Goal: Task Accomplishment & Management: Manage account settings

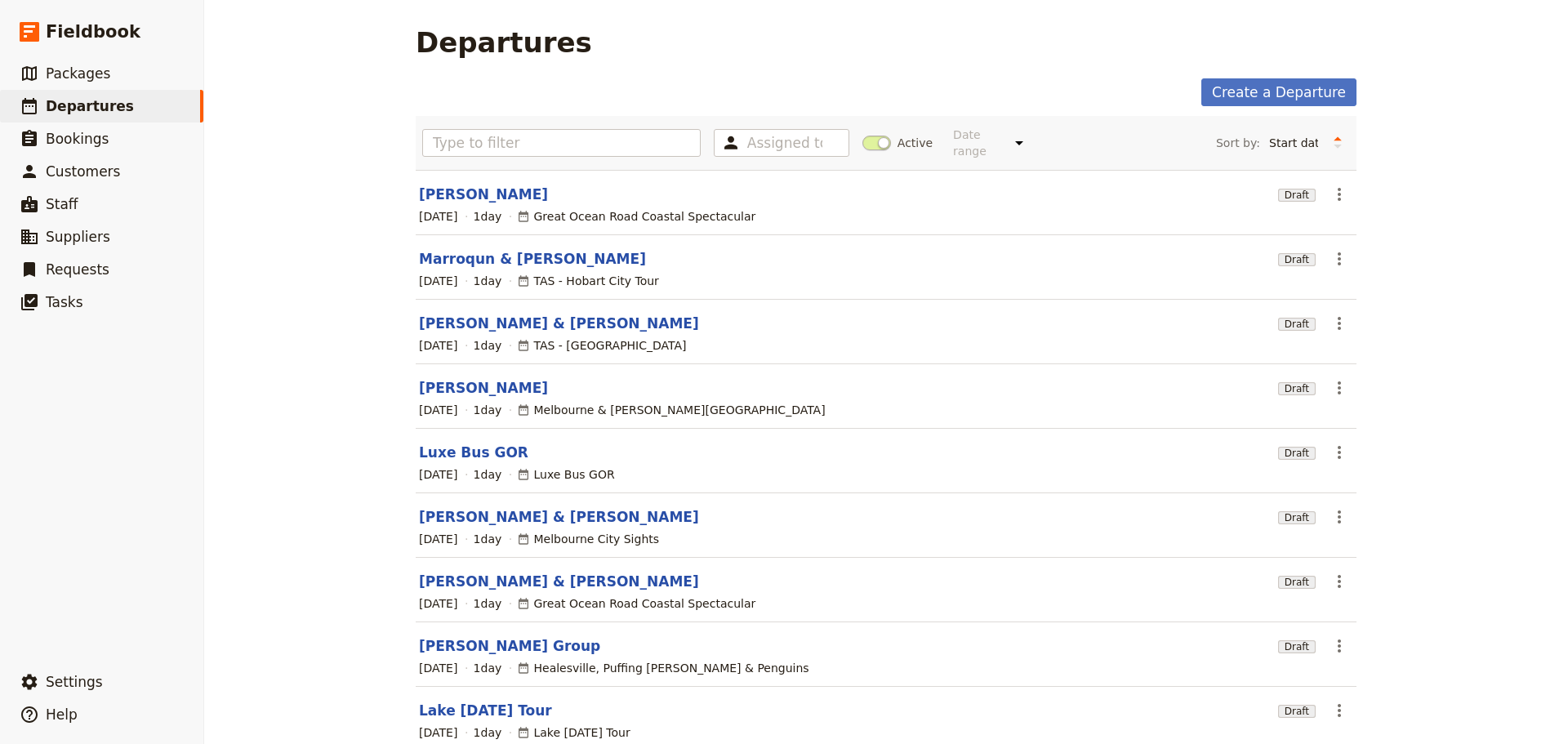
scroll to position [139, 0]
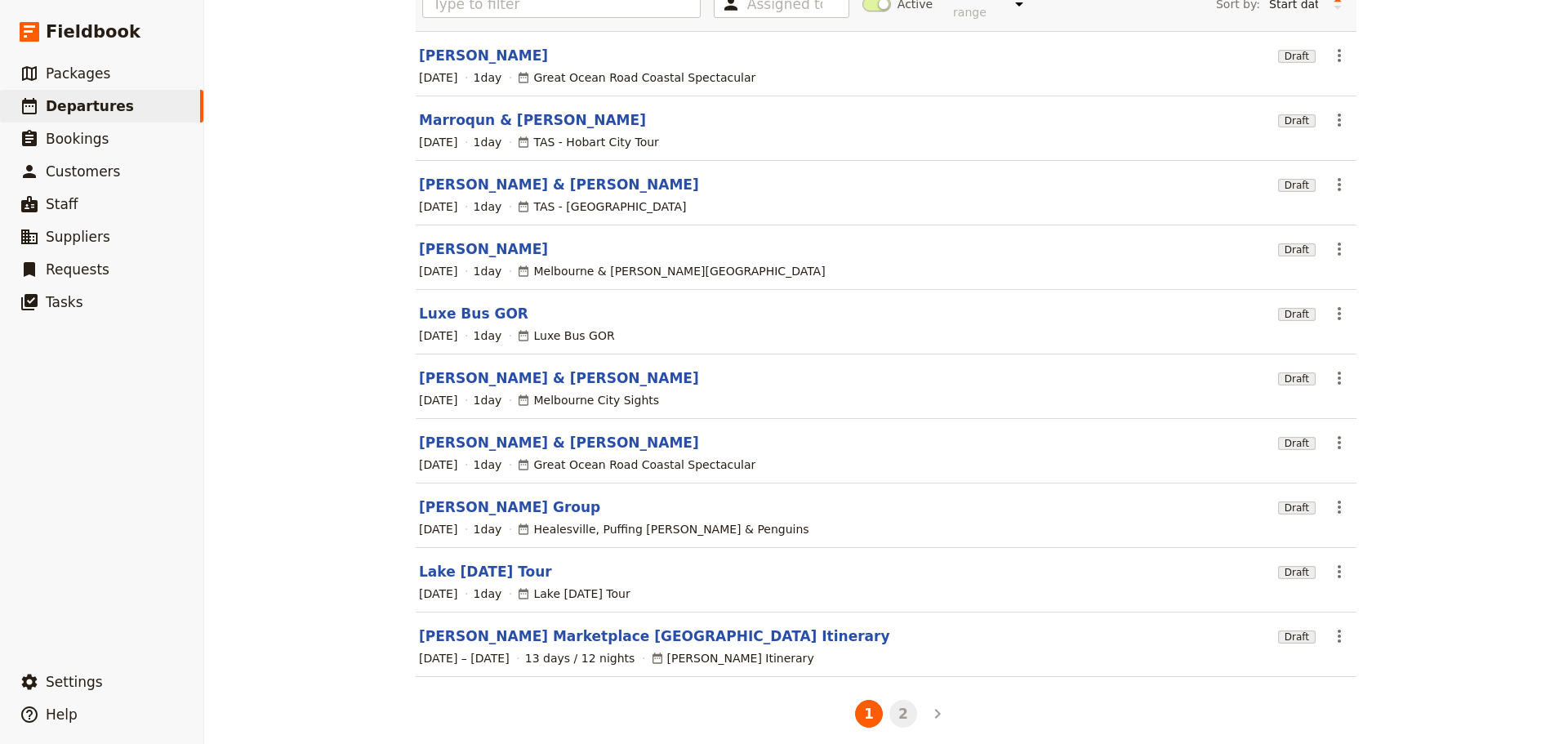
click at [896, 700] on button "2" at bounding box center [903, 713] width 28 height 28
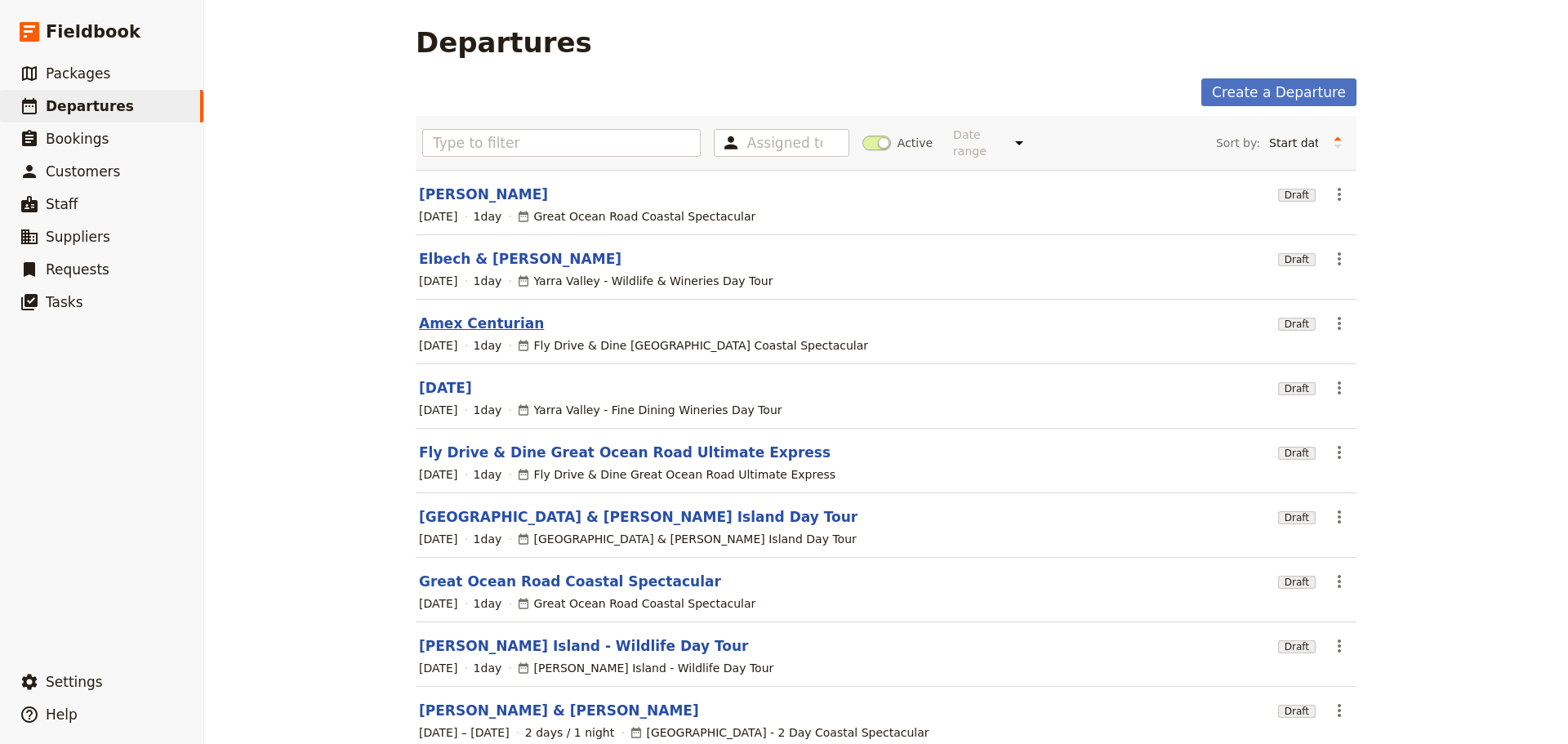
click at [425, 314] on link "Amex Centurian" at bounding box center [482, 324] width 125 height 19
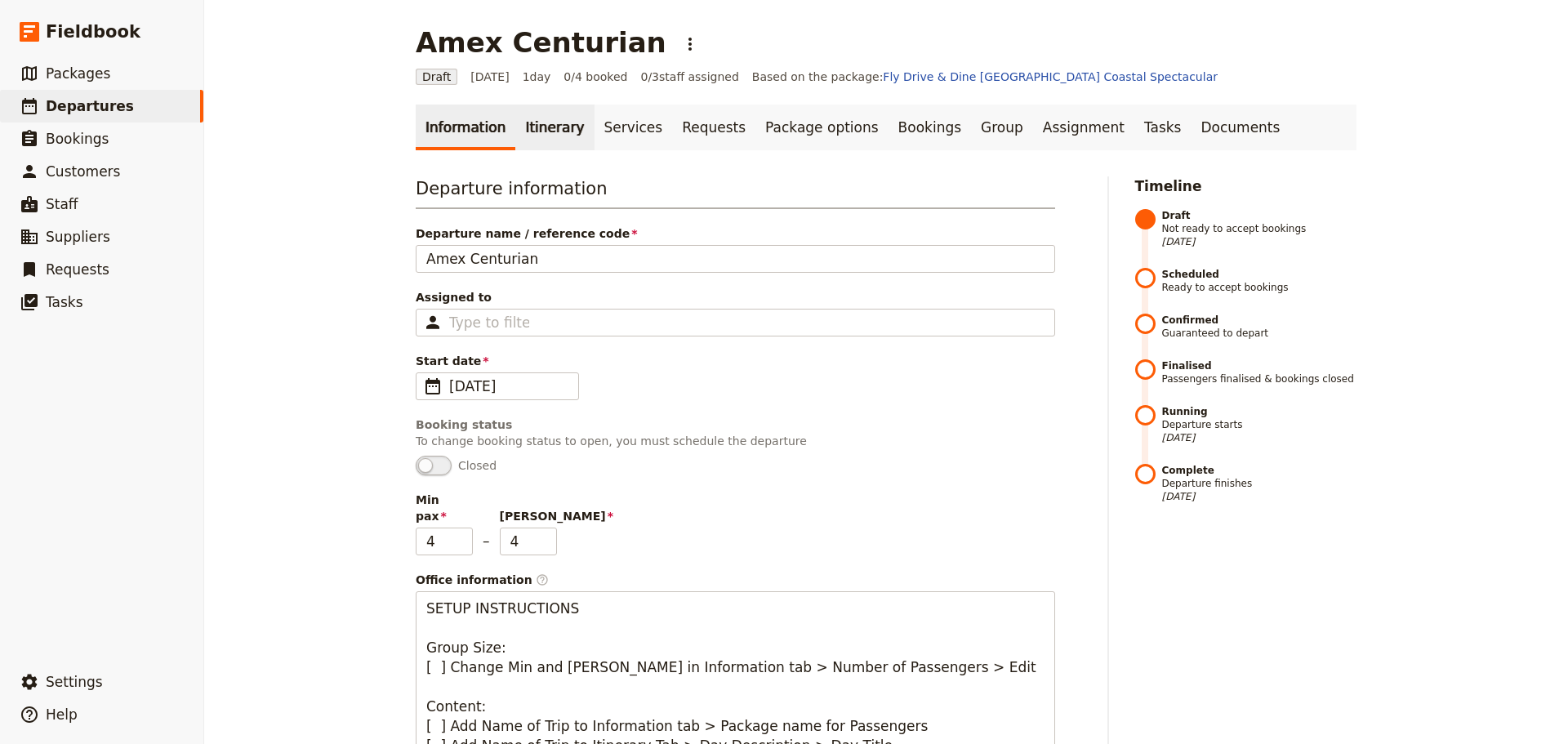
click at [532, 133] on link "Itinerary" at bounding box center [554, 127] width 78 height 46
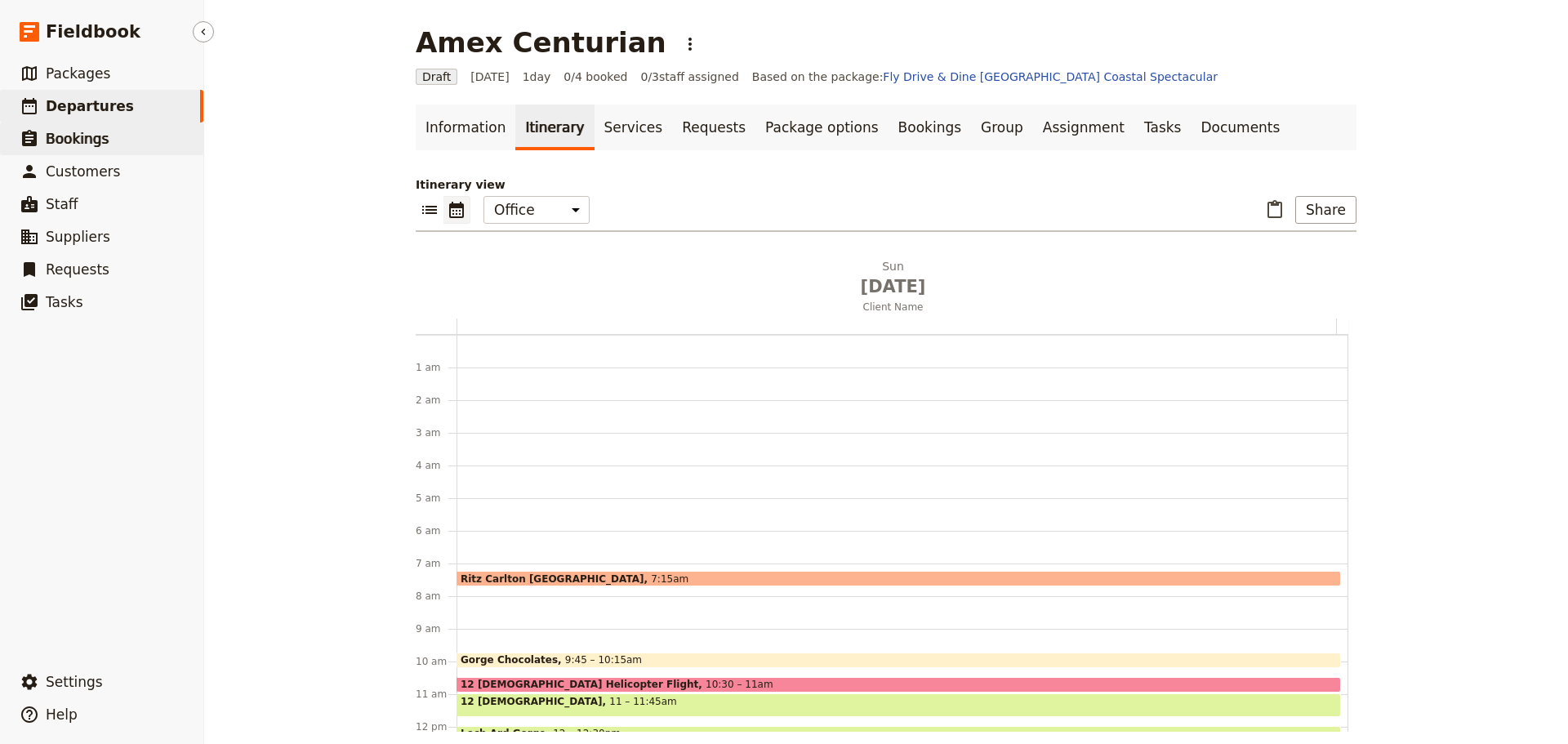
scroll to position [213, 0]
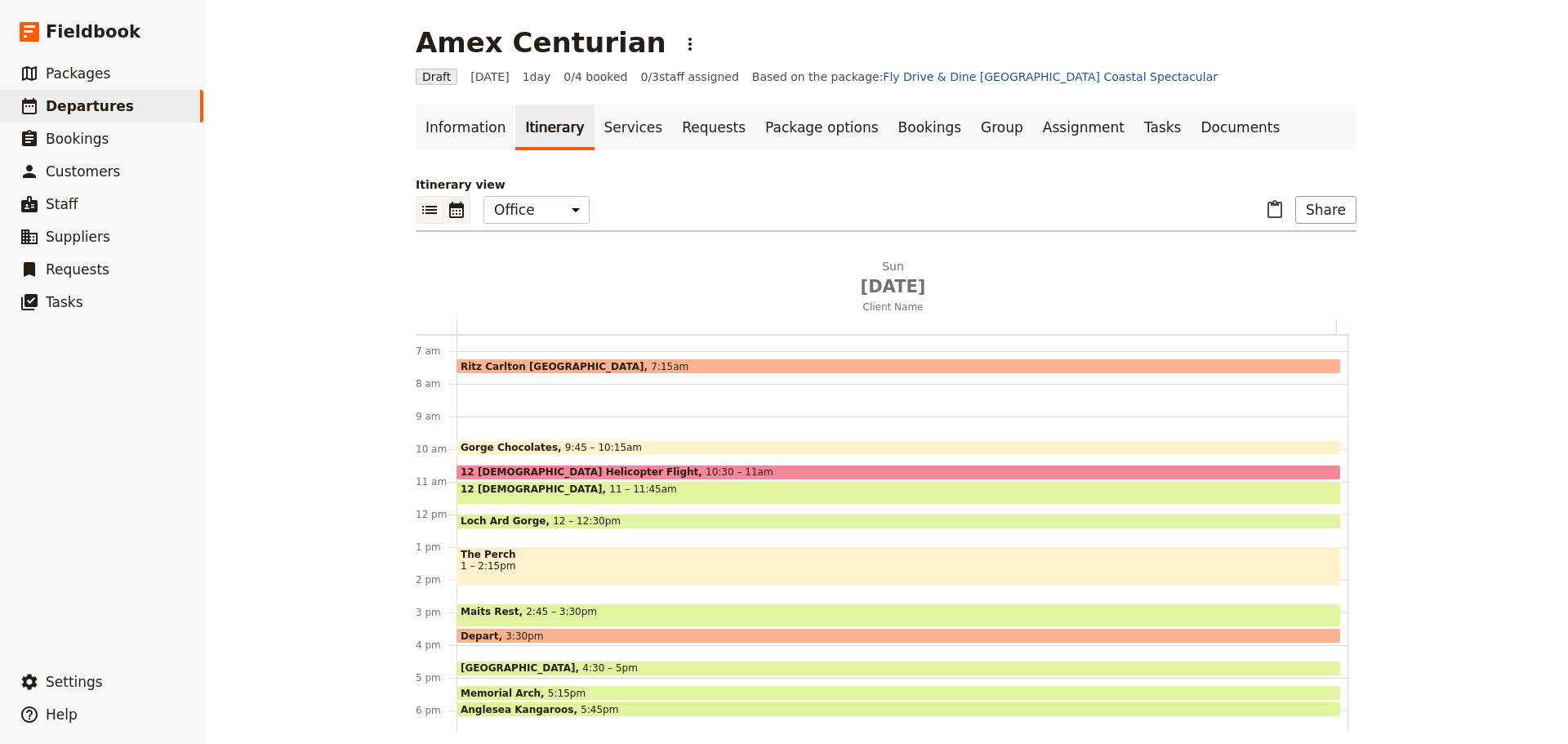
click at [431, 205] on icon "List view" at bounding box center [430, 210] width 19 height 19
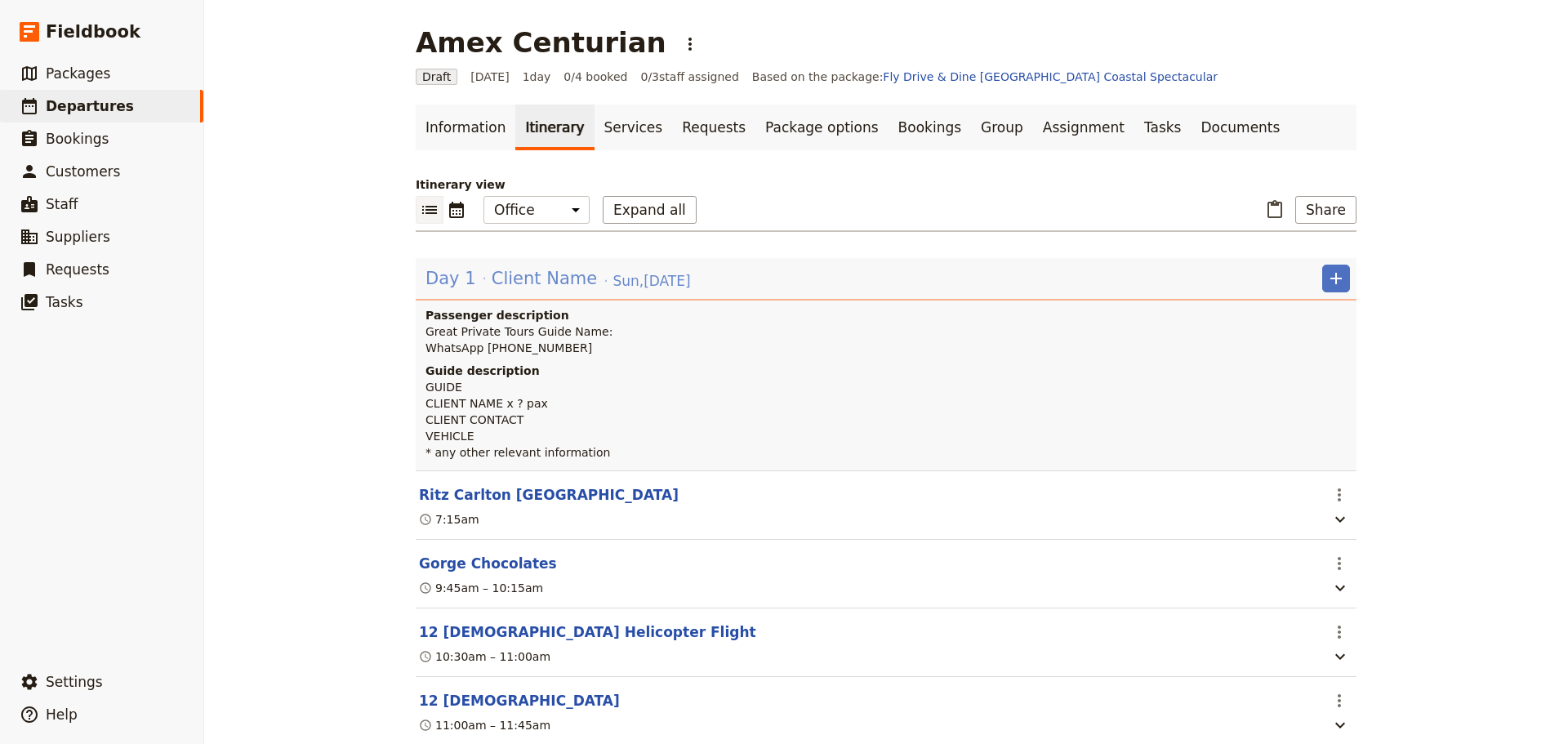
click at [551, 281] on span "Client Name" at bounding box center [545, 279] width 105 height 25
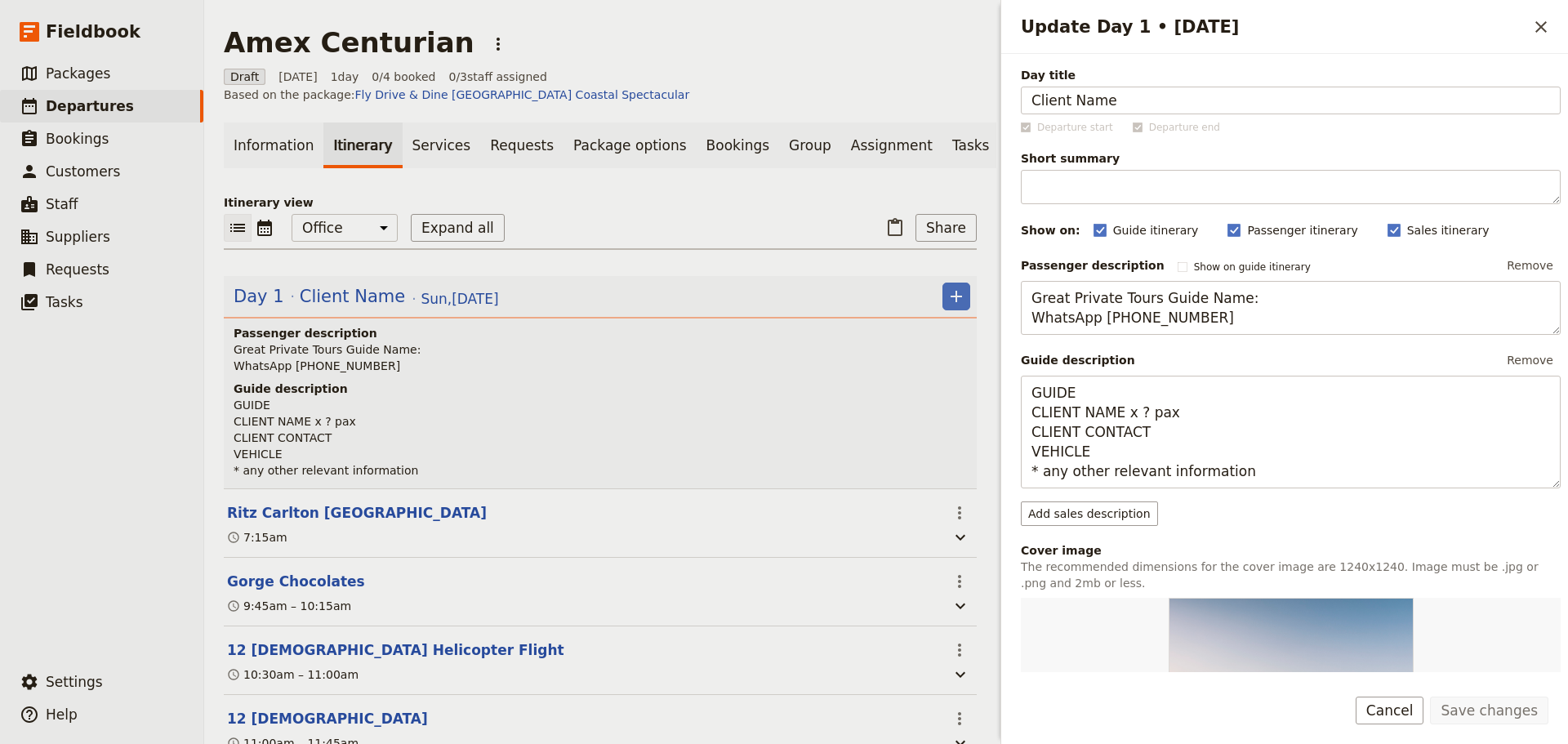
drag, startPoint x: 1168, startPoint y: 98, endPoint x: 960, endPoint y: 92, distance: 208.1
click at [960, 92] on div "Amex Centurian ​ Draft [DATE] 1 day 0/4 booked 0 / 3 staff assigned Based on th…" at bounding box center [885, 372] width 1364 height 744
type input "[PERSON_NAME]"
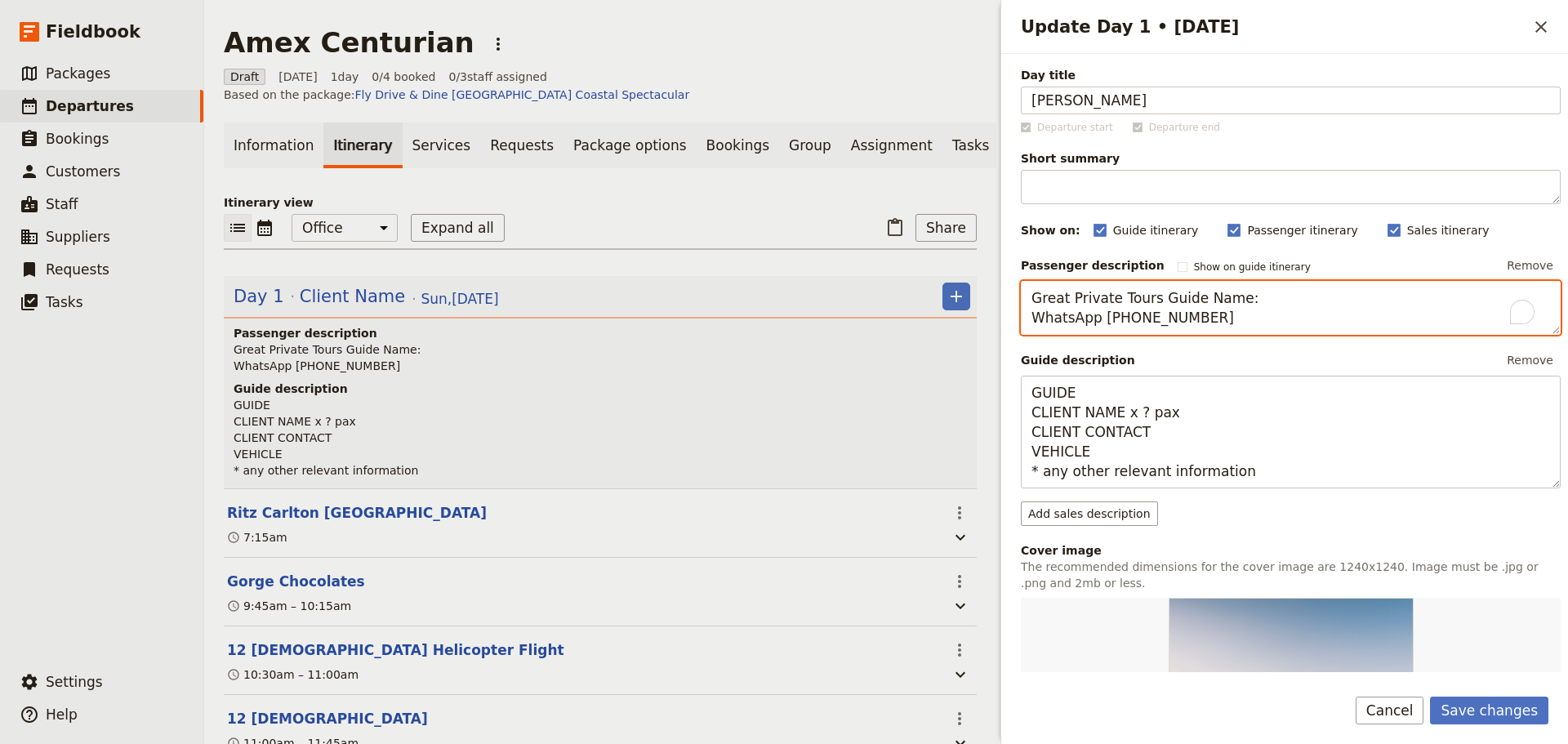
drag, startPoint x: 1236, startPoint y: 298, endPoint x: 1191, endPoint y: 298, distance: 45.0
click at [1191, 298] on textarea "Great Private Tours Guide Name: WhatsApp [PHONE_NUMBER]" at bounding box center [1290, 307] width 540 height 54
drag, startPoint x: 1212, startPoint y: 314, endPoint x: 1134, endPoint y: 313, distance: 78.0
click at [1134, 313] on textarea "Great Private Tours Guide - [PERSON_NAME] WhatsApp [PHONE_NUMBER]" at bounding box center [1290, 307] width 540 height 54
type textarea "Great Private Tours Guide - [PERSON_NAME] WhatsApp [PHONE_NUMBER]"
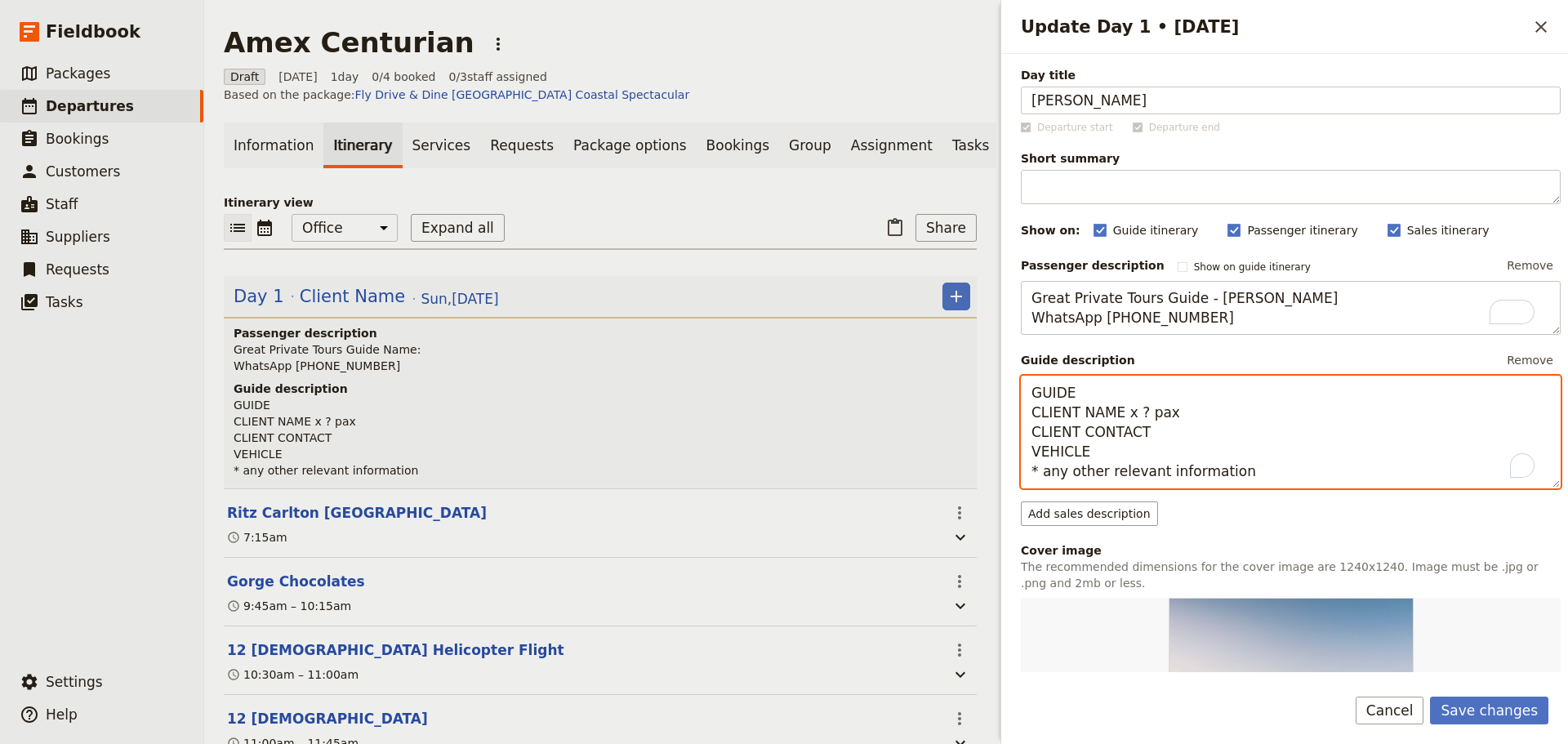
drag, startPoint x: 1051, startPoint y: 393, endPoint x: 985, endPoint y: 388, distance: 66.2
click at [985, 388] on div "Amex Centurian ​ Draft [DATE] 1 day 0/4 booked 0 / 3 staff assigned Based on th…" at bounding box center [885, 372] width 1364 height 744
drag, startPoint x: 1179, startPoint y: 409, endPoint x: 1017, endPoint y: 421, distance: 162.4
click at [1017, 421] on div "Day title [PERSON_NAME] Departure start Departure end Short summary 150 / 150 c…" at bounding box center [1285, 363] width 567 height 619
paste textarea "[PERSON_NAME] - [DATE] [PERSON_NAME] - [DATE] [PERSON_NAME] - [DATE] Mrs [PERSO…"
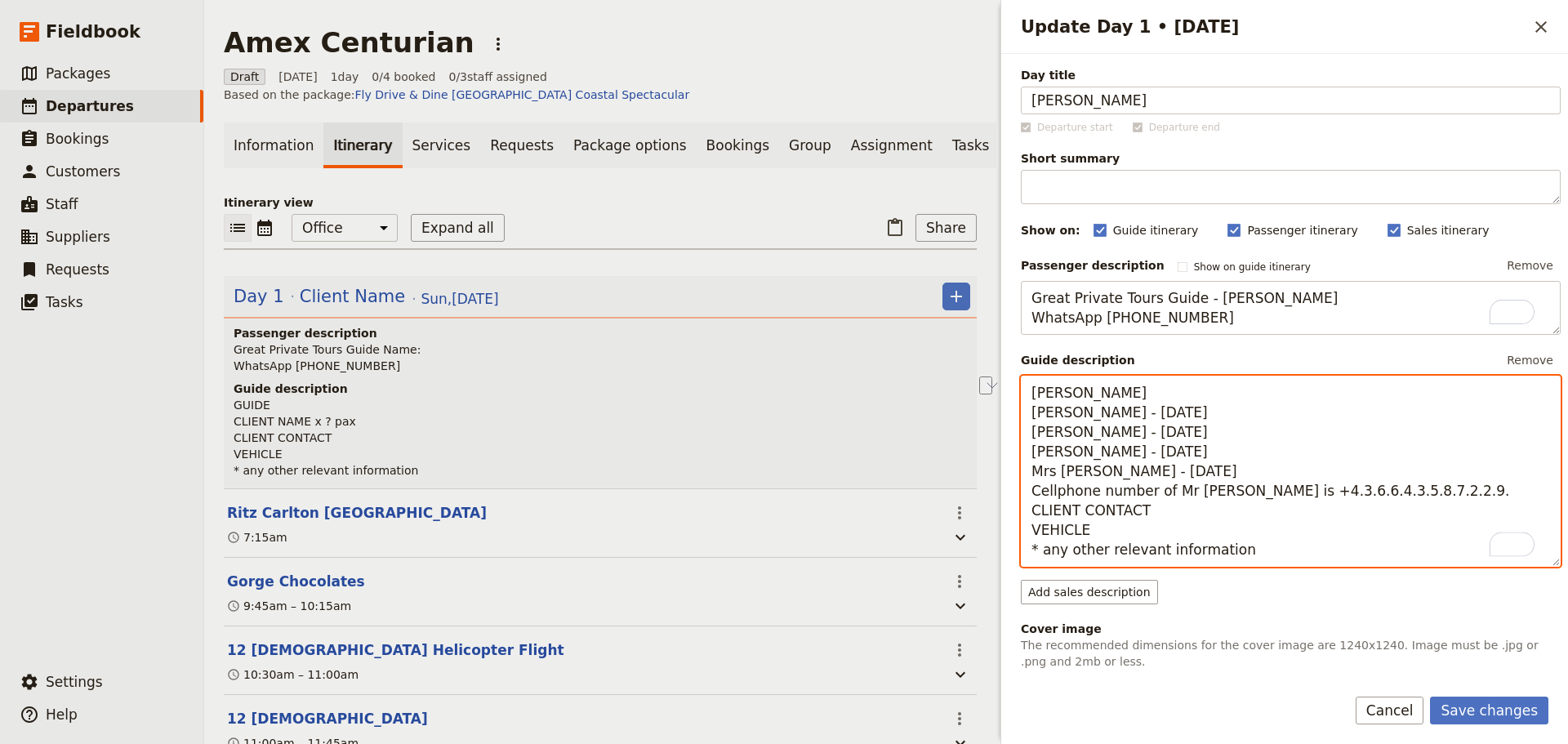
drag, startPoint x: 1308, startPoint y: 413, endPoint x: 1162, endPoint y: 417, distance: 146.1
click at [1162, 417] on textarea "[PERSON_NAME] [PERSON_NAME] - [DATE] [PERSON_NAME] - [DATE] [PERSON_NAME] - [DA…" at bounding box center [1290, 471] width 540 height 192
drag, startPoint x: 1230, startPoint y: 432, endPoint x: 1115, endPoint y: 428, distance: 115.1
click at [1115, 428] on textarea "[PERSON_NAME] [PERSON_NAME] [PERSON_NAME] - [DATE] [PERSON_NAME] - [DATE] Mrs […" at bounding box center [1290, 471] width 540 height 192
drag, startPoint x: 1249, startPoint y: 448, endPoint x: 1172, endPoint y: 451, distance: 77.1
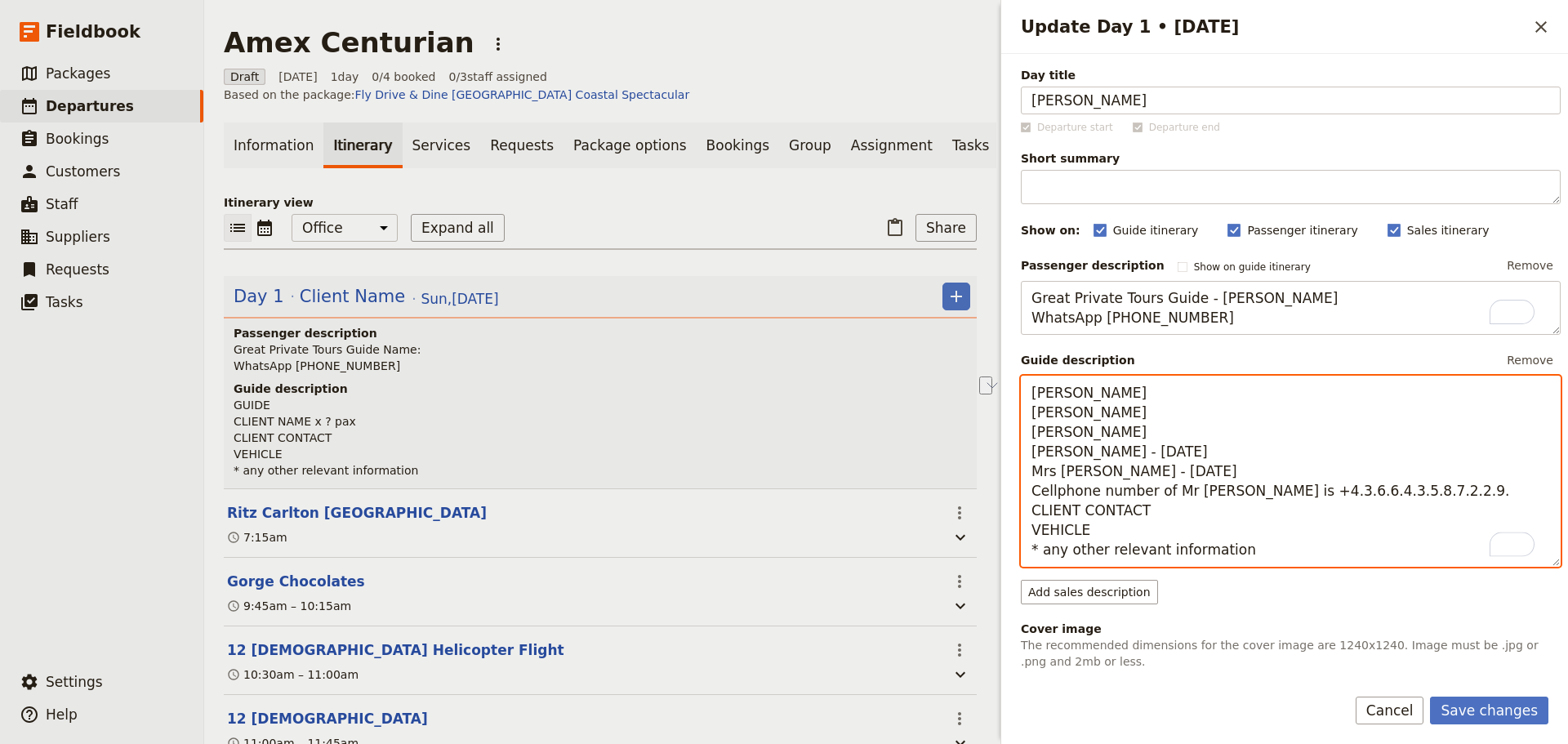
click at [1172, 451] on textarea "[PERSON_NAME] [PERSON_NAME] [PERSON_NAME] [PERSON_NAME] - [DATE] Mrs [PERSON_NA…" at bounding box center [1290, 471] width 540 height 192
drag, startPoint x: 1268, startPoint y: 466, endPoint x: 1192, endPoint y: 467, distance: 76.0
click at [1192, 467] on textarea "[PERSON_NAME] [PERSON_NAME] [PERSON_NAME] [PERSON_NAME] Mrs [PERSON_NAME] - [DA…" at bounding box center [1290, 471] width 540 height 192
drag, startPoint x: 1149, startPoint y: 512, endPoint x: 1023, endPoint y: 511, distance: 126.0
click at [1023, 511] on textarea "[PERSON_NAME] [PERSON_NAME] [PERSON_NAME] [PERSON_NAME] Mrs [PERSON_NAME] Cellp…" at bounding box center [1290, 471] width 540 height 192
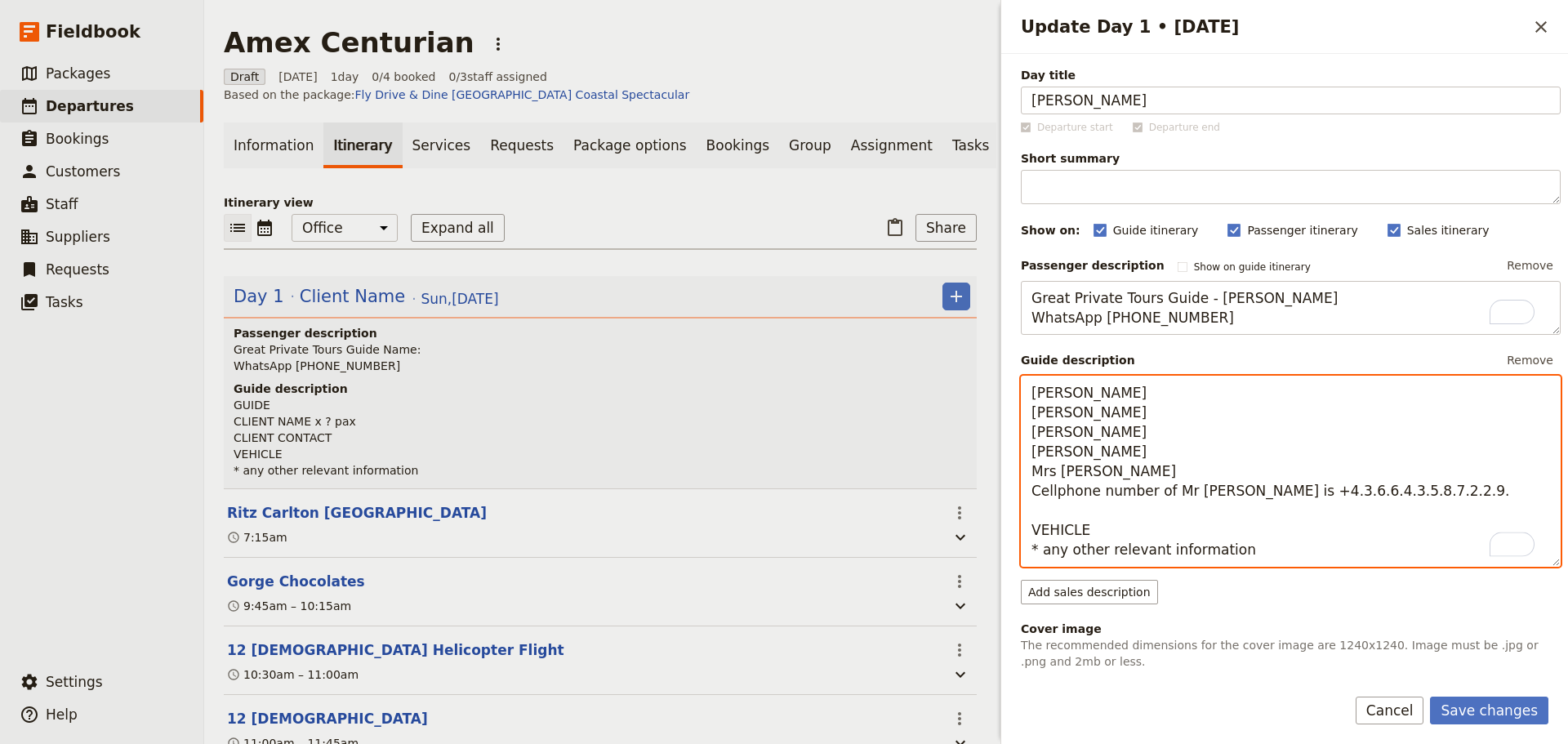
drag, startPoint x: 1165, startPoint y: 491, endPoint x: 1027, endPoint y: 495, distance: 138.1
click at [1027, 495] on textarea "[PERSON_NAME] [PERSON_NAME] [PERSON_NAME] [PERSON_NAME] Mrs [PERSON_NAME] Cellp…" at bounding box center [1290, 471] width 540 height 192
paste textarea "LIENT CONTACT"
click at [1280, 496] on textarea "[PERSON_NAME] [PERSON_NAME] [PERSON_NAME] [PERSON_NAME] Mrs [PERSON_NAME] CLIEN…" at bounding box center [1290, 471] width 540 height 192
click at [1286, 497] on textarea "[PERSON_NAME] [PERSON_NAME] [PERSON_NAME] [PERSON_NAME] Mrs [PERSON_NAME] CLIEN…" at bounding box center [1290, 471] width 540 height 192
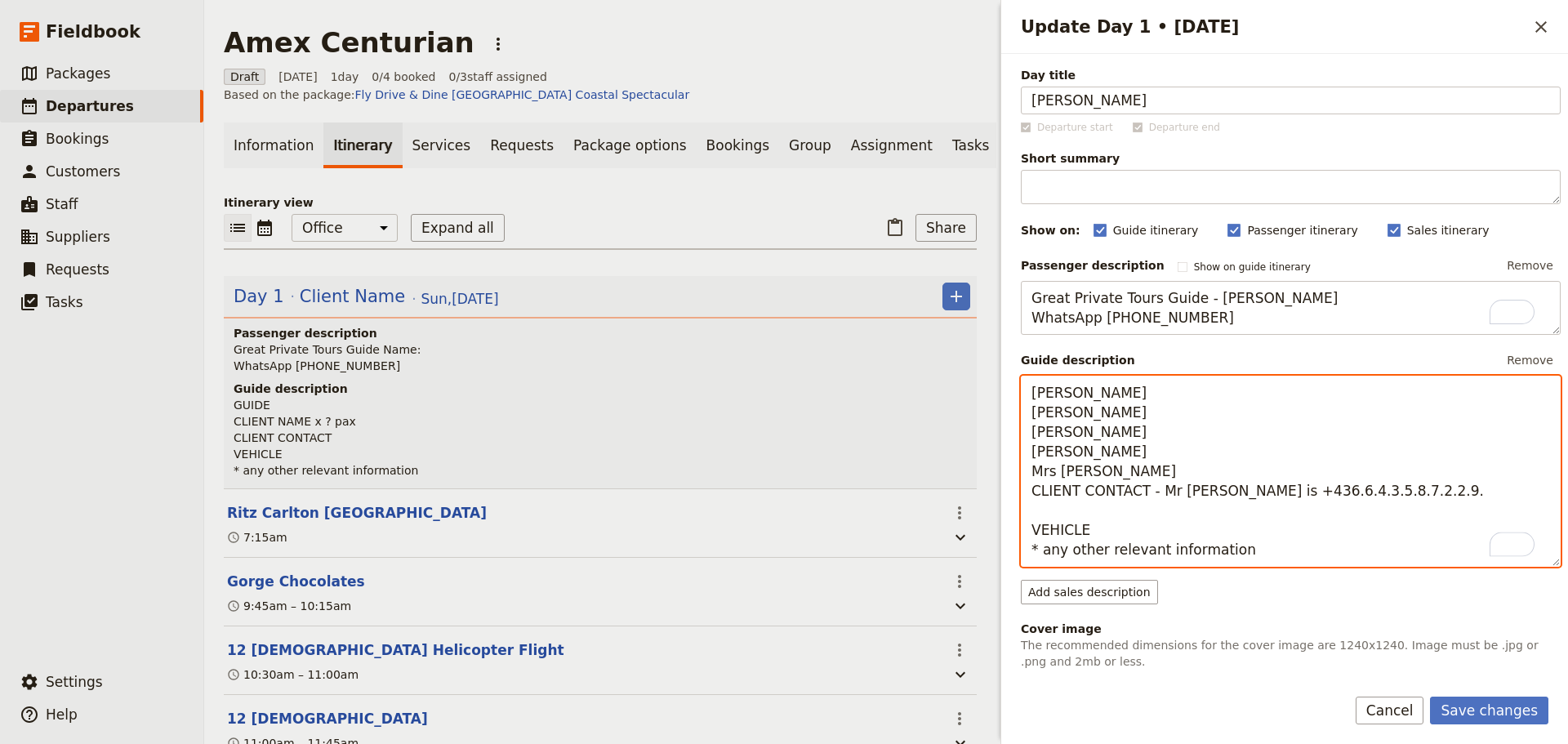
click at [1290, 492] on textarea "[PERSON_NAME] [PERSON_NAME] [PERSON_NAME] [PERSON_NAME] Mrs [PERSON_NAME] CLIEN…" at bounding box center [1290, 471] width 540 height 192
click at [1299, 492] on textarea "[PERSON_NAME] [PERSON_NAME] [PERSON_NAME] [PERSON_NAME] Mrs [PERSON_NAME] CLIEN…" at bounding box center [1290, 471] width 540 height 192
click at [1308, 494] on textarea "[PERSON_NAME] [PERSON_NAME] [PERSON_NAME] [PERSON_NAME] Mrs [PERSON_NAME] CLIEN…" at bounding box center [1290, 471] width 540 height 192
click at [1314, 498] on textarea "[PERSON_NAME] [PERSON_NAME] [PERSON_NAME] [PERSON_NAME] Mrs [PERSON_NAME] CLIEN…" at bounding box center [1290, 471] width 540 height 192
click at [1321, 497] on textarea "[PERSON_NAME] [PERSON_NAME] [PERSON_NAME] [PERSON_NAME] Mrs [PERSON_NAME] CLIEN…" at bounding box center [1290, 471] width 540 height 192
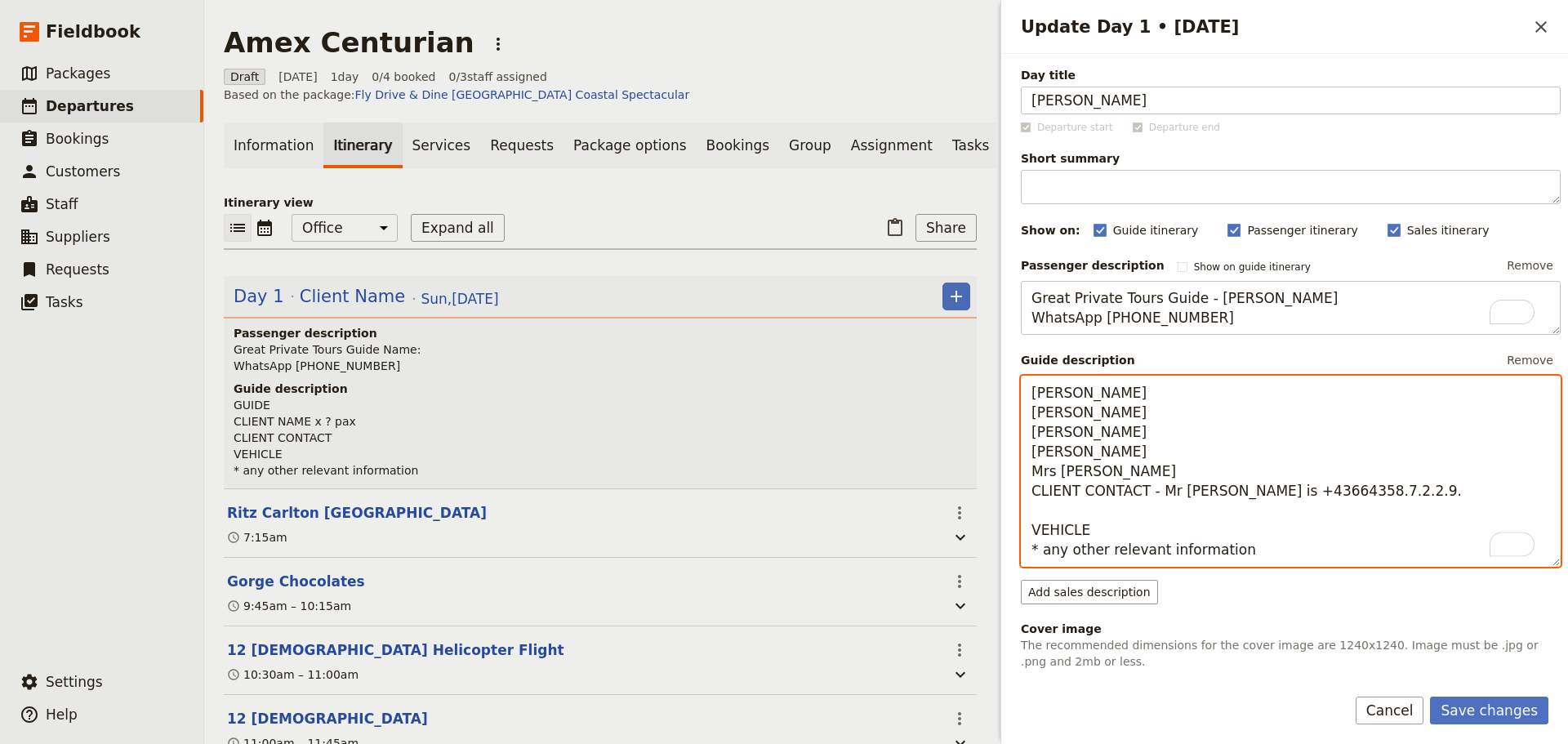
click at [1328, 493] on textarea "[PERSON_NAME] [PERSON_NAME] [PERSON_NAME] [PERSON_NAME] Mrs [PERSON_NAME] CLIEN…" at bounding box center [1290, 471] width 540 height 192
click at [1334, 492] on textarea "[PERSON_NAME] [PERSON_NAME] [PERSON_NAME] [PERSON_NAME] Mrs [PERSON_NAME] CLIEN…" at bounding box center [1290, 471] width 540 height 192
click at [1341, 492] on textarea "[PERSON_NAME] [PERSON_NAME] [PERSON_NAME] [PERSON_NAME] Mrs [PERSON_NAME] CLIEN…" at bounding box center [1290, 471] width 540 height 192
click at [1343, 492] on textarea "[PERSON_NAME] [PERSON_NAME] [PERSON_NAME] [PERSON_NAME] Mrs [PERSON_NAME] CLIEN…" at bounding box center [1290, 471] width 540 height 192
click at [1349, 492] on textarea "[PERSON_NAME] [PERSON_NAME] [PERSON_NAME] [PERSON_NAME] Mrs [PERSON_NAME] CLIEN…" at bounding box center [1290, 471] width 540 height 192
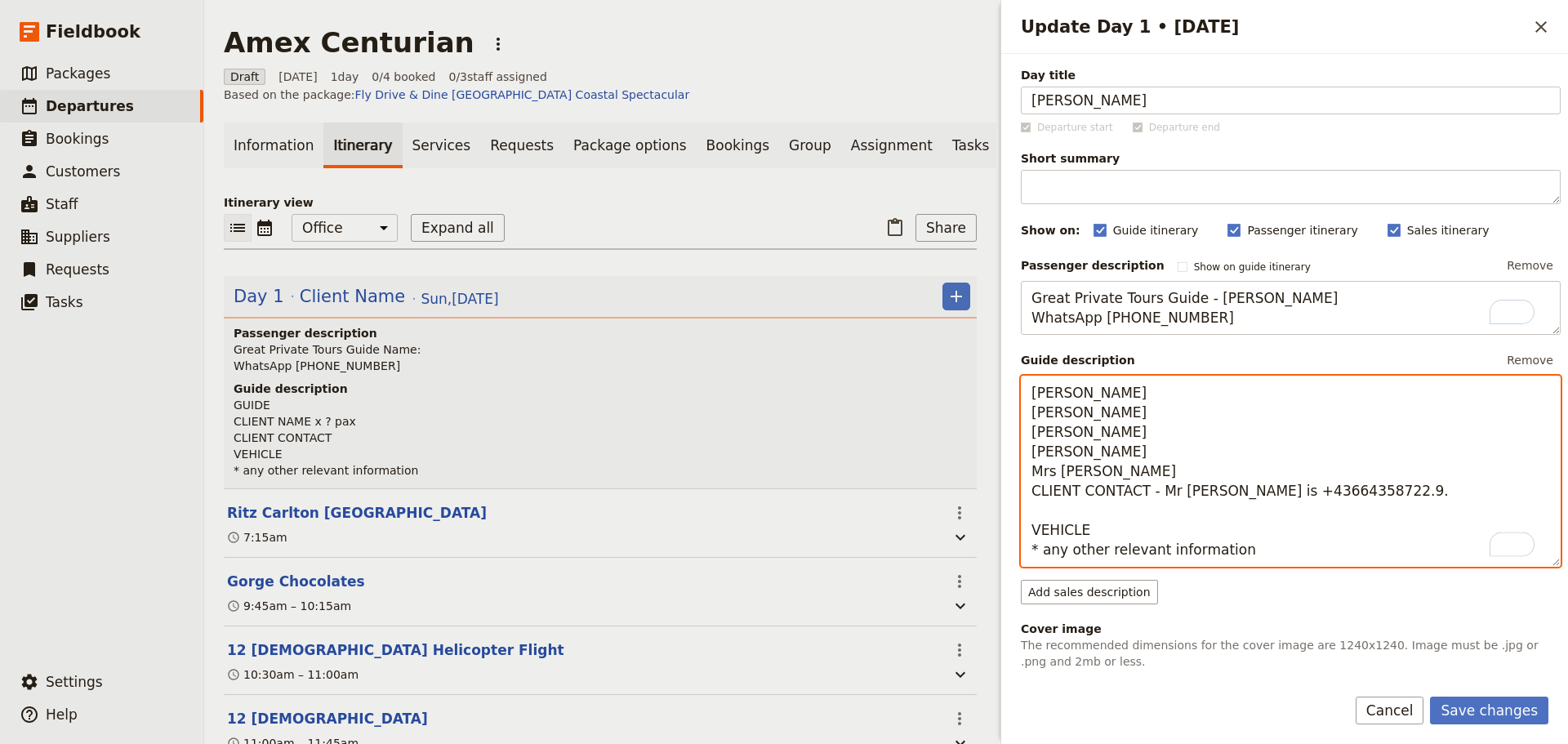
click at [1352, 492] on textarea "[PERSON_NAME] [PERSON_NAME] [PERSON_NAME] [PERSON_NAME] Mrs [PERSON_NAME] CLIEN…" at bounding box center [1290, 471] width 540 height 192
click at [1364, 493] on textarea "[PERSON_NAME] [PERSON_NAME] [PERSON_NAME] [PERSON_NAME] Mrs [PERSON_NAME] CLIEN…" at bounding box center [1290, 471] width 540 height 192
click at [1282, 492] on textarea "[PERSON_NAME] [PERSON_NAME] [PERSON_NAME] [PERSON_NAME] Mrs [PERSON_NAME] CLIEN…" at bounding box center [1290, 471] width 540 height 192
click at [1287, 495] on textarea "[PERSON_NAME] [PERSON_NAME] [PERSON_NAME] [PERSON_NAME] Mrs [PERSON_NAME] CLIEN…" at bounding box center [1290, 471] width 540 height 192
click at [1313, 497] on textarea "[PERSON_NAME] [PERSON_NAME] [PERSON_NAME] [PERSON_NAME] Mrs [PERSON_NAME] CLIEN…" at bounding box center [1290, 471] width 540 height 192
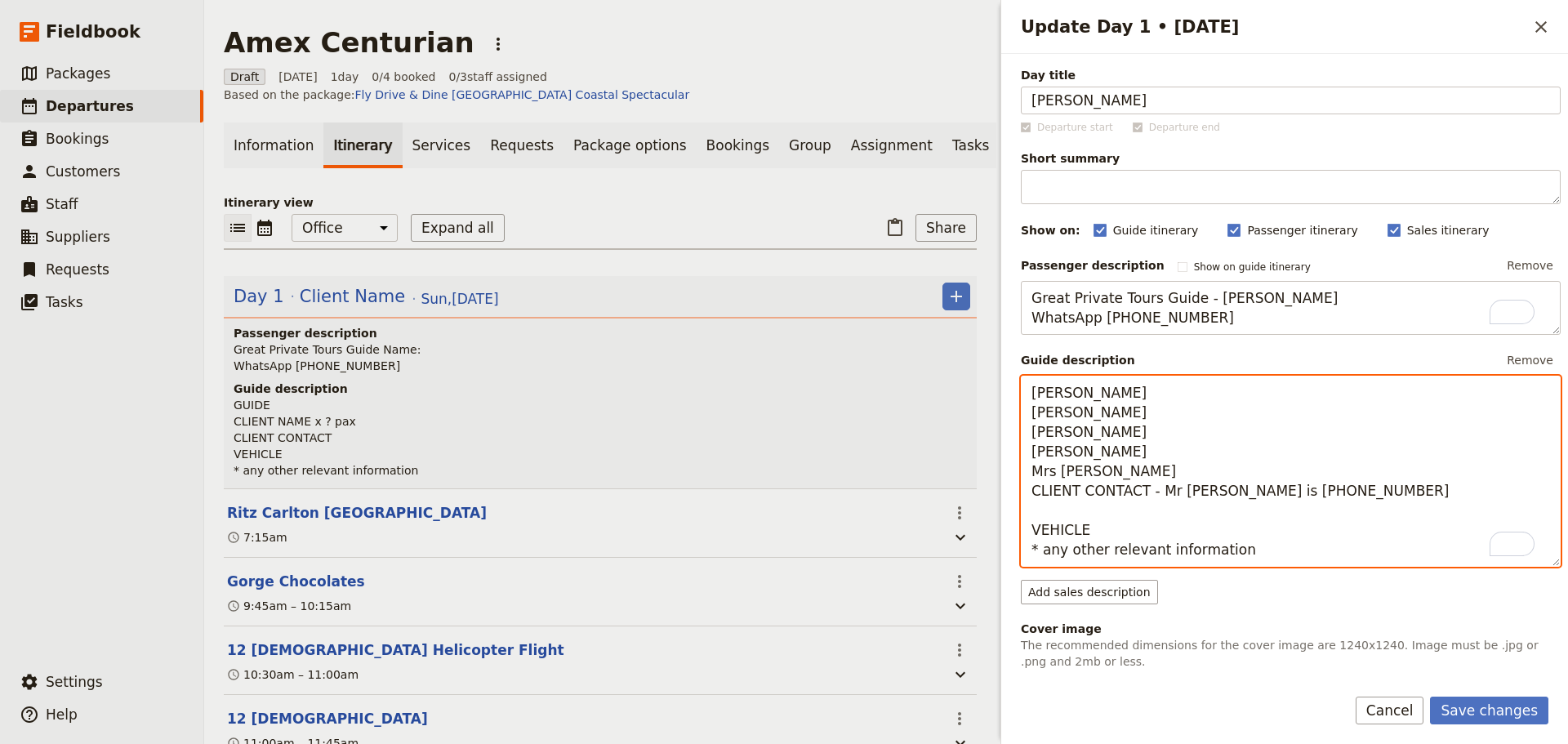
click at [1339, 486] on textarea "[PERSON_NAME] [PERSON_NAME] [PERSON_NAME] [PERSON_NAME] Mrs [PERSON_NAME] CLIEN…" at bounding box center [1290, 471] width 540 height 192
drag, startPoint x: 1154, startPoint y: 494, endPoint x: 960, endPoint y: 486, distance: 194.2
click at [960, 486] on div "Amex Centurian ​ Draft [DATE] 1 day 0/4 booked 0 / 3 staff assigned Based on th…" at bounding box center [885, 372] width 1364 height 744
drag, startPoint x: 1137, startPoint y: 497, endPoint x: 1127, endPoint y: 496, distance: 10.0
click at [1127, 496] on textarea "[PERSON_NAME] [PERSON_NAME] [PERSON_NAME] [PERSON_NAME] Mrs [PERSON_NAME] Mr [P…" at bounding box center [1290, 471] width 540 height 192
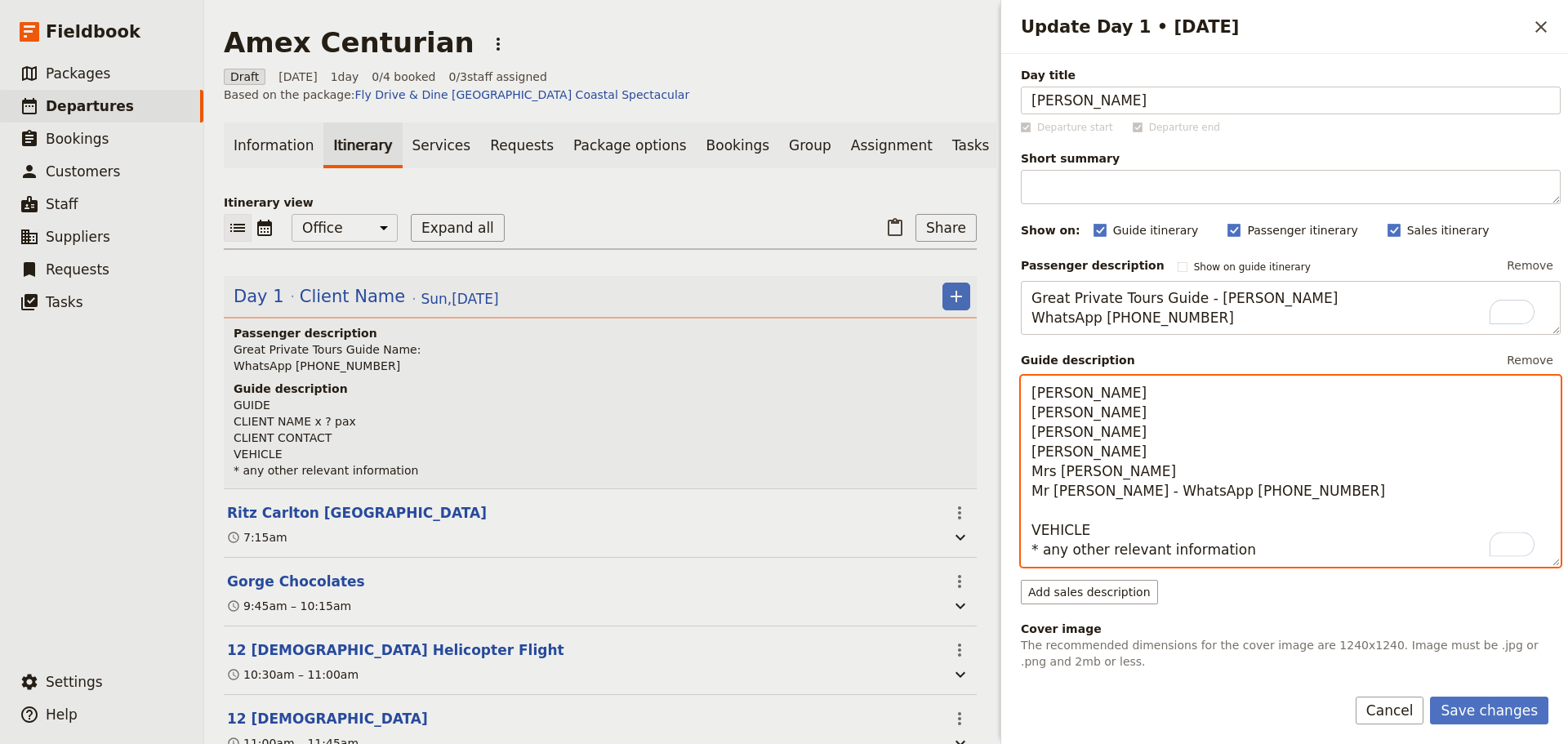
drag, startPoint x: 1098, startPoint y: 527, endPoint x: 1035, endPoint y: 521, distance: 63.3
click at [1035, 521] on textarea "[PERSON_NAME] [PERSON_NAME] [PERSON_NAME] [PERSON_NAME] Mrs [PERSON_NAME] Mr [P…" at bounding box center [1290, 471] width 540 height 192
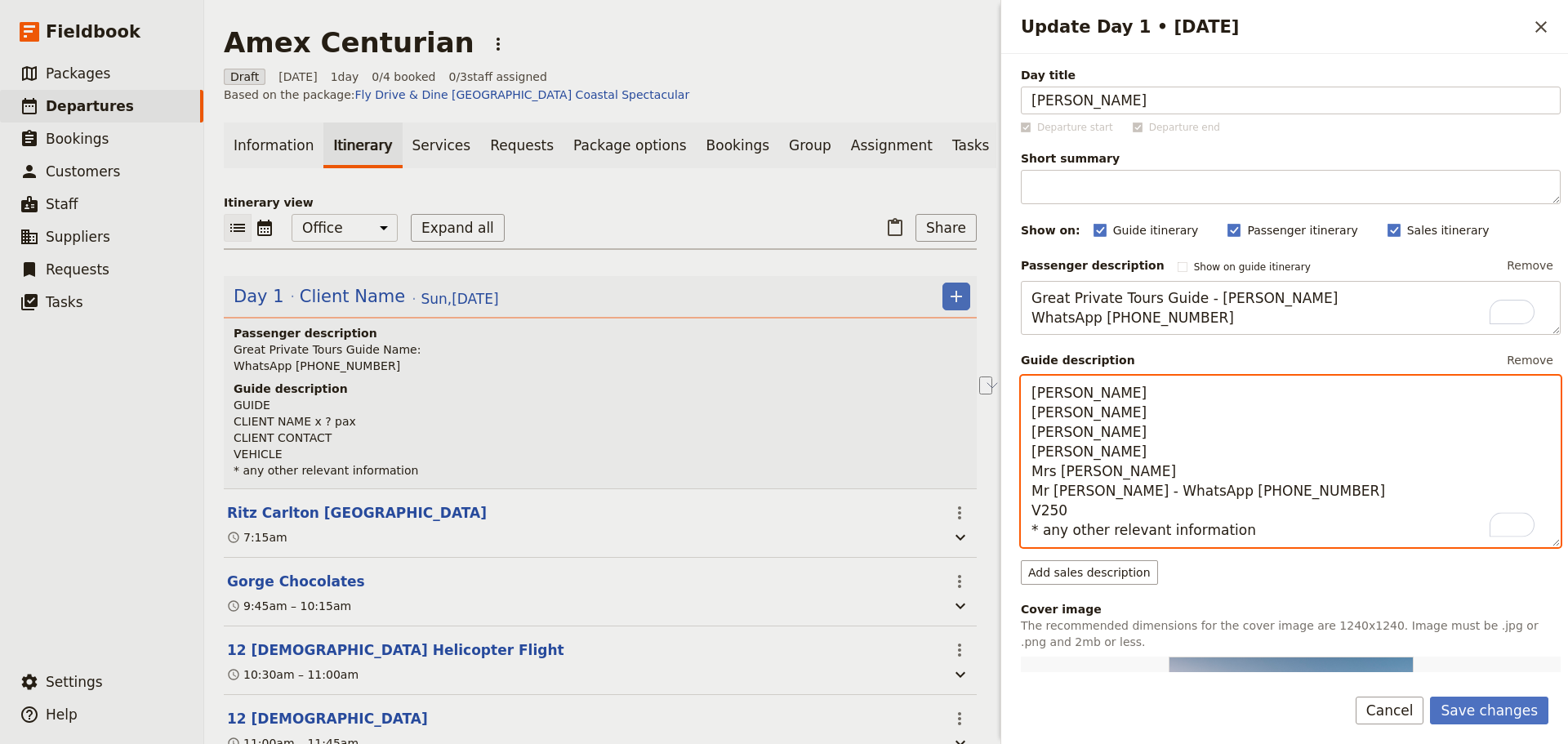
drag, startPoint x: 1211, startPoint y: 535, endPoint x: 1042, endPoint y: 542, distance: 169.1
click at [1042, 542] on textarea "[PERSON_NAME] [PERSON_NAME] [PERSON_NAME] [PERSON_NAME] Mrs [PERSON_NAME] Mr [P…" at bounding box center [1290, 461] width 540 height 171
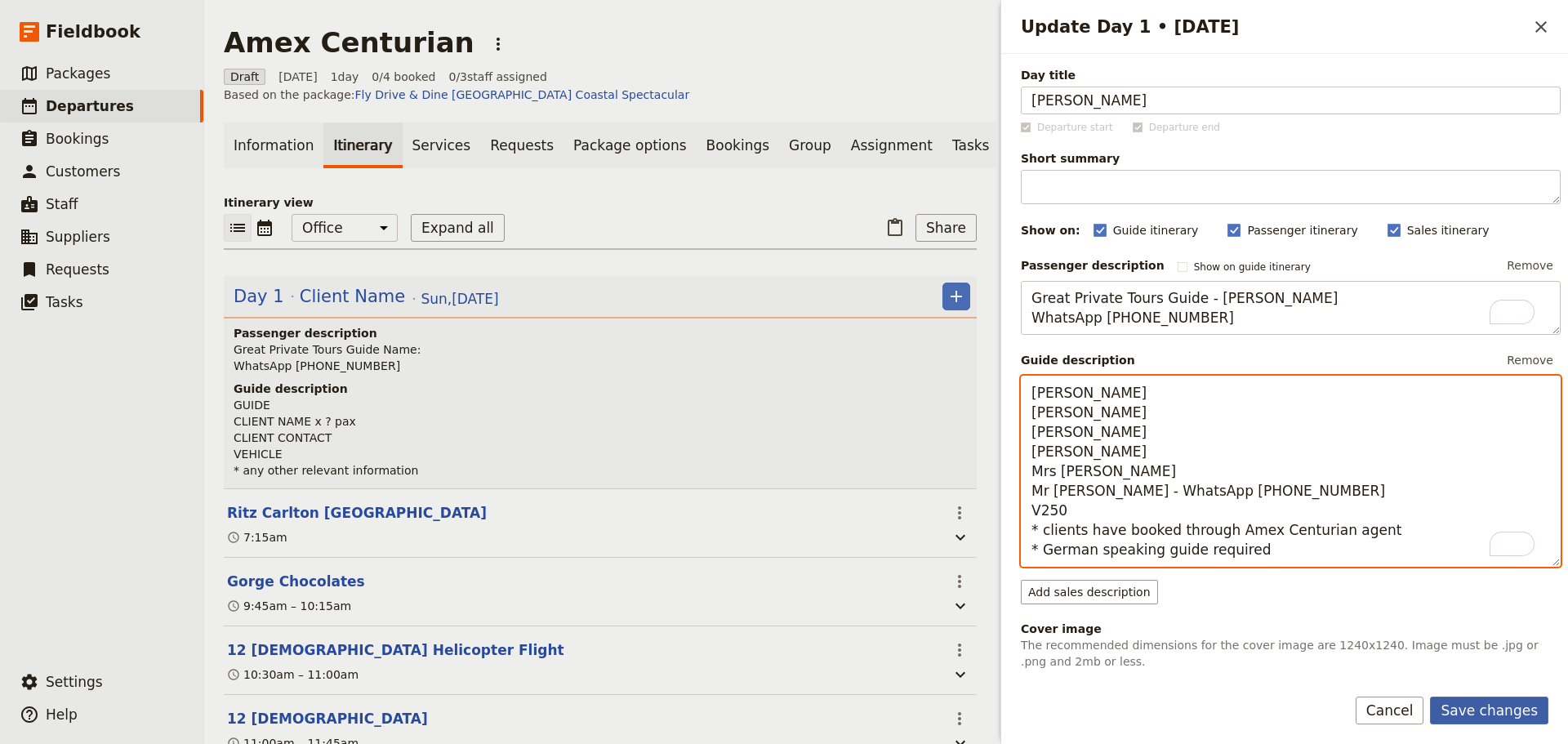
type textarea "[PERSON_NAME] [PERSON_NAME] [PERSON_NAME] [PERSON_NAME] Mrs [PERSON_NAME] Mr [P…"
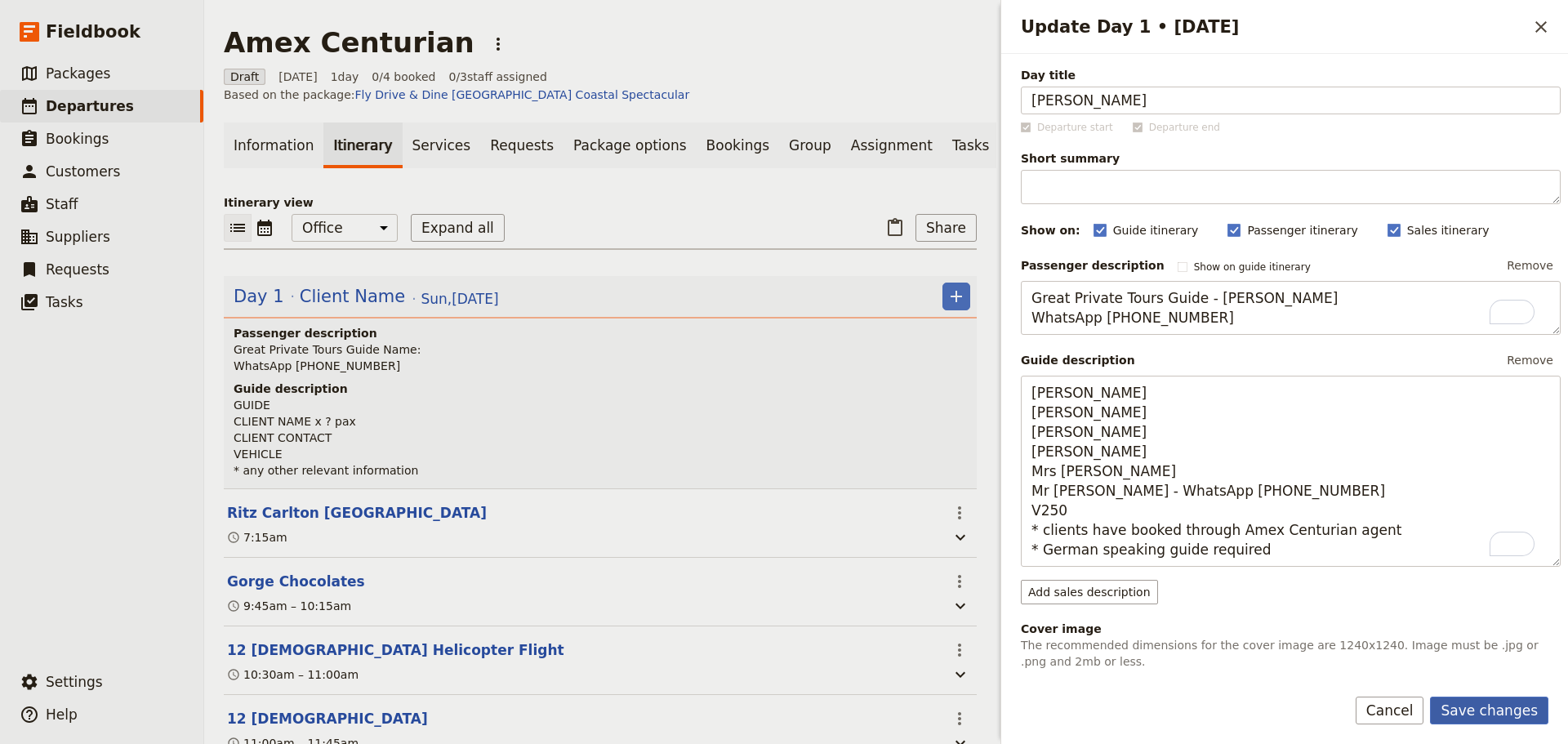
click at [1532, 704] on button "Save changes" at bounding box center [1490, 710] width 119 height 28
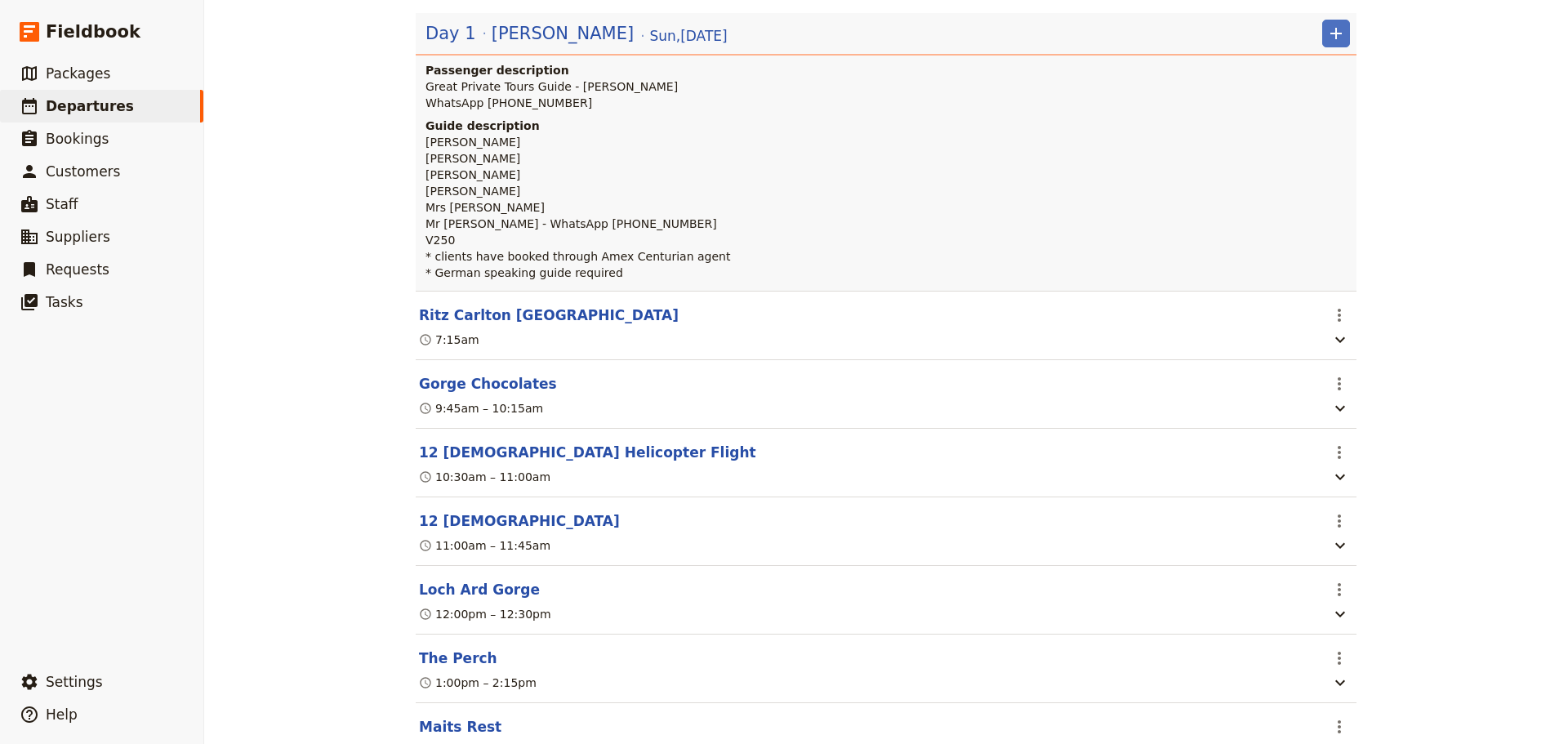
scroll to position [0, 0]
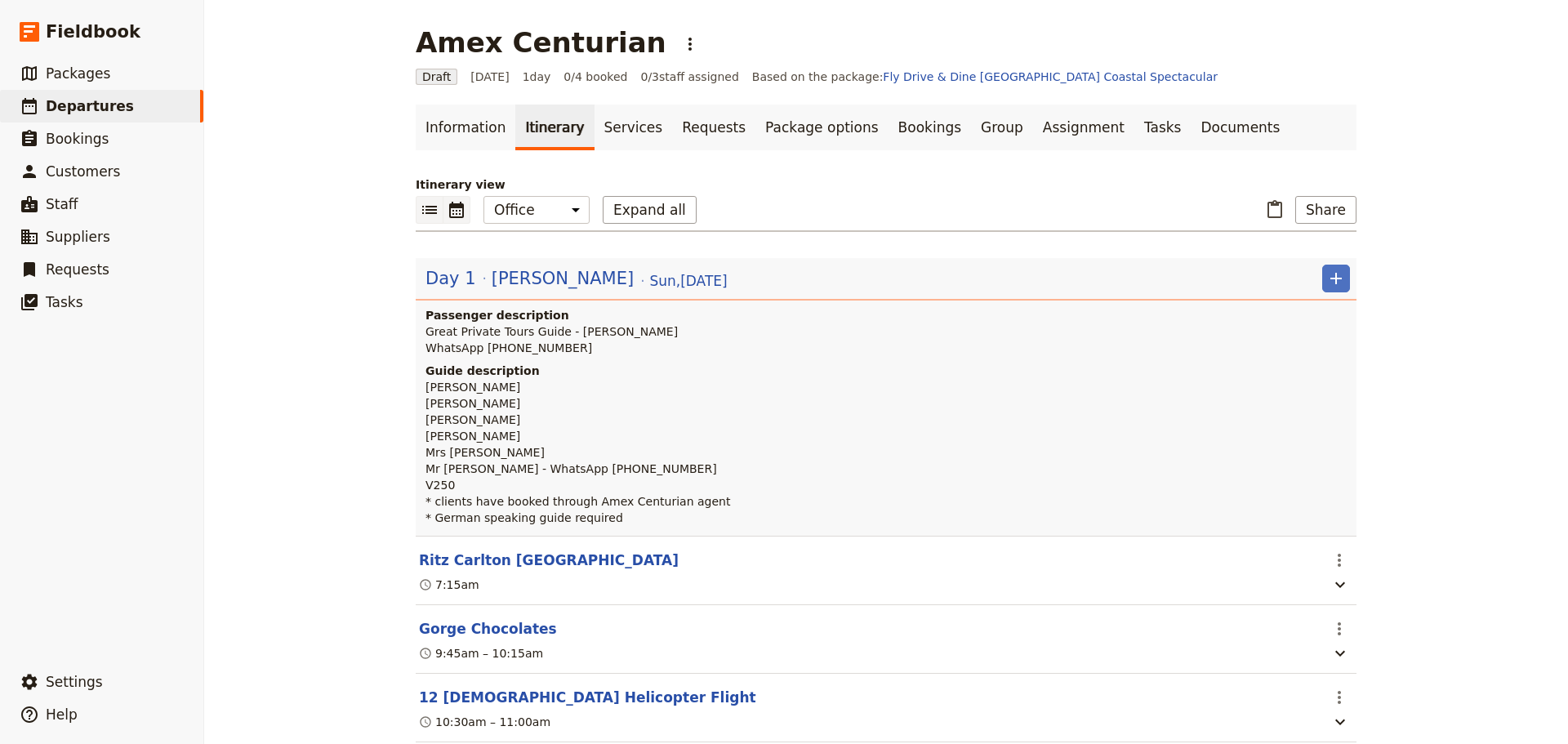
click at [449, 210] on icon "Calendar view" at bounding box center [456, 210] width 14 height 16
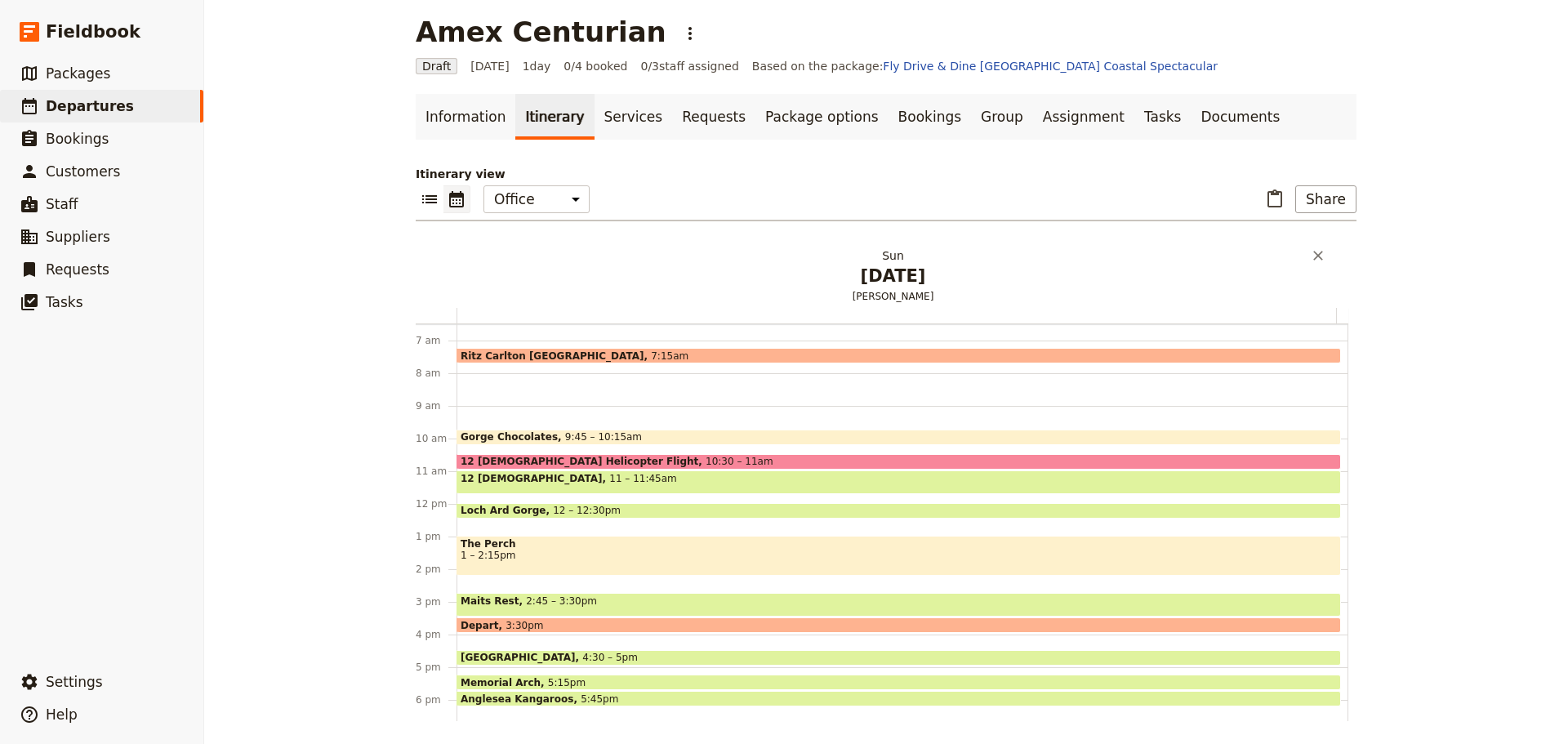
scroll to position [14, 0]
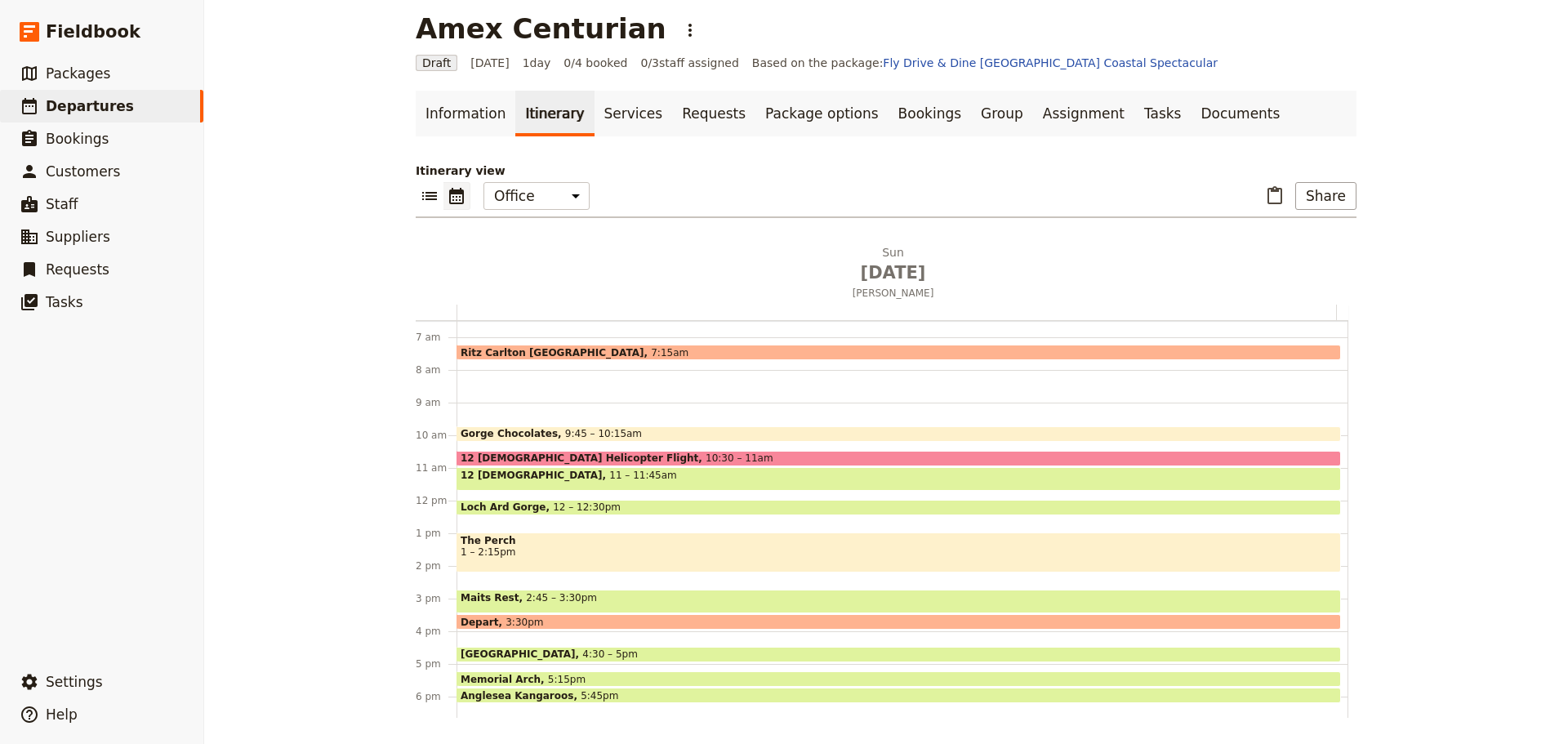
click at [706, 455] on span "10:30 – 11am" at bounding box center [739, 459] width 68 height 11
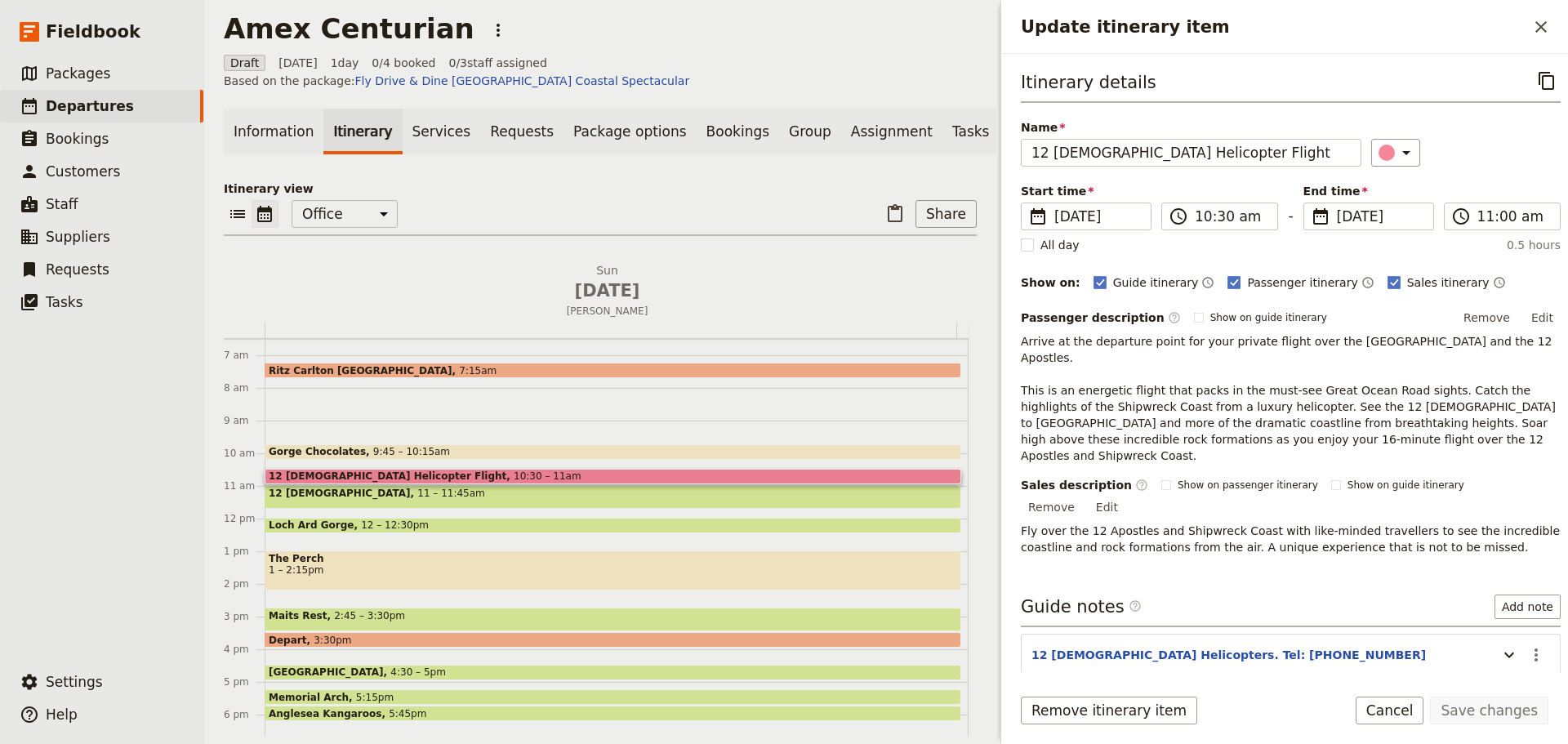
scroll to position [25, 0]
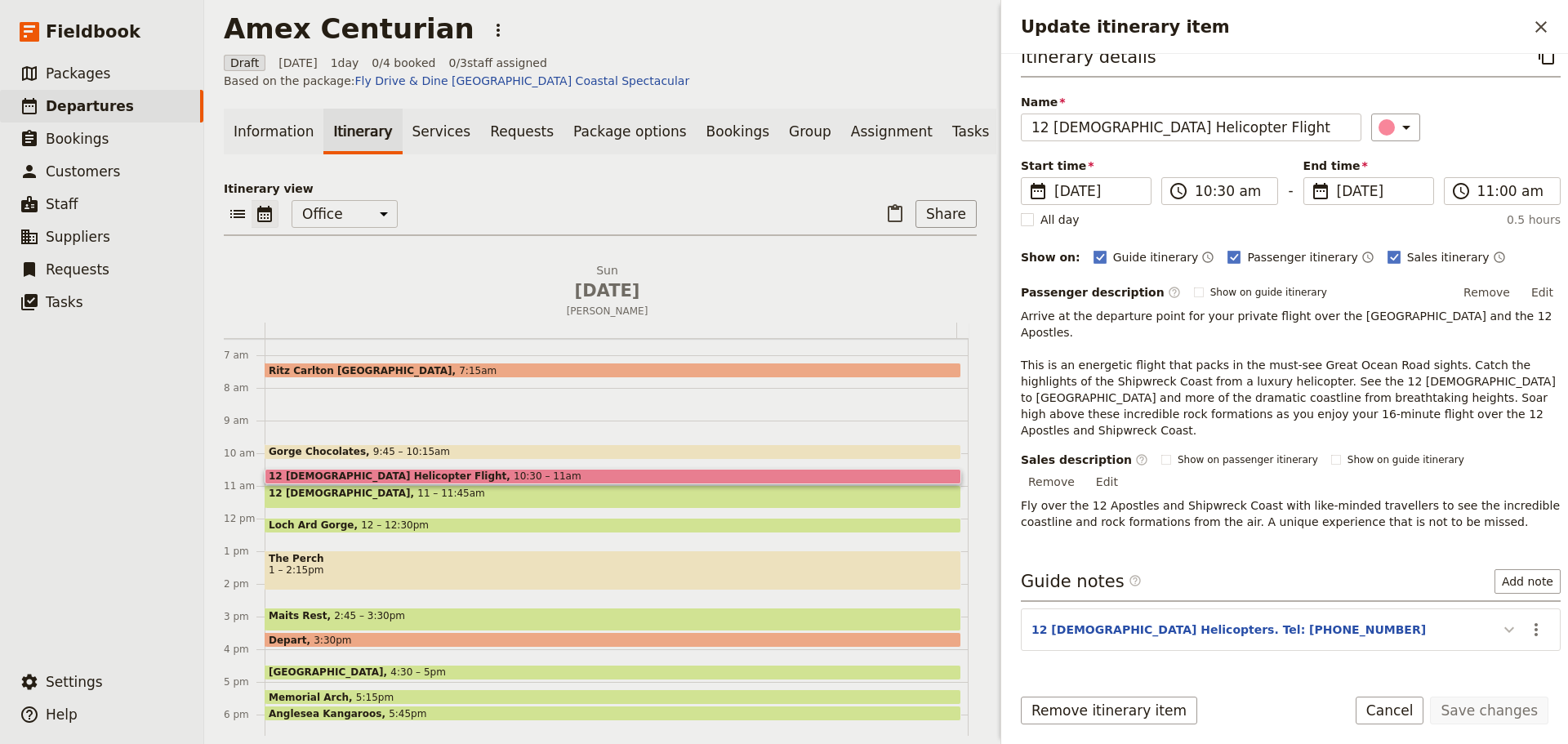
click at [1499, 620] on icon "Update itinerary item" at bounding box center [1509, 630] width 19 height 19
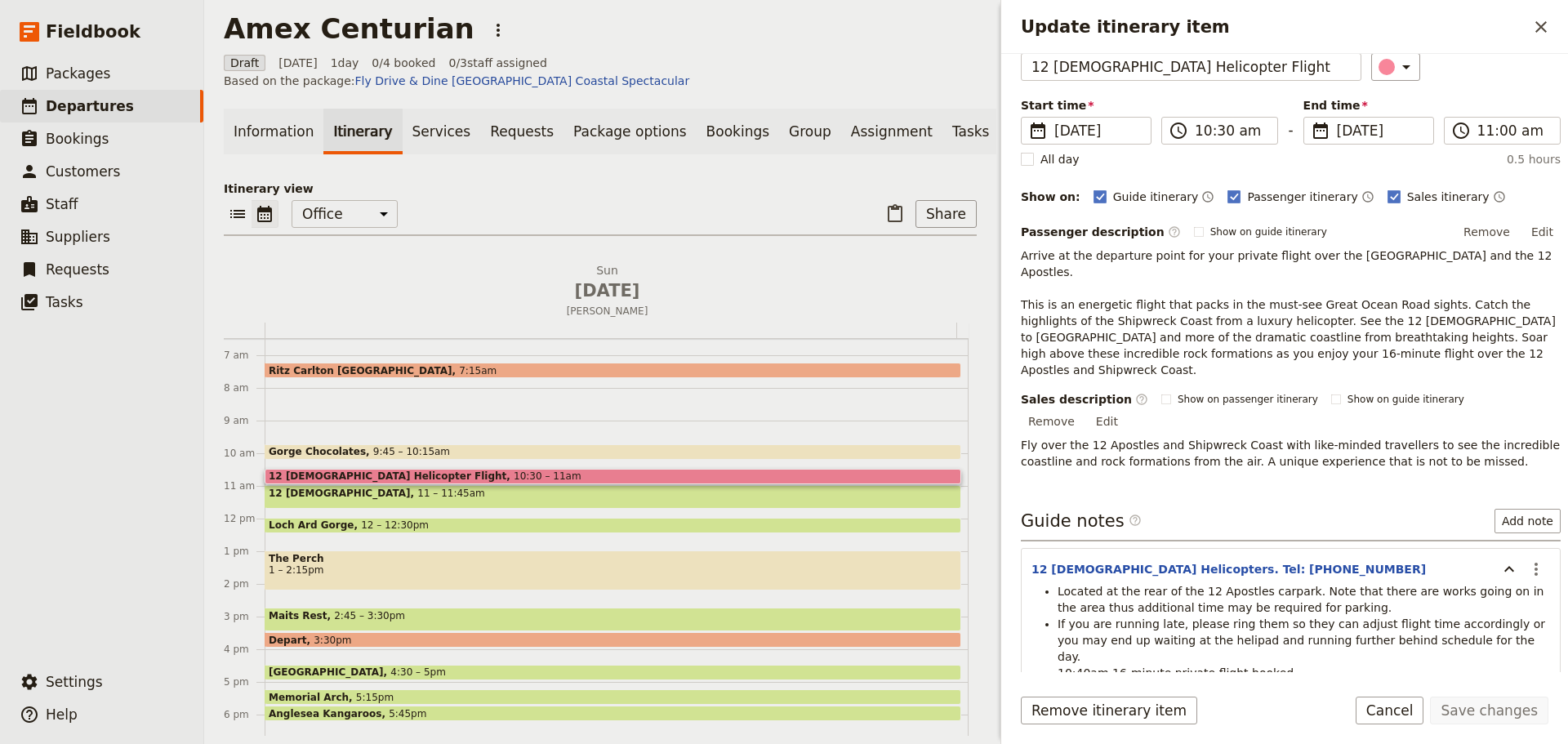
scroll to position [156, 0]
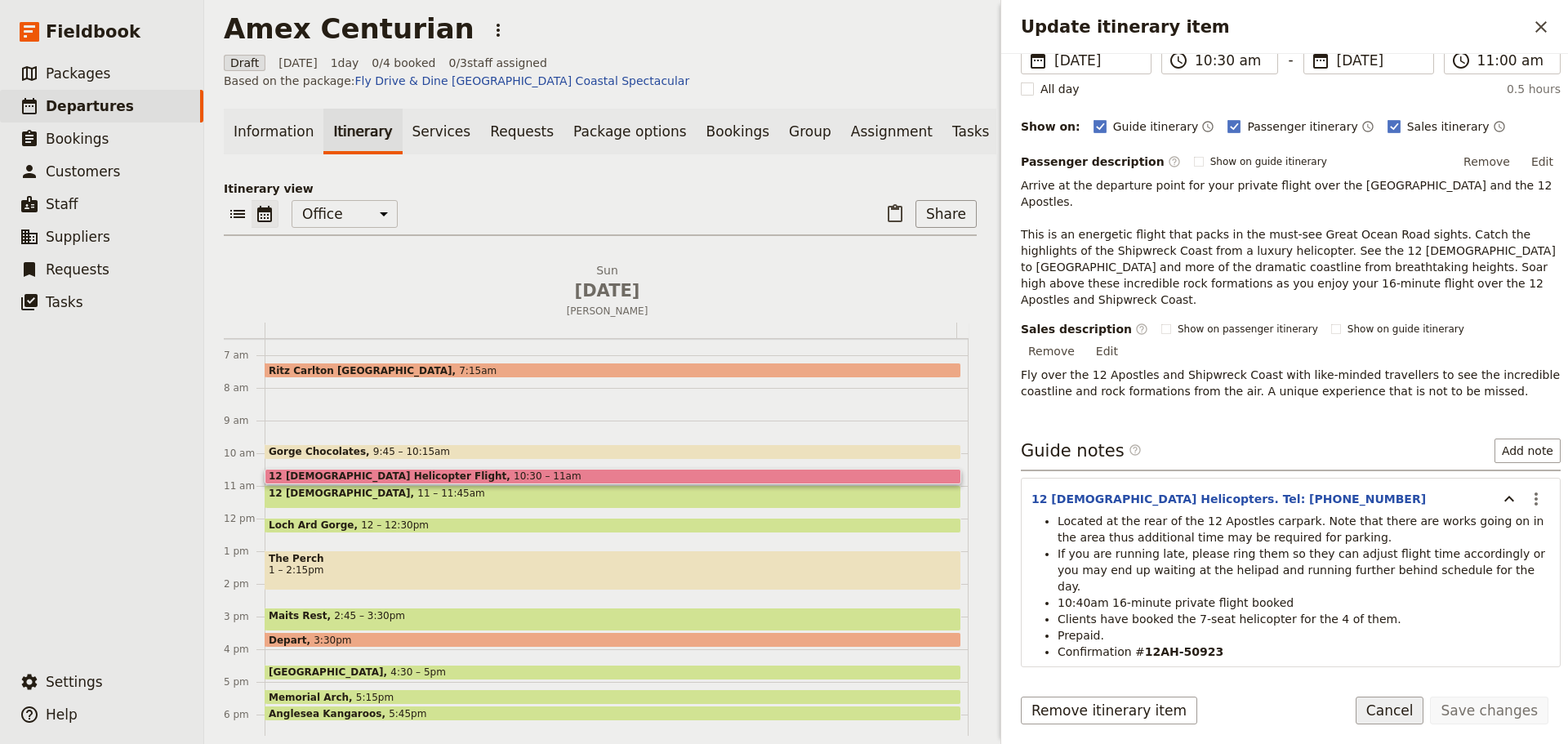
click at [1393, 716] on button "Cancel" at bounding box center [1390, 710] width 69 height 28
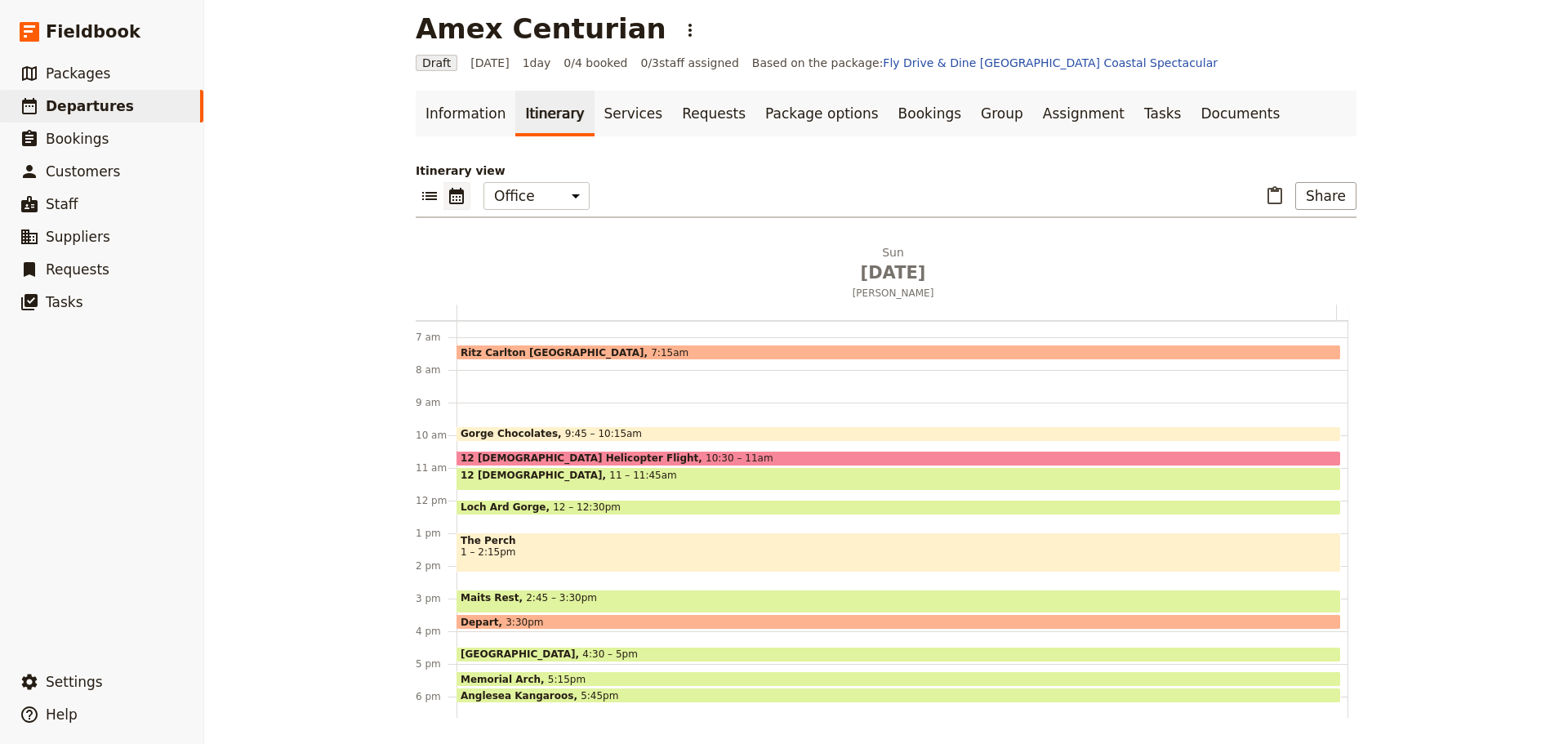
scroll to position [375, 0]
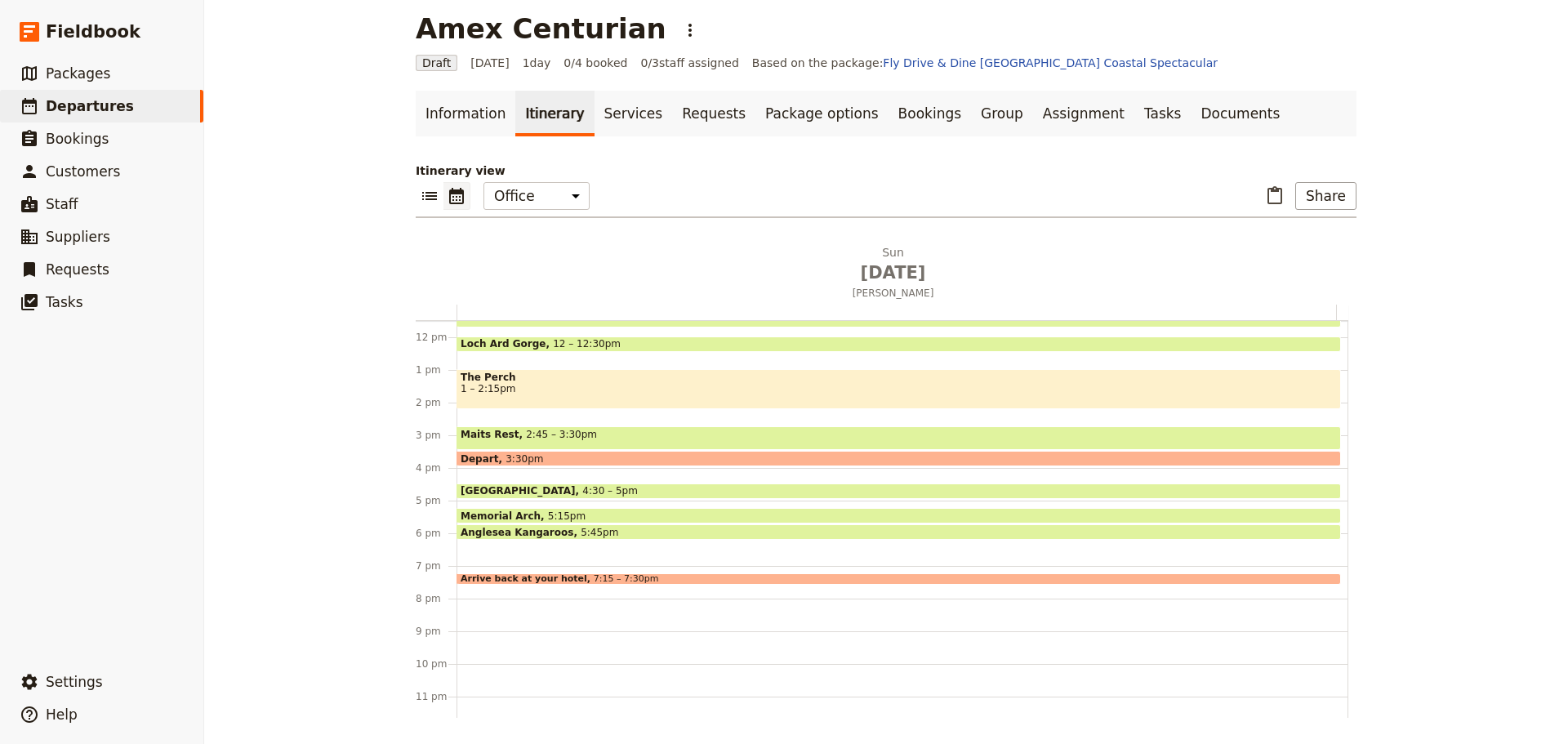
click at [677, 382] on span "The Perch" at bounding box center [898, 377] width 876 height 11
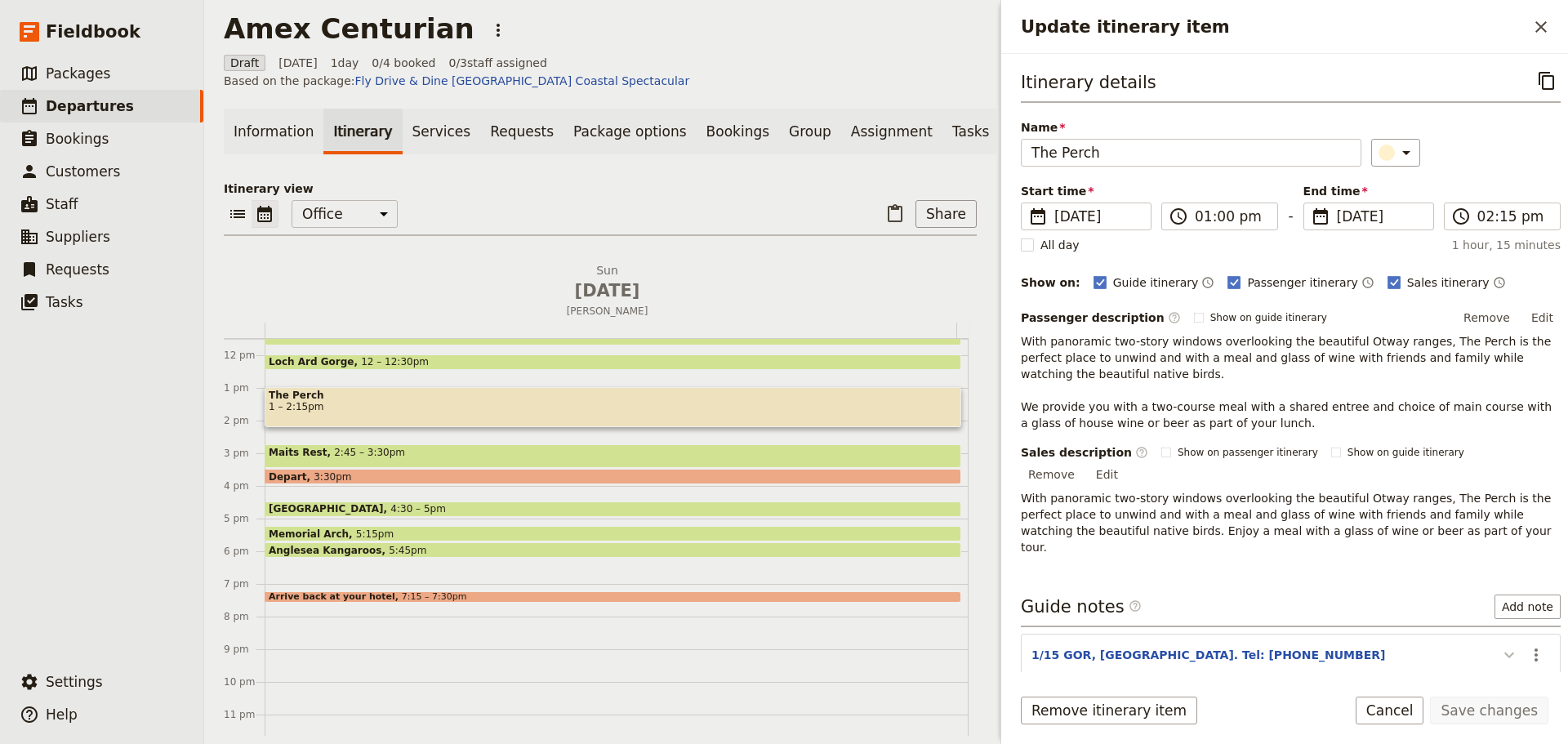
click at [1499, 645] on icon "Update itinerary item" at bounding box center [1509, 655] width 19 height 19
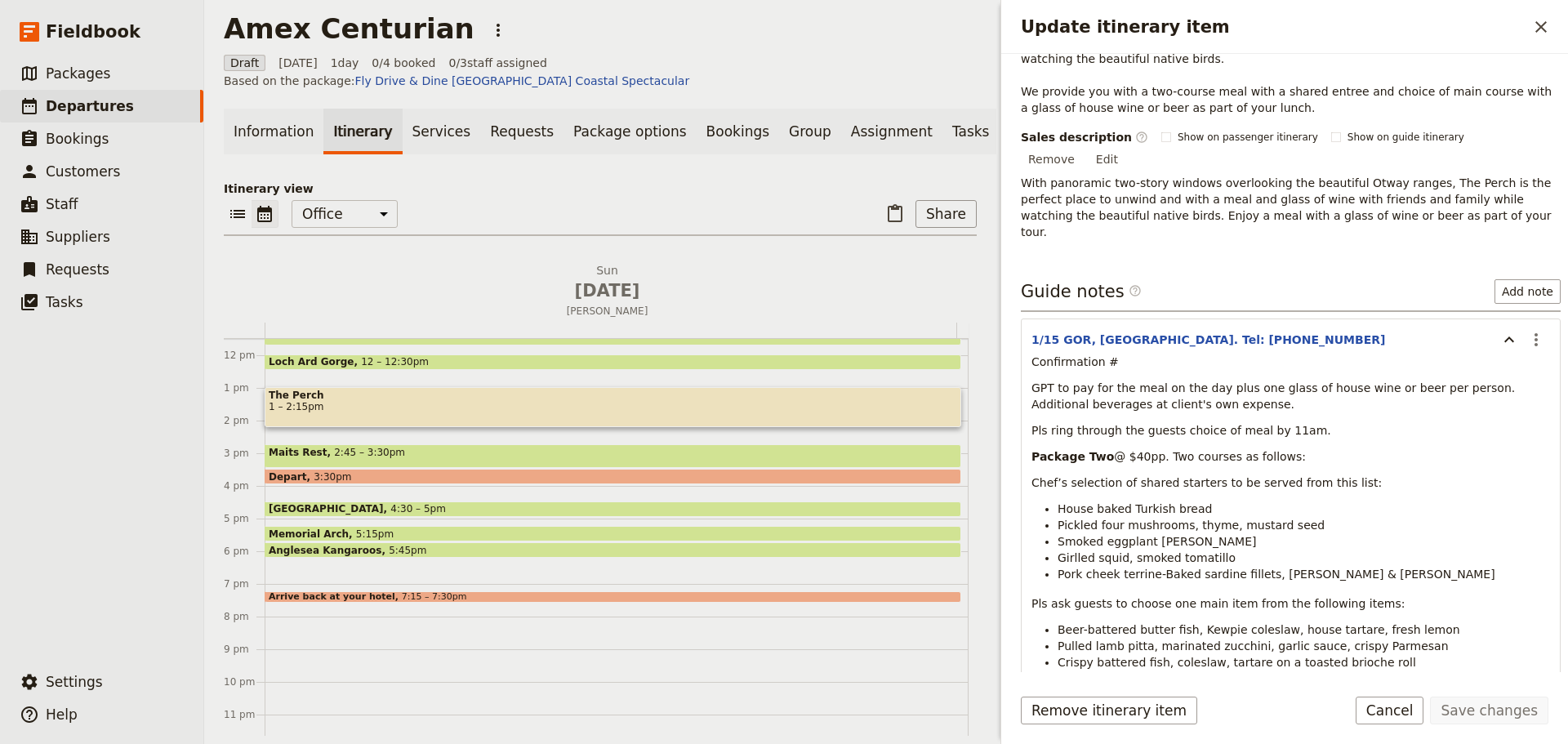
scroll to position [408, 0]
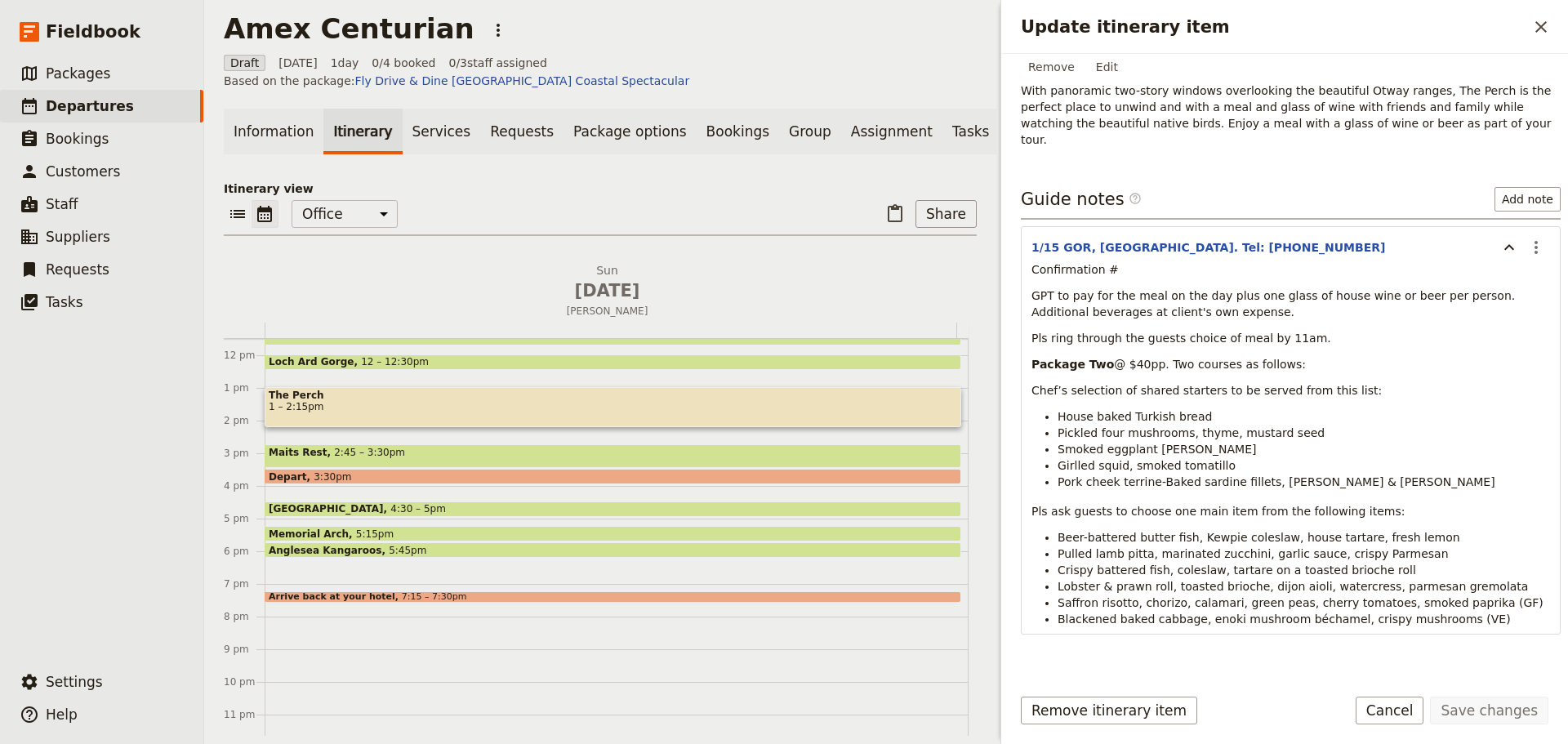
click at [1310, 356] on p "Package Two @ $40pp. Two courses as follows:" at bounding box center [1291, 364] width 519 height 16
click at [1323, 330] on p "Pls ring through the guests choice of meal by 11am." at bounding box center [1291, 338] width 519 height 16
click at [1306, 330] on p "Pls ring through the guests choice of meal by 11am." at bounding box center [1291, 338] width 519 height 16
click at [1534, 241] on icon "Actions" at bounding box center [1535, 248] width 3 height 13
click at [1512, 241] on span "Edit note" at bounding box center [1489, 248] width 76 height 16
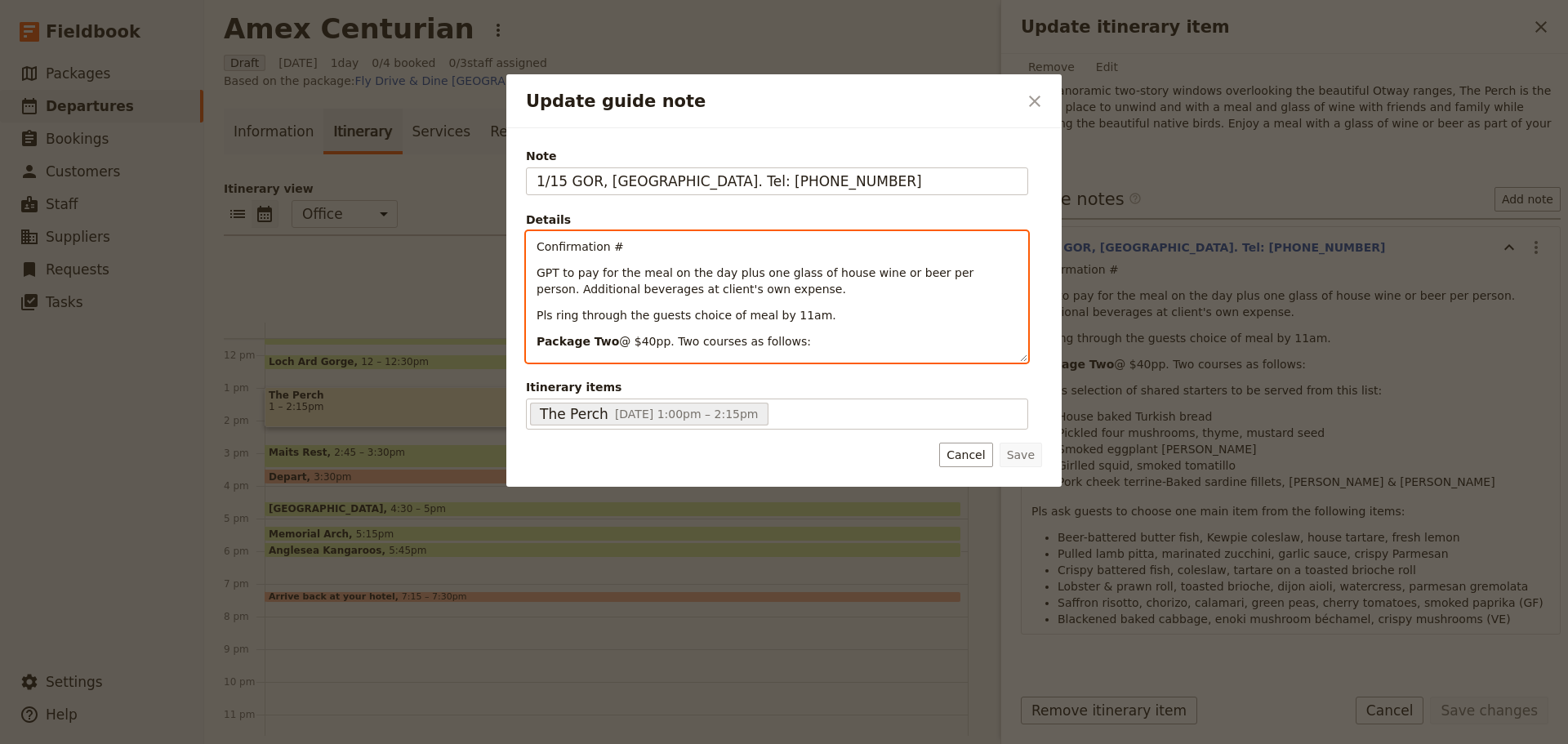
click at [788, 289] on p "GPT to pay for the meal on the day plus one glass of house wine or beer per per…" at bounding box center [777, 281] width 482 height 33
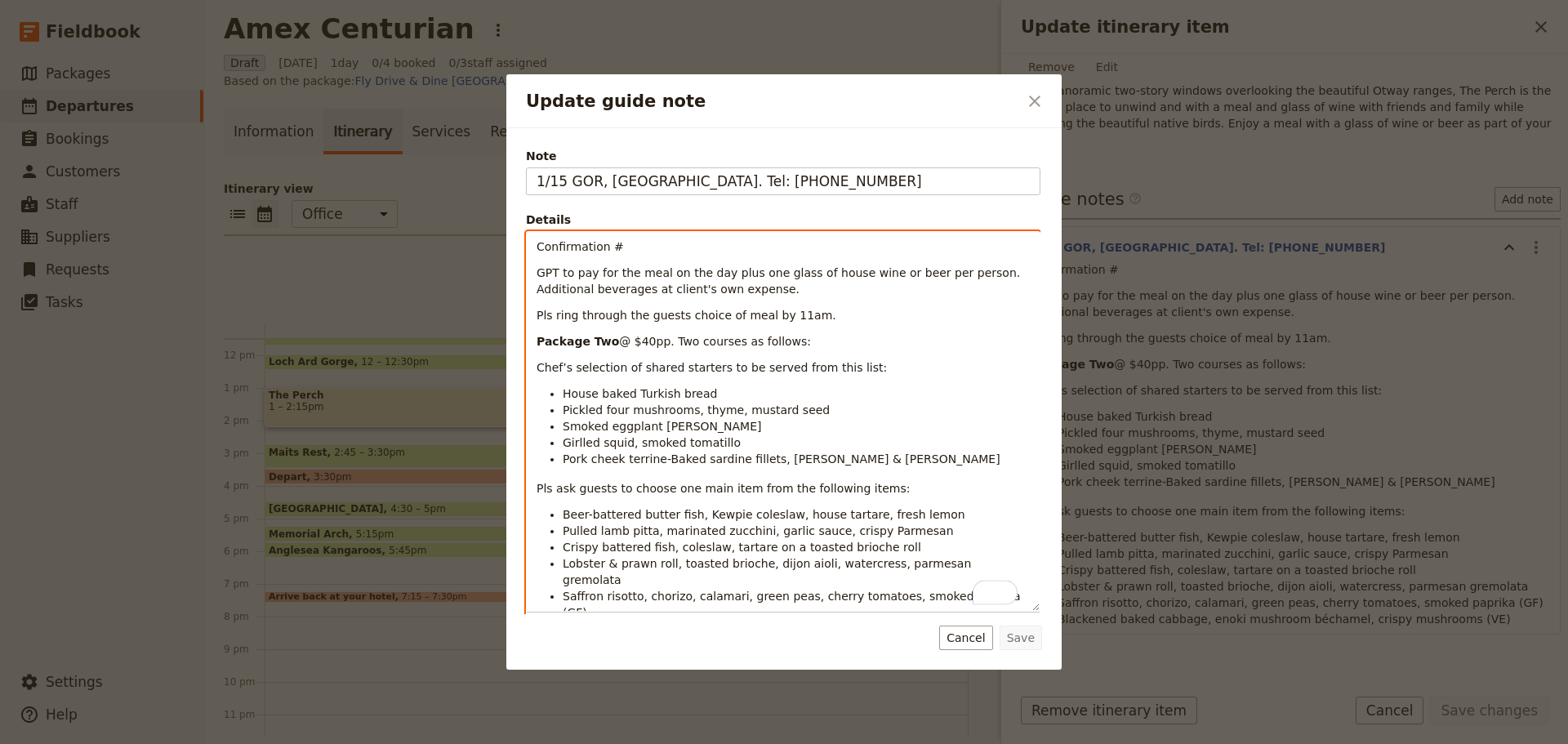
click at [964, 279] on span "GPT to pay for the meal on the day plus one glass of house wine or beer per per…" at bounding box center [780, 281] width 487 height 30
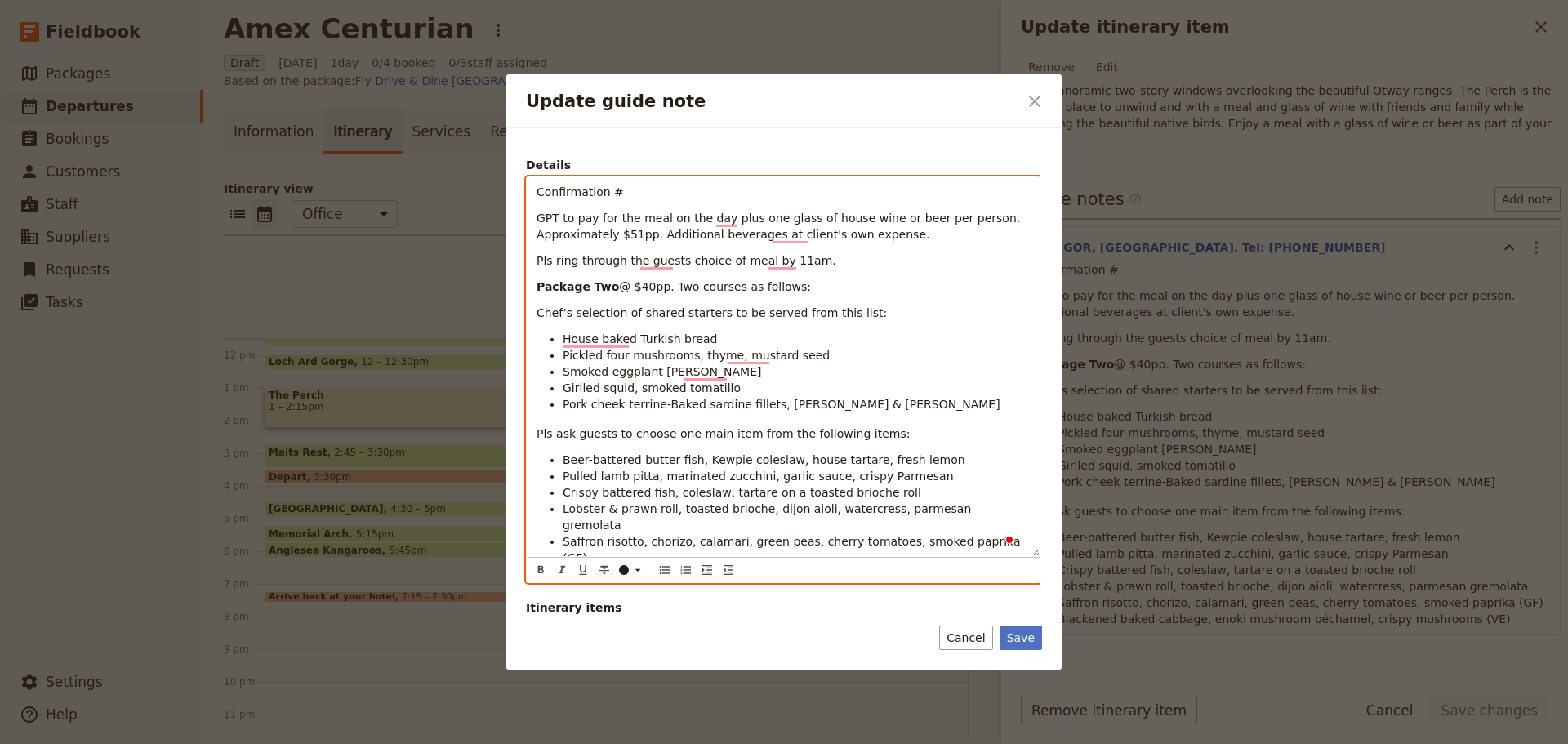
scroll to position [0, 0]
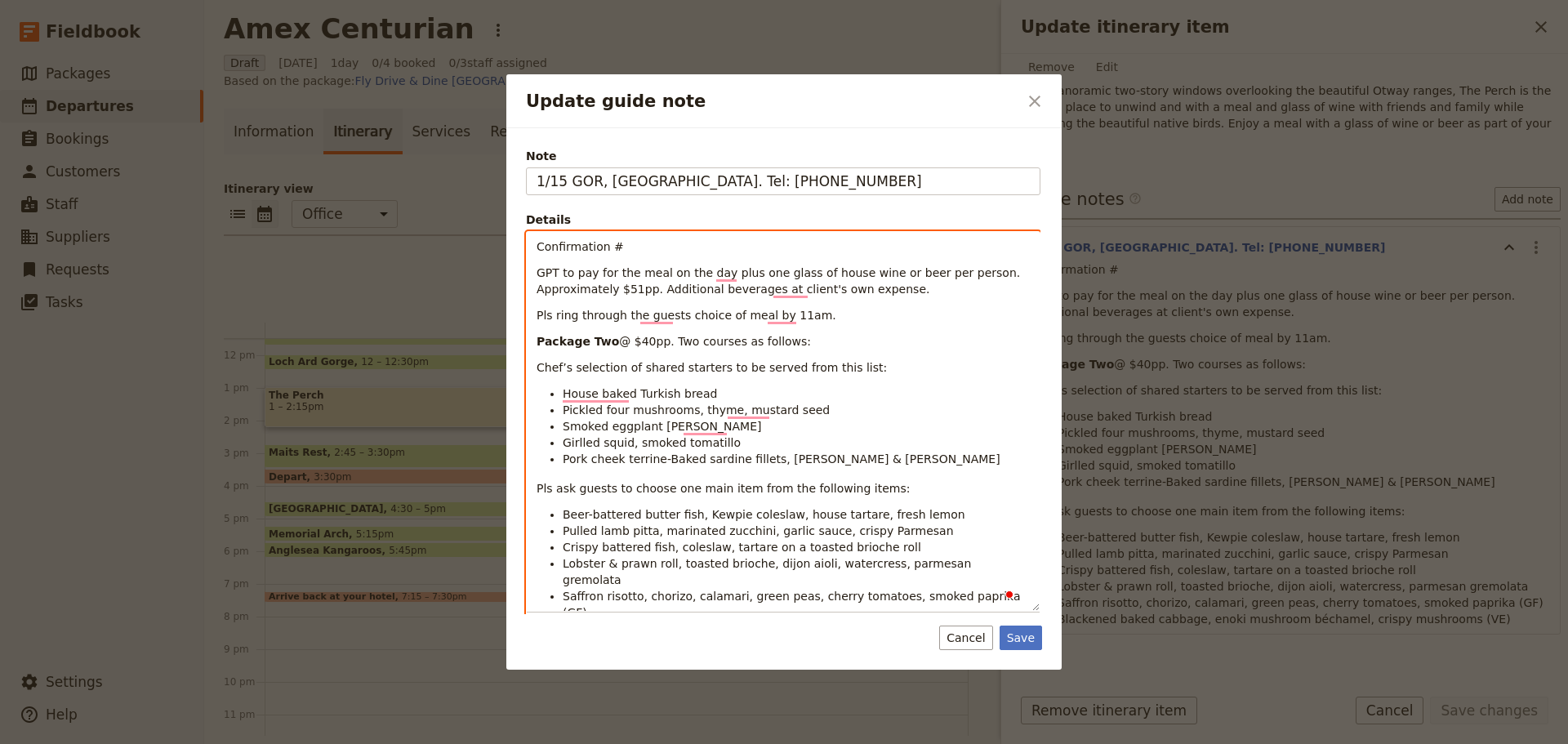
click at [631, 292] on span "GPT to pay for the meal on the day plus one glass of house wine or beer per per…" at bounding box center [780, 281] width 487 height 30
click at [1026, 641] on button "Save" at bounding box center [1020, 639] width 42 height 25
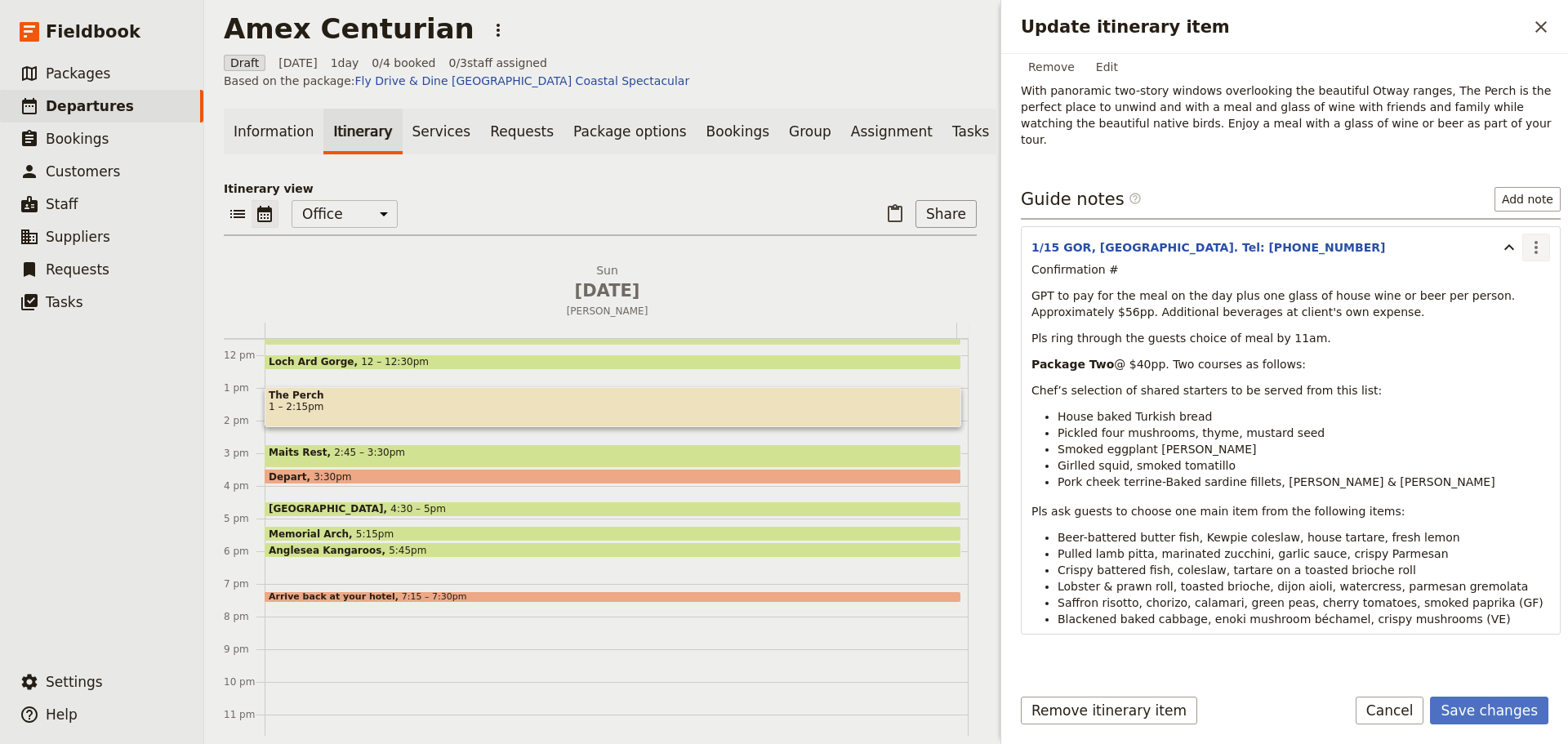
click at [1527, 237] on icon "Actions" at bounding box center [1536, 247] width 19 height 19
click at [1506, 242] on span "Edit note" at bounding box center [1489, 248] width 76 height 16
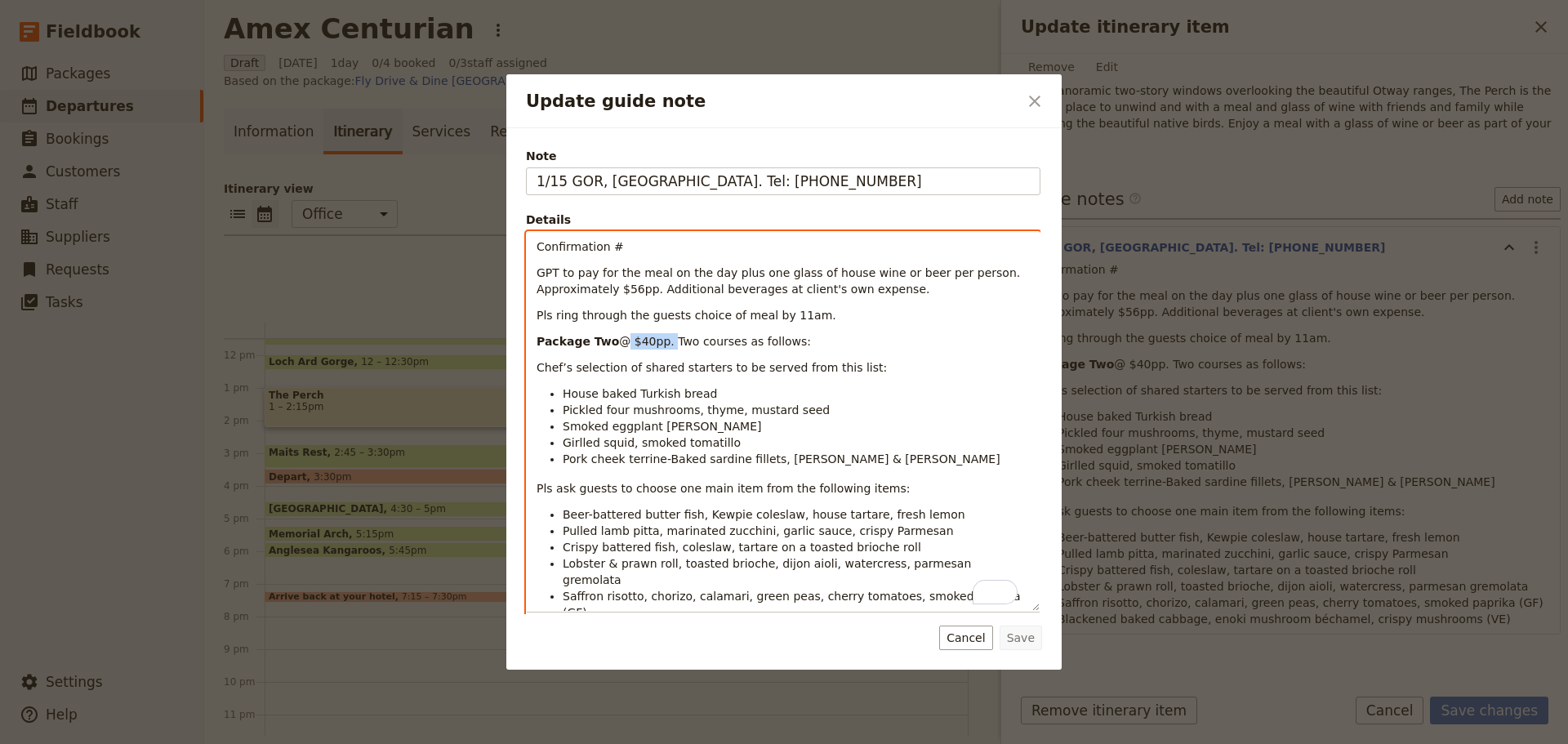
drag, startPoint x: 659, startPoint y: 337, endPoint x: 609, endPoint y: 338, distance: 50.0
click at [619, 338] on span "@ $40pp. Two courses as follows:" at bounding box center [715, 342] width 191 height 13
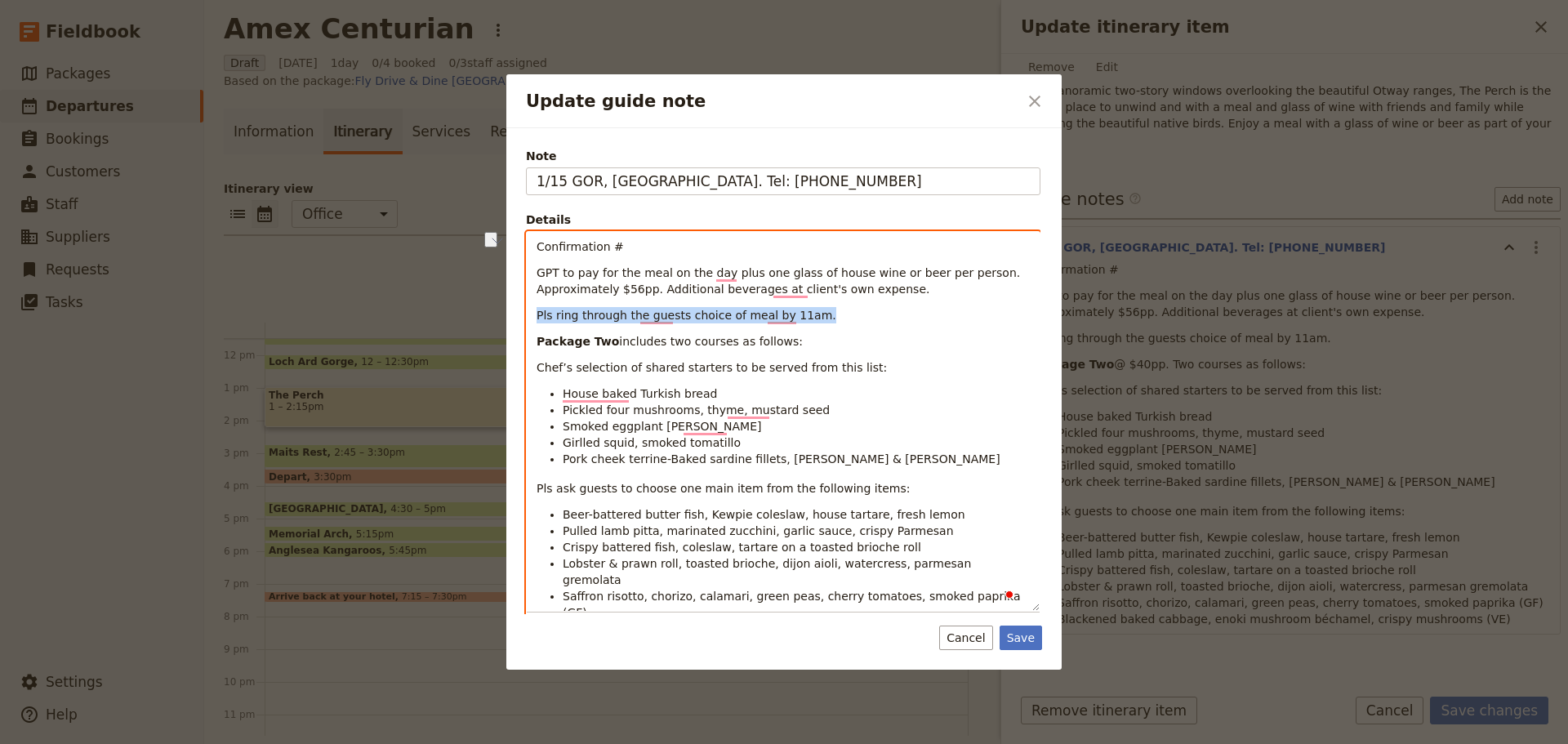
drag, startPoint x: 766, startPoint y: 315, endPoint x: 898, endPoint y: 446, distance: 186.0
click at [500, 743] on div "Update guide note ​ Note 1/15 GOR, [GEOGRAPHIC_DATA]. Tel: [PHONE_NUMBER] Detai…" at bounding box center [784, 744] width 1568 height 0
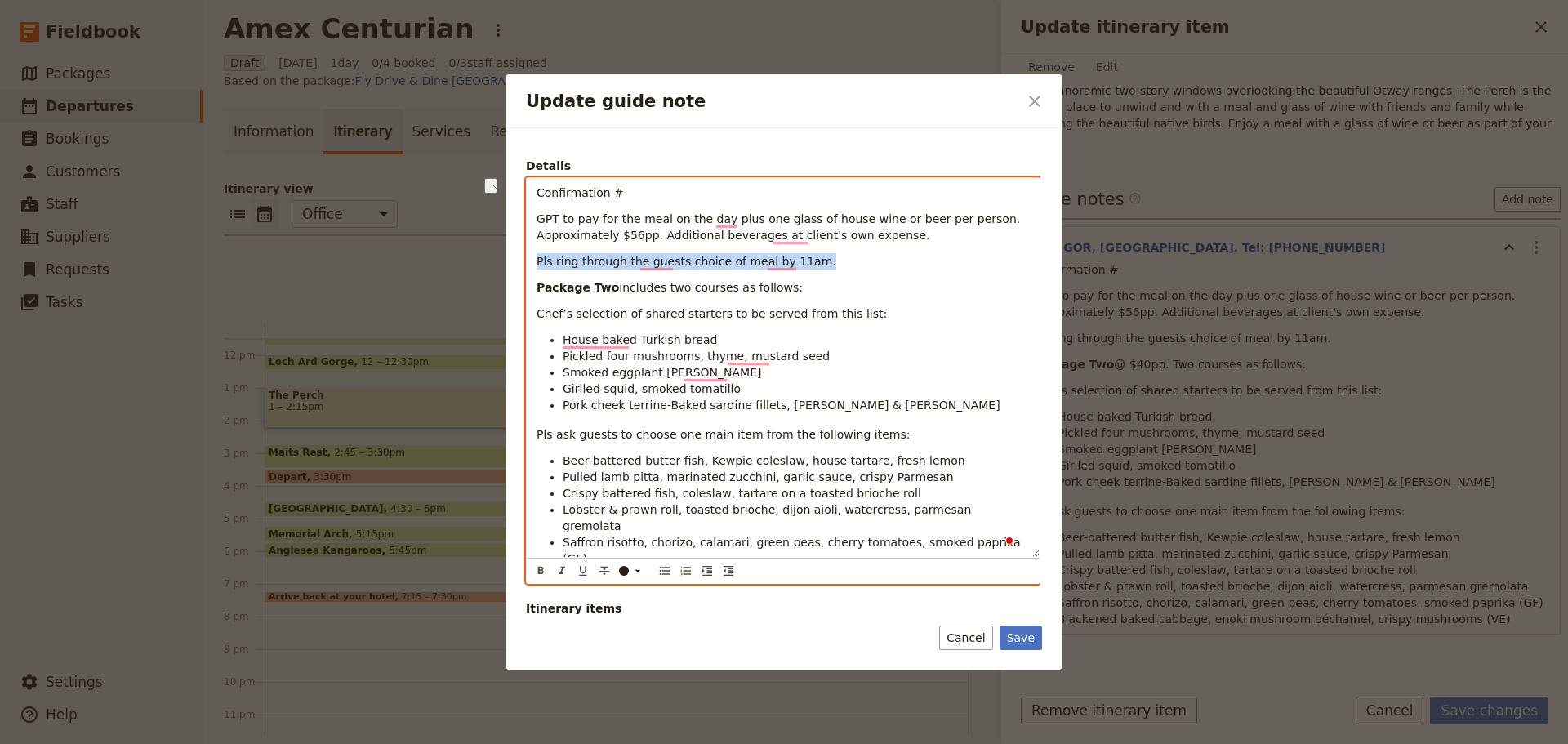
scroll to position [92, 0]
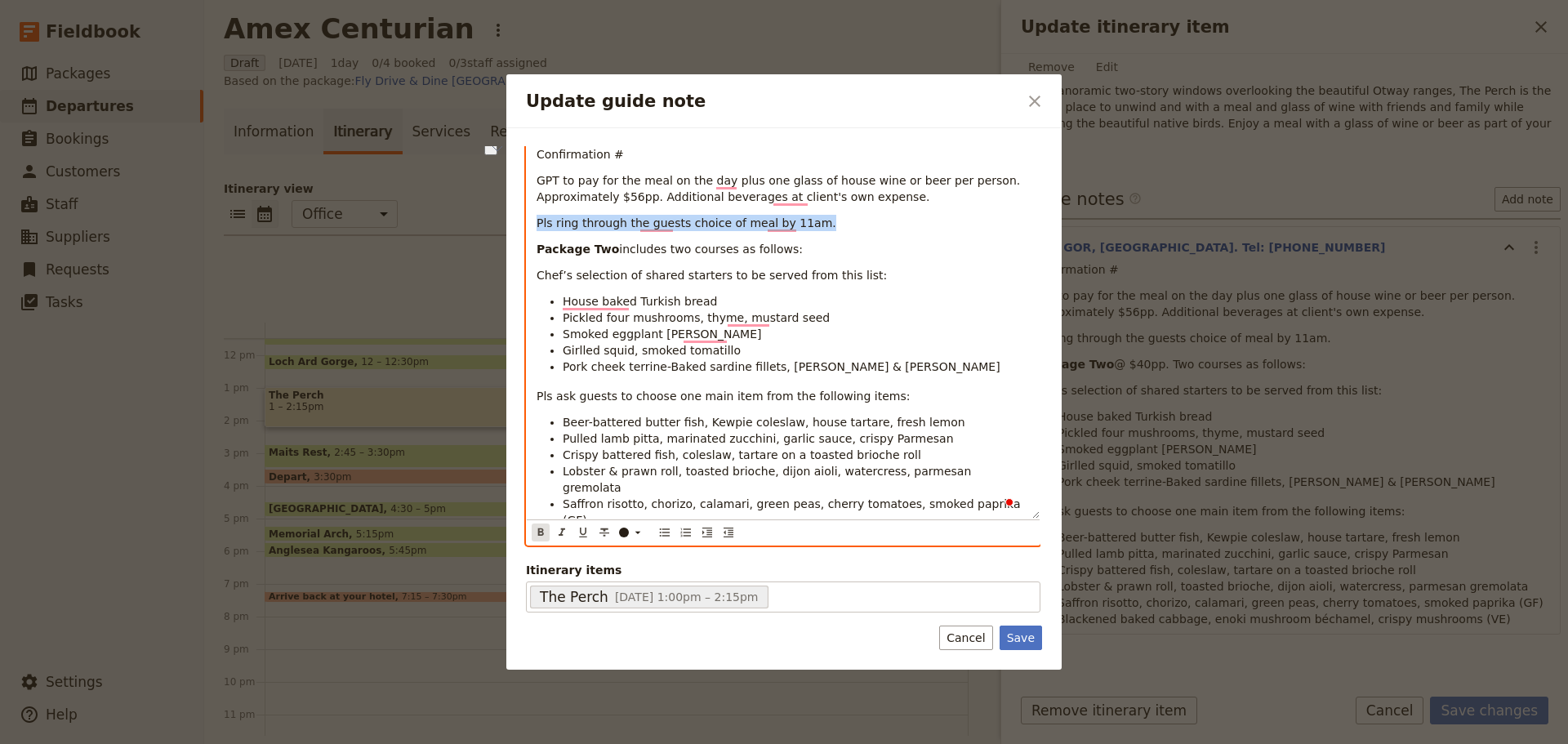
click at [534, 532] on icon "Format bold" at bounding box center [541, 532] width 13 height 13
click at [577, 530] on icon "Format underline" at bounding box center [583, 532] width 13 height 13
click at [860, 310] on li "Pickled four mushrooms, thyme, mustard seed" at bounding box center [796, 317] width 467 height 16
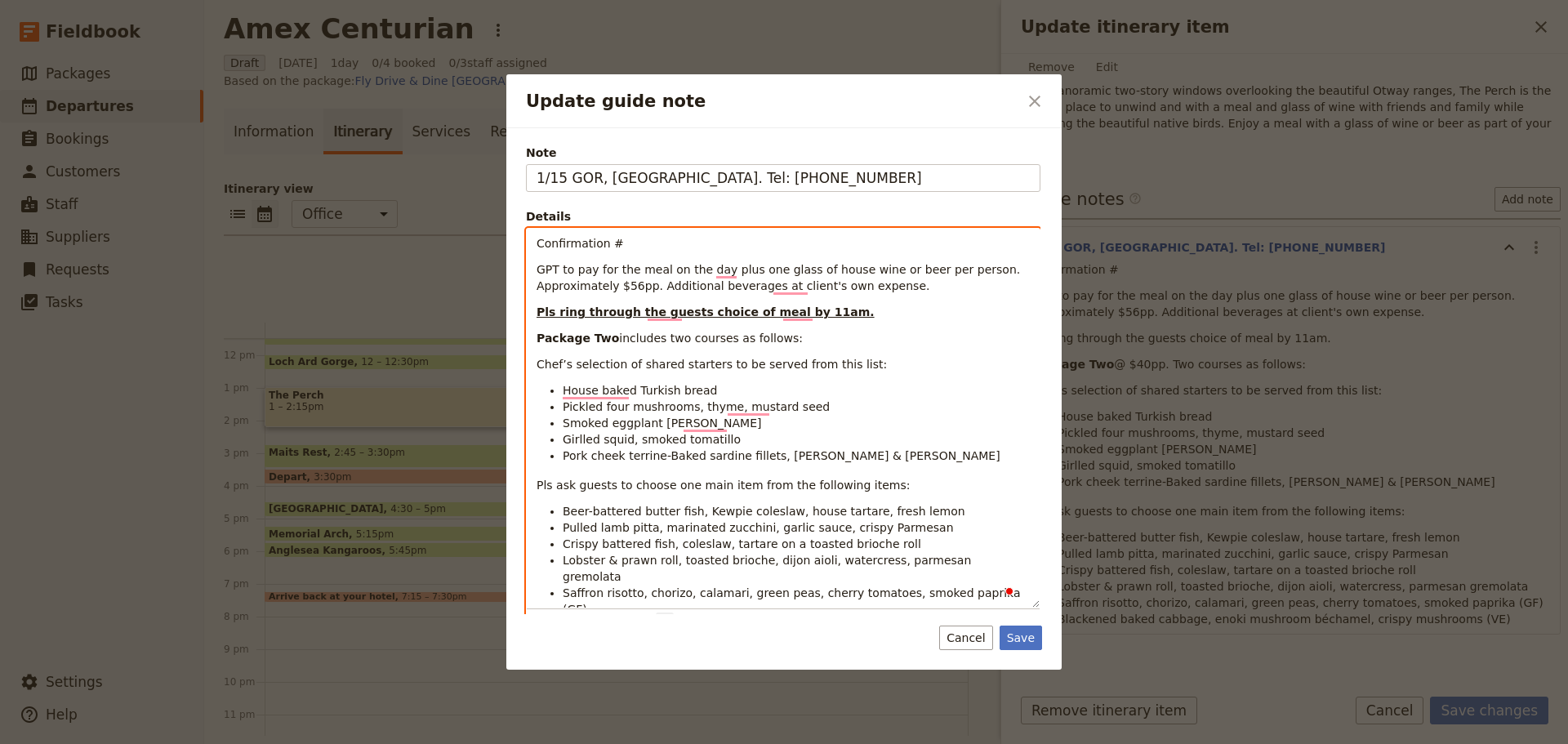
scroll to position [0, 0]
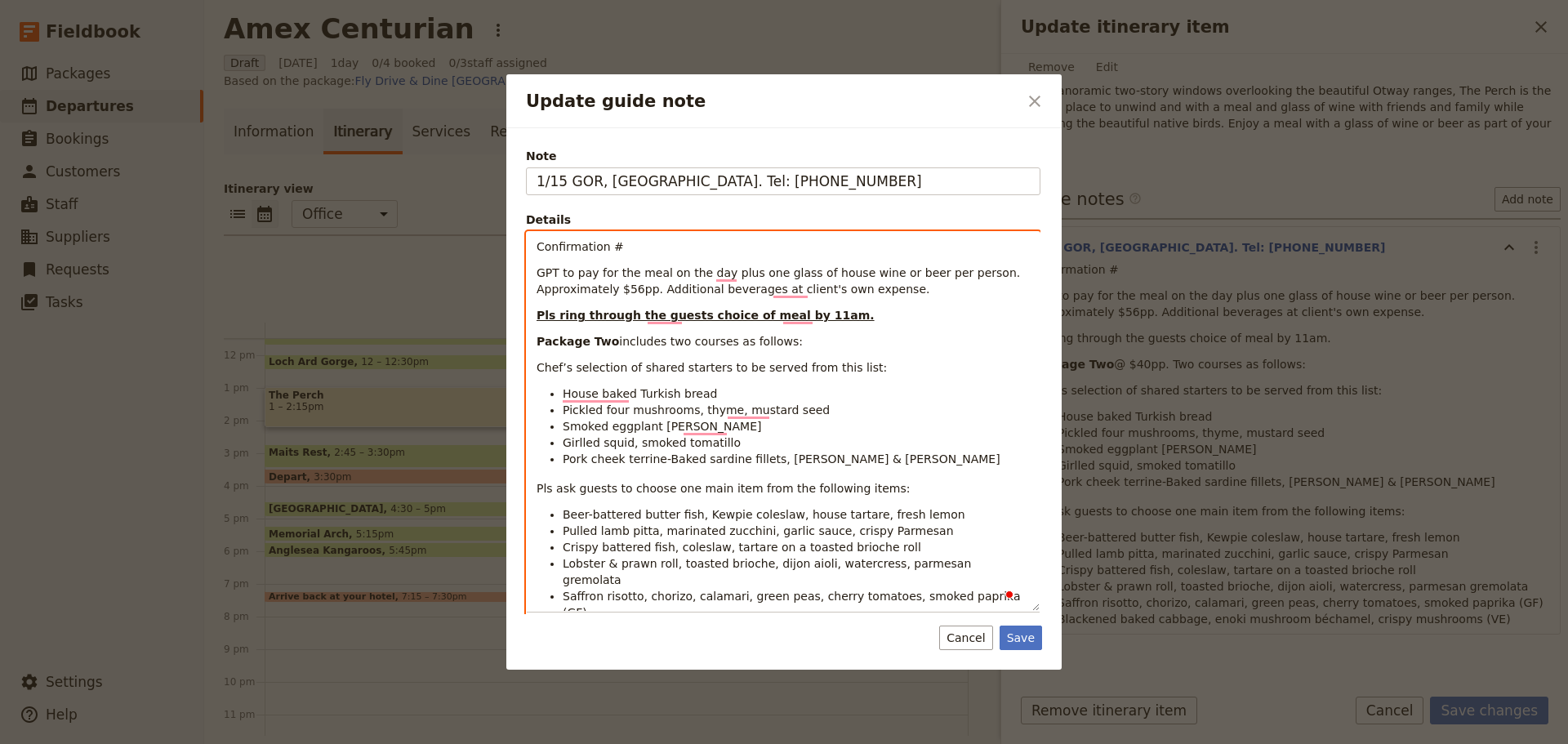
click at [715, 272] on span "GPT to pay for the meal on the day plus one glass of house wine or beer per per…" at bounding box center [780, 281] width 487 height 30
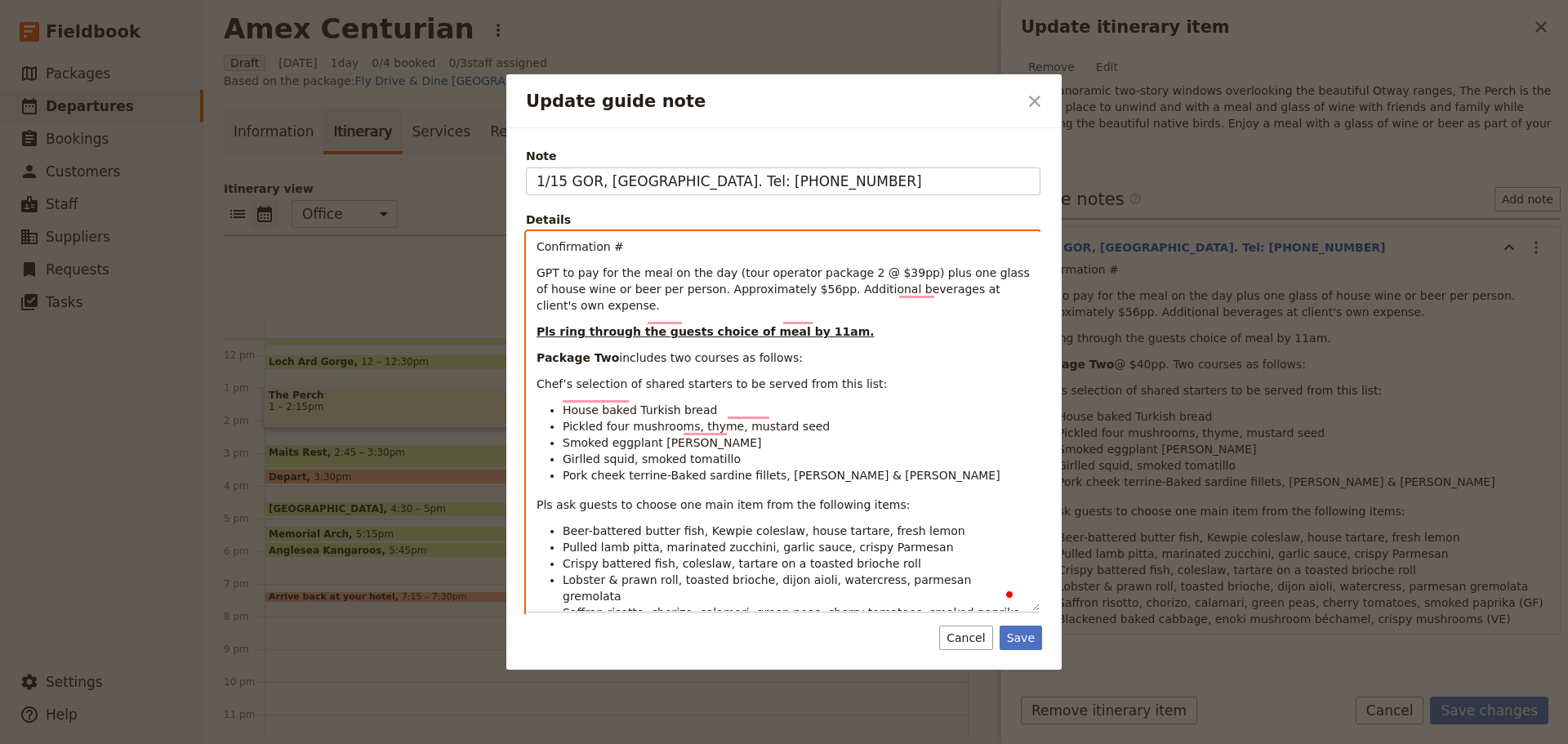
click at [655, 288] on span "GPT to pay for the meal on the day (tour operator package 2 @ $39pp) plus one g…" at bounding box center [785, 289] width 497 height 46
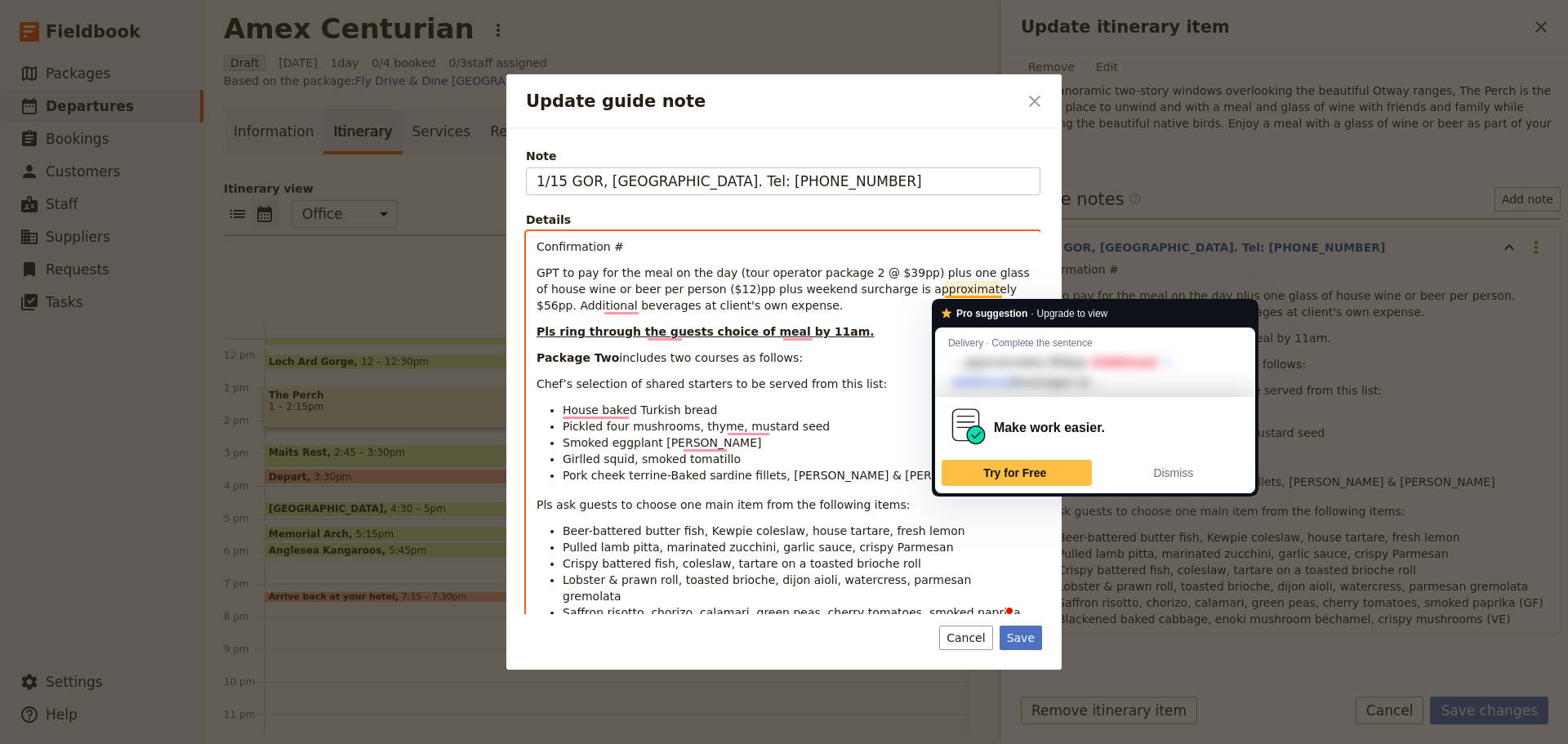
click at [950, 291] on span "GPT to pay for the meal on the day (tour operator package 2 @ $39pp) plus one g…" at bounding box center [785, 289] width 497 height 46
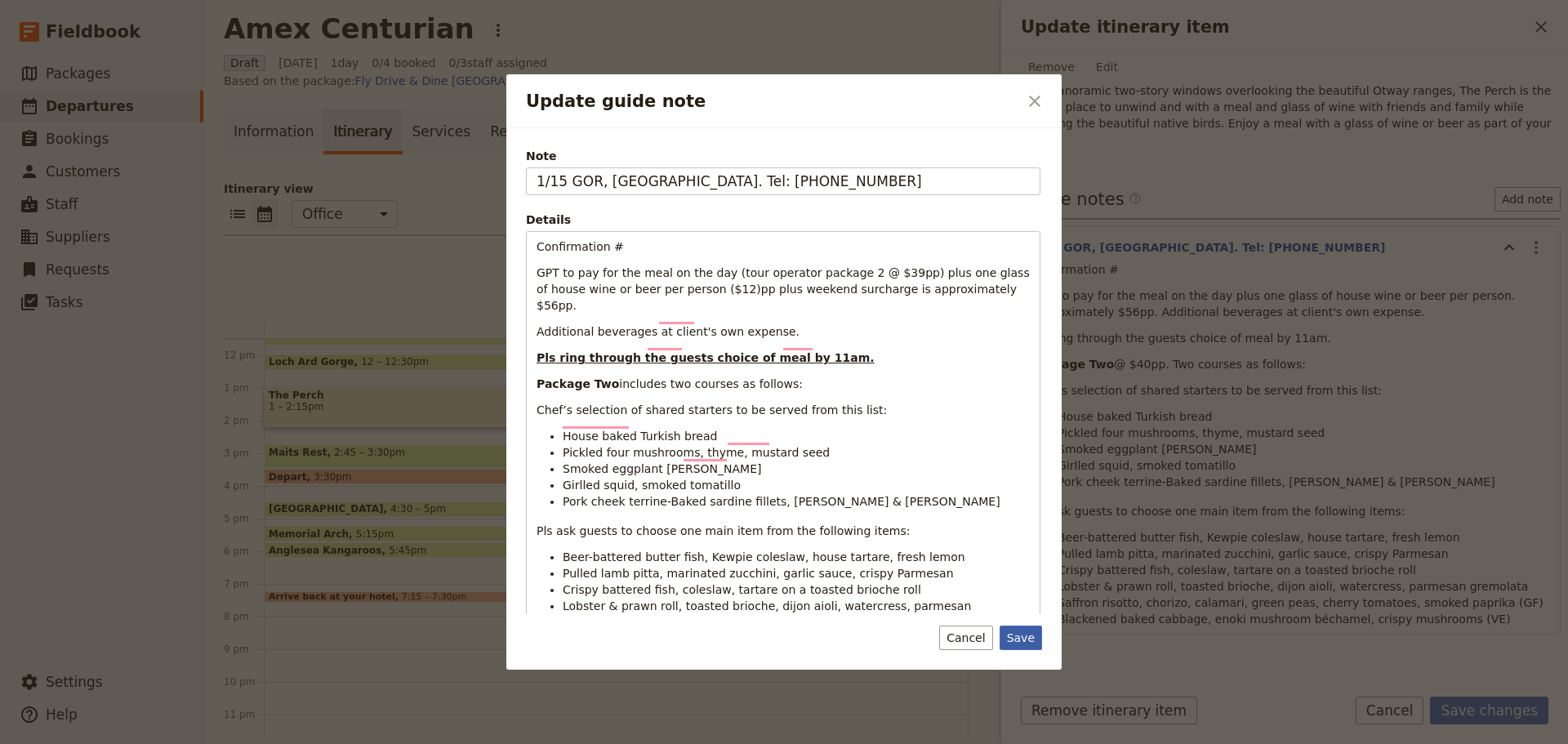
click at [1018, 640] on button "Save" at bounding box center [1020, 639] width 42 height 25
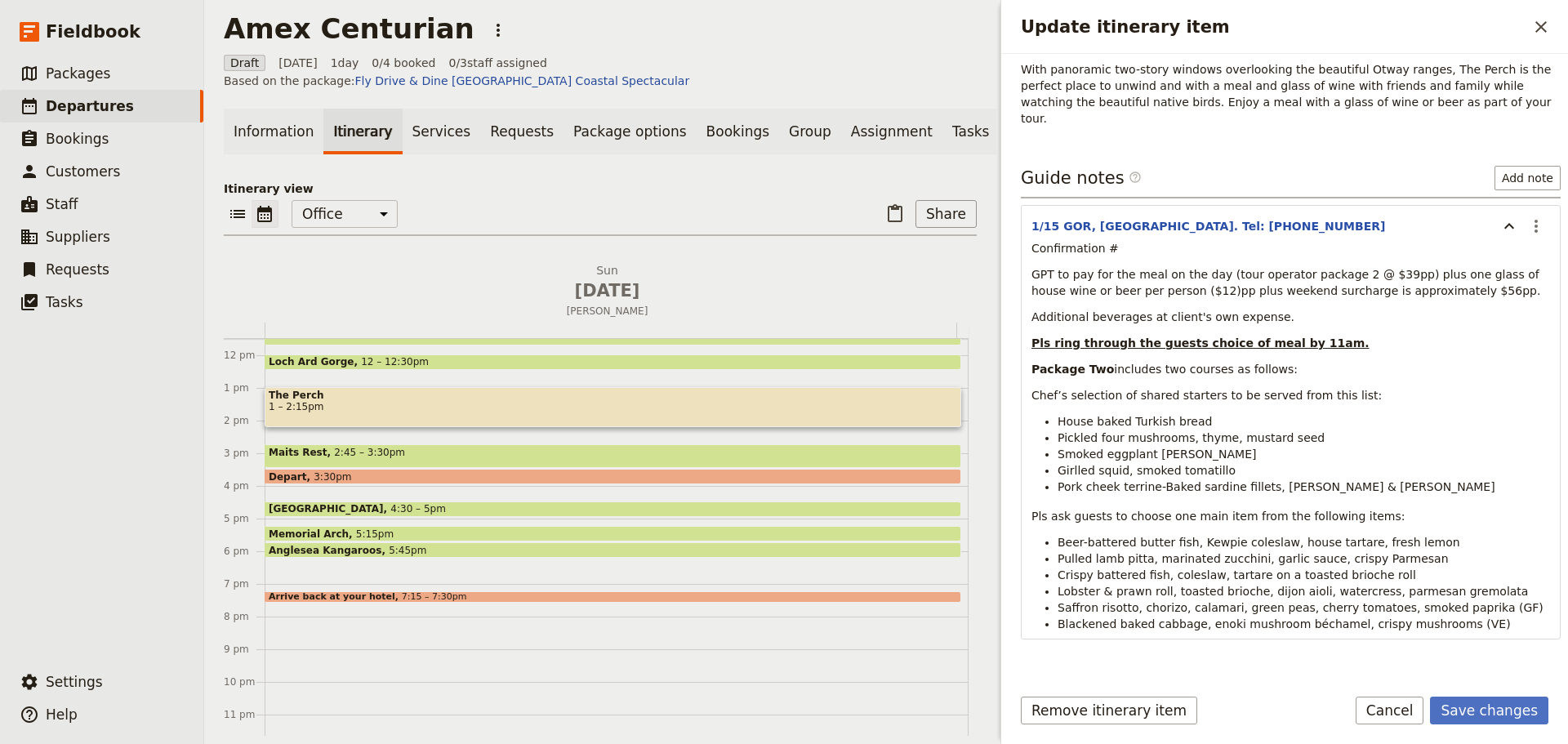
scroll to position [434, 0]
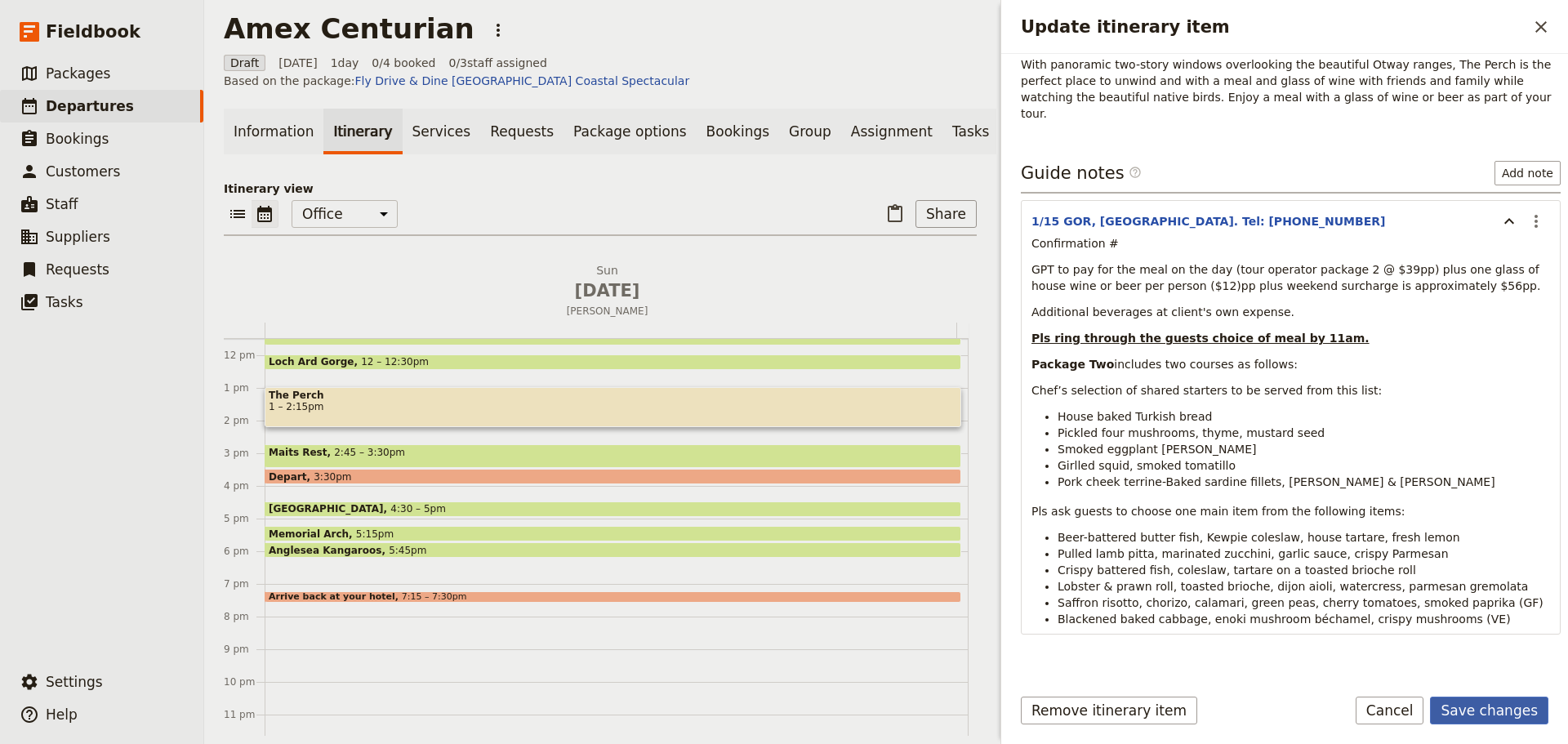
click at [1489, 710] on button "Save changes" at bounding box center [1490, 710] width 119 height 28
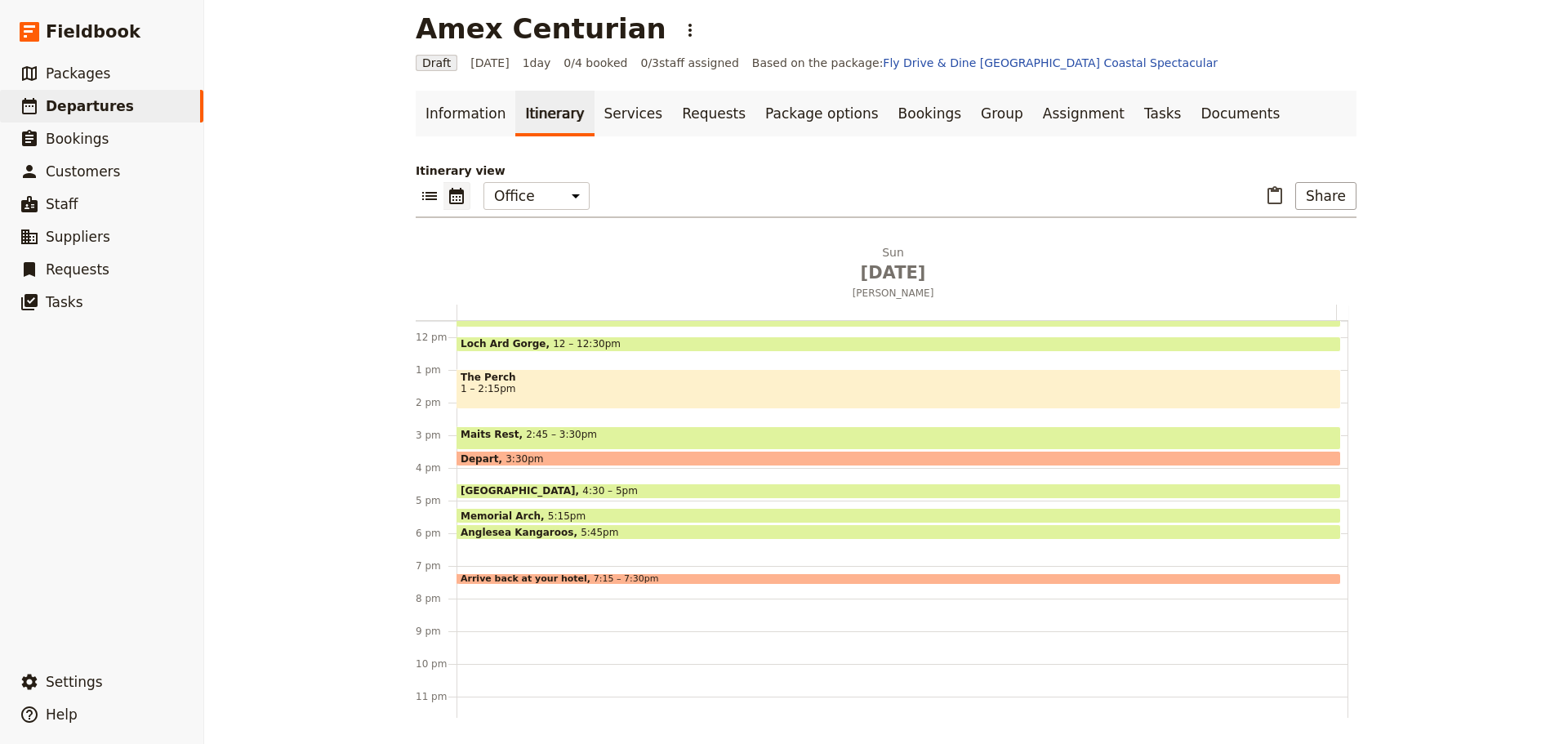
drag, startPoint x: 571, startPoint y: 387, endPoint x: 583, endPoint y: 380, distance: 13.9
click at [571, 387] on span "1 – 2:15pm" at bounding box center [898, 389] width 876 height 11
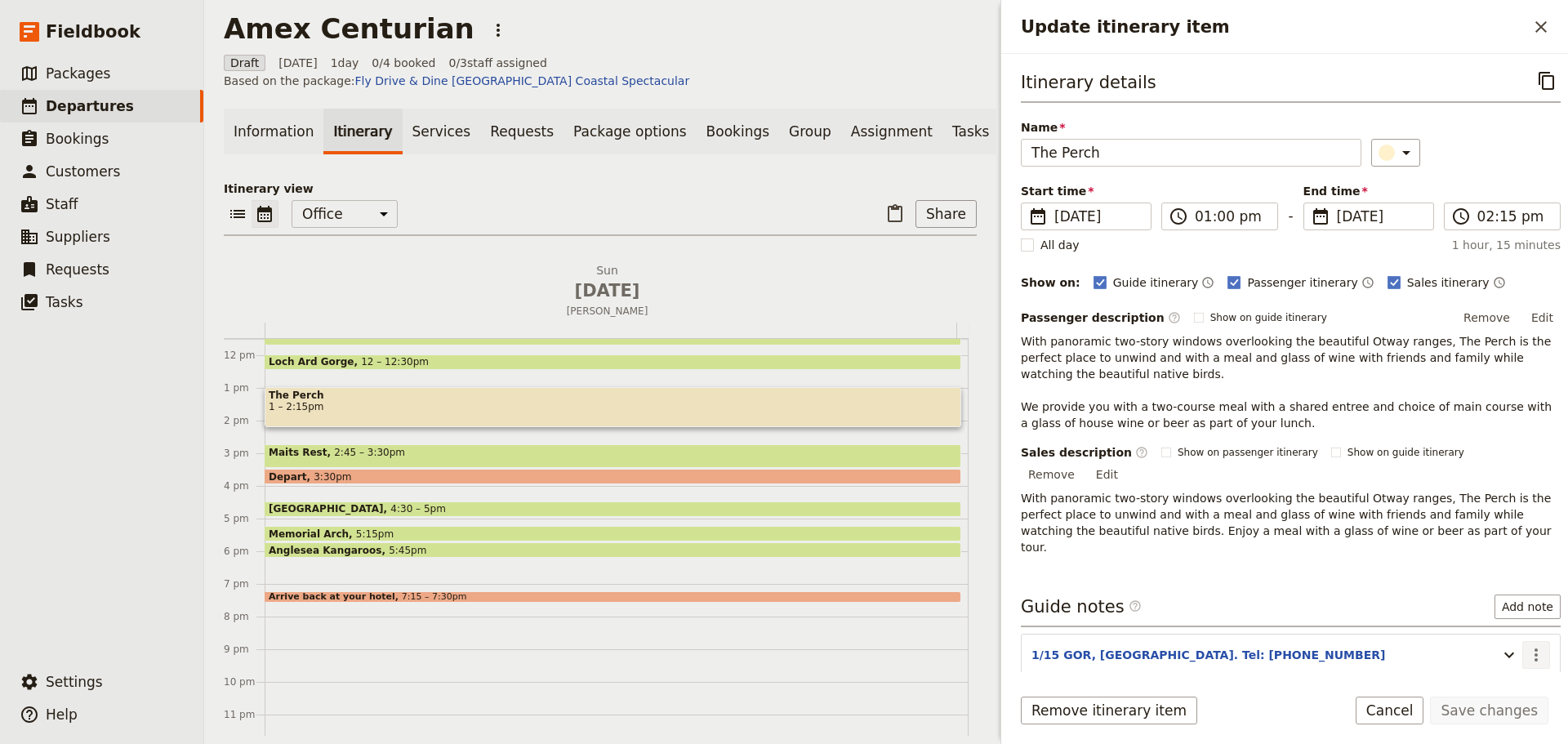
click at [1529, 645] on icon "Actions" at bounding box center [1536, 655] width 19 height 19
click at [1510, 655] on span "Edit note" at bounding box center [1489, 656] width 76 height 16
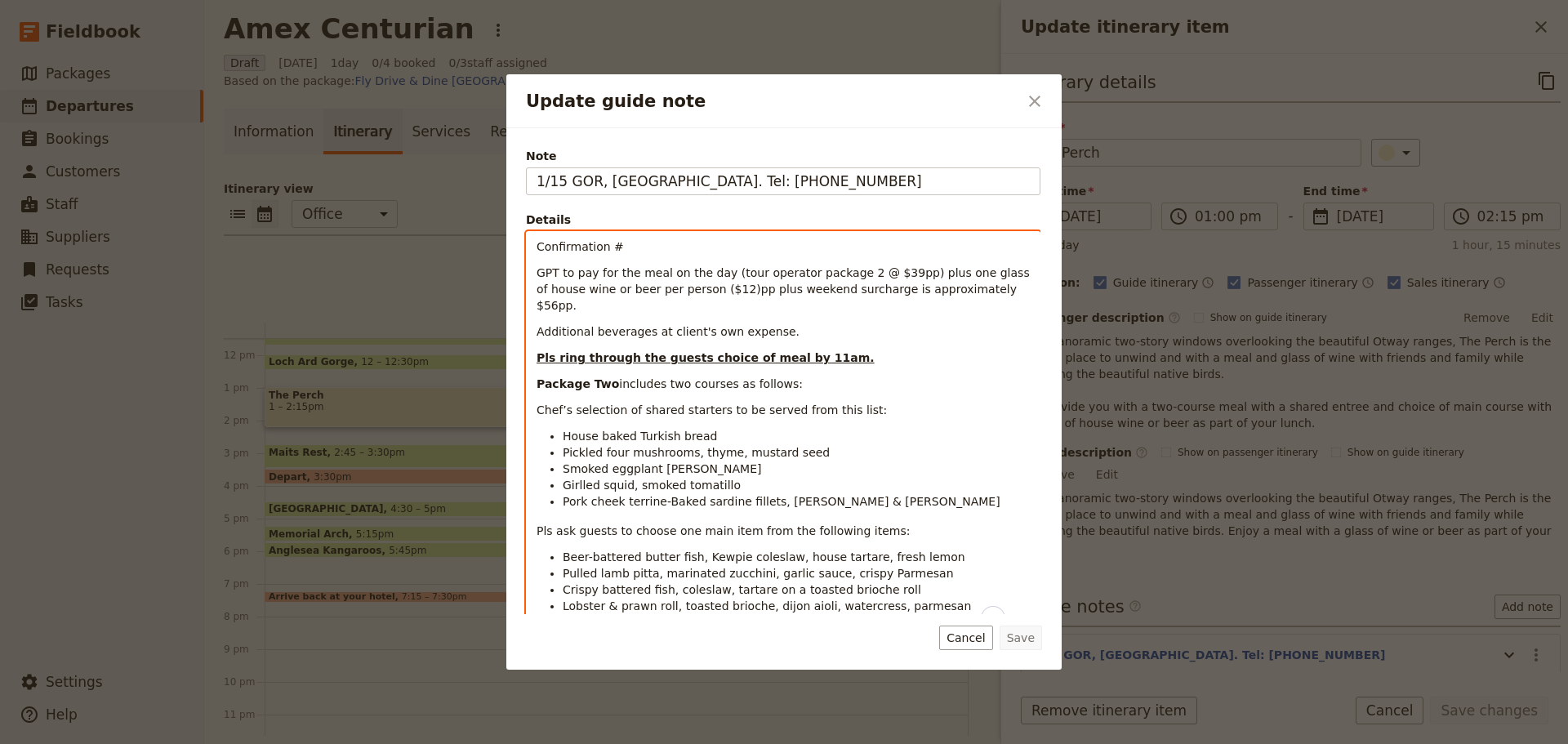
drag, startPoint x: 988, startPoint y: 290, endPoint x: 827, endPoint y: 292, distance: 161.0
click at [827, 292] on p "GPT to pay for the meal on the day (tour operator package 2 @ $39pp) plus one g…" at bounding box center [783, 288] width 493 height 49
click at [803, 327] on div "Confirmation # GPT to pay for the meal on the day (tour operator package 2 @ $3…" at bounding box center [783, 434] width 513 height 405
drag, startPoint x: 826, startPoint y: 290, endPoint x: 1051, endPoint y: 301, distance: 225.3
click at [1051, 301] on div "Note 1/15 GOR, [GEOGRAPHIC_DATA]. Tel: [PHONE_NUMBER] Details Confirmation # GP…" at bounding box center [784, 399] width 555 height 542
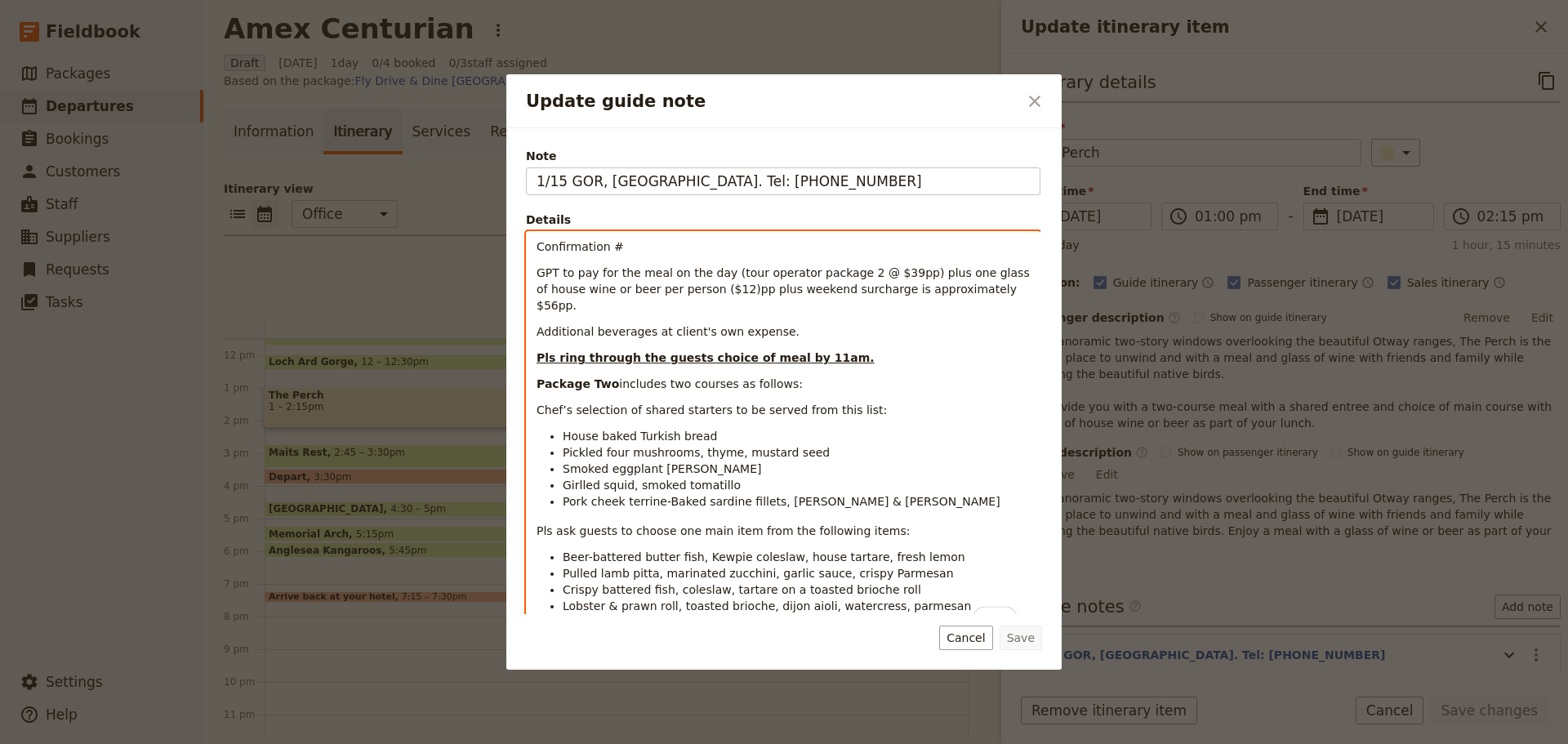
click at [871, 349] on p "Pls ring through the guests choice of meal by 11am." at bounding box center [783, 357] width 493 height 16
drag, startPoint x: 955, startPoint y: 290, endPoint x: 826, endPoint y: 292, distance: 129.0
click at [826, 292] on p "GPT to pay for the meal on the day (tour operator package 2 @ $39pp) plus one g…" at bounding box center [783, 288] width 493 height 49
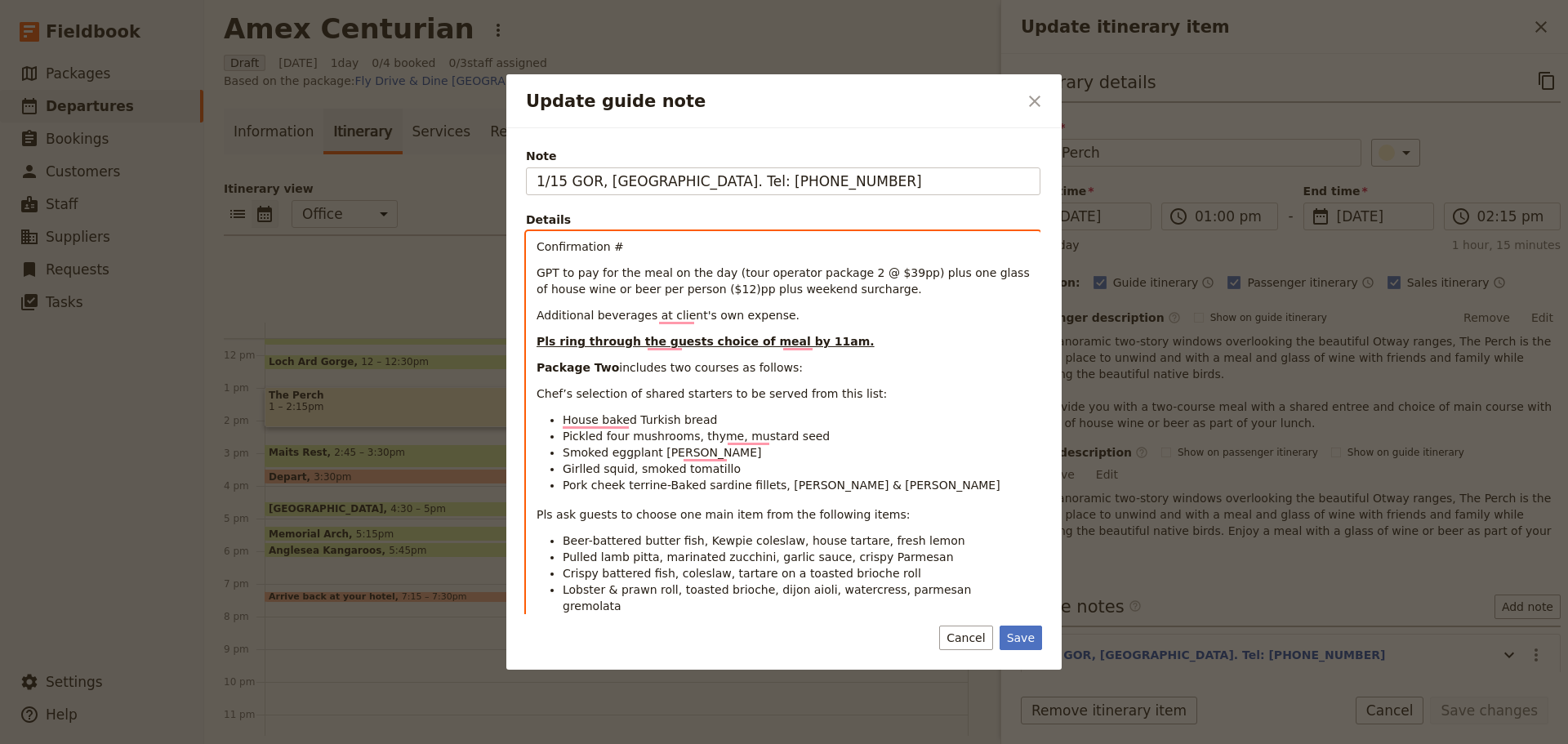
click at [920, 279] on span "GPT to pay for the meal on the day (tour operator package 2 @ $39pp) plus one g…" at bounding box center [785, 281] width 497 height 30
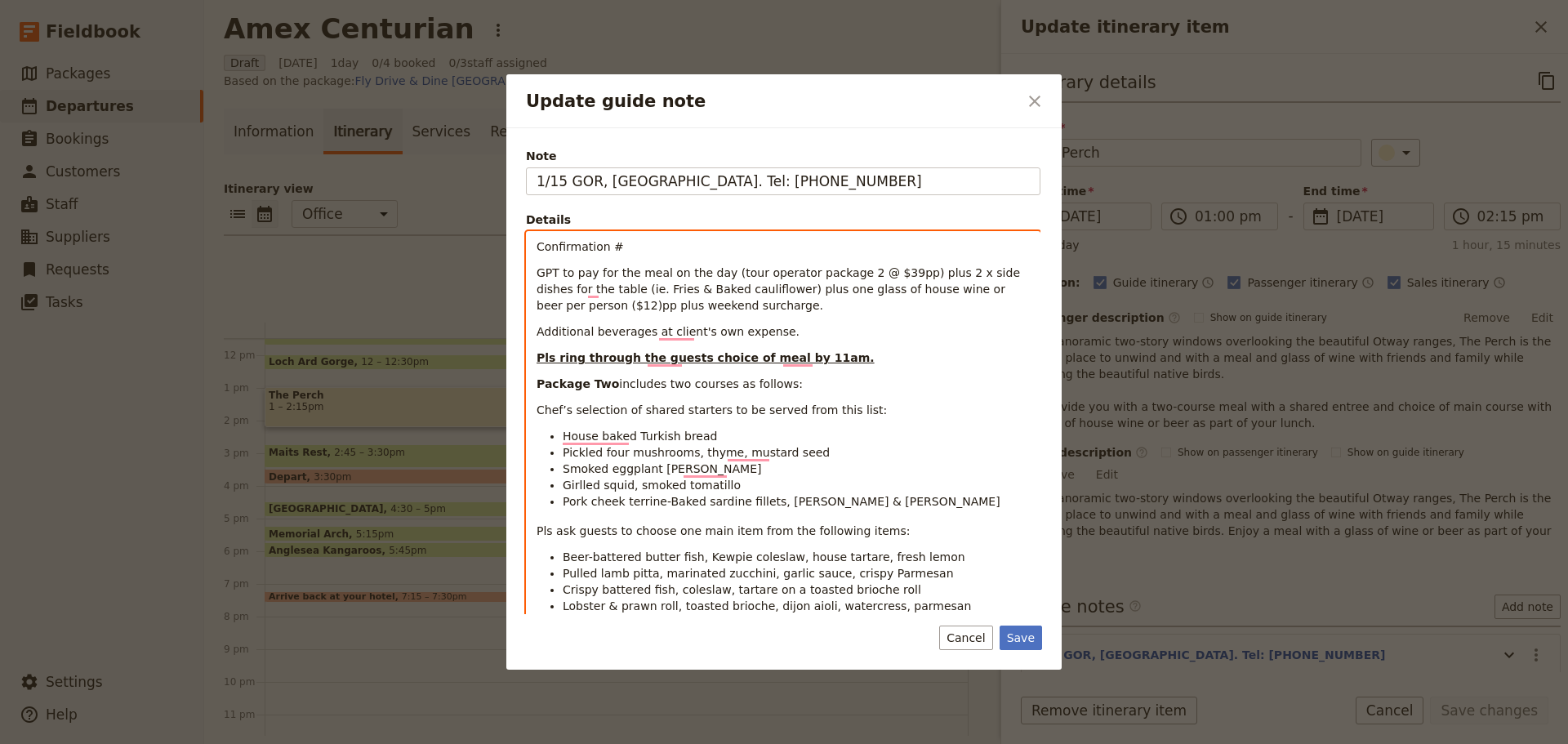
click at [562, 305] on span "GPT to pay for the meal on the day (tour operator package 2 @ $39pp) plus 2 x s…" at bounding box center [780, 289] width 486 height 46
drag, startPoint x: 1019, startPoint y: 288, endPoint x: 1028, endPoint y: 288, distance: 9.0
click at [1019, 288] on span "GPT to pay for the meal on the day (tour operator package 2 @ $39pp) plus 2 x s…" at bounding box center [780, 289] width 486 height 46
click at [538, 304] on span "GPT to pay for the meal on the day (tour operator package 2 @ $39pp) plus 2 x s…" at bounding box center [780, 289] width 486 height 46
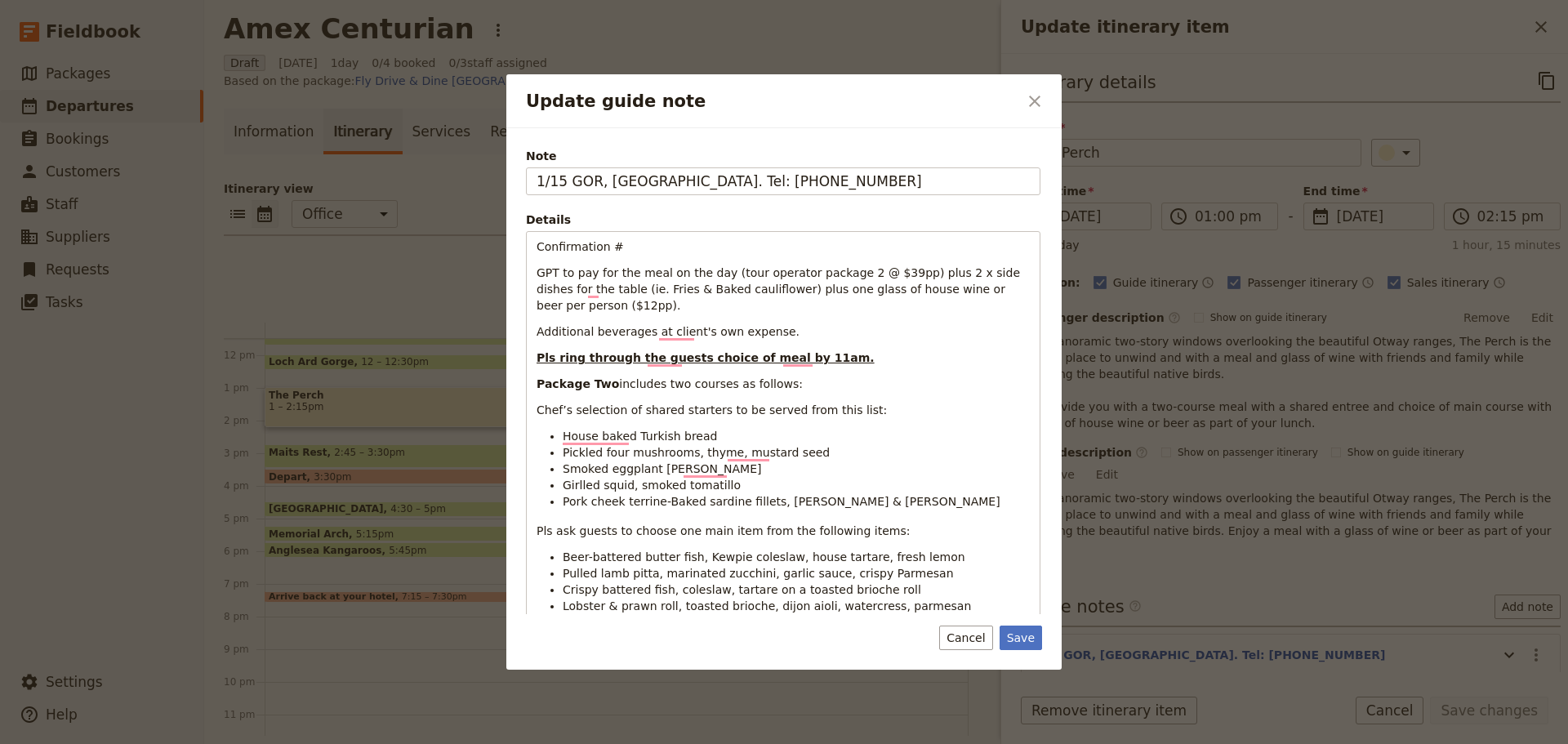
drag, startPoint x: 1020, startPoint y: 640, endPoint x: 1042, endPoint y: 633, distance: 23.1
click at [1021, 640] on button "Save" at bounding box center [1020, 639] width 42 height 25
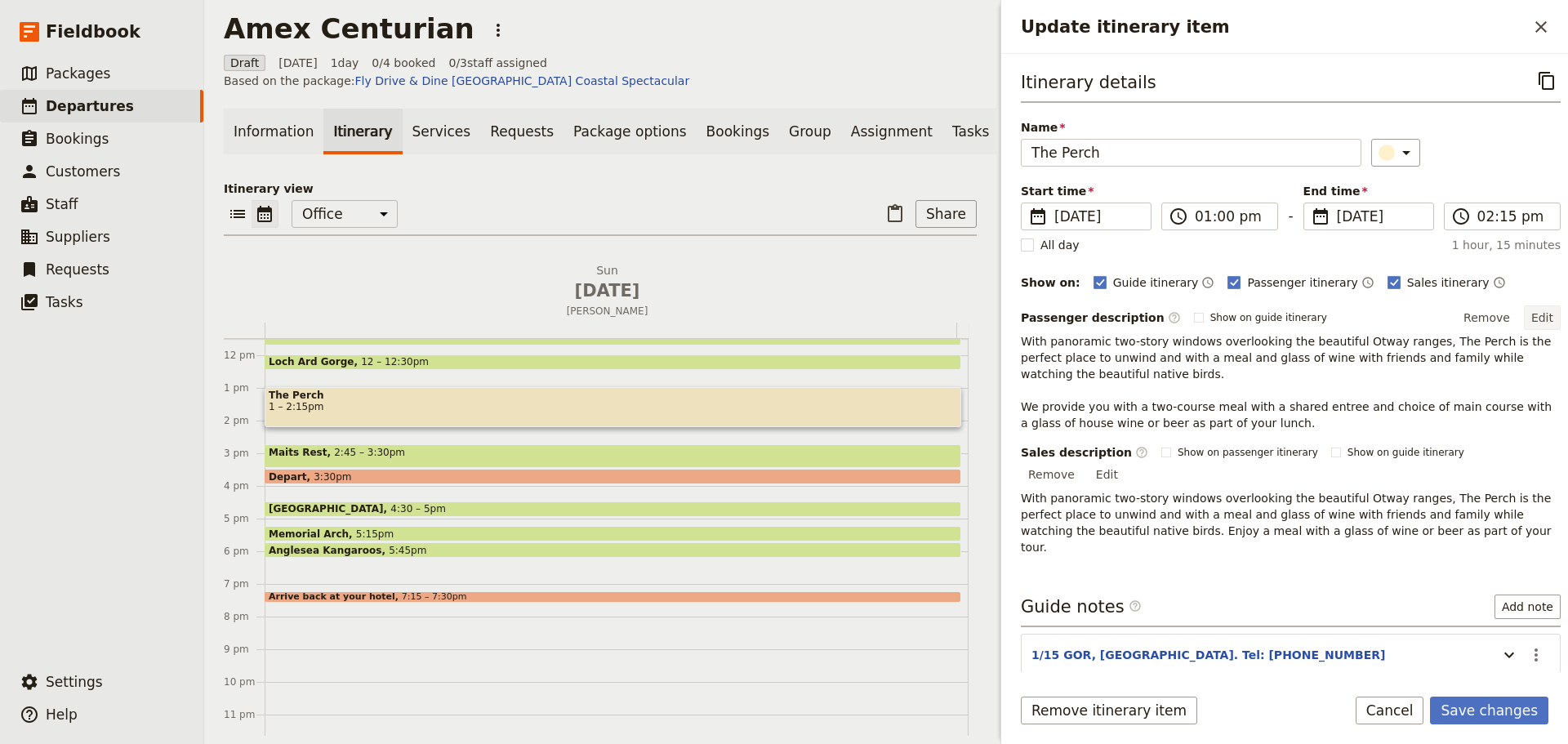
click at [1537, 312] on button "Edit" at bounding box center [1542, 318] width 36 height 25
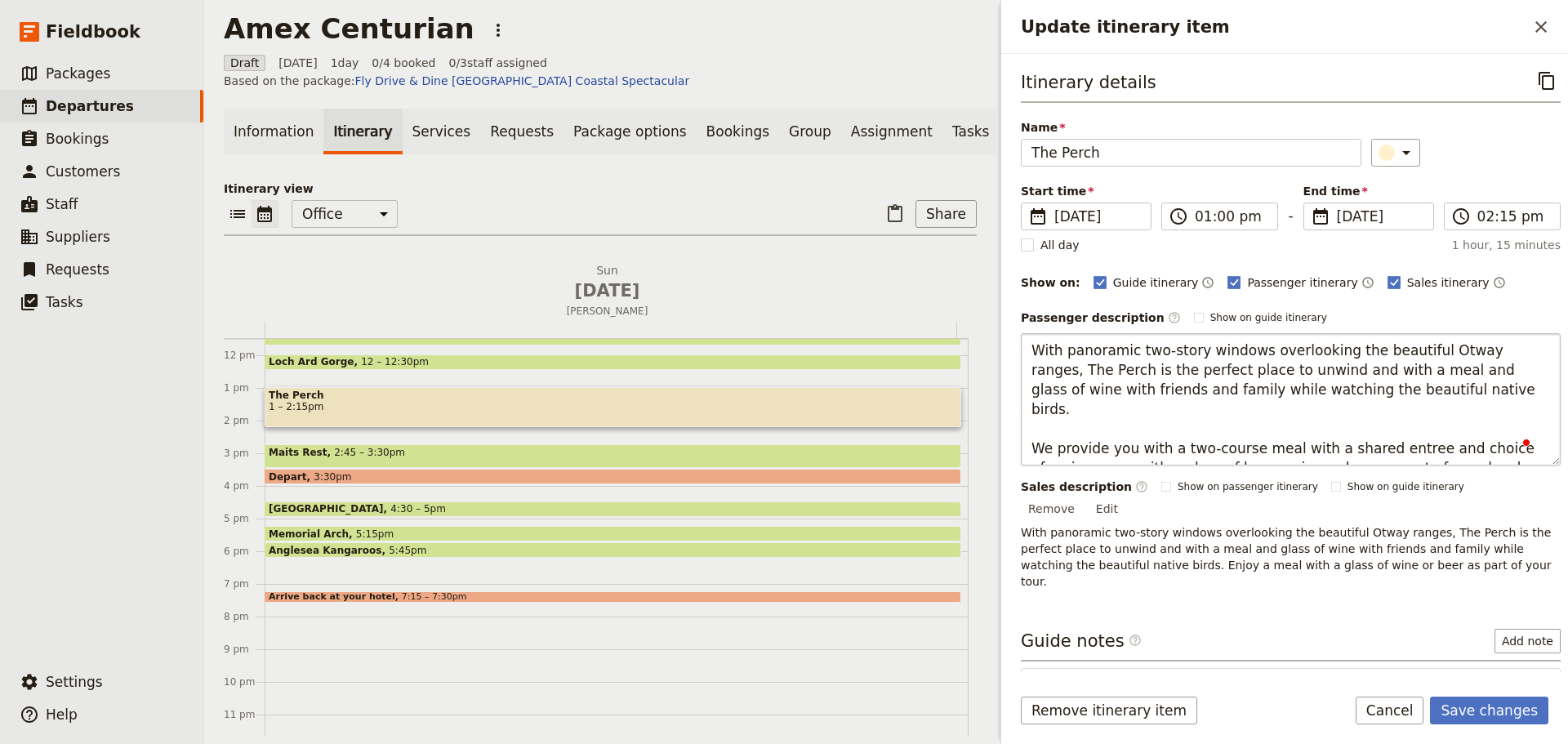
drag, startPoint x: 1252, startPoint y: 448, endPoint x: 1233, endPoint y: 448, distance: 19.0
click at [1233, 448] on textarea "With panoramic two-story windows overlooking the beautiful Otway ranges, The Pe…" at bounding box center [1290, 399] width 540 height 132
type textarea "With panoramic two-story windows overlooking the beautiful Otway ranges, The Pe…"
click at [1512, 705] on button "Save changes" at bounding box center [1490, 710] width 119 height 28
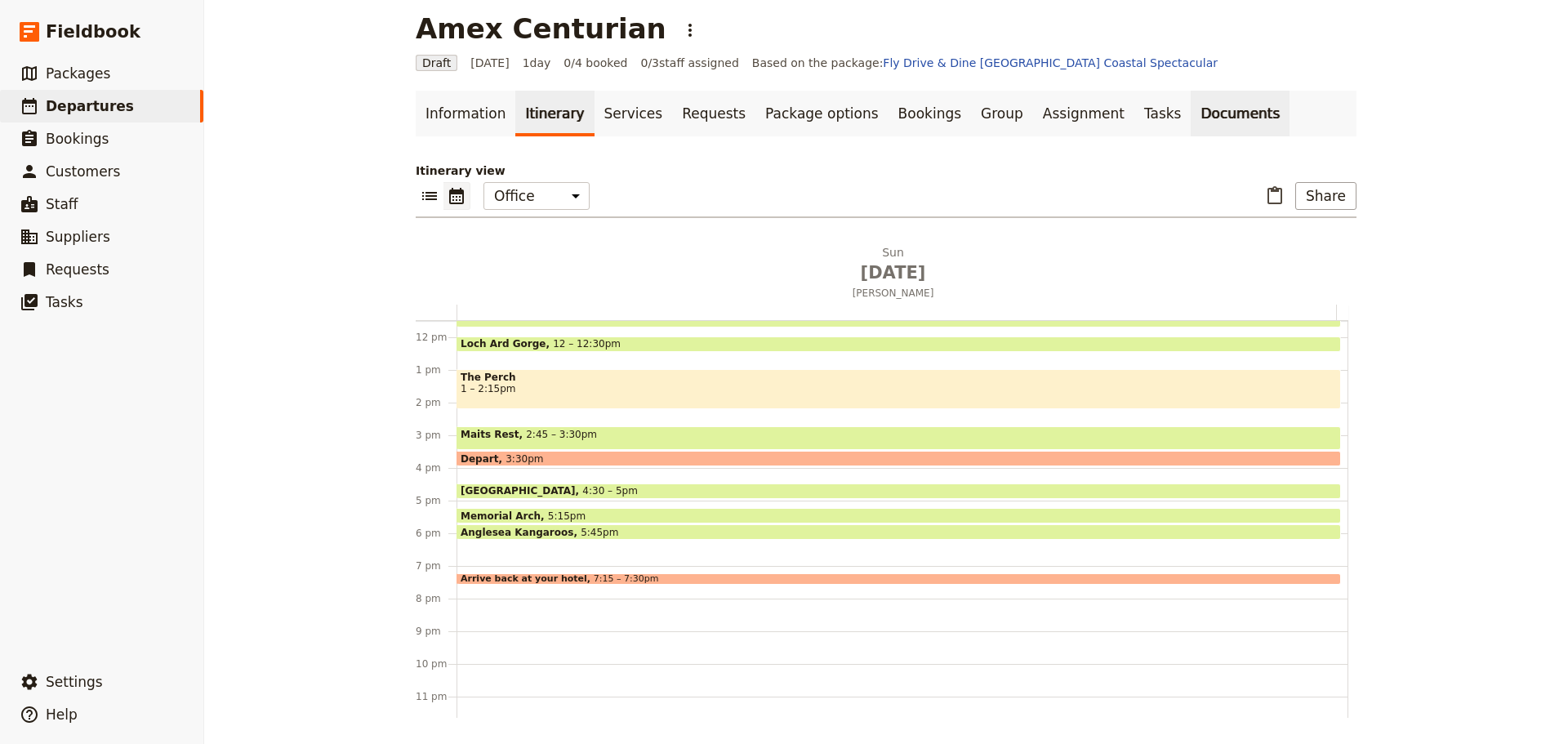
click at [1191, 104] on link "Documents" at bounding box center [1240, 114] width 99 height 46
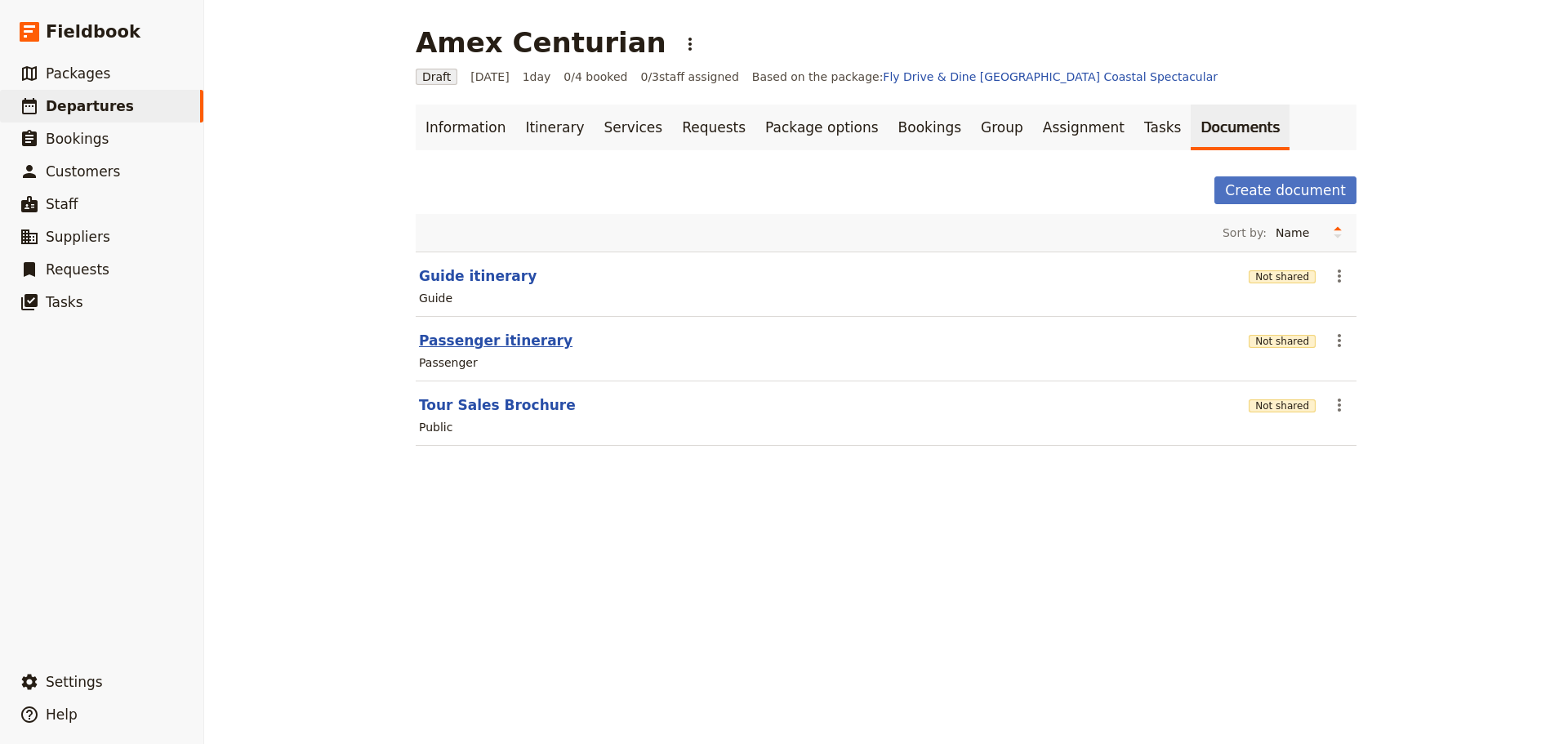
click at [485, 342] on button "Passenger itinerary" at bounding box center [496, 341] width 153 height 19
select select "PASSENGER"
select select "DEFAULT"
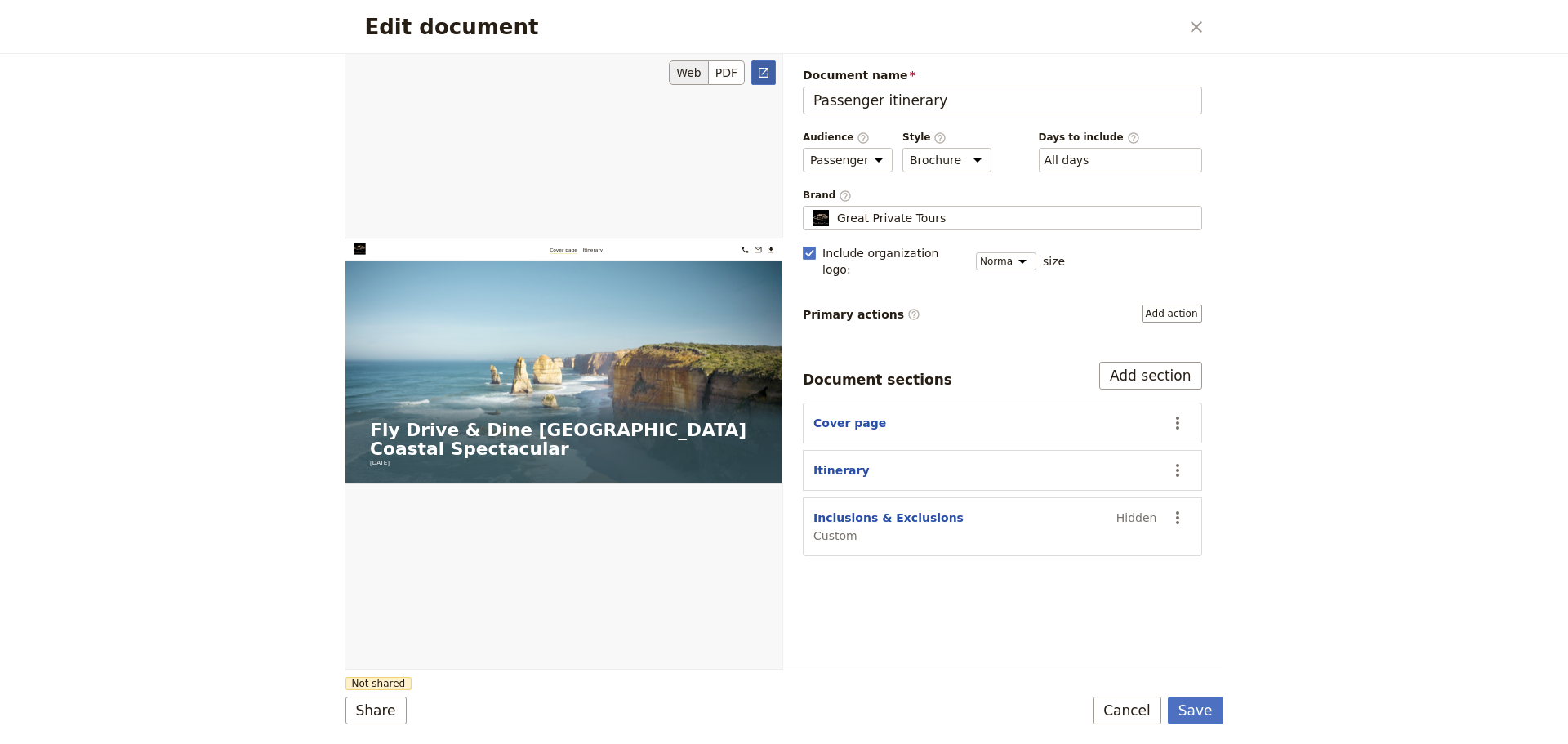
click at [766, 70] on icon "Open full preview" at bounding box center [764, 73] width 13 height 13
drag, startPoint x: 1137, startPoint y: 708, endPoint x: 1060, endPoint y: 508, distance: 214.3
click at [1140, 706] on button "Cancel" at bounding box center [1128, 710] width 69 height 28
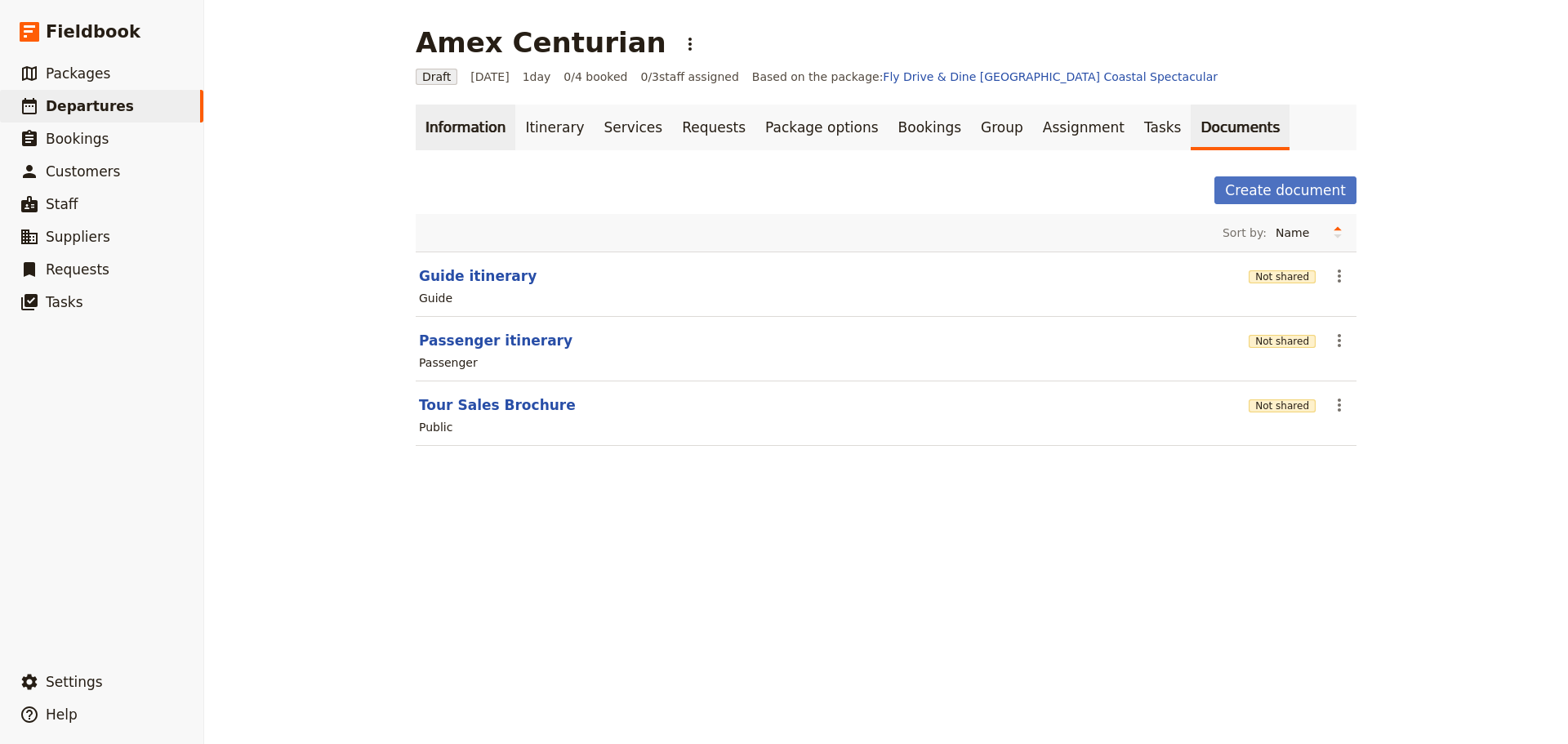
click at [454, 113] on link "Information" at bounding box center [465, 127] width 100 height 46
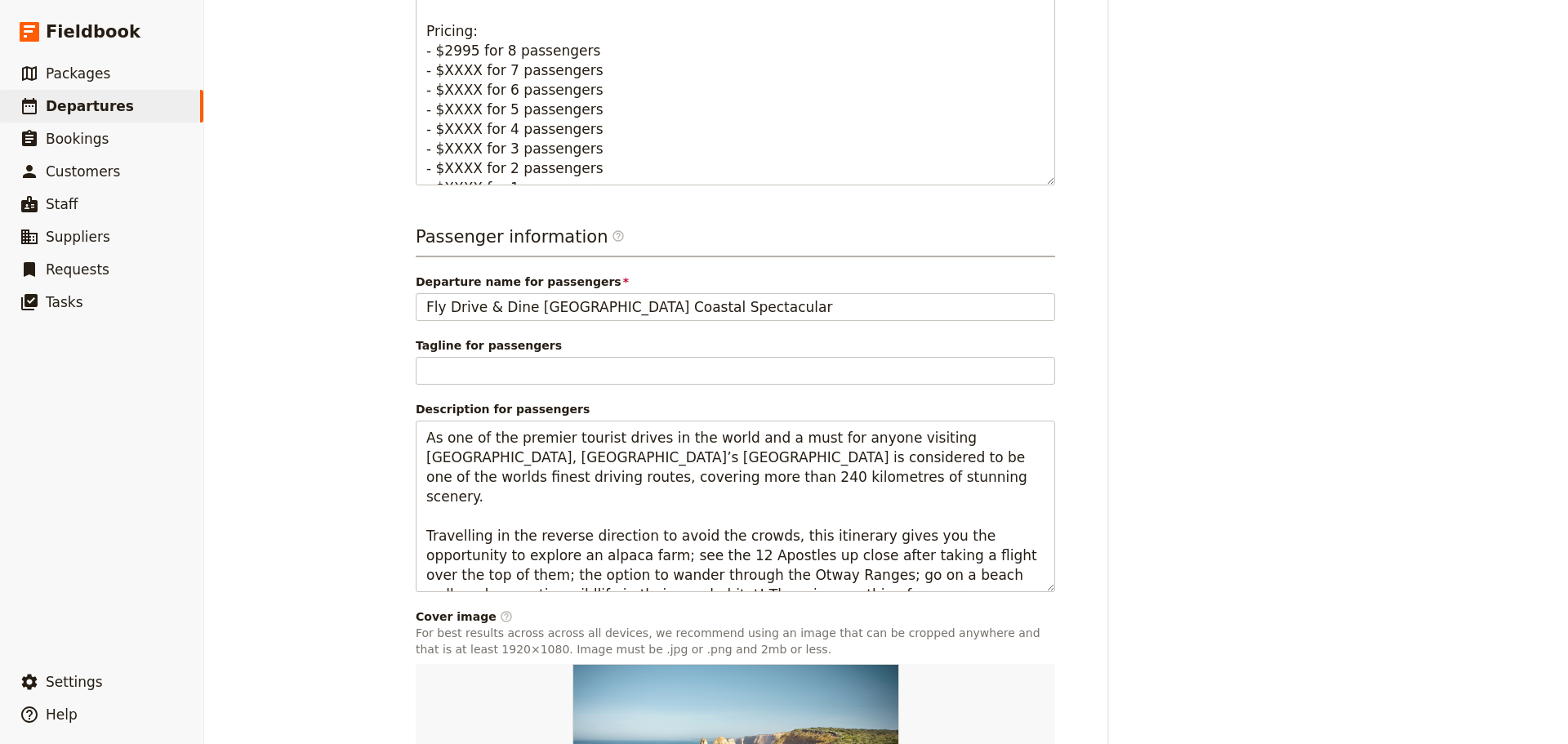
scroll to position [1105, 0]
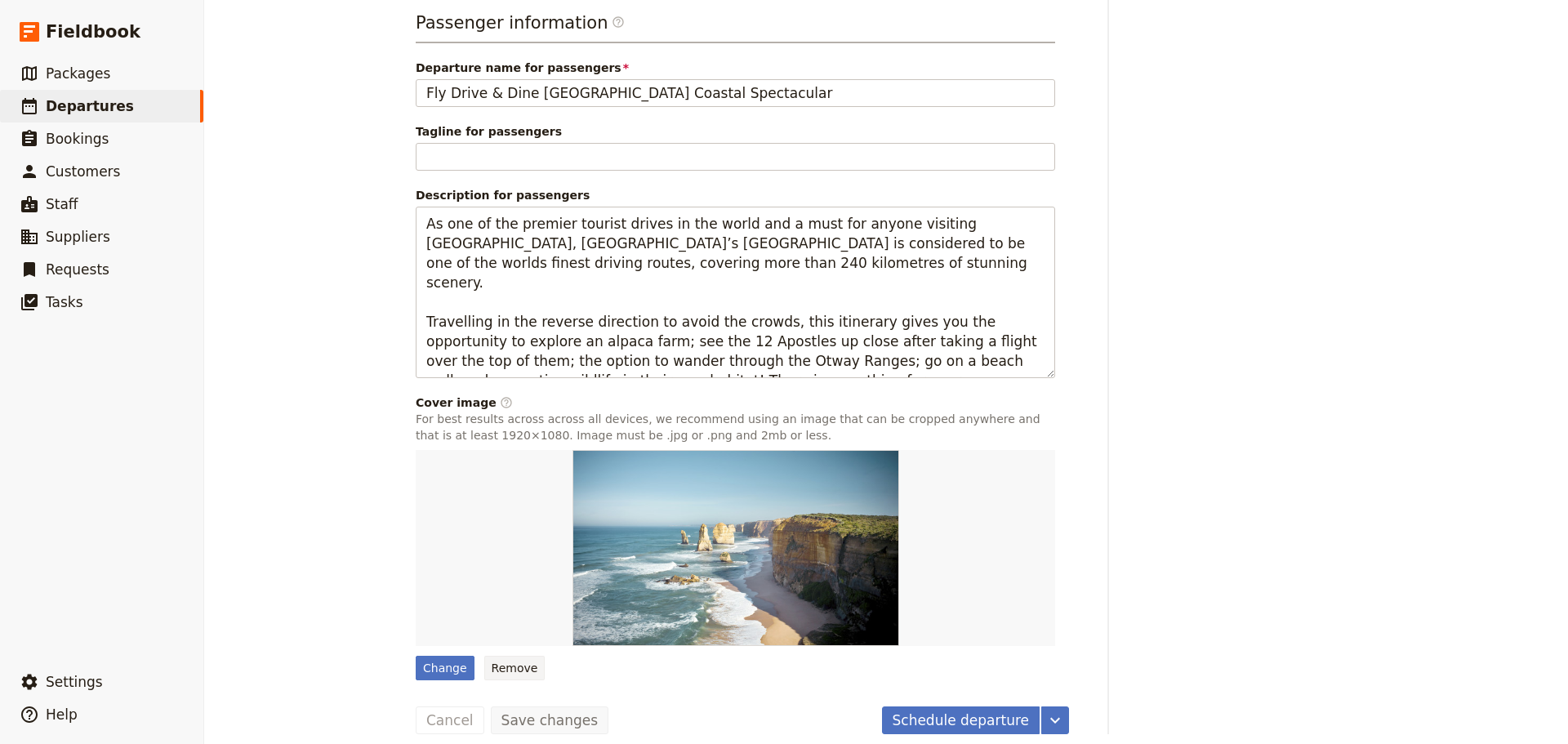
click at [517, 656] on button "Remove" at bounding box center [515, 668] width 61 height 25
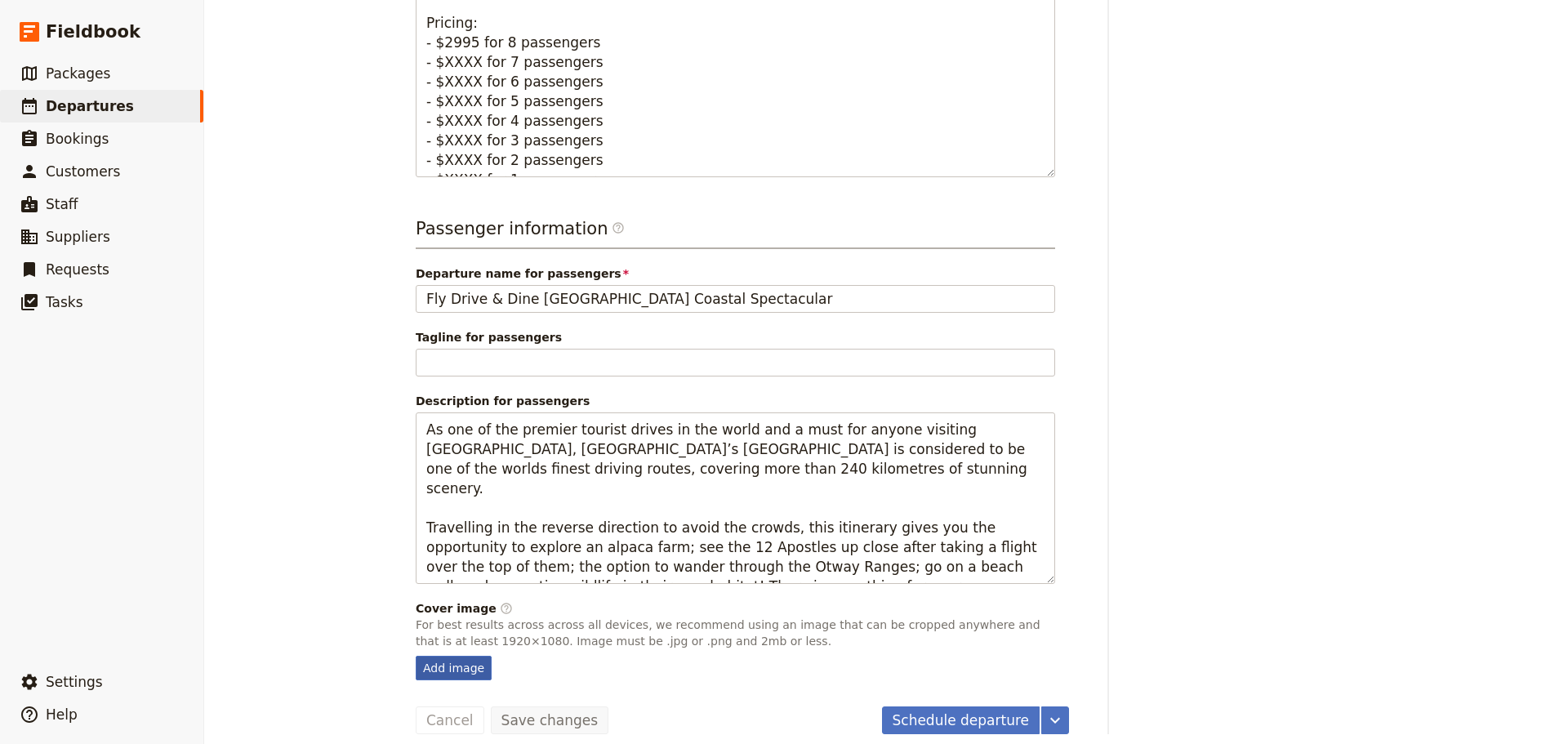
click at [444, 656] on div "Add image" at bounding box center [453, 668] width 76 height 25
click at [415, 655] on input "Add image" at bounding box center [414, 655] width 1 height 1
type input "C:\fakepath\12 [DEMOGRAPHIC_DATA] Helicopter - sm res.jpg"
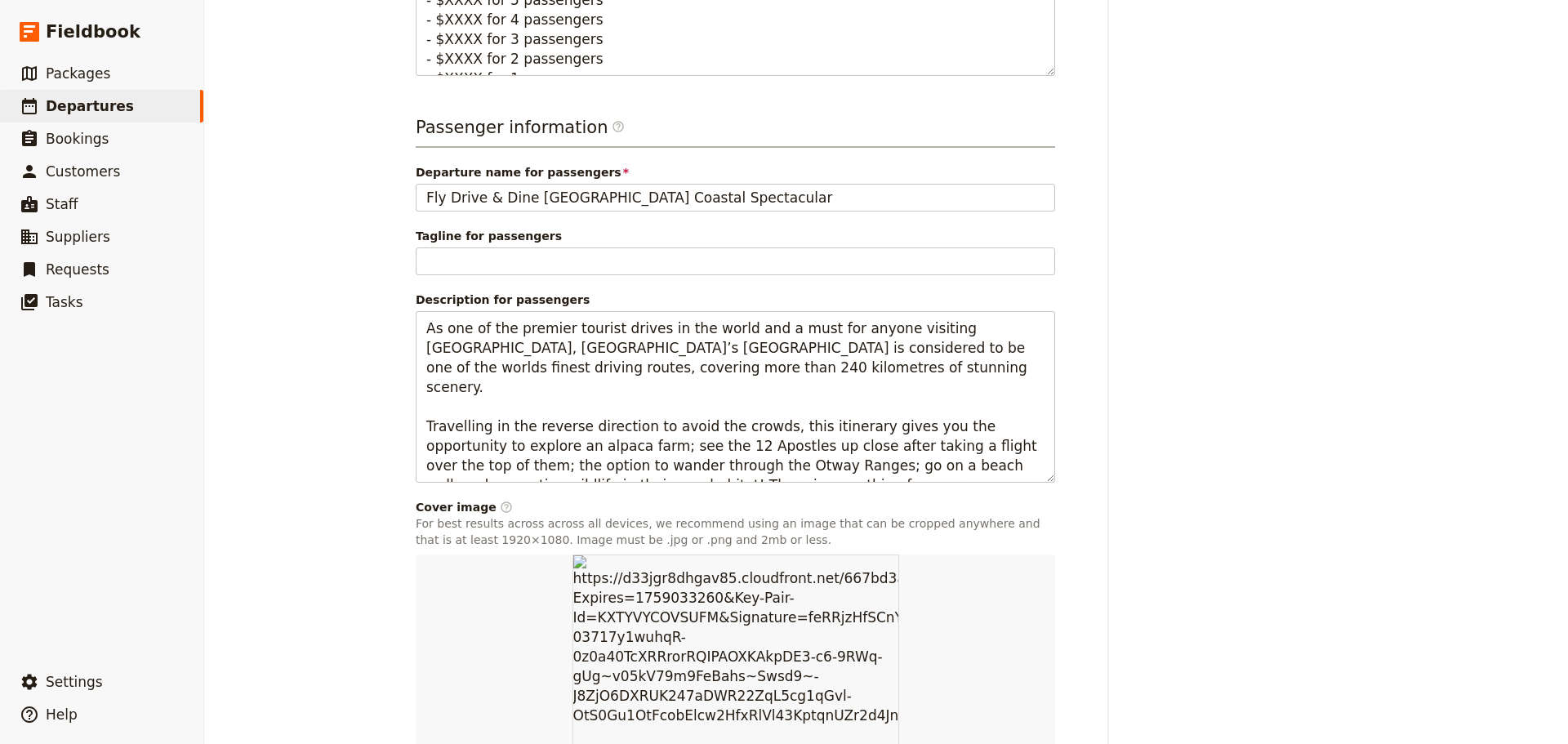
scroll to position [1105, 0]
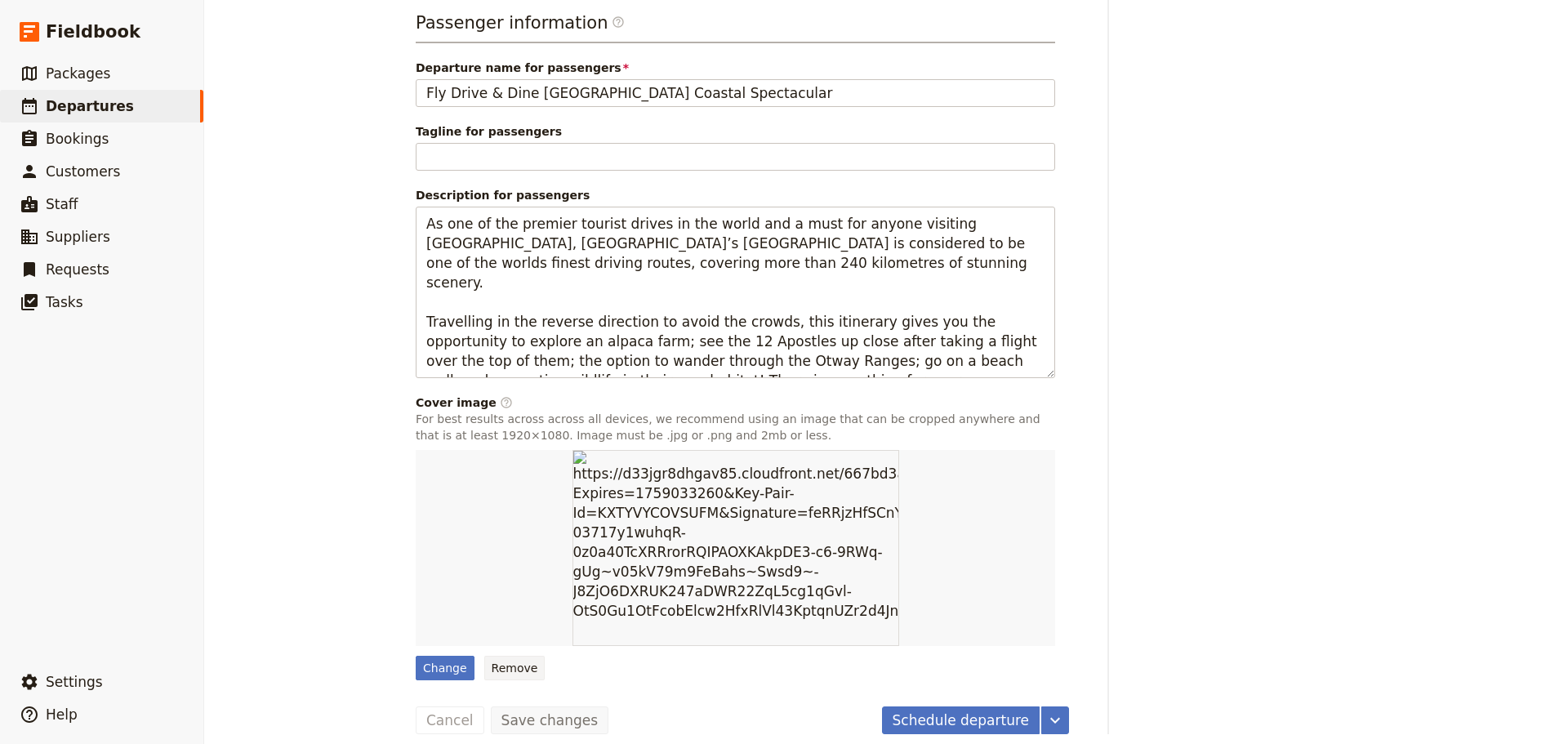
click at [502, 656] on button "Remove" at bounding box center [515, 668] width 61 height 25
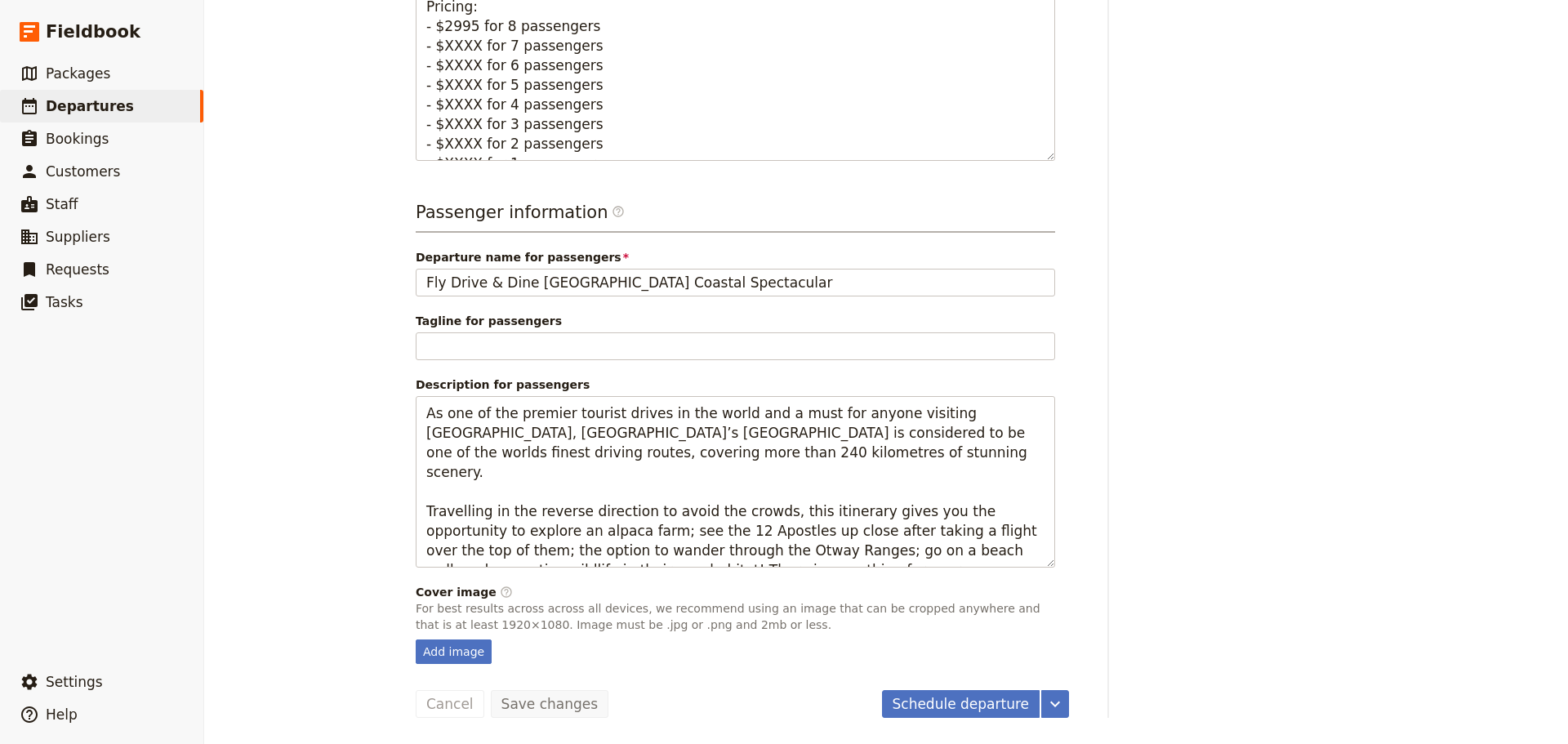
scroll to position [899, 0]
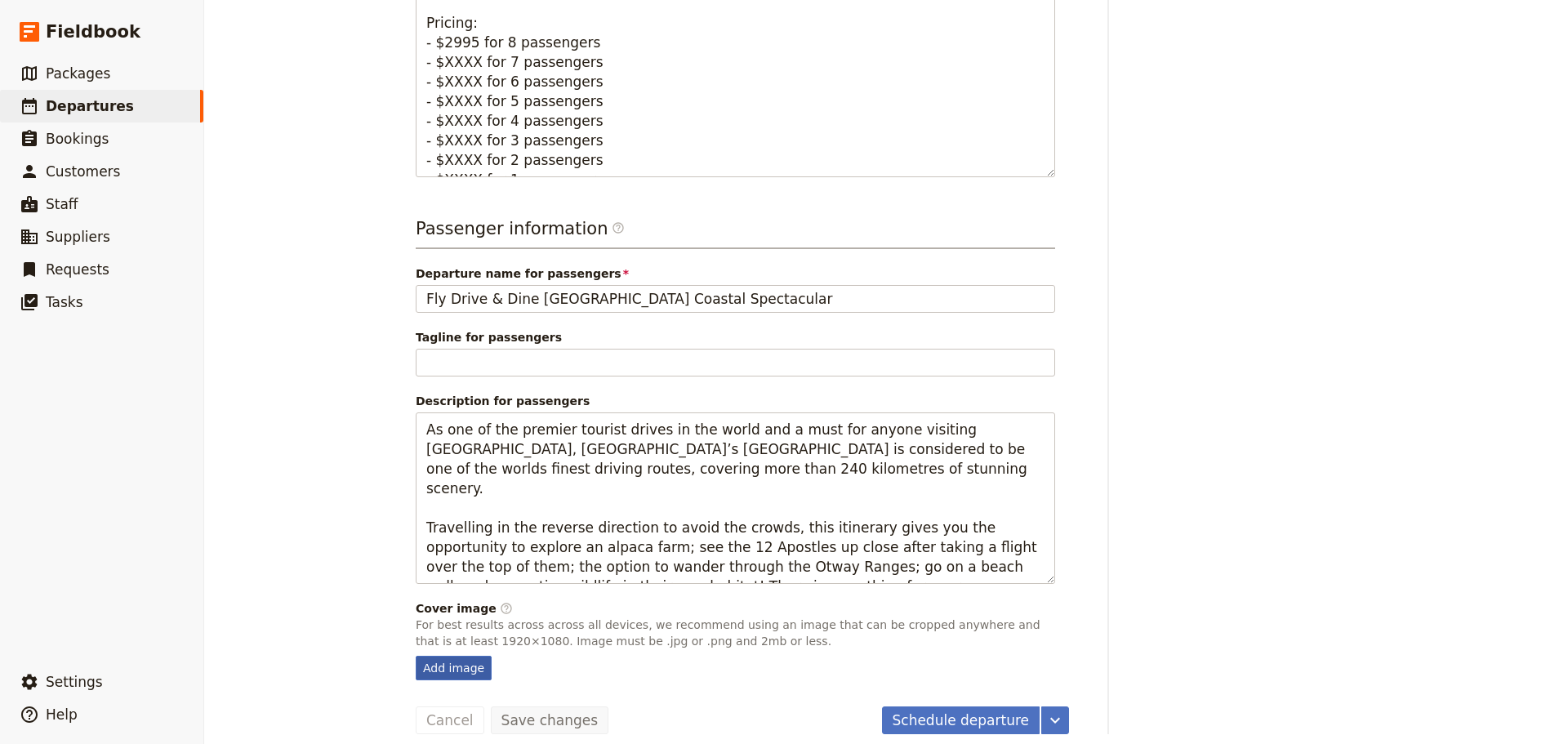
click at [432, 656] on div "Add image" at bounding box center [453, 668] width 76 height 25
click at [415, 655] on input "Add image" at bounding box center [414, 655] width 1 height 1
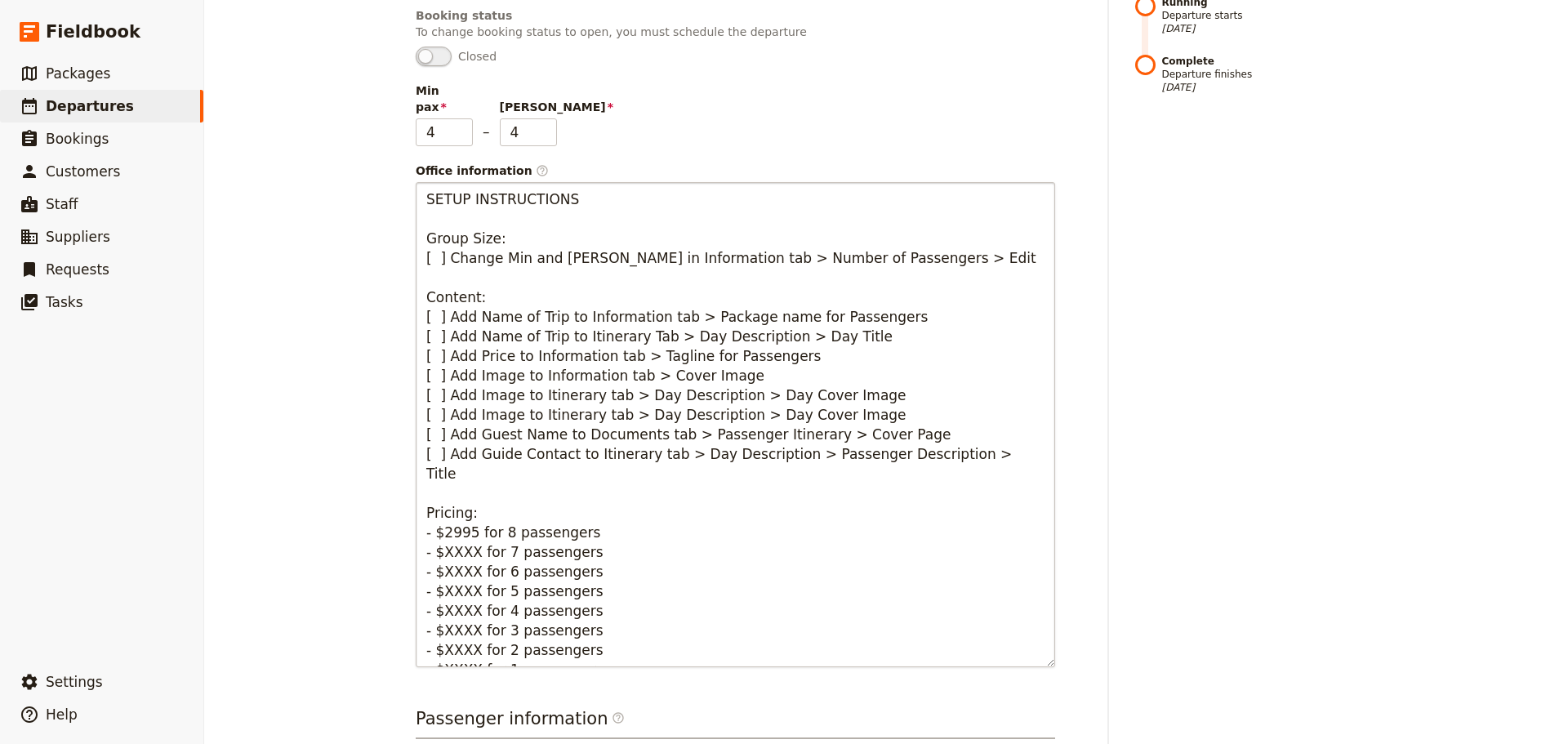
scroll to position [0, 0]
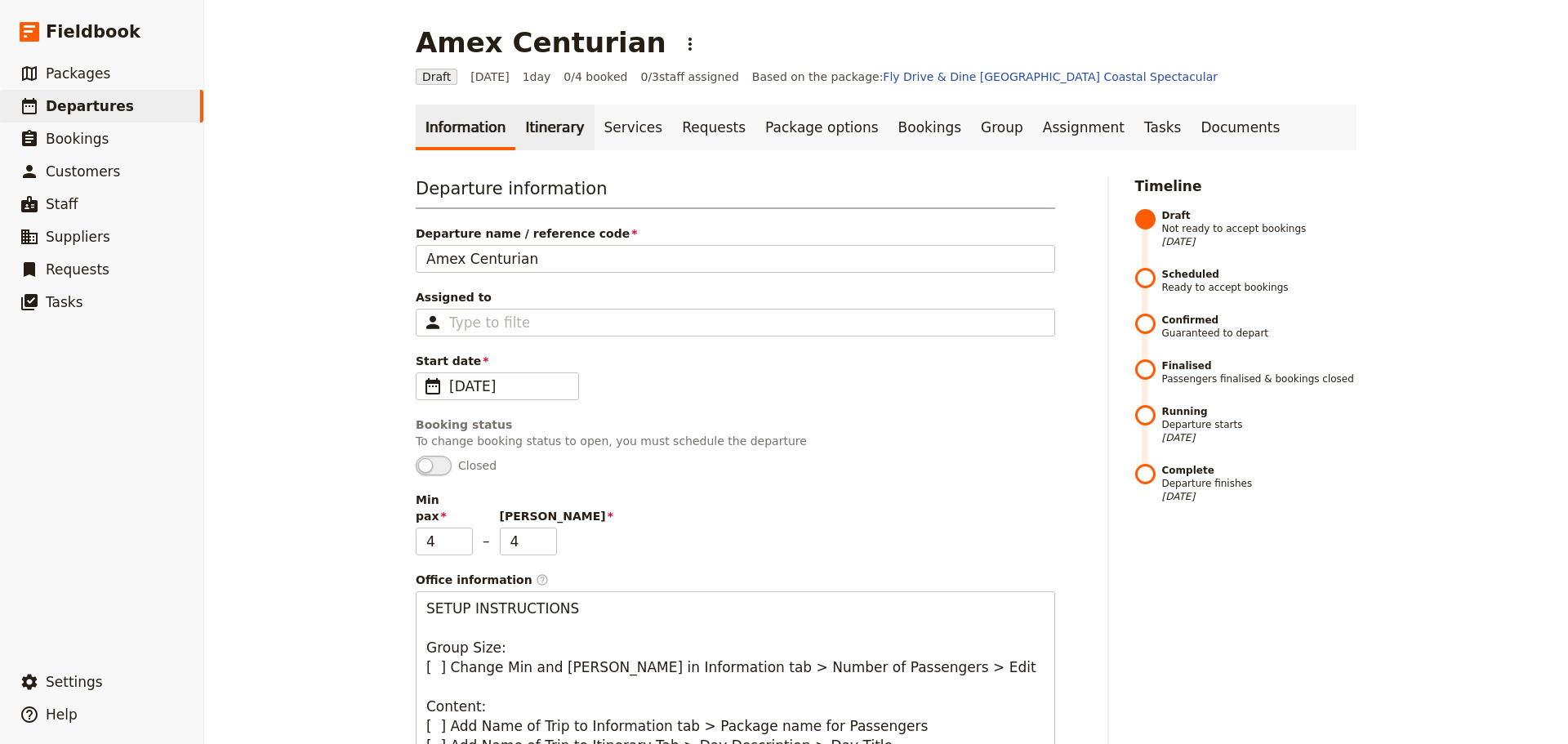
click at [516, 124] on link "Itinerary" at bounding box center [554, 127] width 78 height 46
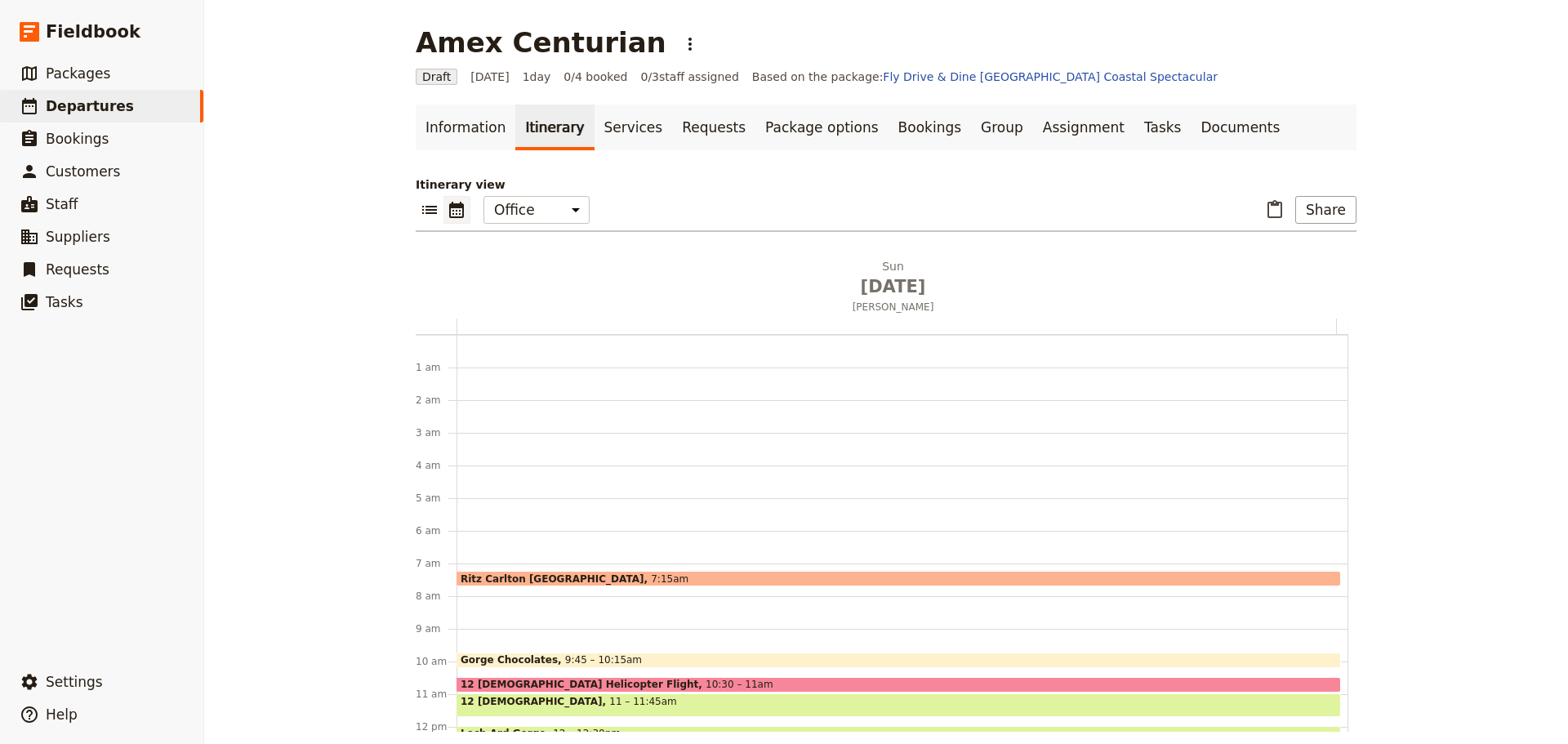
scroll to position [213, 0]
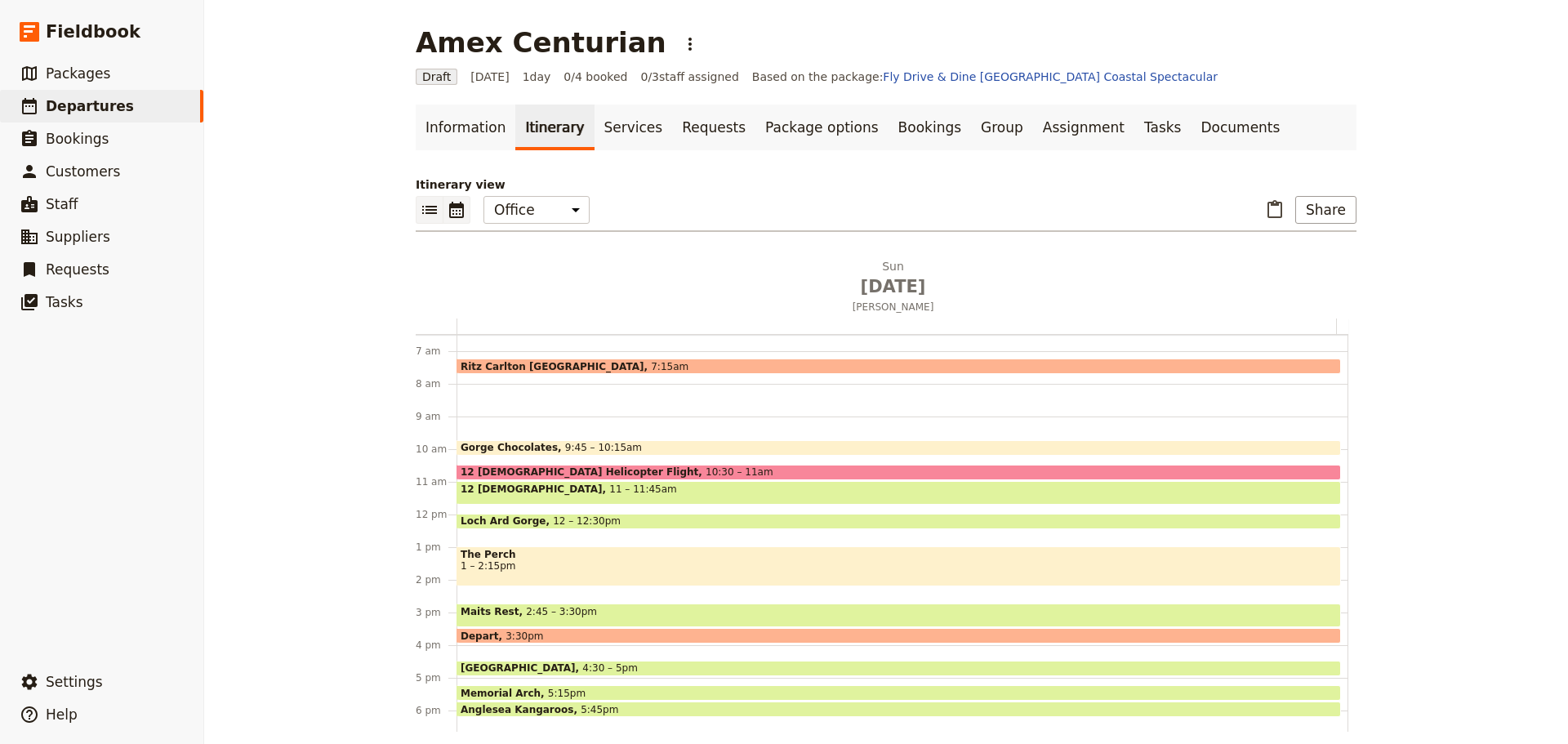
click at [425, 197] on button "​" at bounding box center [429, 210] width 28 height 28
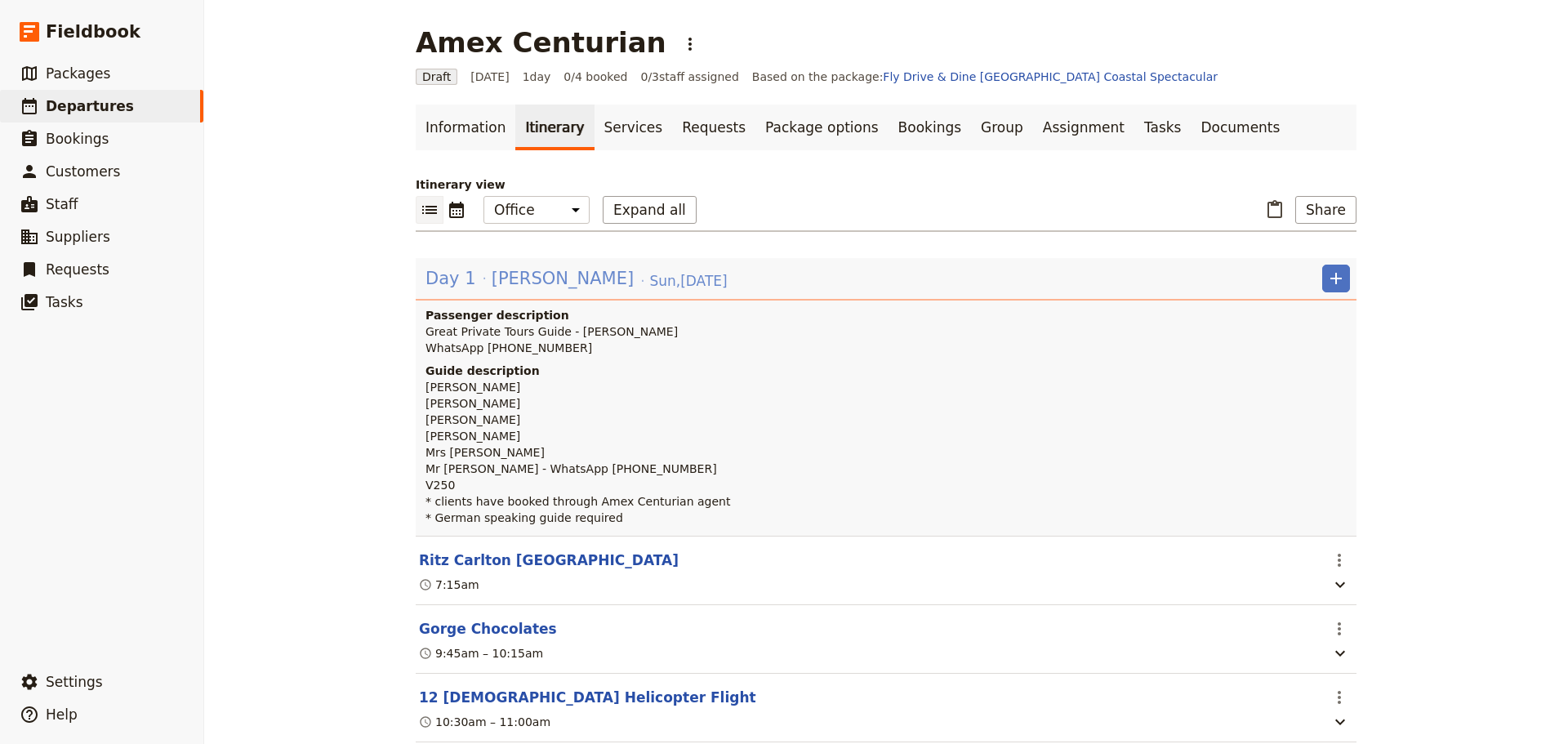
click at [600, 280] on span "[PERSON_NAME]" at bounding box center [563, 279] width 142 height 25
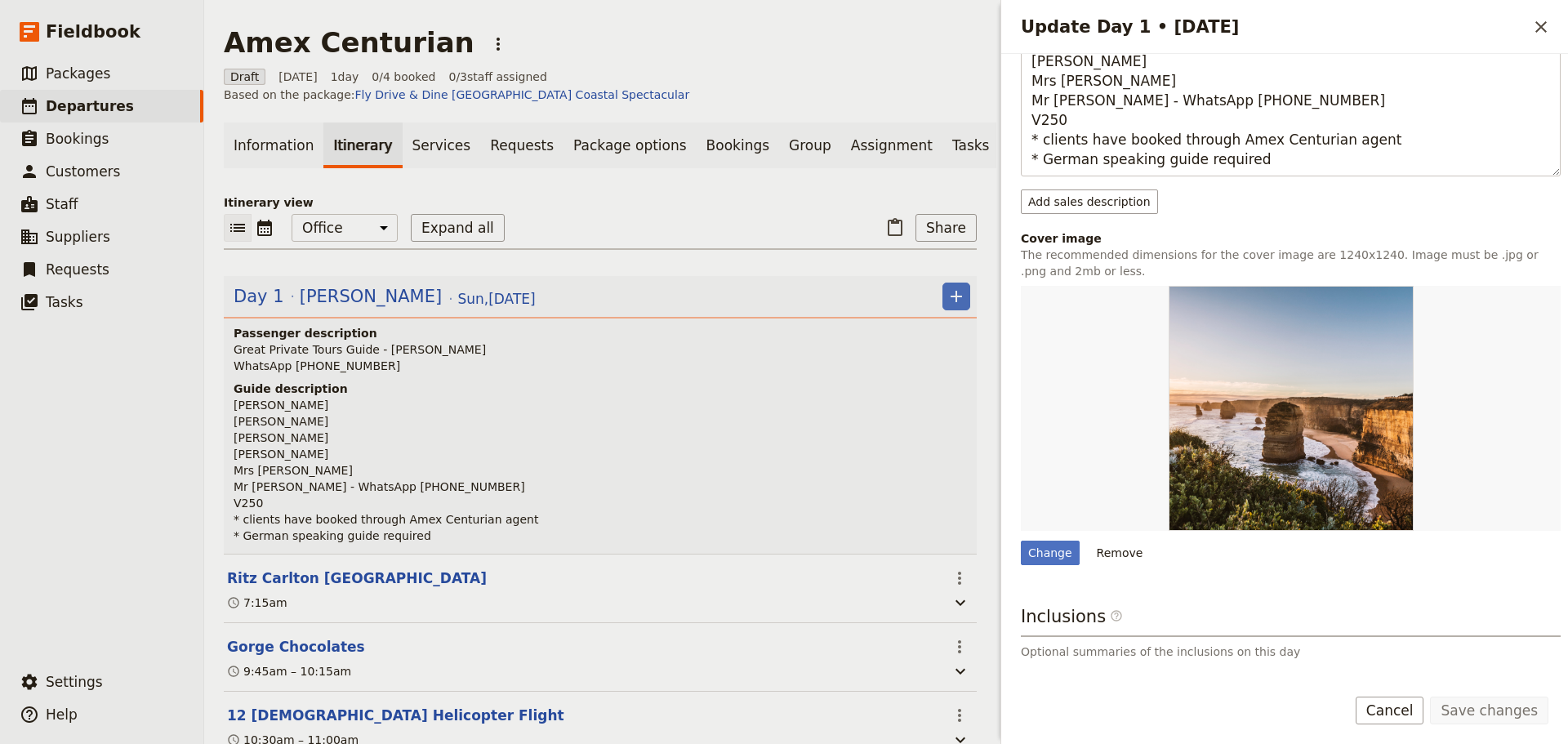
scroll to position [490, 0]
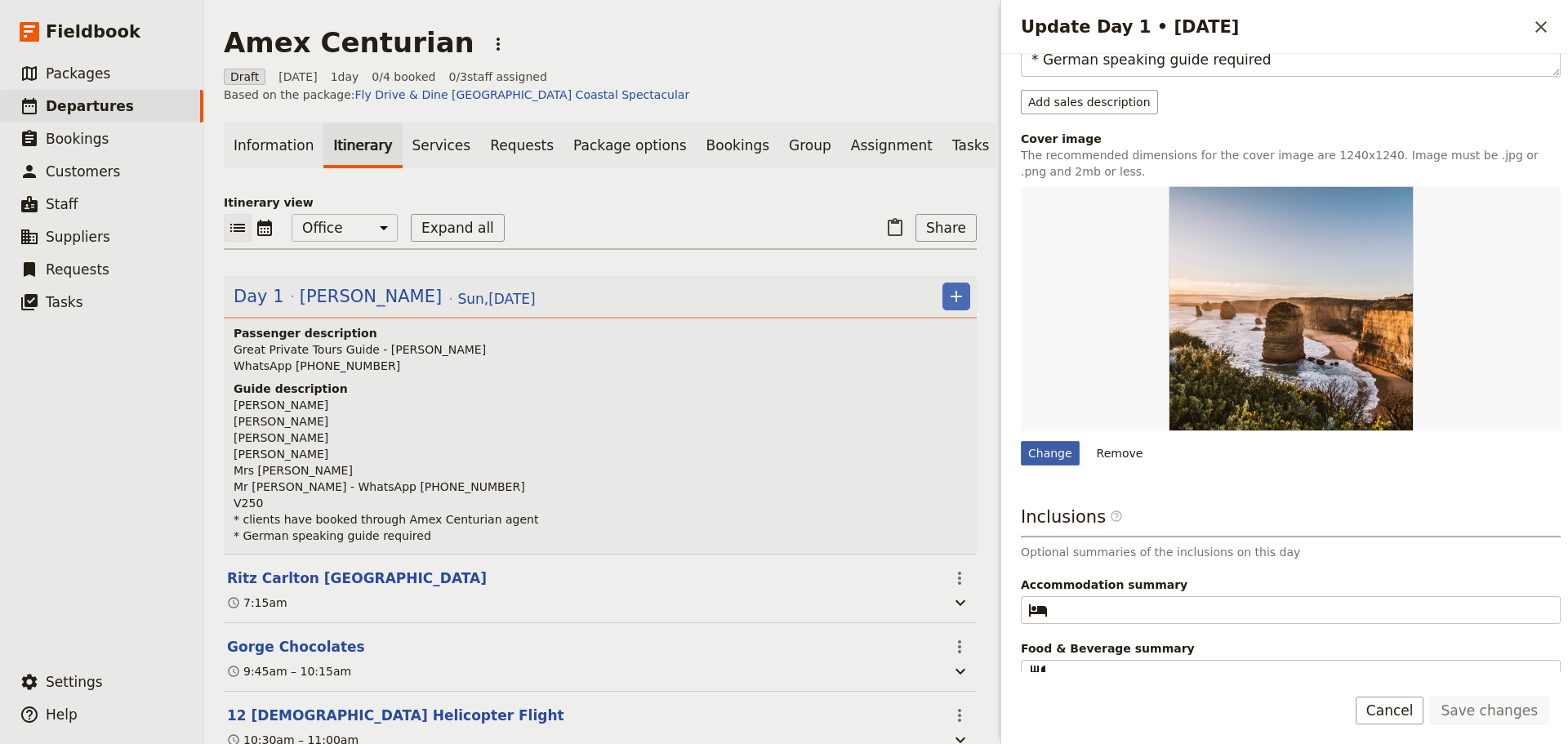
click at [1042, 450] on div "Change" at bounding box center [1049, 454] width 58 height 25
click at [1020, 441] on input "Change" at bounding box center [1020, 440] width 1 height 1
type input "C:\fakepath\a214.jpg"
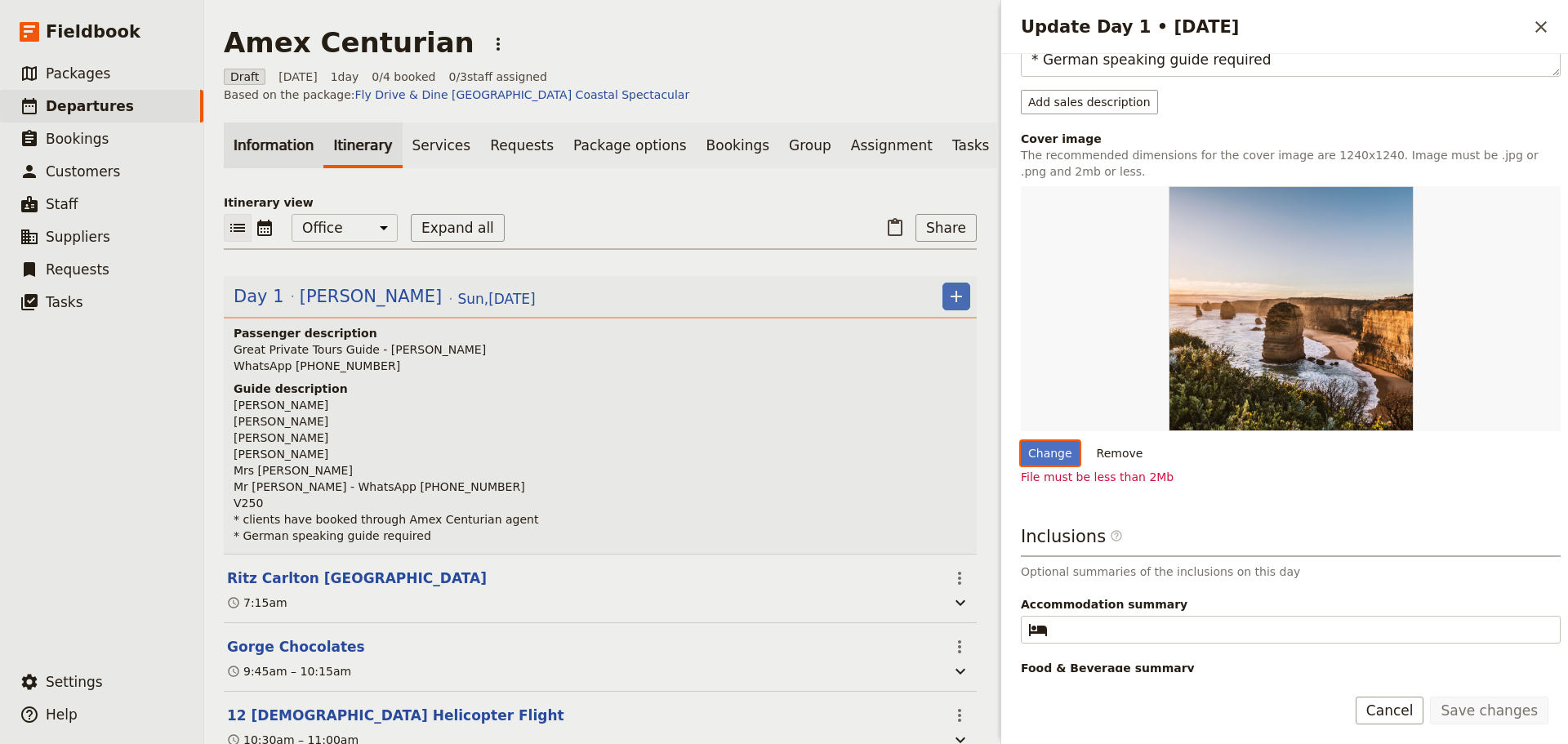
click at [244, 124] on link "Information" at bounding box center [274, 146] width 100 height 46
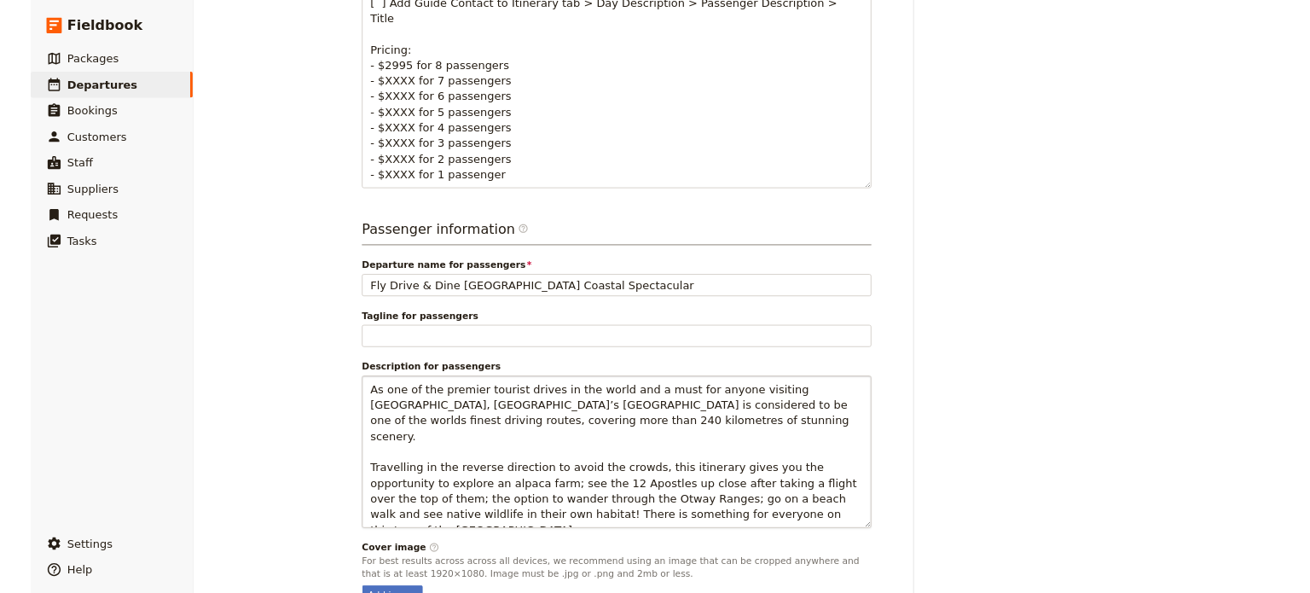
scroll to position [980, 0]
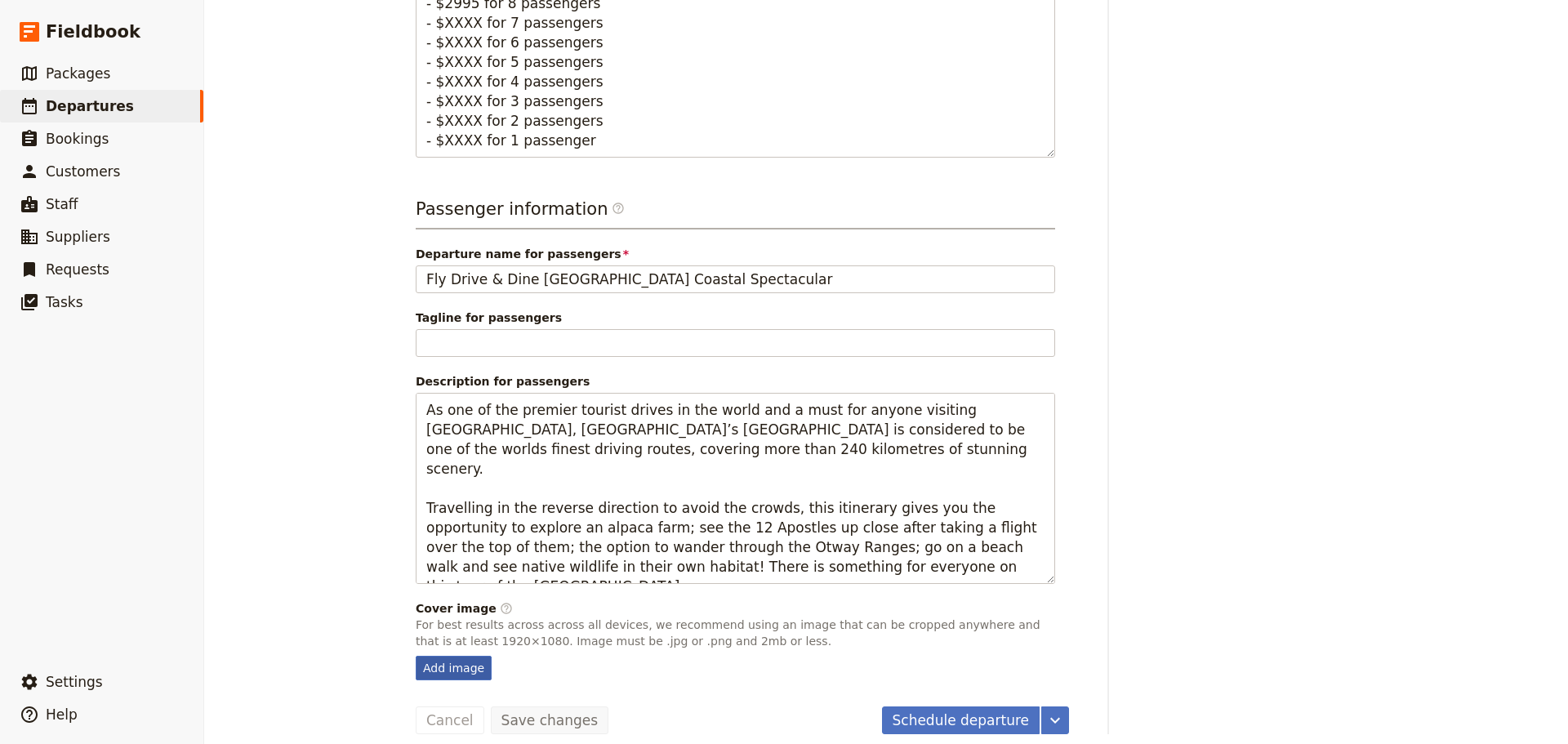
click at [424, 656] on div "Add image" at bounding box center [453, 668] width 76 height 25
click at [415, 655] on input "Add image" at bounding box center [414, 655] width 1 height 1
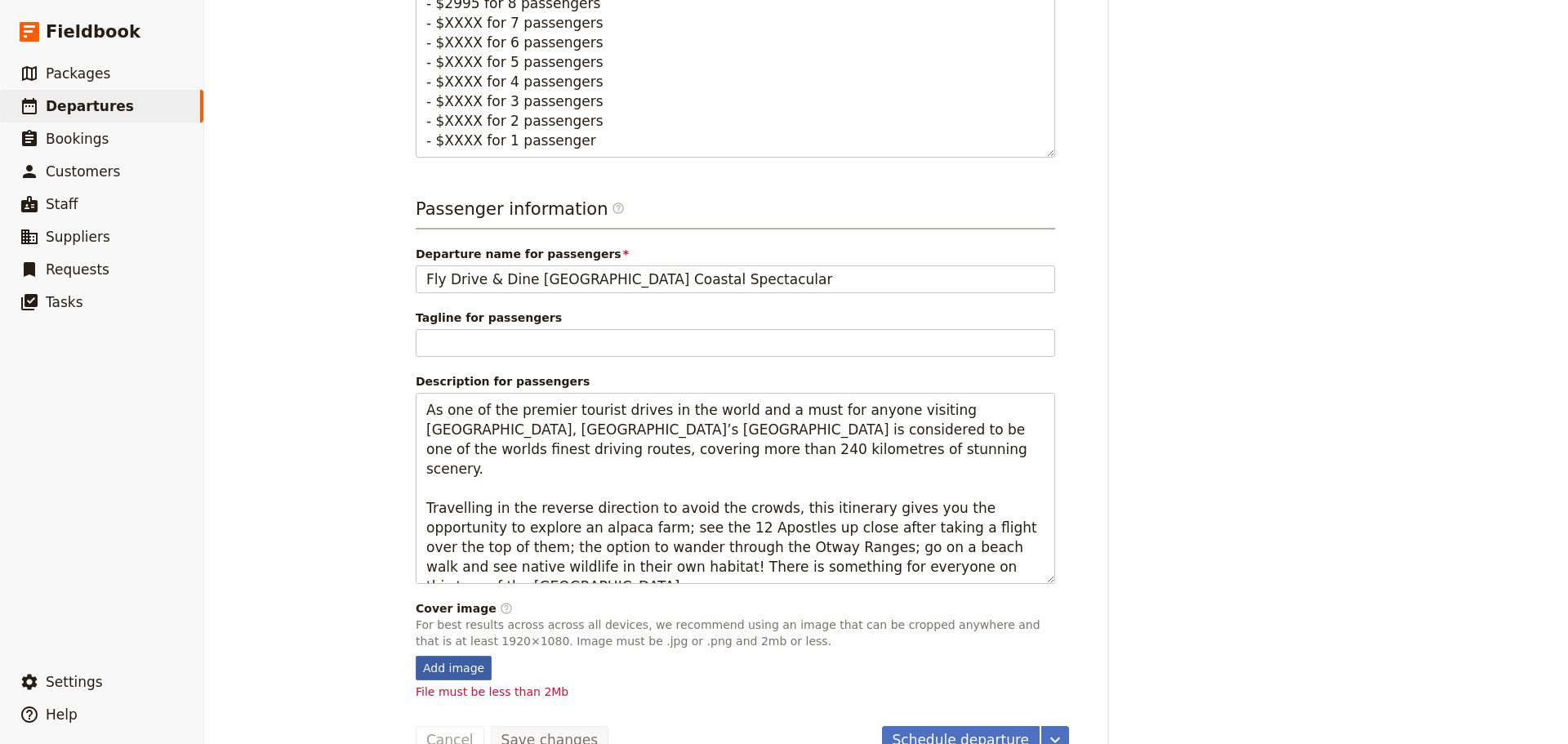
click at [459, 656] on div "Add image" at bounding box center [453, 668] width 76 height 25
click at [415, 655] on input "Add image" at bounding box center [414, 655] width 1 height 1
click at [452, 639] on fieldset "Cover image ​ For best results across across all devices, we recommend using an…" at bounding box center [735, 650] width 639 height 100
click at [459, 656] on div "Add image" at bounding box center [453, 668] width 76 height 25
click at [415, 655] on input "Add image" at bounding box center [414, 655] width 1 height 1
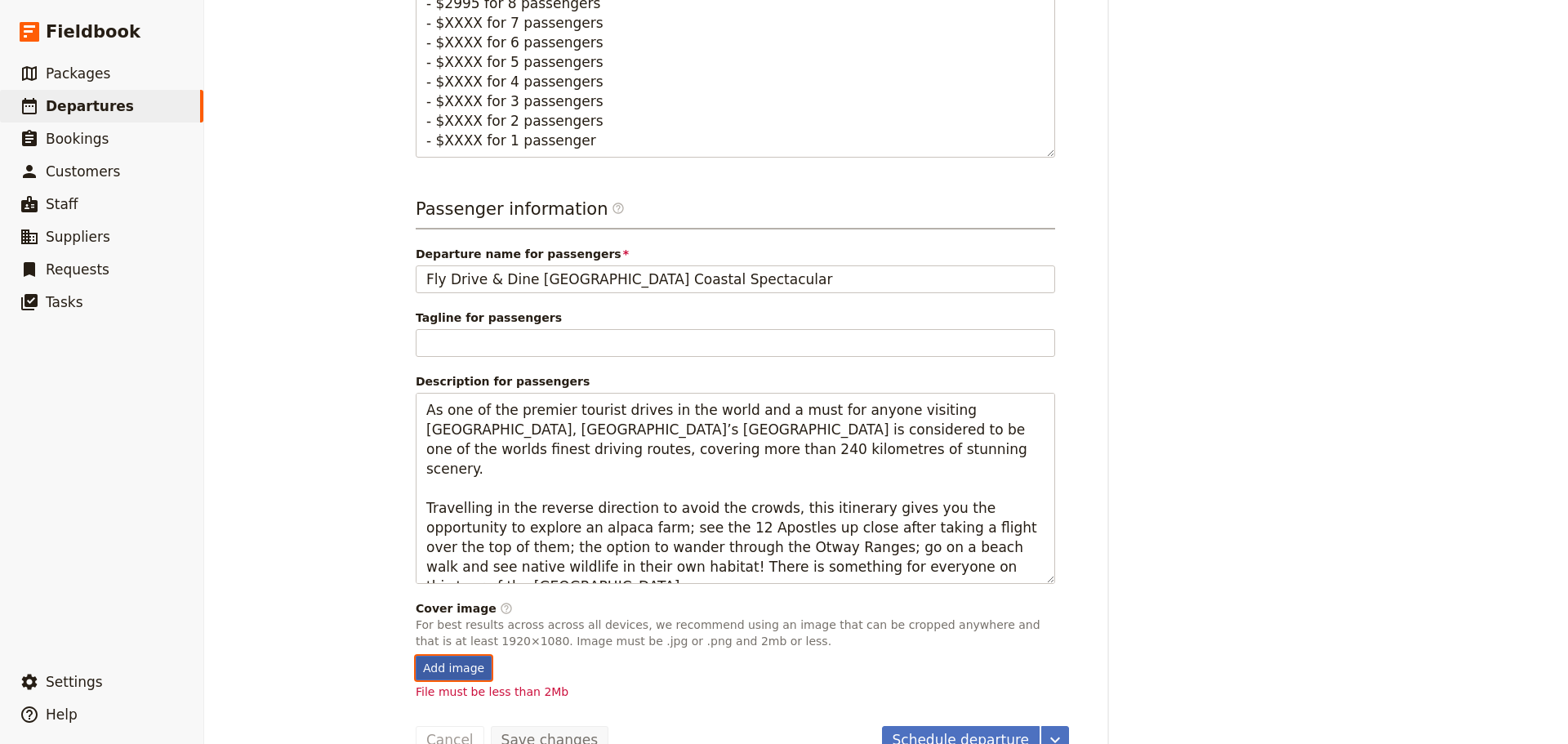
type input "C:\fakepath\12 Apostle Helicopter Tour.jpg"
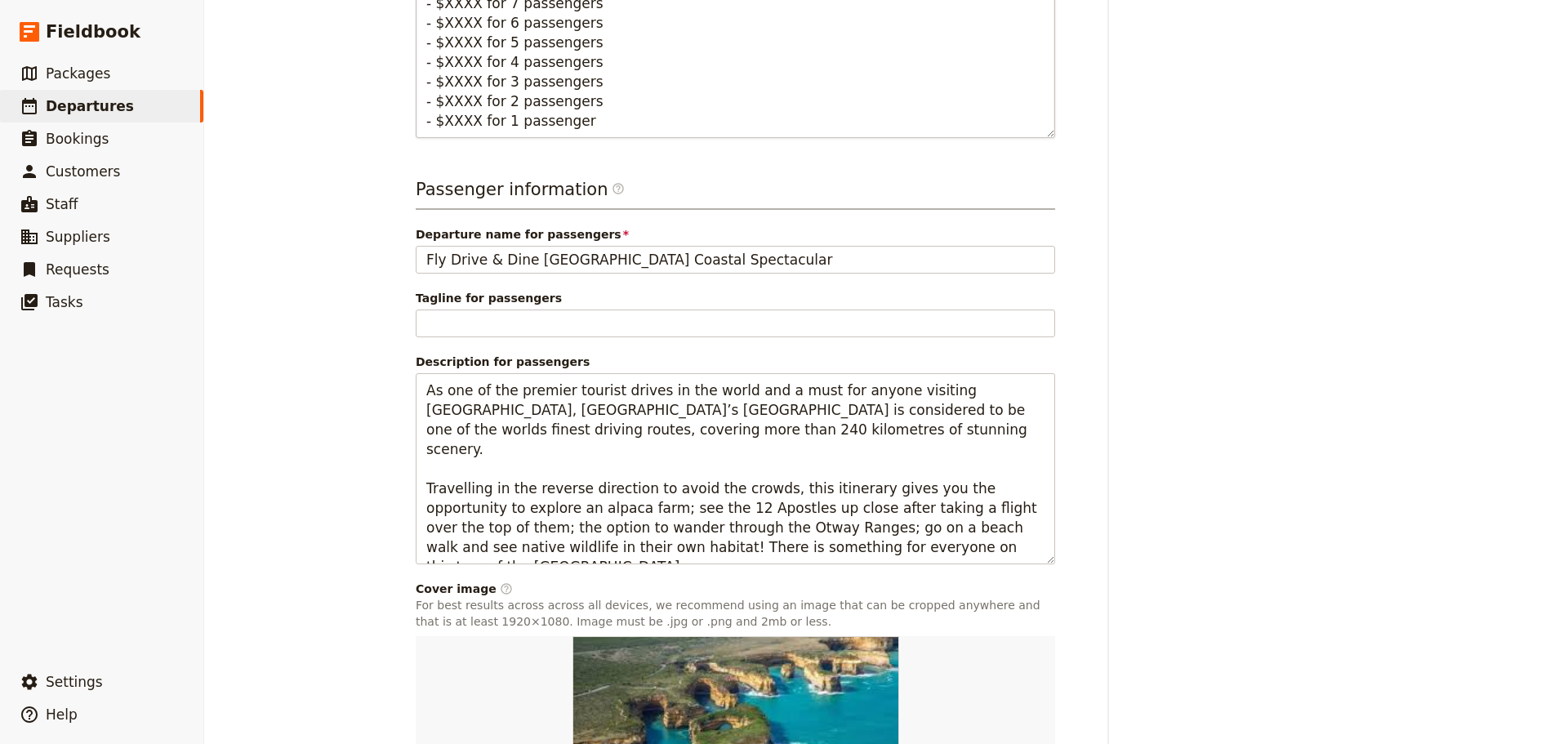
scroll to position [736, 0]
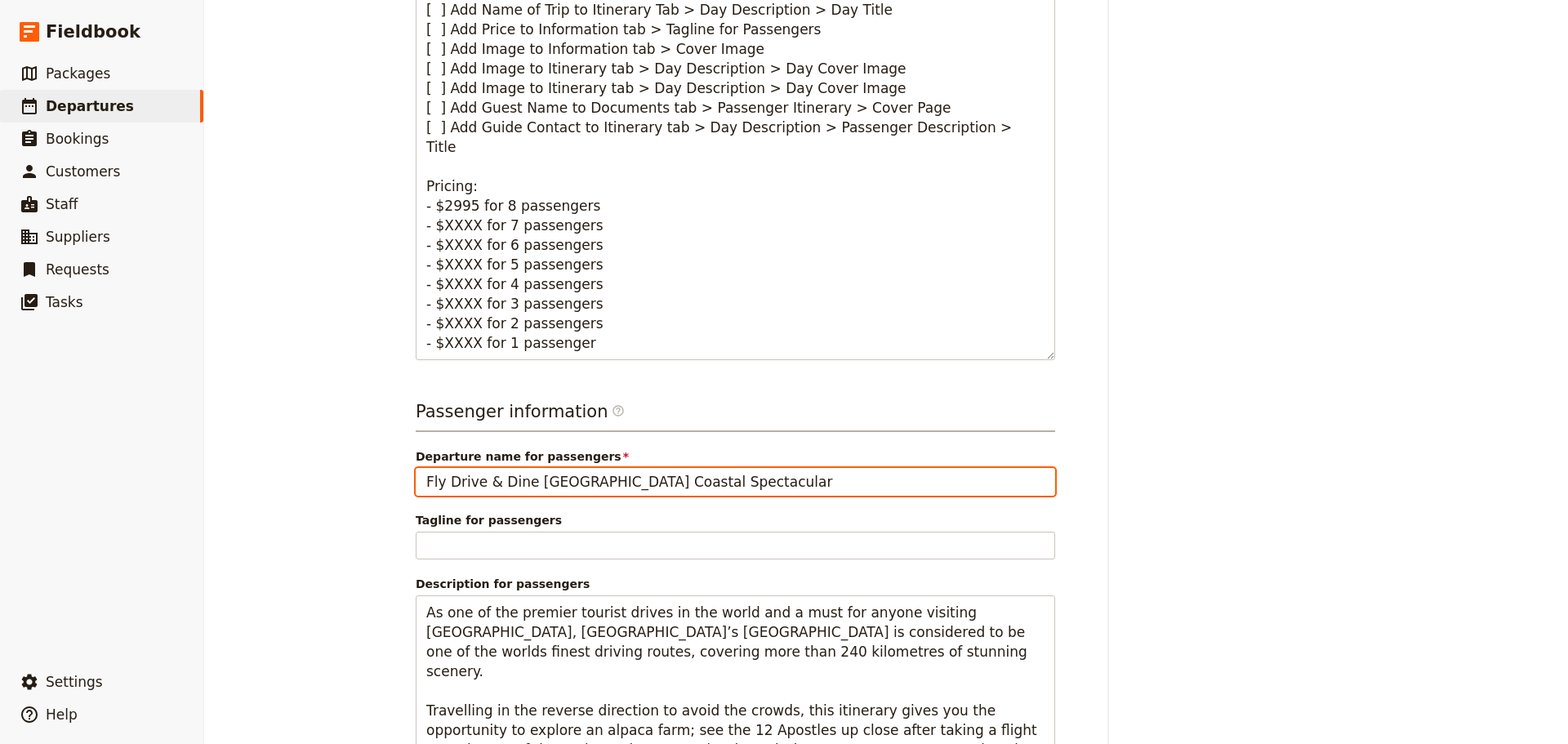
click at [782, 473] on input "Fly Drive & Dine [GEOGRAPHIC_DATA] Coastal Spectacular" at bounding box center [735, 482] width 639 height 28
type input "Fly Drive & Dine [GEOGRAPHIC_DATA] Coastal Spectacular"
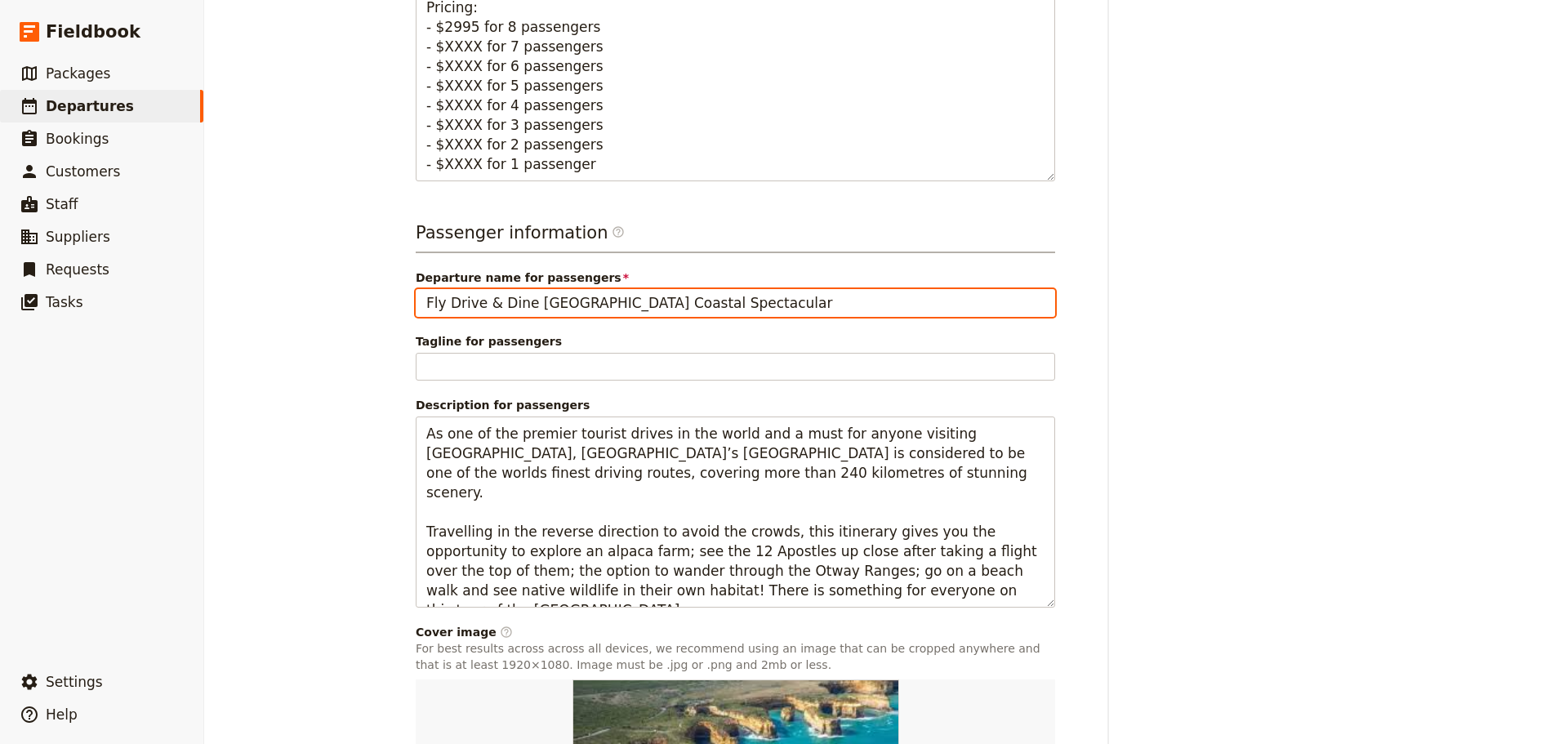
scroll to position [1144, 0]
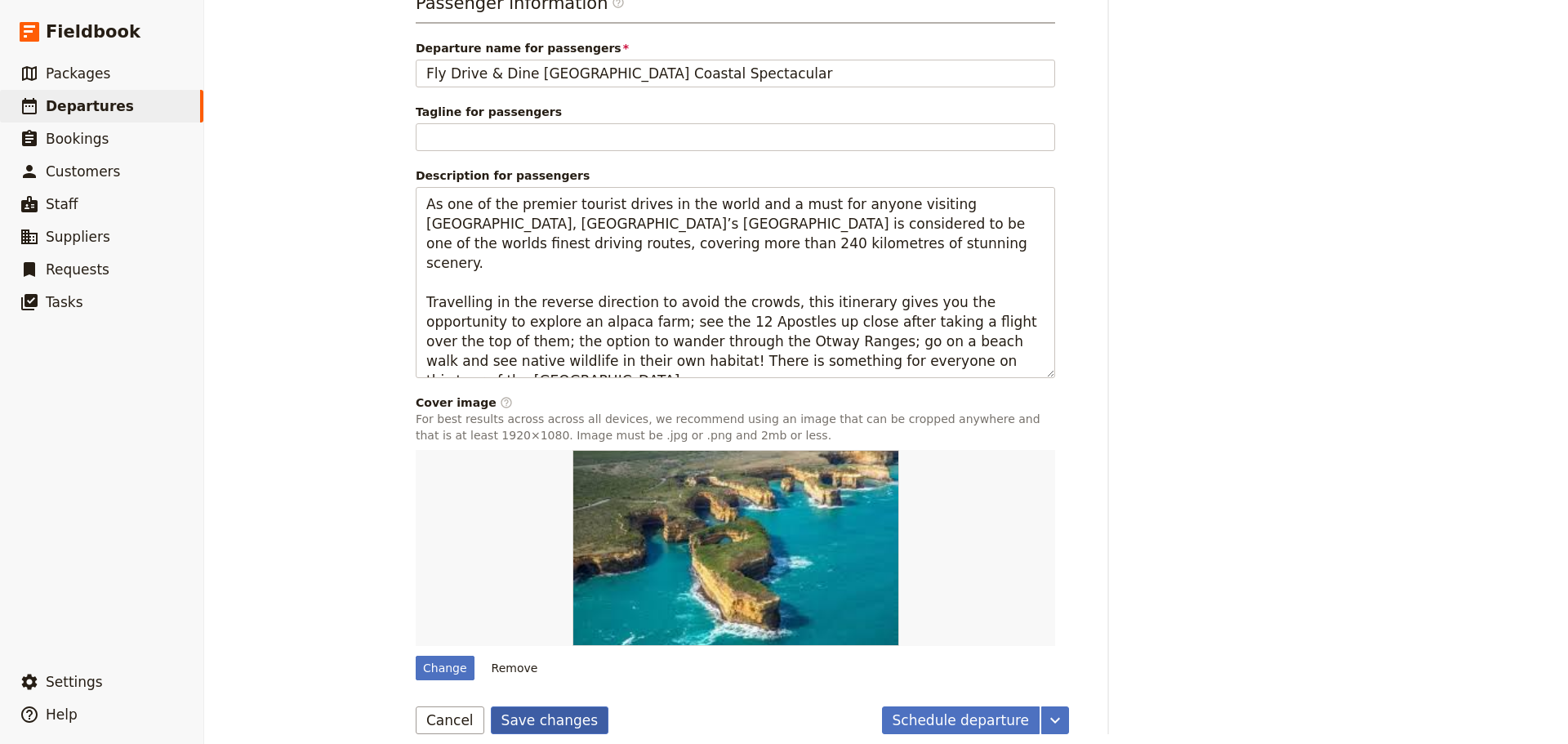
drag, startPoint x: 542, startPoint y: 705, endPoint x: 563, endPoint y: 211, distance: 494.4
click at [542, 707] on button "Save changes" at bounding box center [550, 720] width 119 height 28
click at [499, 656] on button "Remove" at bounding box center [515, 668] width 61 height 25
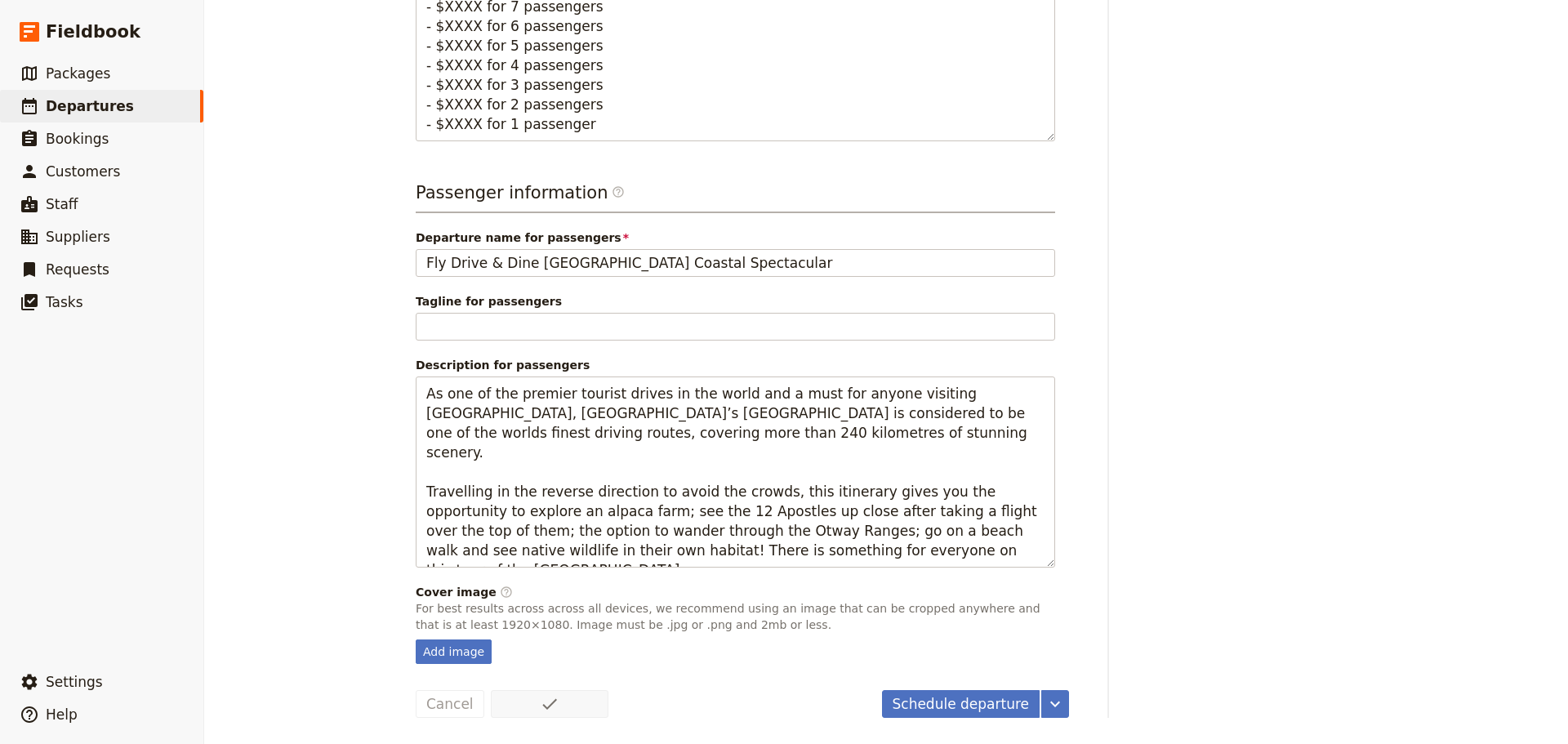
scroll to position [938, 0]
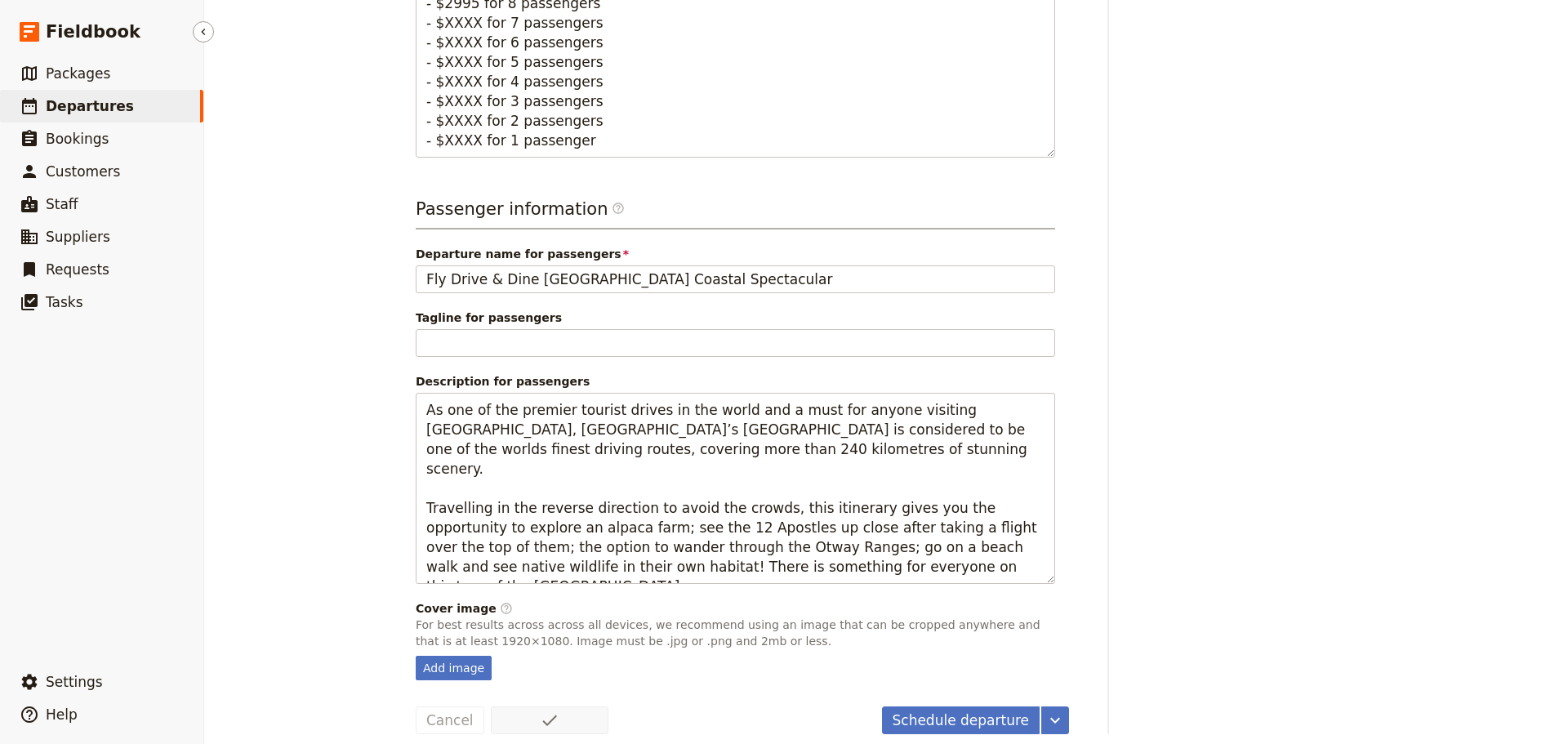
click at [95, 102] on span "Departures" at bounding box center [90, 105] width 88 height 16
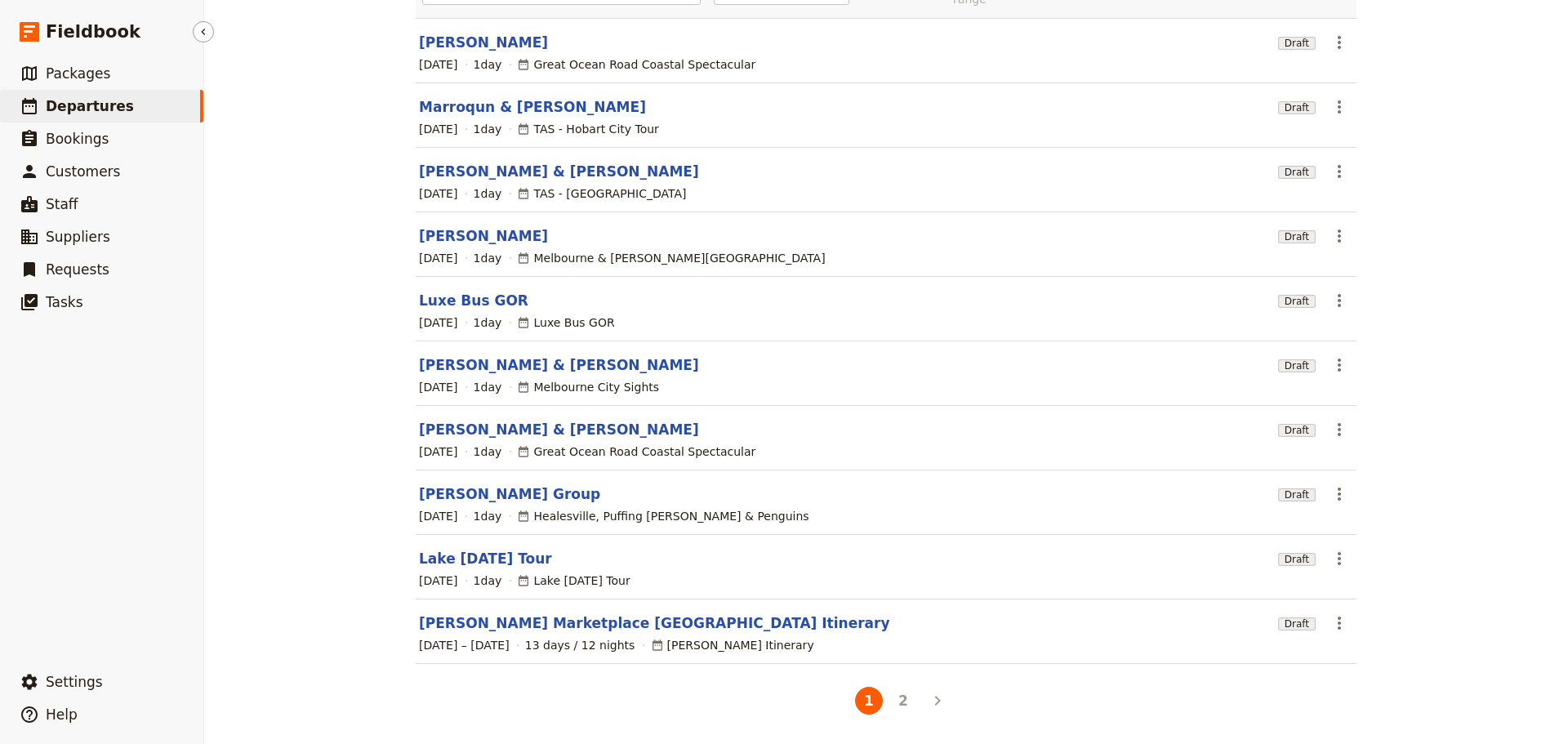
scroll to position [139, 0]
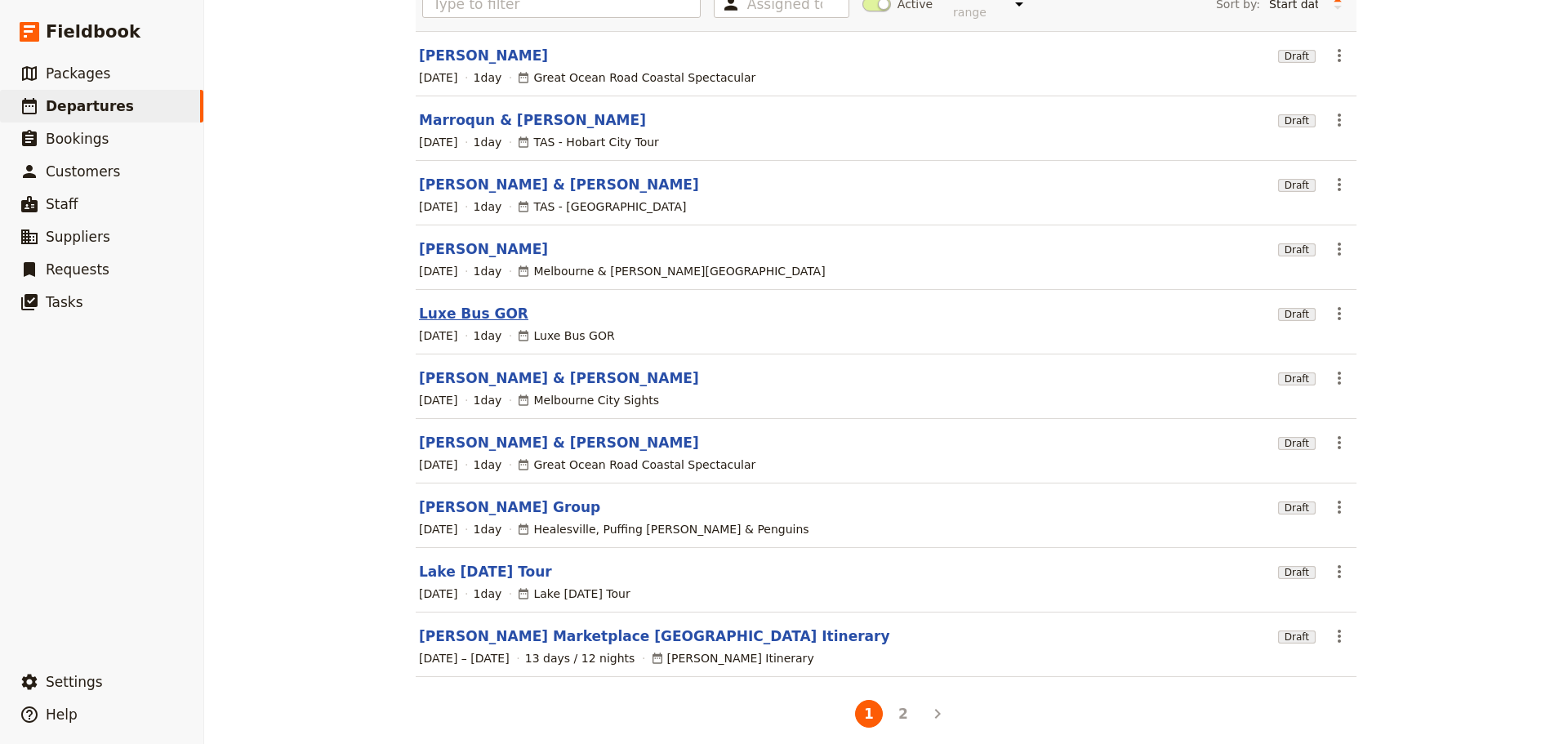
click at [423, 308] on link "Luxe Bus GOR" at bounding box center [474, 313] width 109 height 19
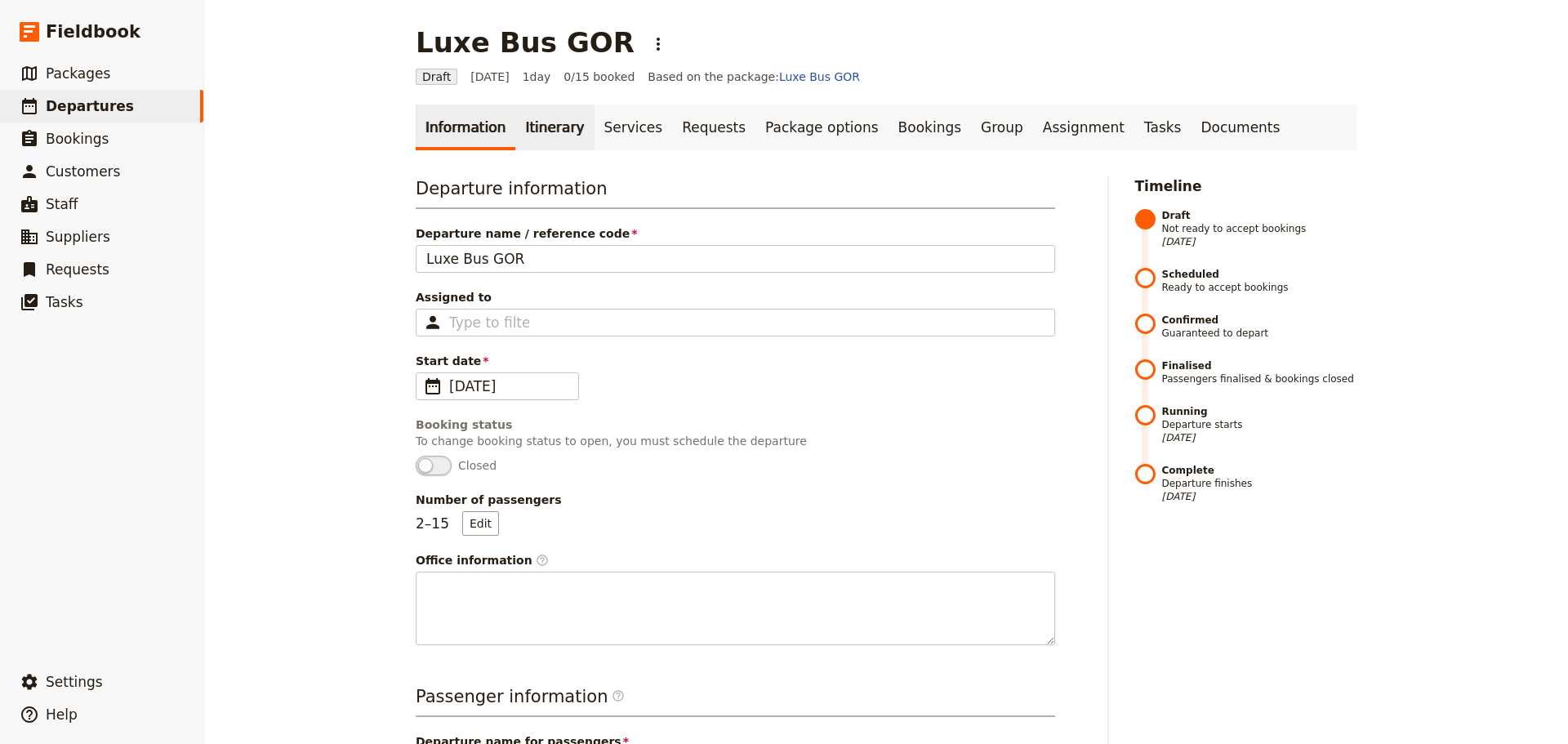
click at [525, 120] on link "Itinerary" at bounding box center [554, 127] width 78 height 46
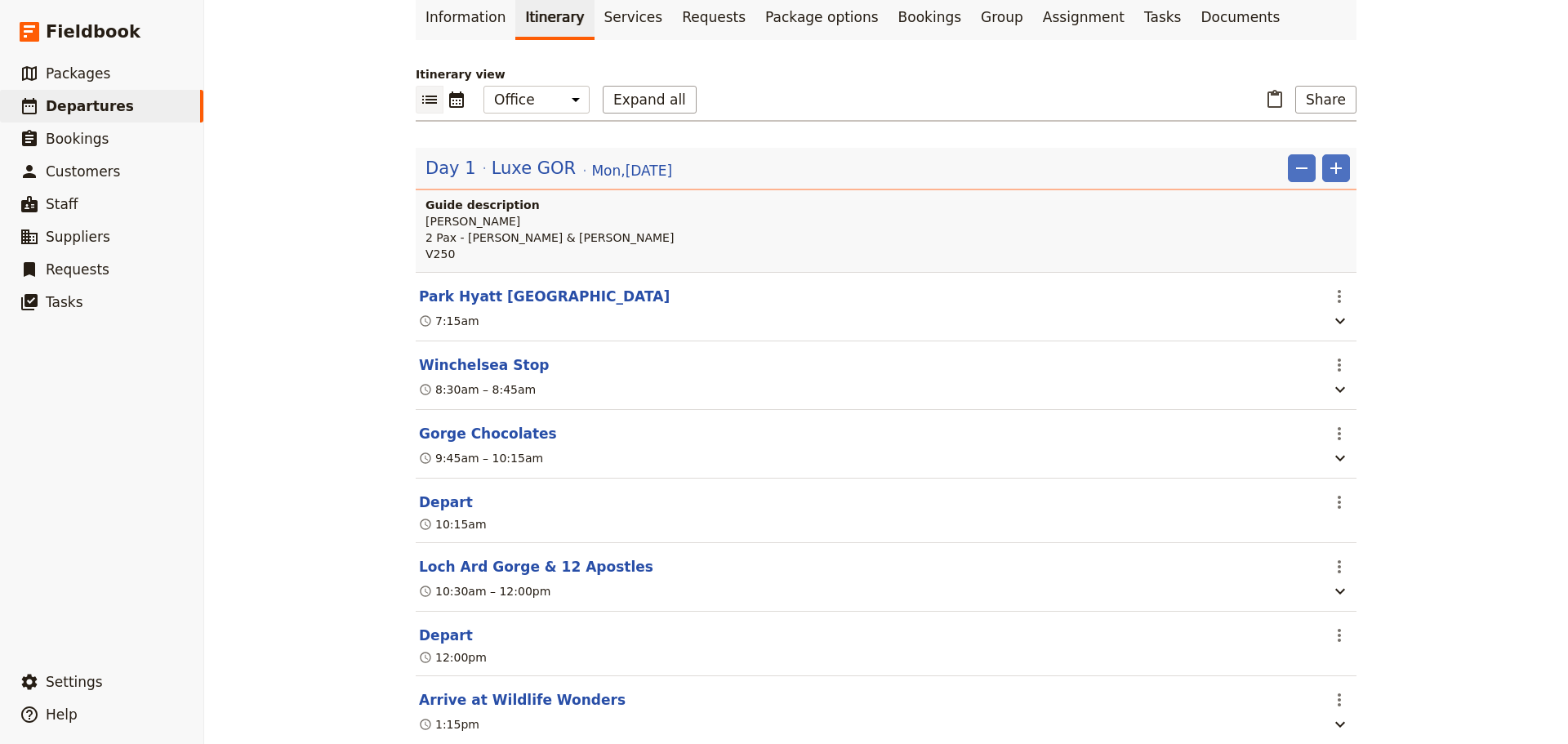
scroll to position [327, 0]
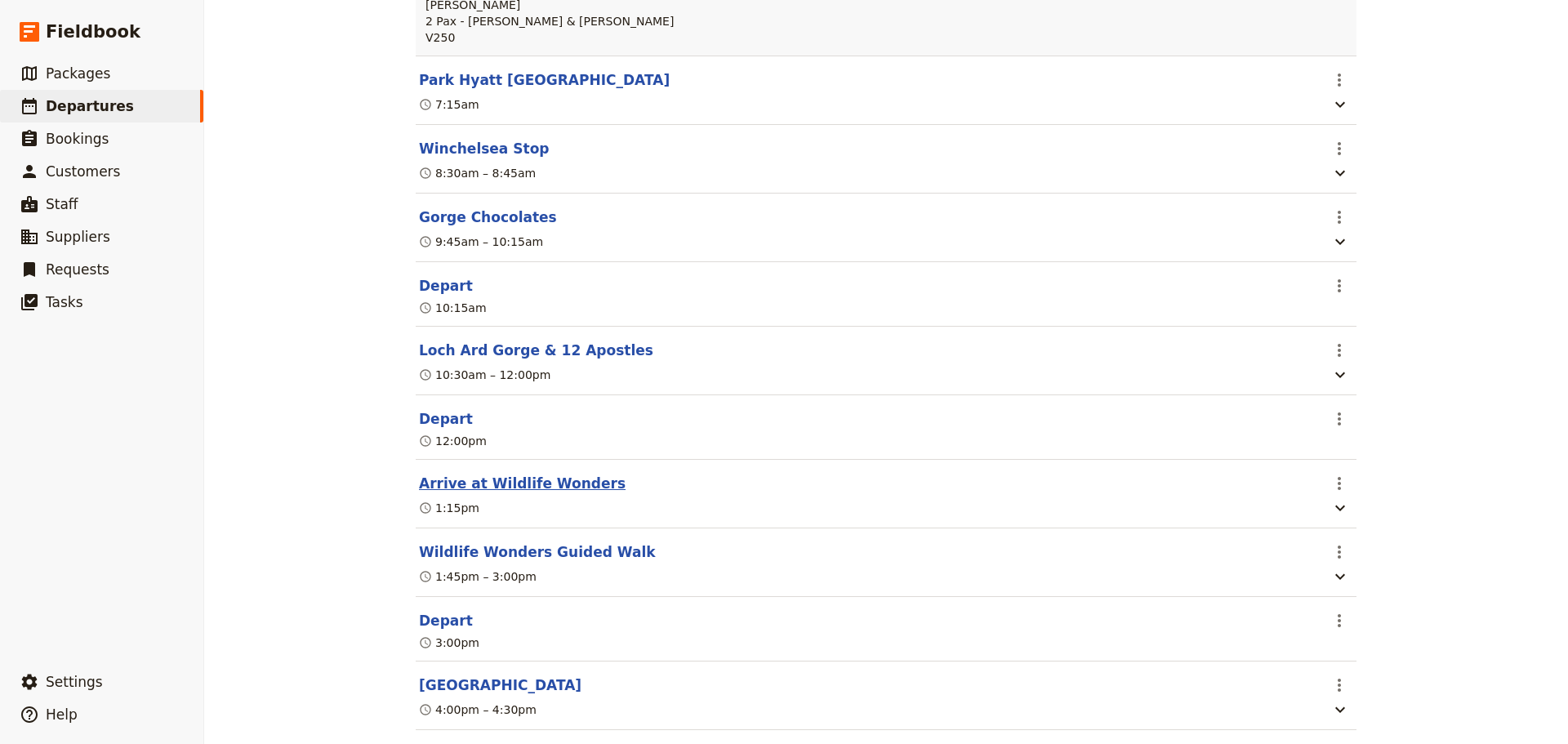
click at [525, 491] on button "Arrive at Wildlife Wonders" at bounding box center [523, 484] width 207 height 19
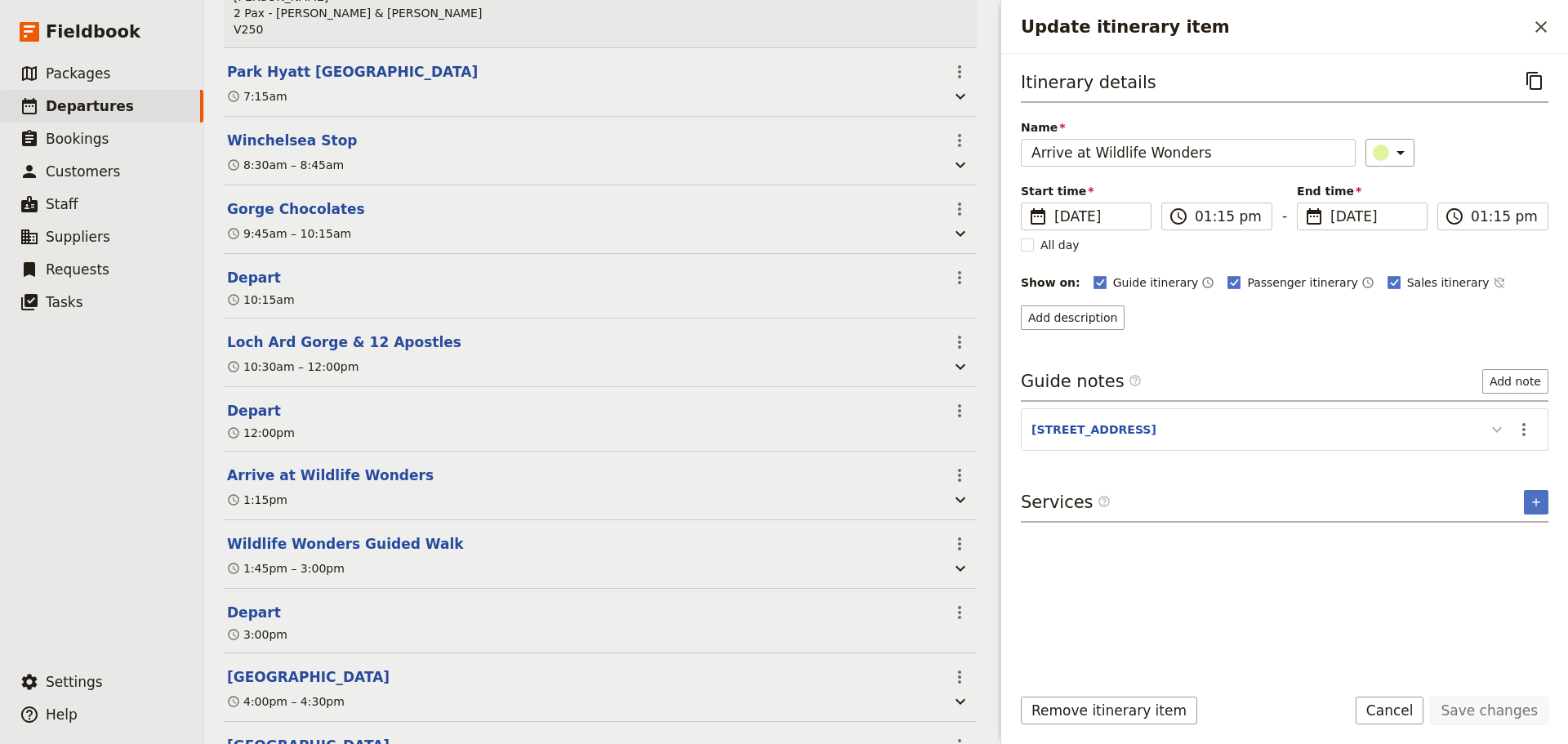
click at [1507, 425] on button "Update itinerary item" at bounding box center [1496, 429] width 26 height 27
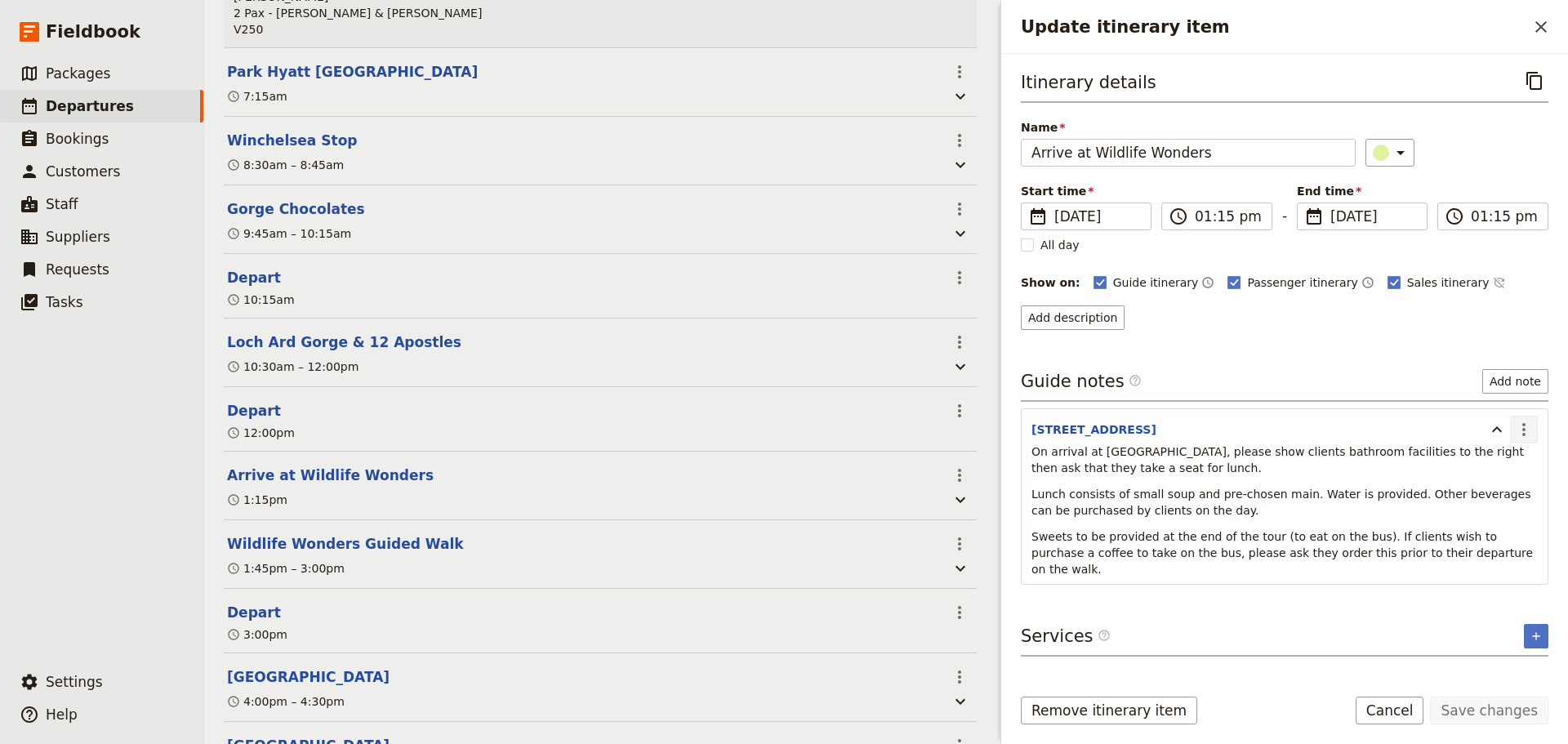
click at [1520, 428] on icon "Actions" at bounding box center [1524, 430] width 19 height 19
click at [1509, 462] on span "Edit note" at bounding box center [1489, 464] width 76 height 16
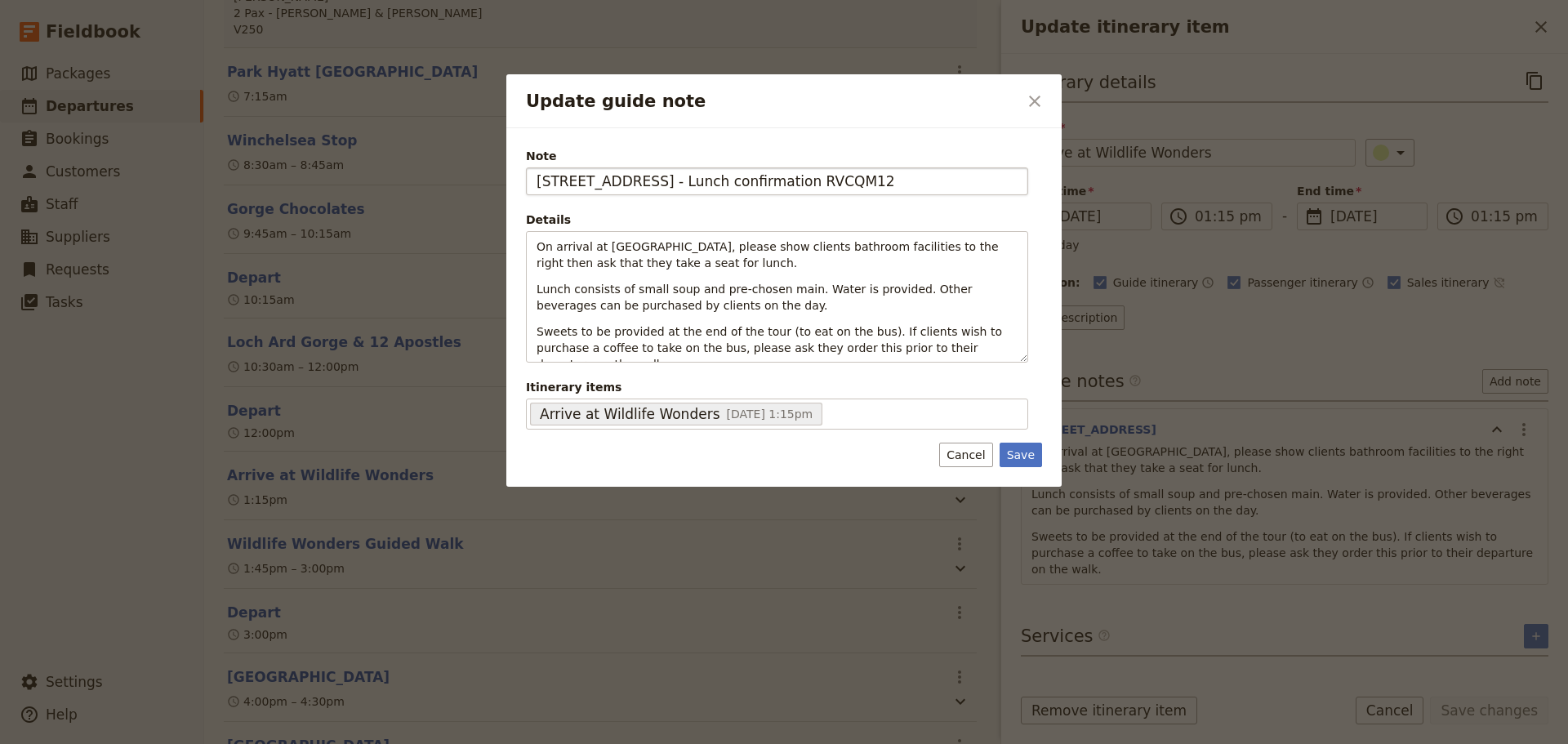
click at [866, 185] on input "[STREET_ADDRESS] - Lunch confirmation RVCQM12" at bounding box center [776, 181] width 503 height 28
type input "[STREET_ADDRESS] - Lunch confirmation #RVCQM12"
click at [1018, 458] on button "Save" at bounding box center [1020, 455] width 42 height 25
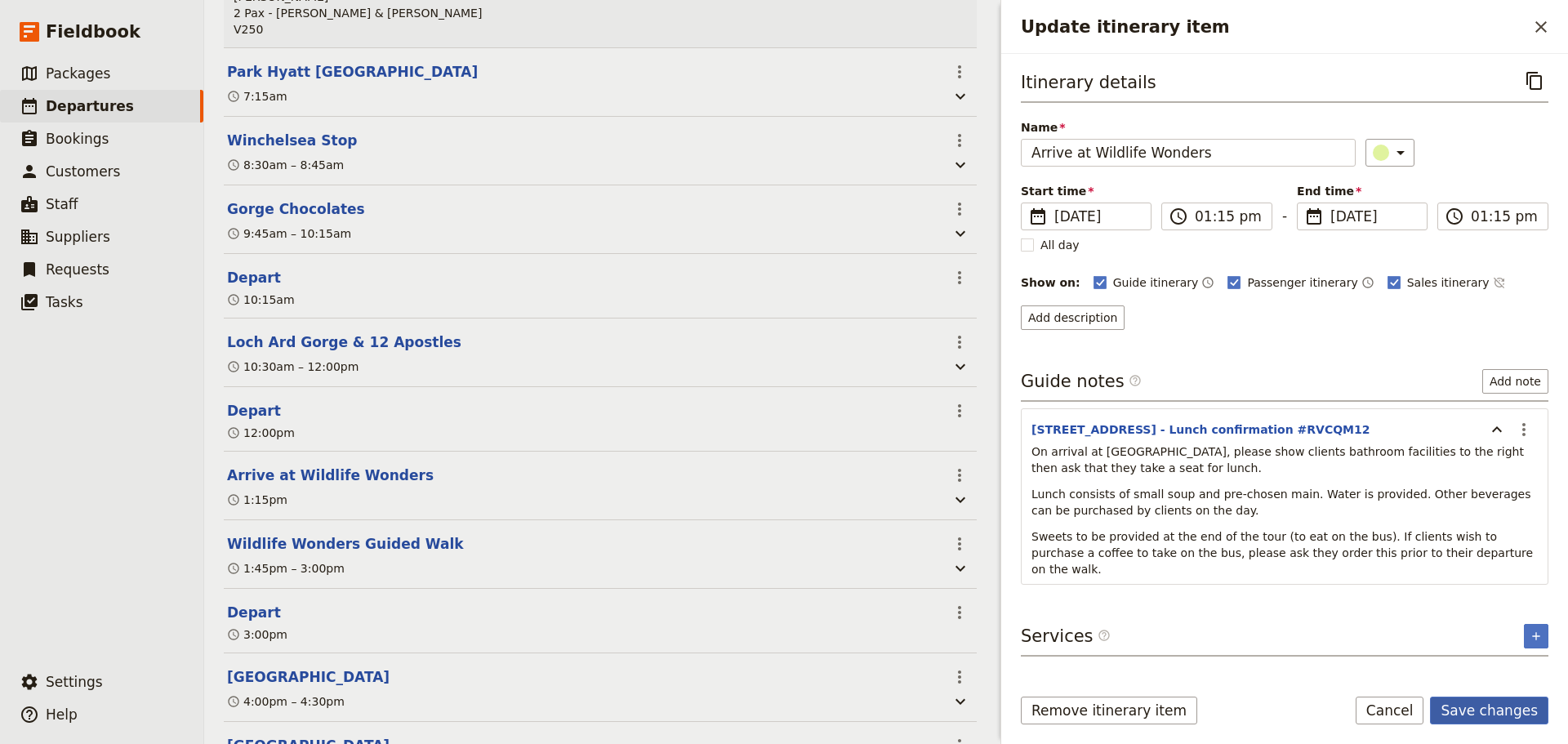
click at [1477, 710] on button "Save changes" at bounding box center [1490, 710] width 119 height 28
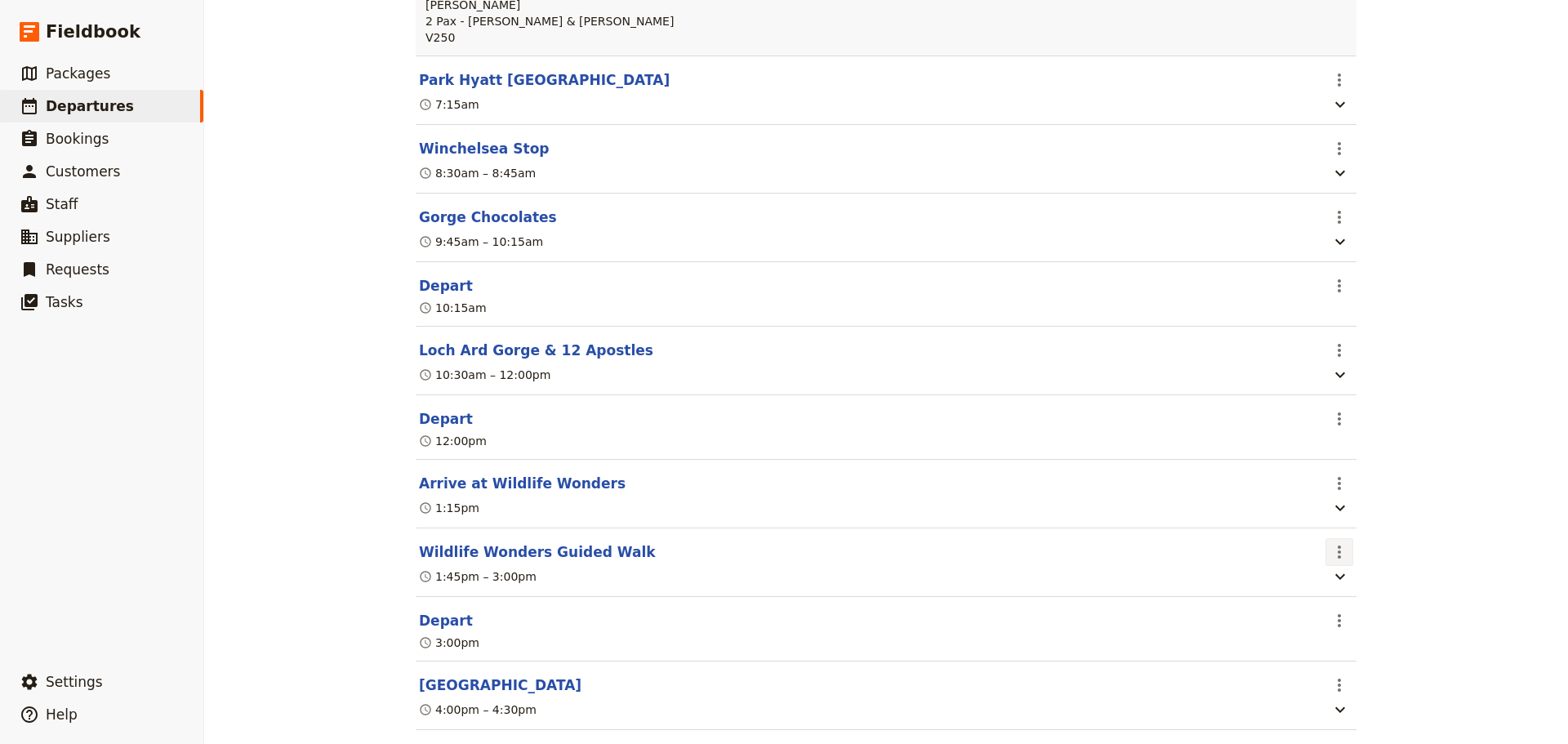
click at [1341, 562] on icon "Actions" at bounding box center [1339, 552] width 19 height 19
click at [1344, 595] on span "Edit this itinerary item" at bounding box center [1395, 595] width 128 height 16
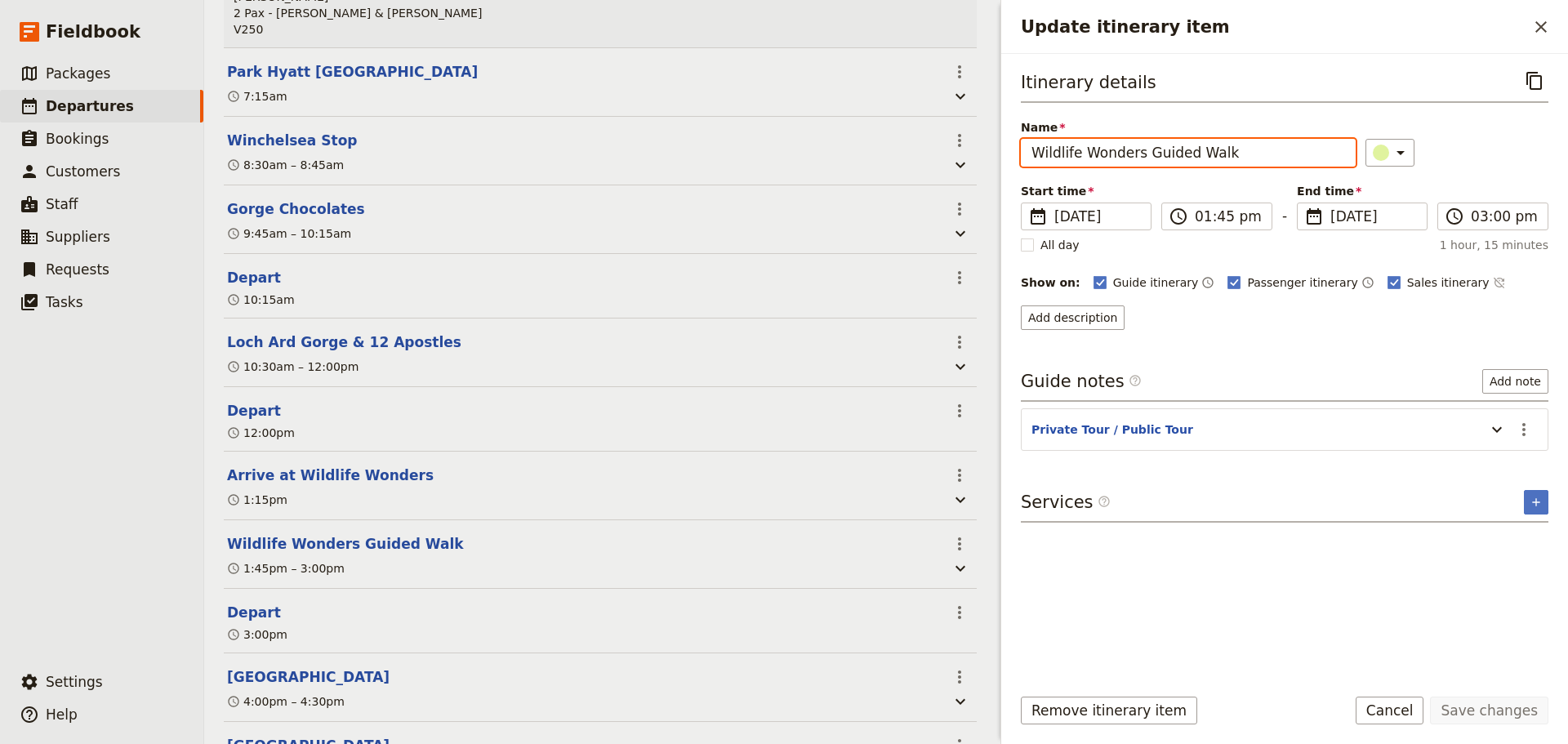
click at [1271, 159] on input "Wildlife Wonders Guided Walk" at bounding box center [1188, 152] width 335 height 28
click at [1527, 424] on icon "Actions" at bounding box center [1524, 430] width 19 height 19
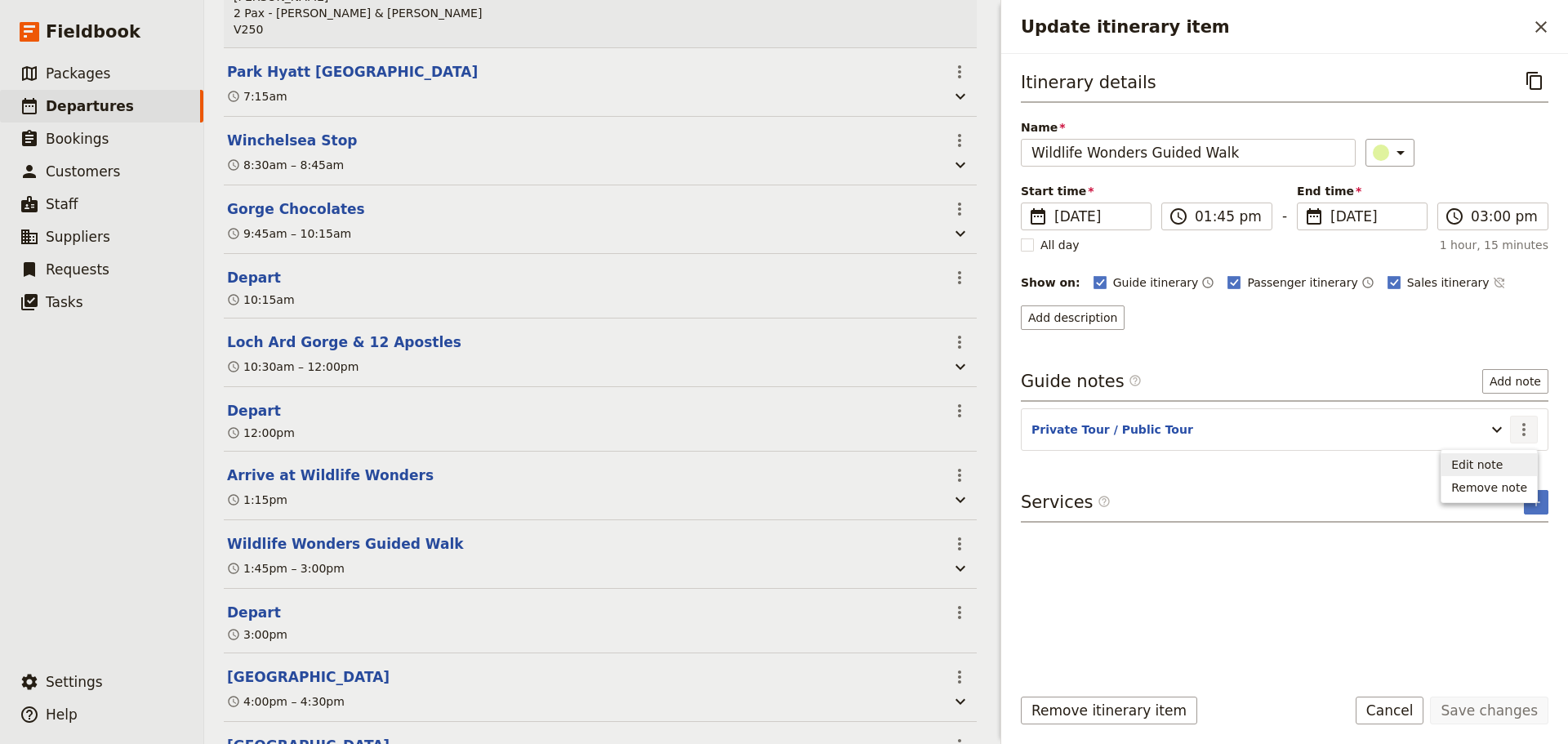
click at [1517, 461] on span "Edit note" at bounding box center [1489, 464] width 76 height 16
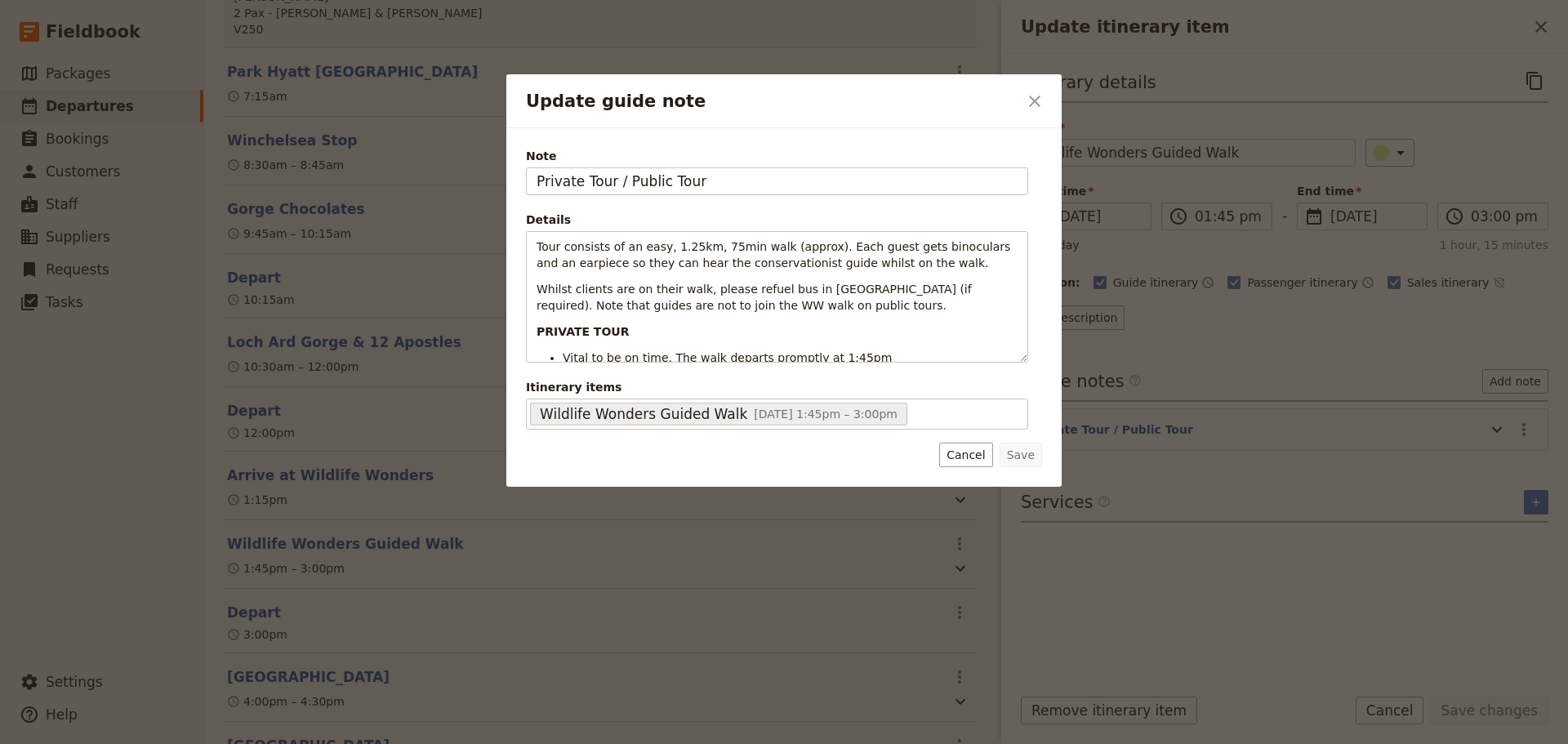
drag, startPoint x: 620, startPoint y: 186, endPoint x: 341, endPoint y: 186, distance: 279.0
click at [341, 743] on div "Update guide note ​ Note Private Tour / Public Tour Details Tour consists of an…" at bounding box center [784, 744] width 1568 height 0
click at [660, 177] on input "Public Tour" at bounding box center [776, 181] width 503 height 28
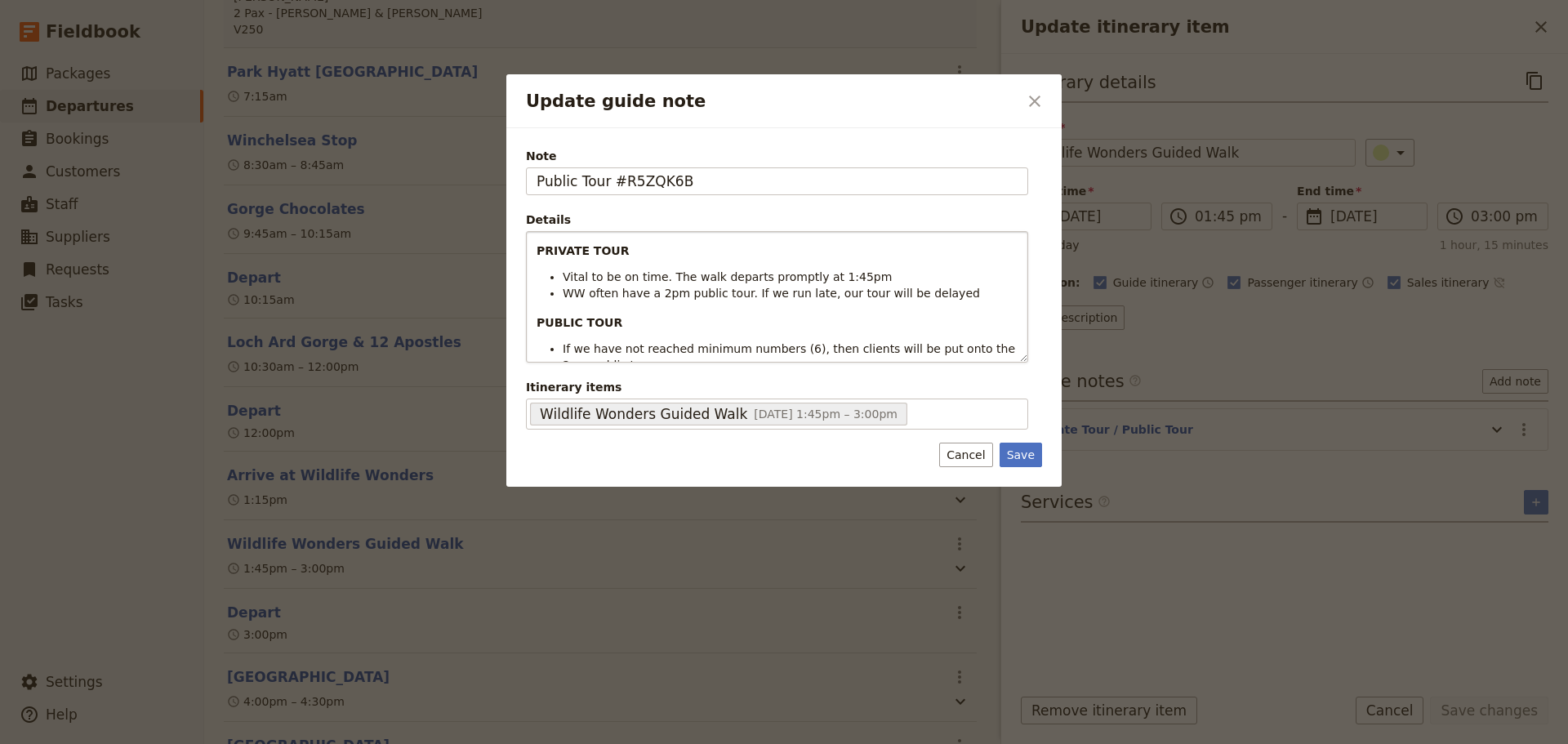
scroll to position [63, 0]
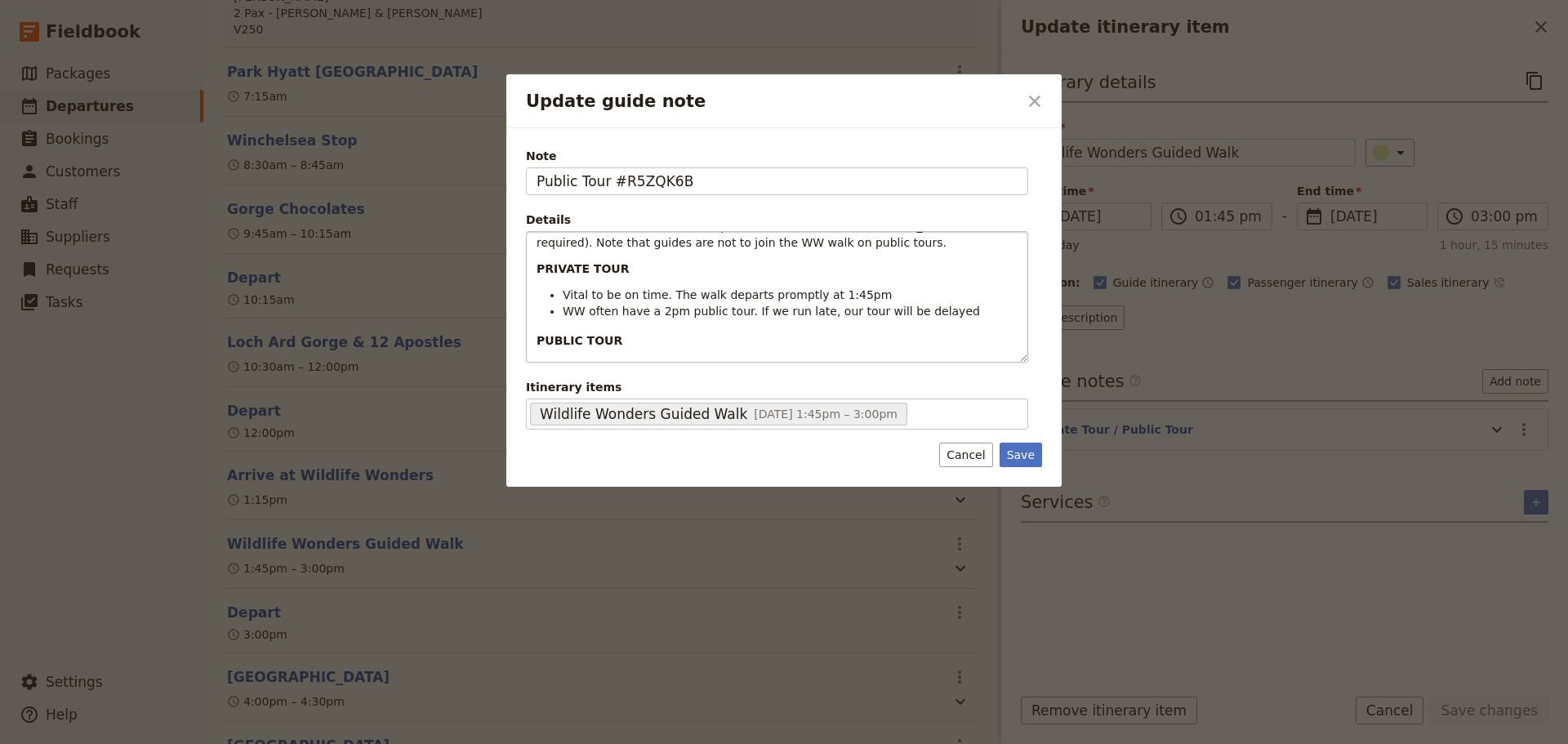
type input "Public Tour #R5ZQK6B"
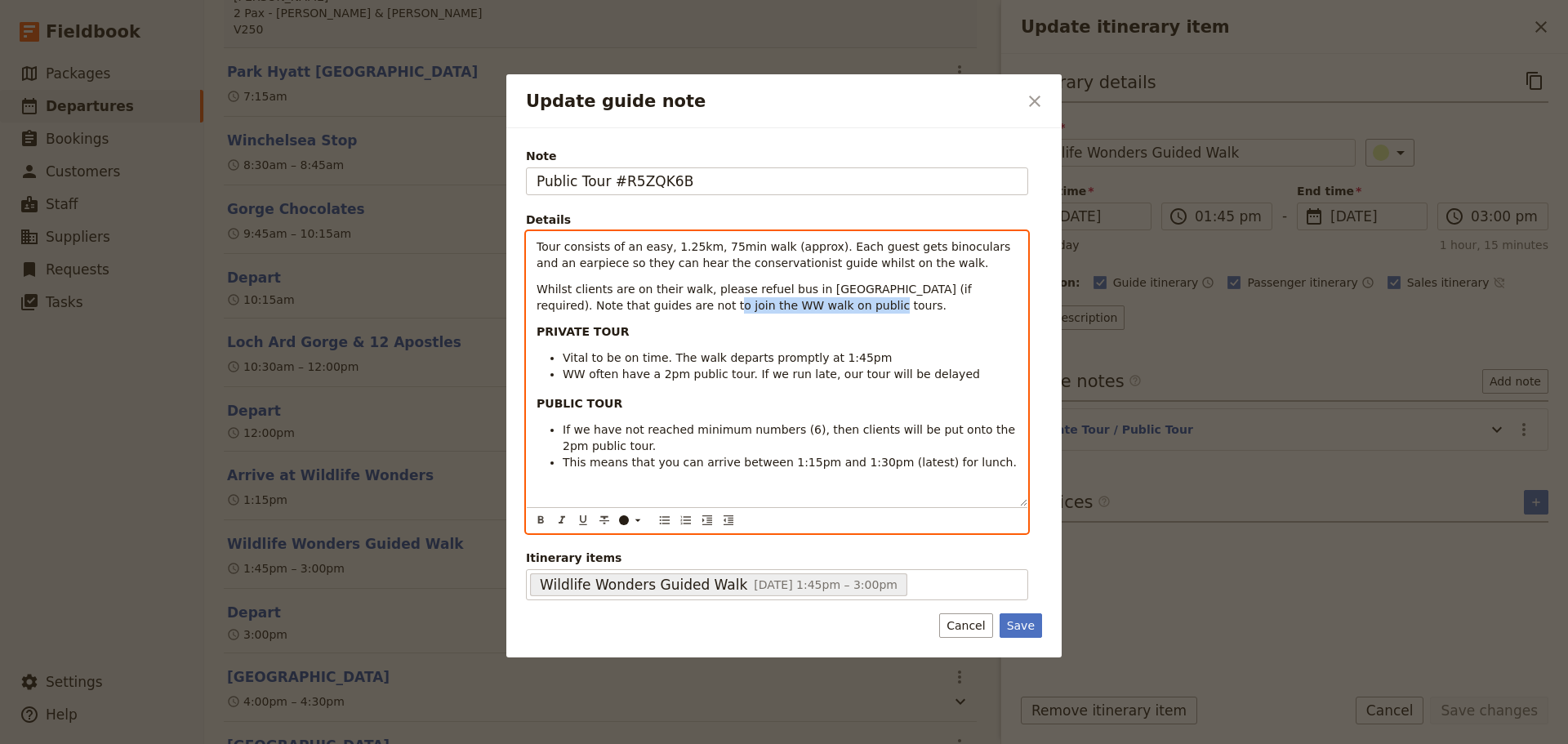
scroll to position [0, 0]
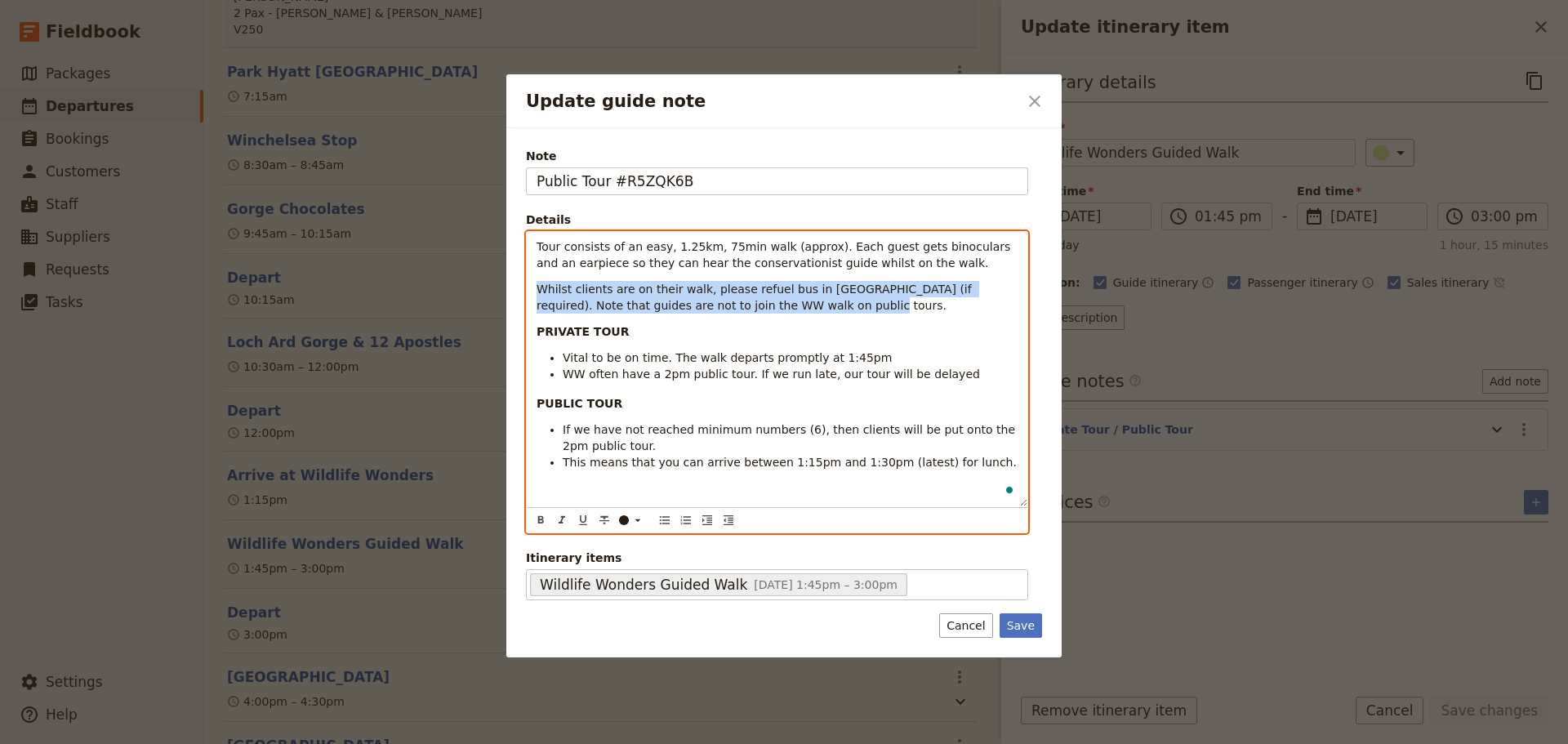
drag, startPoint x: 960, startPoint y: 312, endPoint x: 445, endPoint y: 292, distance: 515.4
click at [445, 743] on div "Update guide note ​ Note Public Tour #R5ZQK6B Details Tour consists of an easy,…" at bounding box center [784, 744] width 1568 height 0
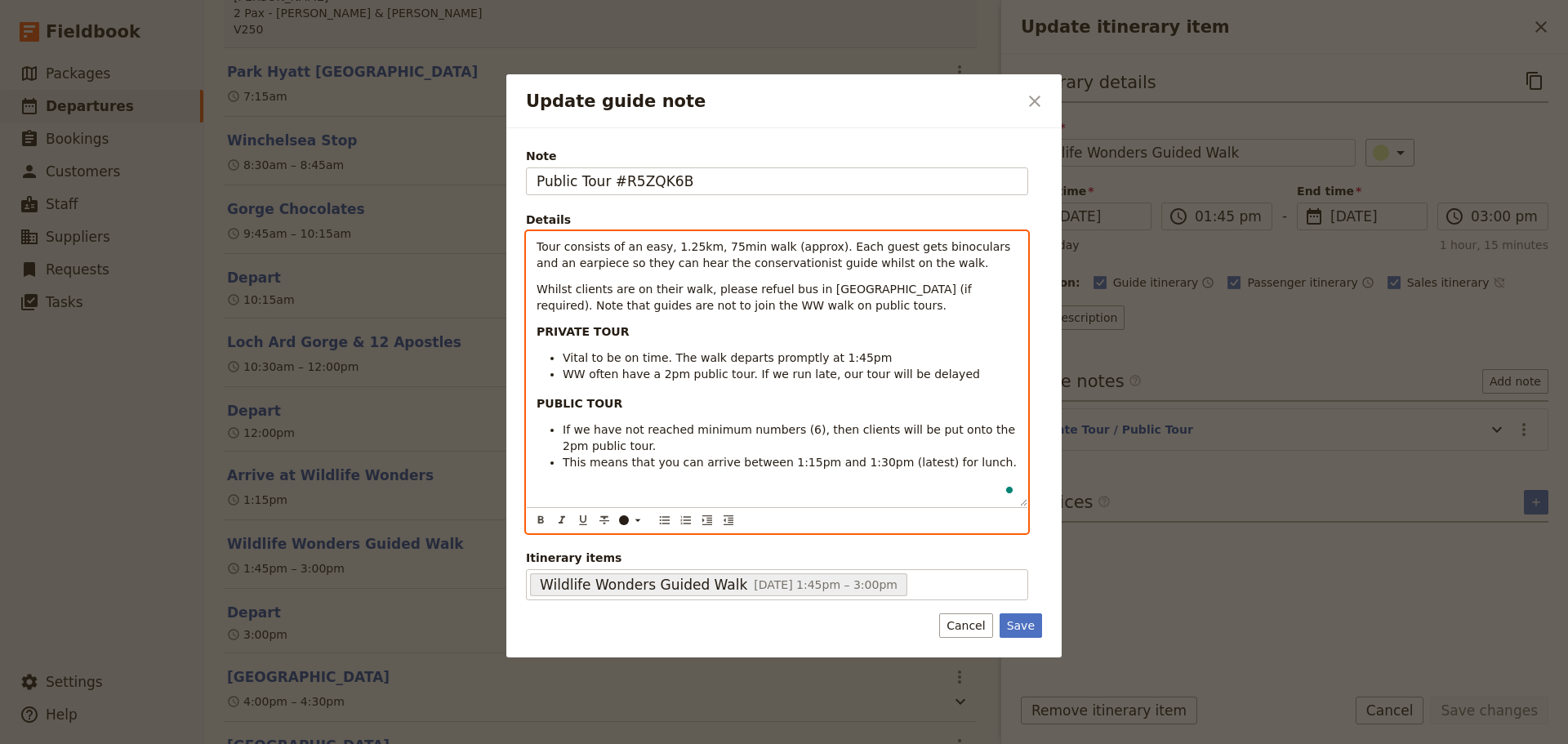
click at [618, 355] on span "Vital to be on time. The walk departs promptly at 1:45pm" at bounding box center [728, 358] width 329 height 13
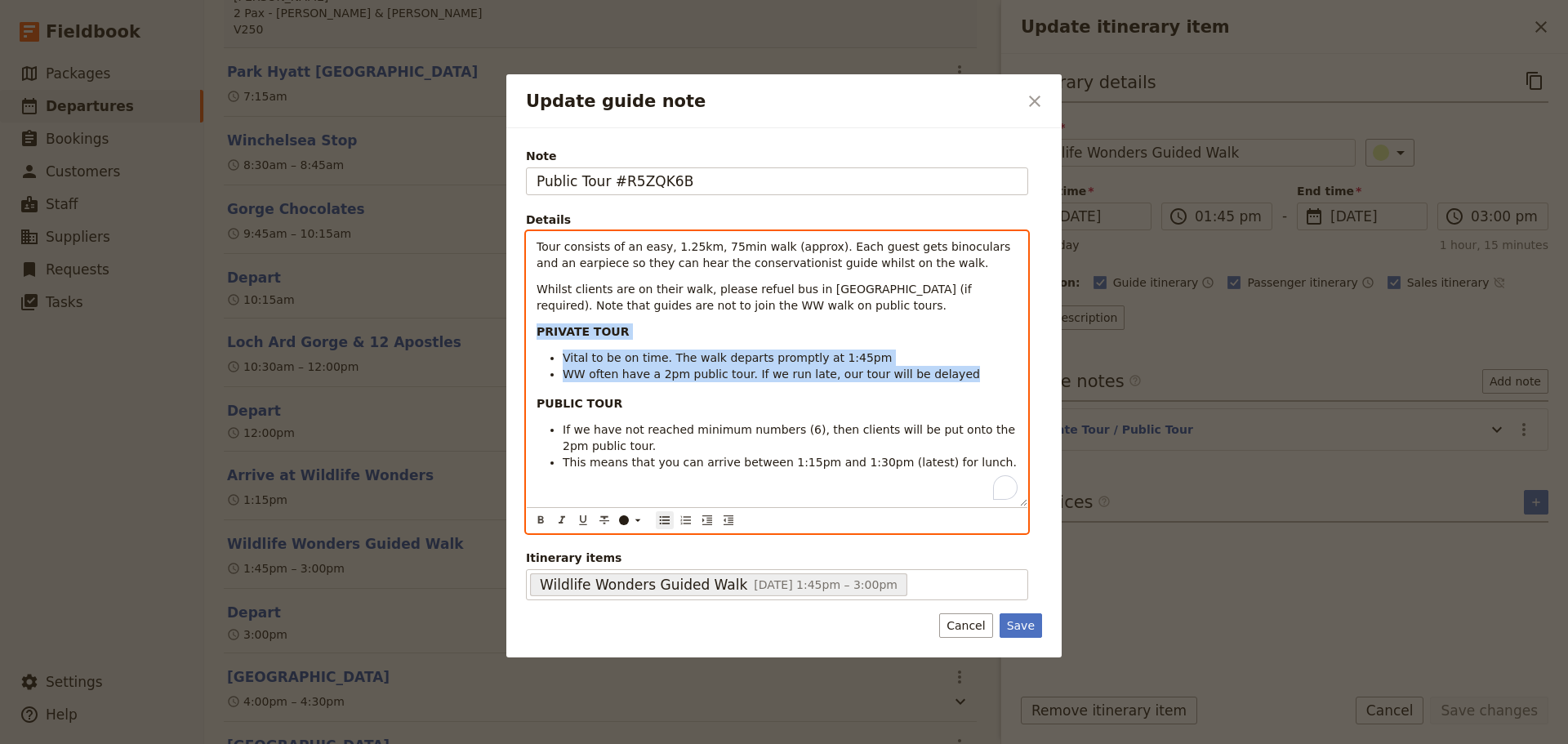
drag, startPoint x: 960, startPoint y: 381, endPoint x: 509, endPoint y: 330, distance: 453.9
click at [509, 330] on div "Note Public Tour #R5ZQK6B Details Tour consists of an easy, 1.25km, 75min walk …" at bounding box center [784, 393] width 555 height 530
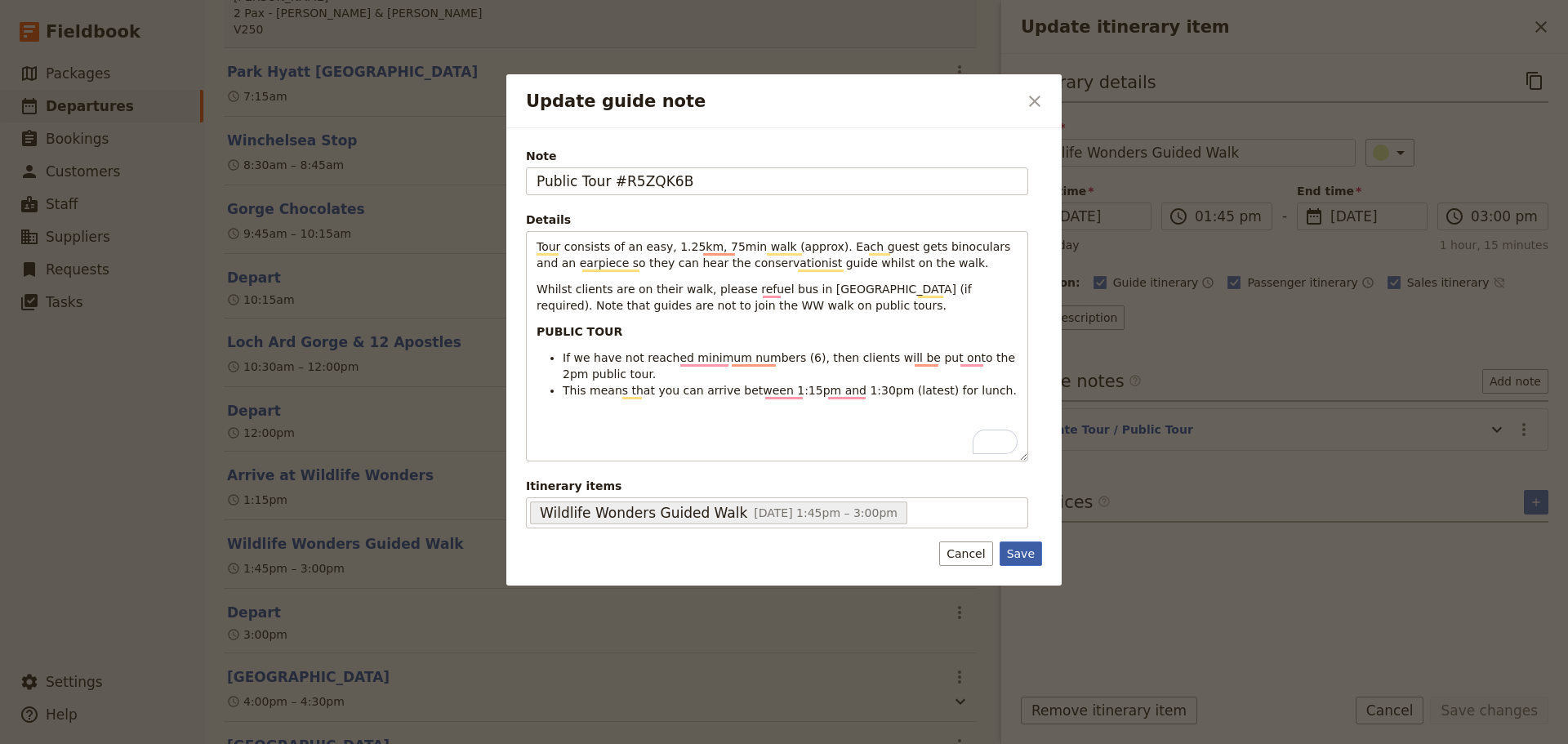
click at [1024, 560] on button "Save" at bounding box center [1020, 554] width 42 height 25
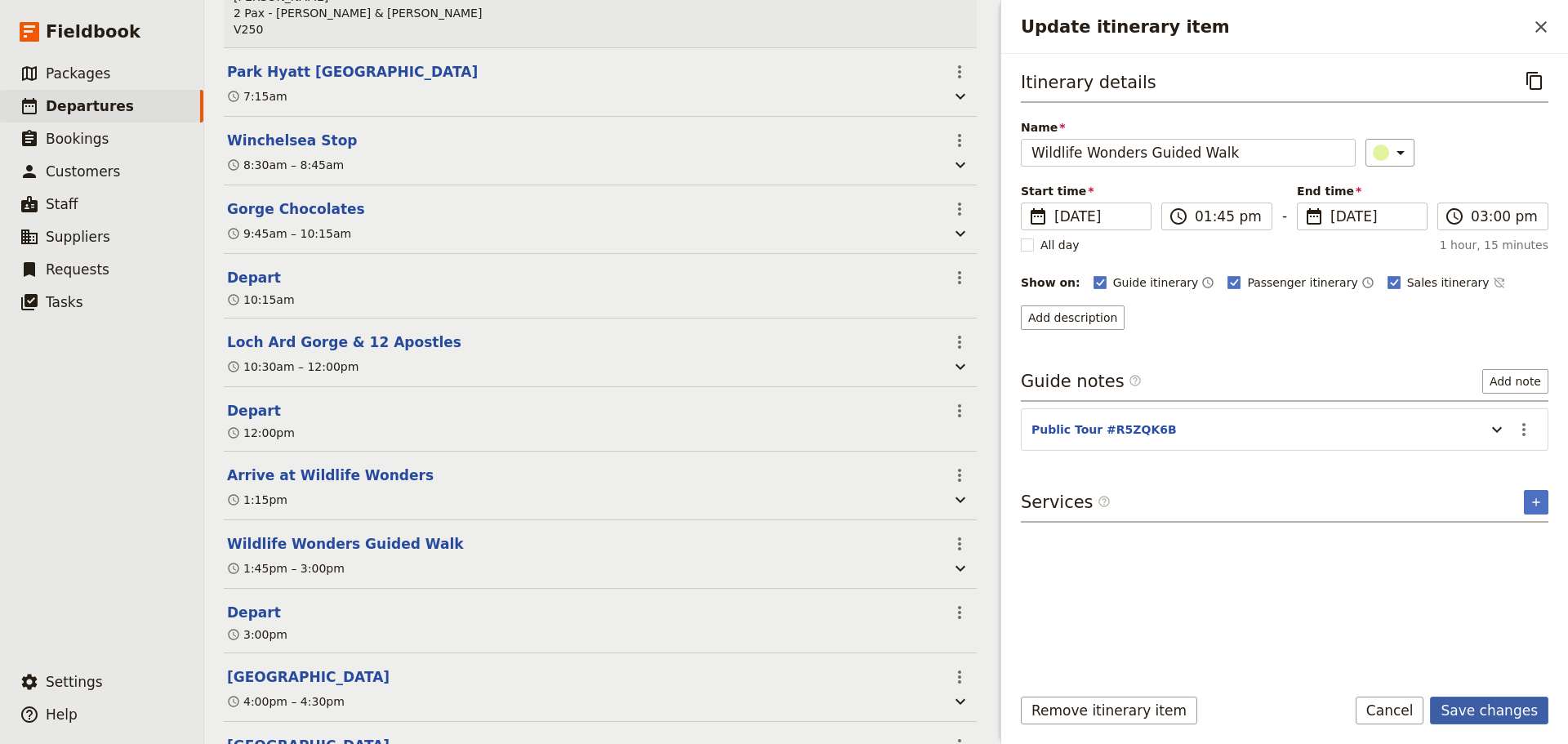
click at [1477, 717] on button "Save changes" at bounding box center [1490, 710] width 119 height 28
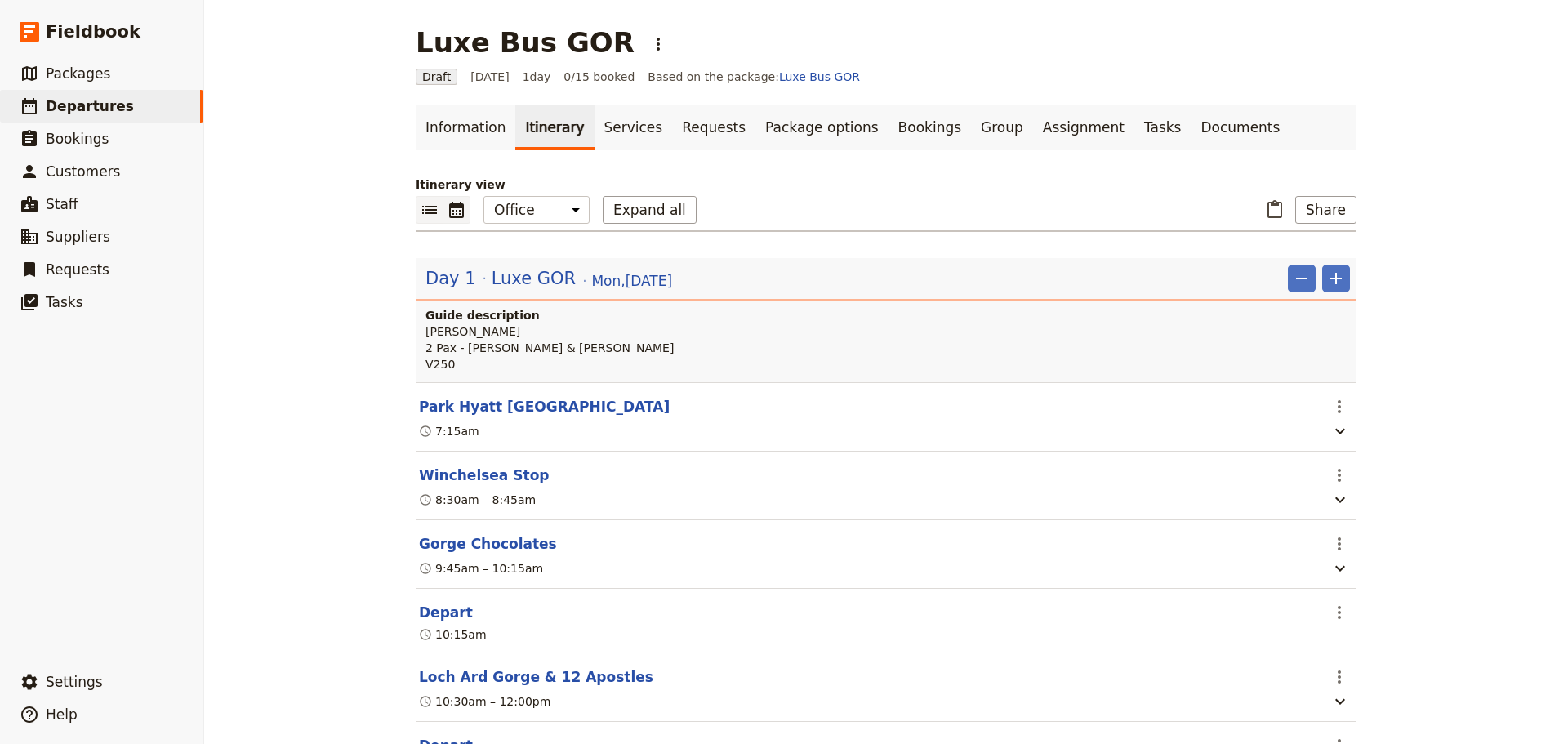
click at [447, 215] on icon "Calendar view" at bounding box center [457, 210] width 19 height 19
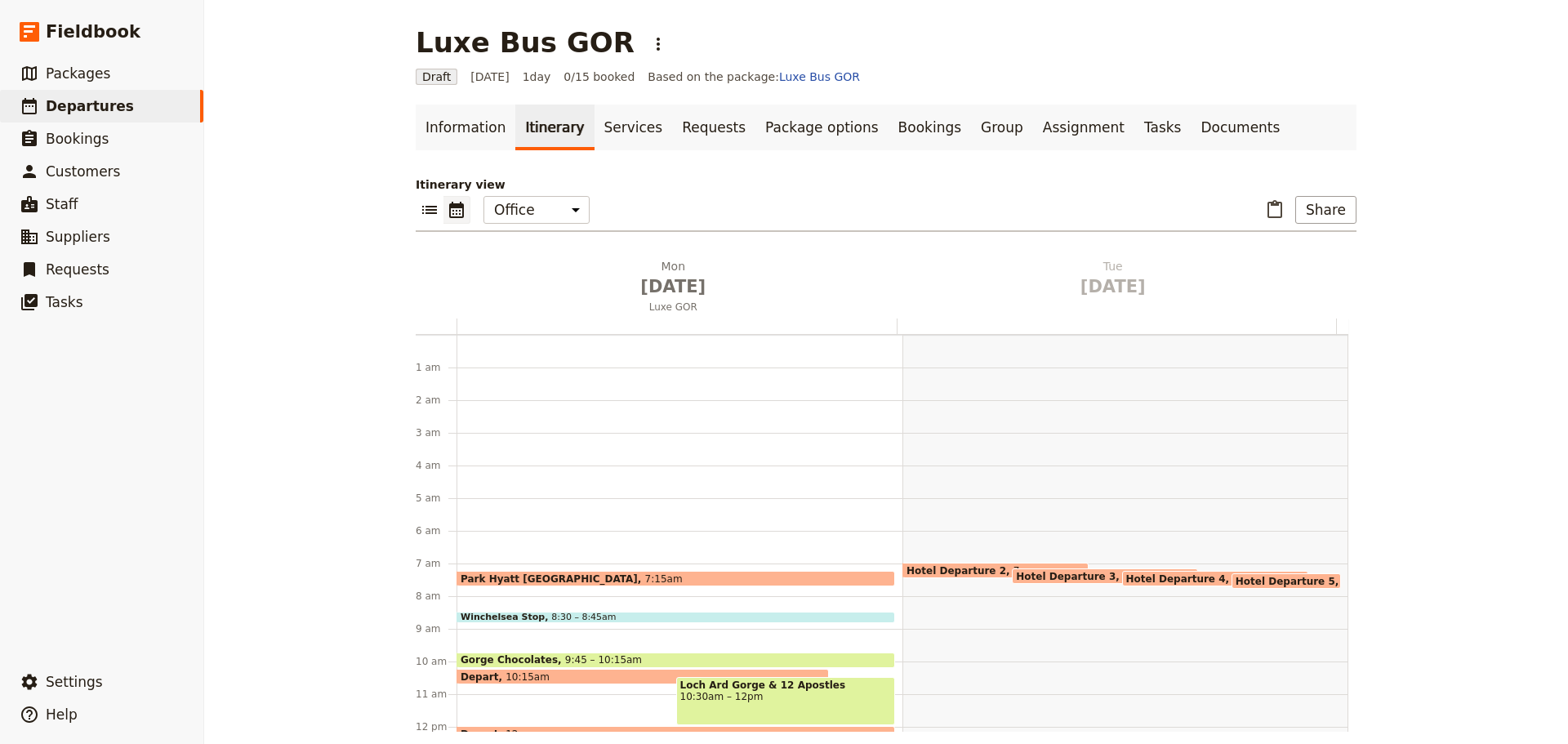
scroll to position [213, 0]
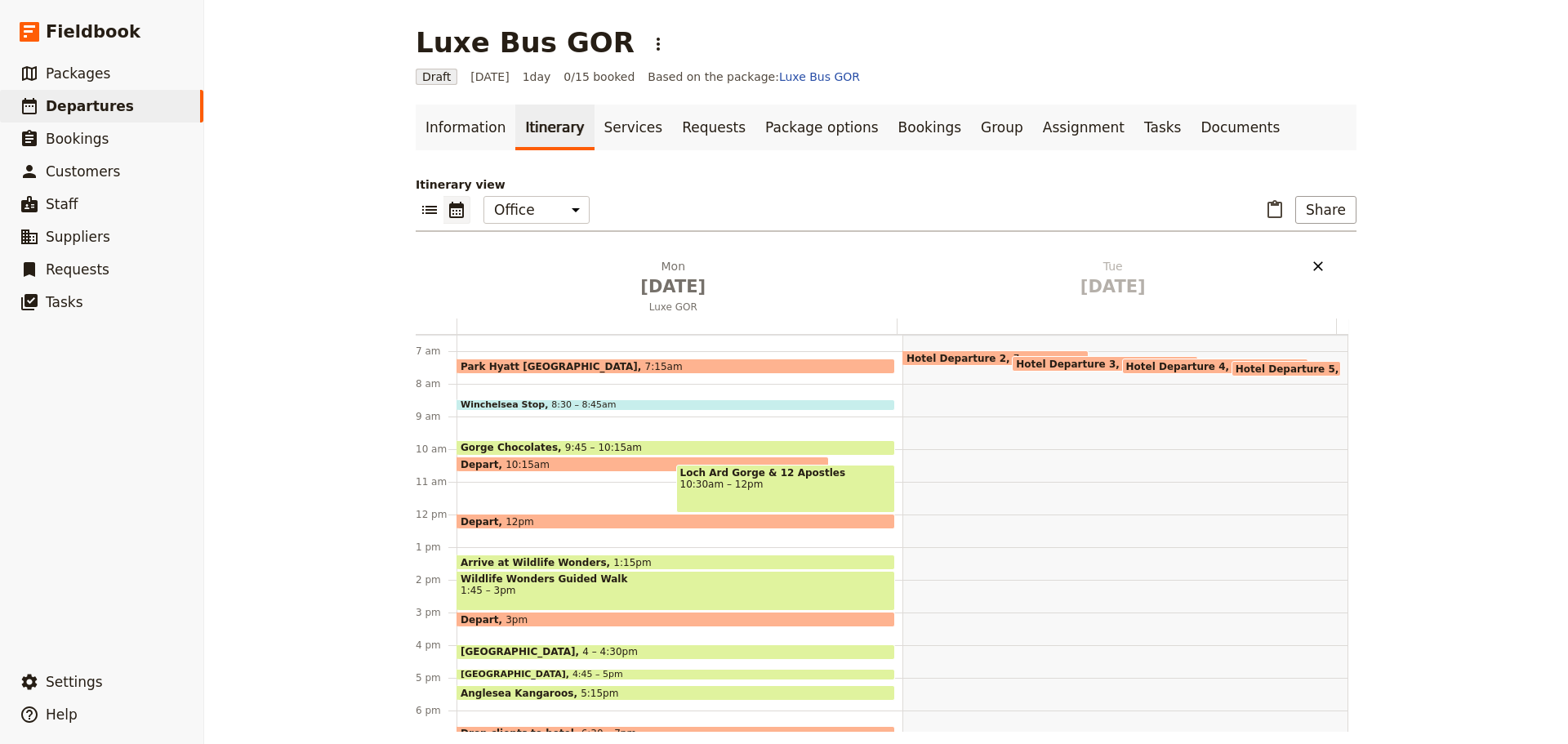
click at [1318, 260] on icon "Delete Tue Sep 2" at bounding box center [1317, 266] width 16 height 16
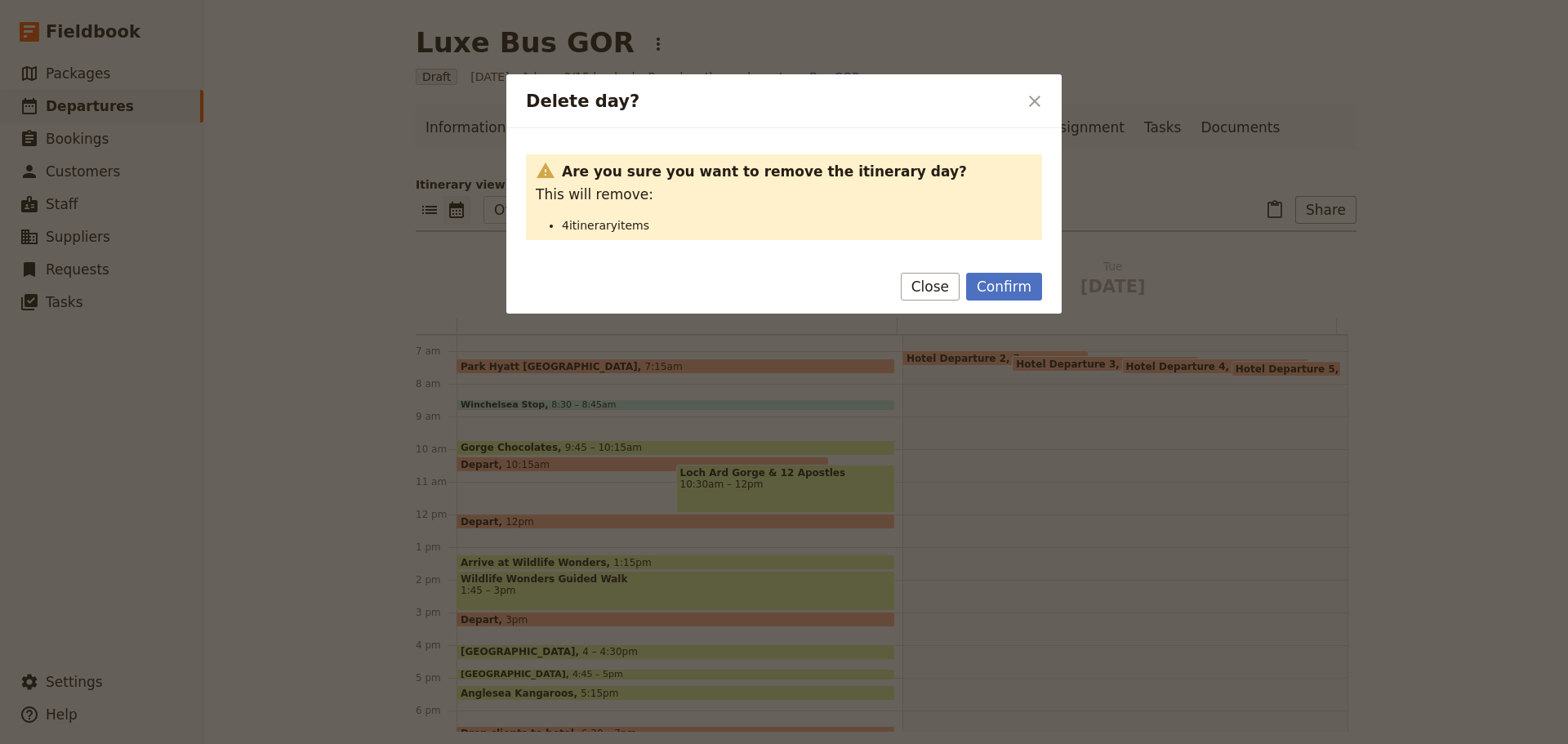
click at [997, 286] on button "Confirm" at bounding box center [1003, 286] width 76 height 28
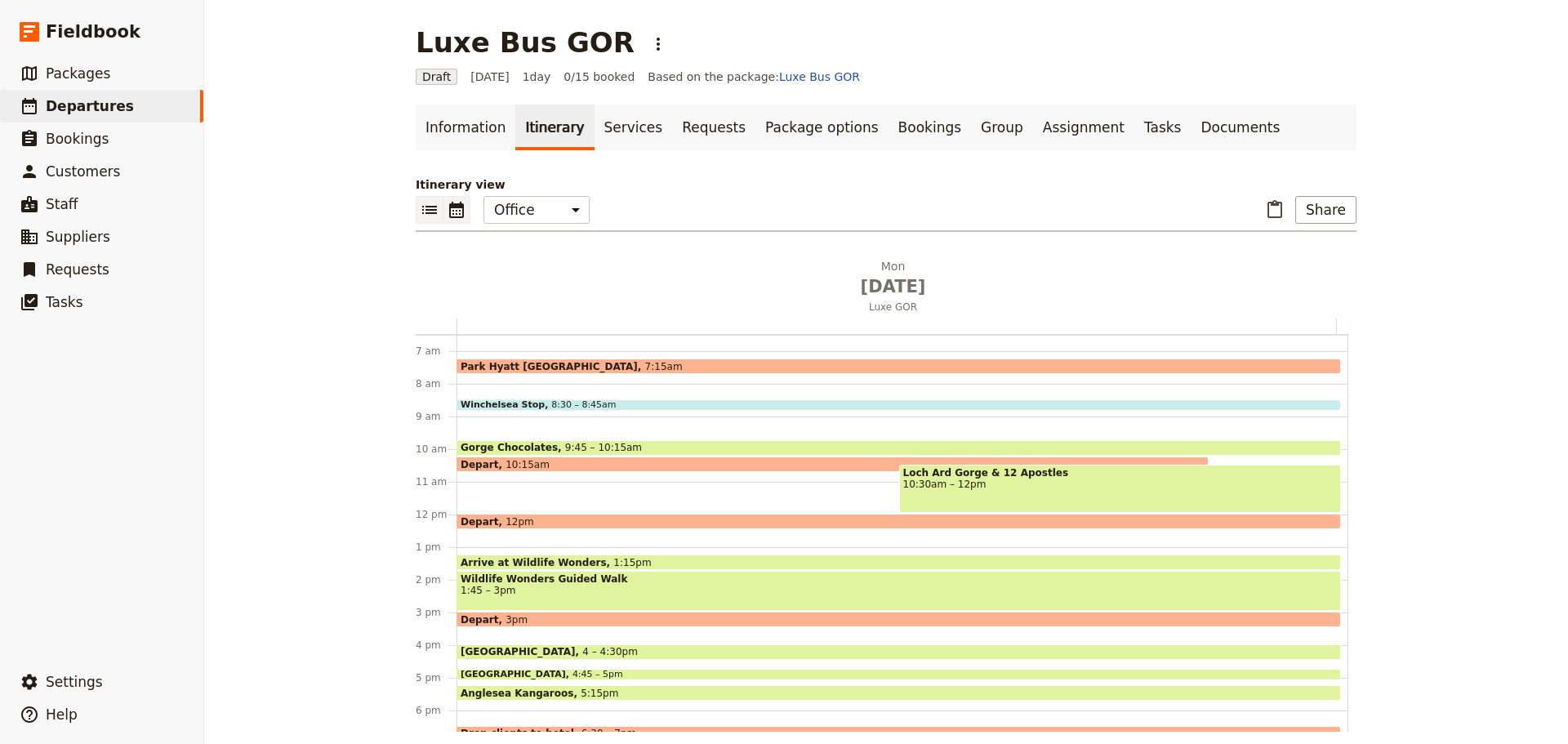
click at [425, 211] on icon "List view" at bounding box center [429, 210] width 14 height 9
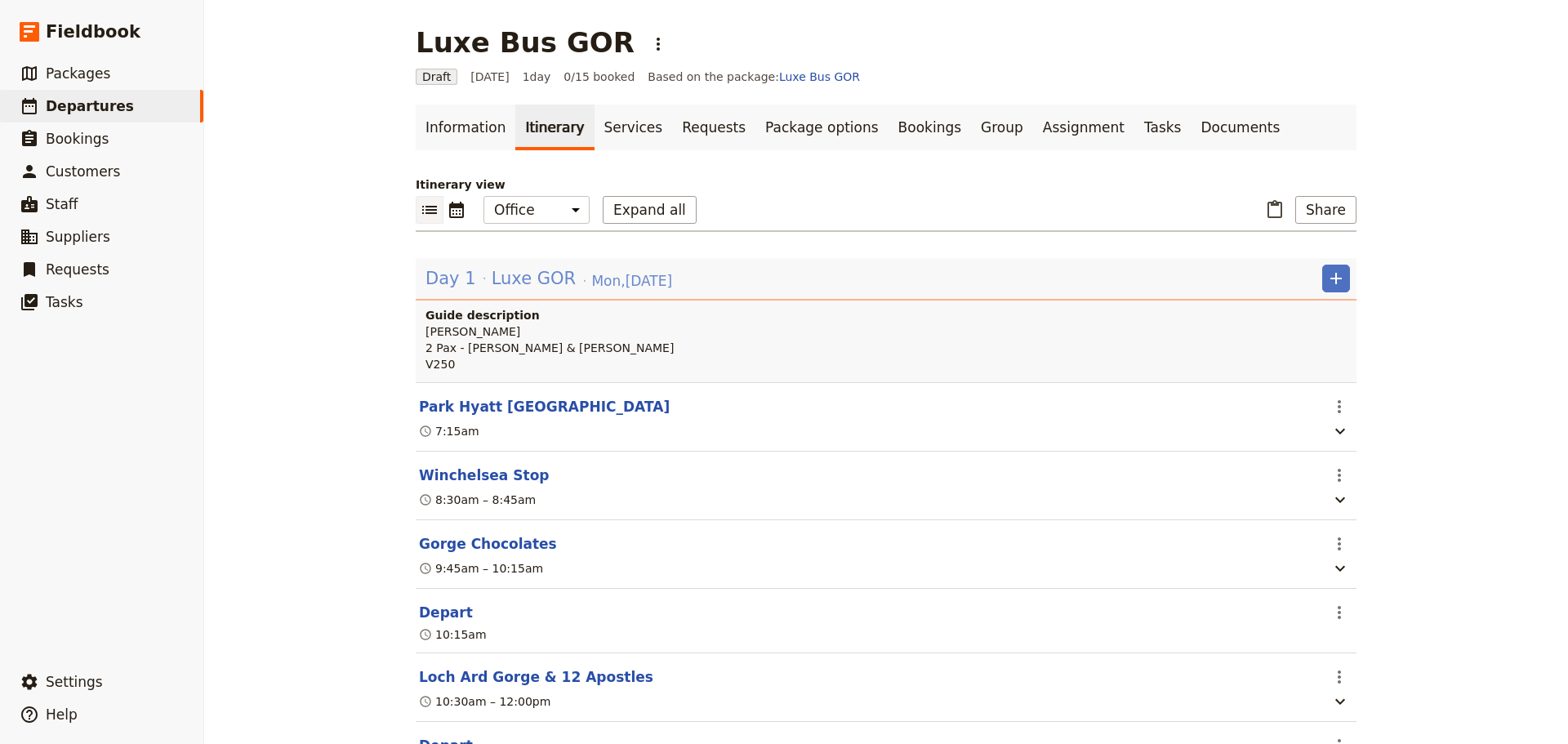
click at [565, 276] on div "Day 1 Luxe GOR [DATE]" at bounding box center [549, 278] width 250 height 28
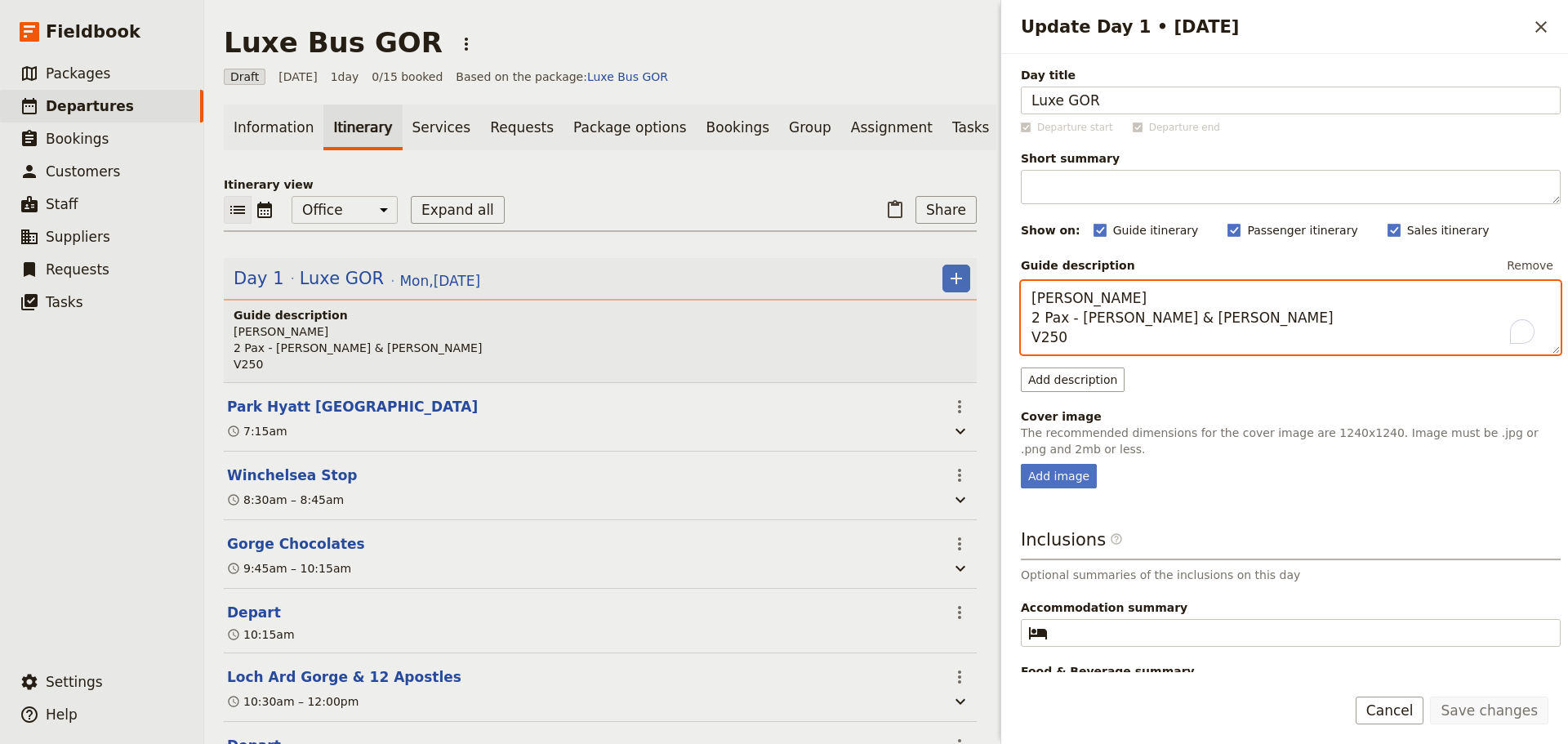
click at [1077, 331] on textarea "[PERSON_NAME] 2 Pax - [PERSON_NAME] & [PERSON_NAME] V250" at bounding box center [1290, 317] width 540 height 74
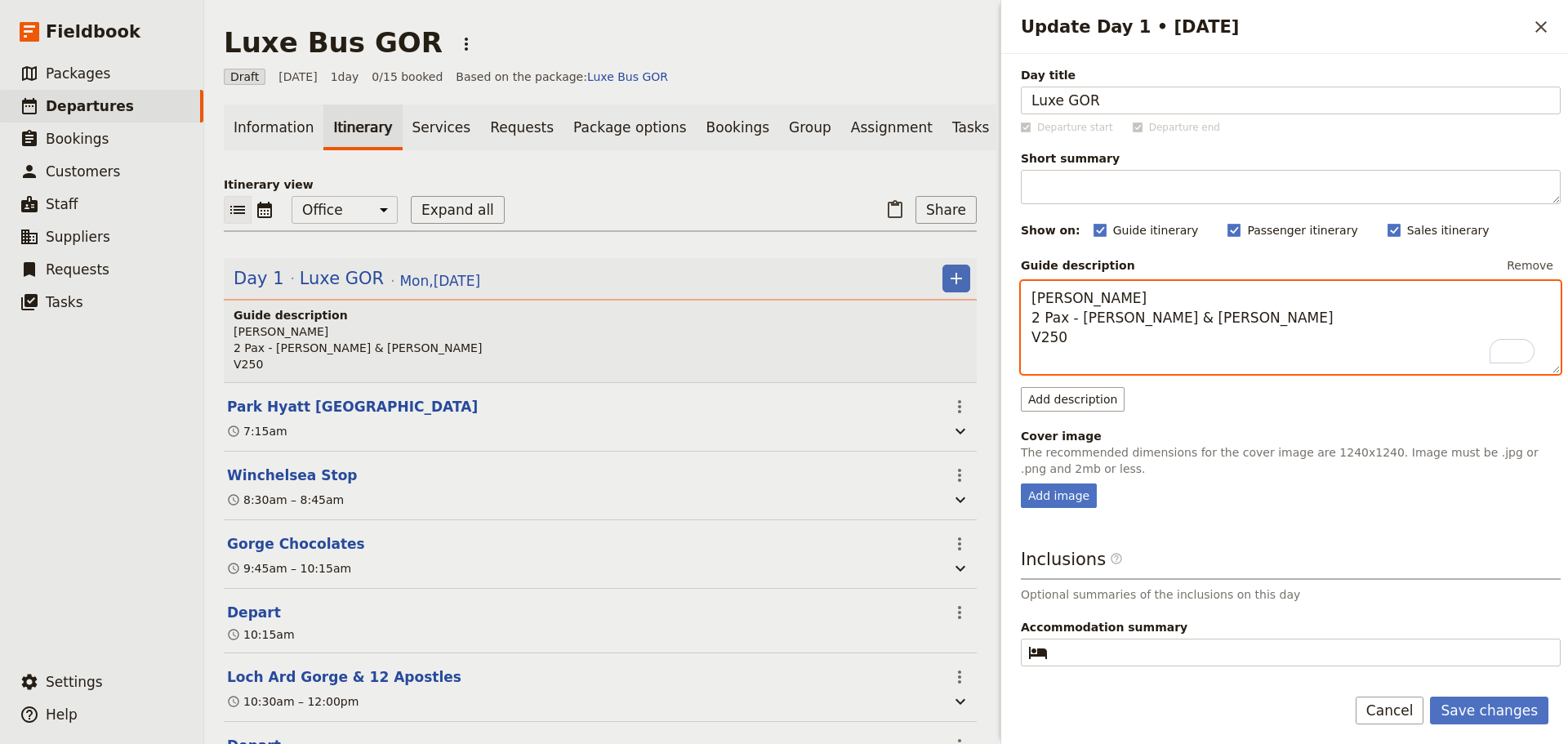
paste textarea "[PERSON_NAME] [PHONE_NUMBER] ([PERSON_NAME] wears Hearing Aides & cannot eat sp…"
click at [1076, 342] on textarea "[PERSON_NAME] 2 Pax - [PERSON_NAME] & [PERSON_NAME] V250 [PERSON_NAME] [PHONE_N…" at bounding box center [1290, 327] width 540 height 93
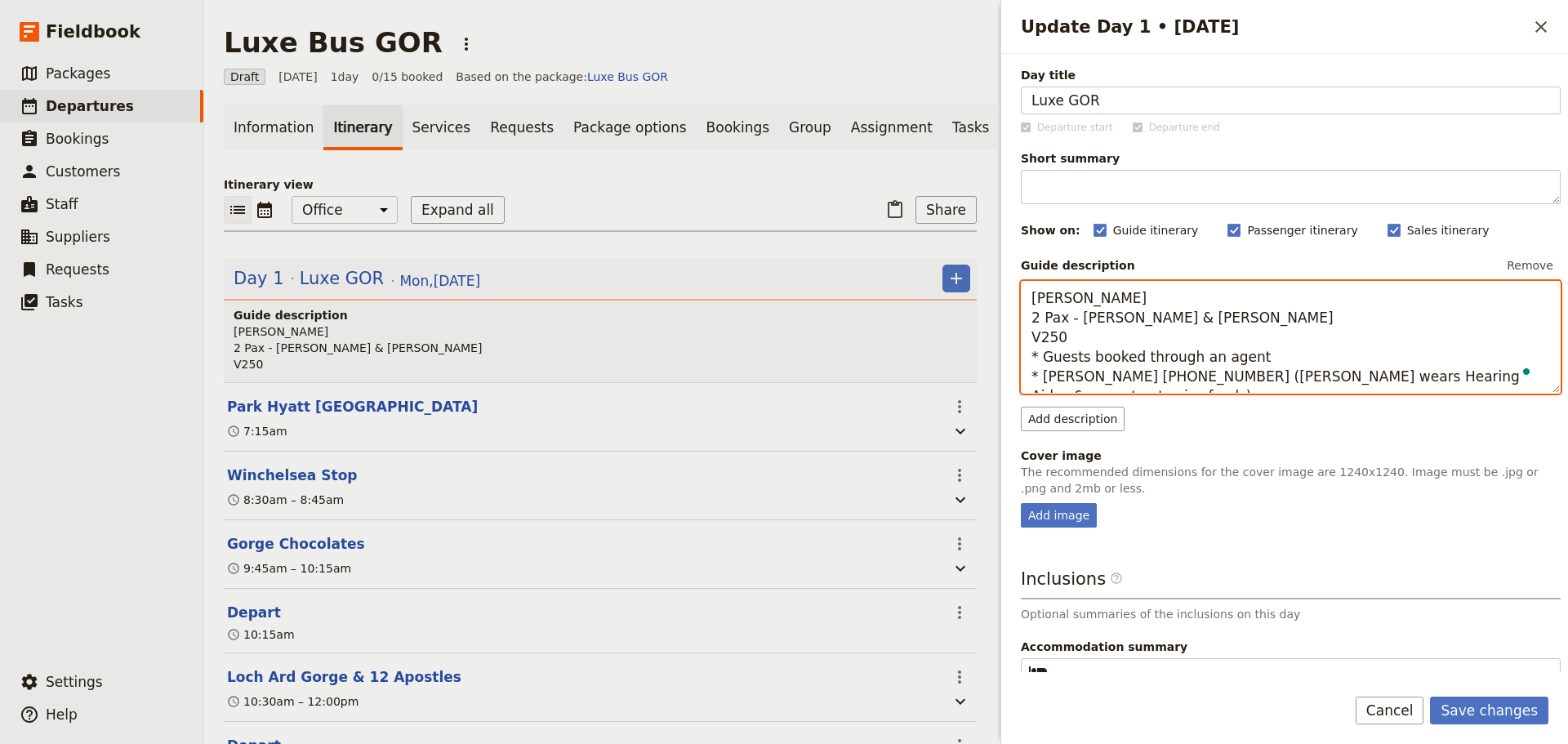
click at [1191, 384] on textarea "[PERSON_NAME] 2 Pax - [PERSON_NAME] & [PERSON_NAME] V250 * Guests booked throug…" at bounding box center [1290, 337] width 540 height 113
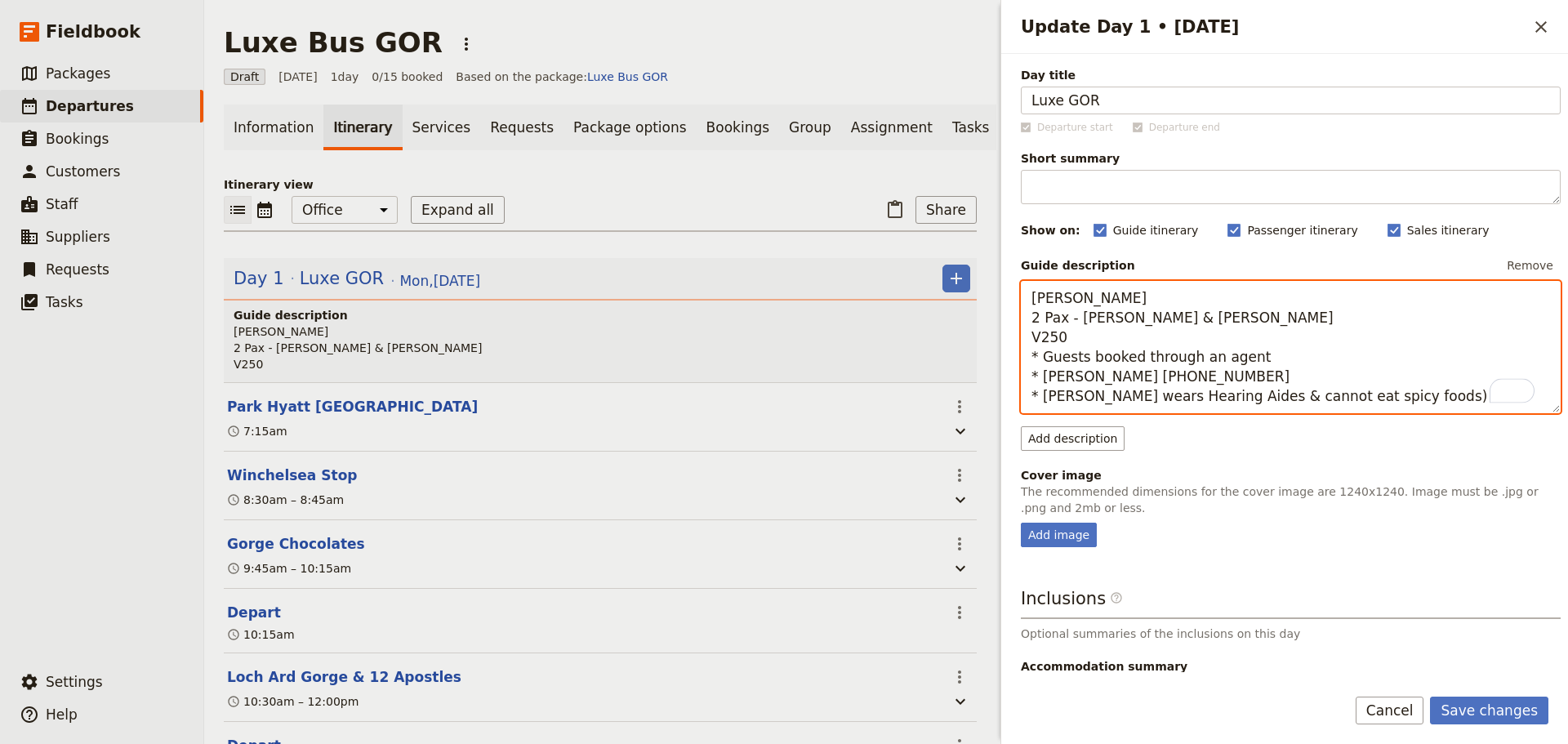
click at [1397, 400] on textarea "[PERSON_NAME] 2 Pax - [PERSON_NAME] & [PERSON_NAME] V250 * Guests booked throug…" at bounding box center [1290, 347] width 540 height 132
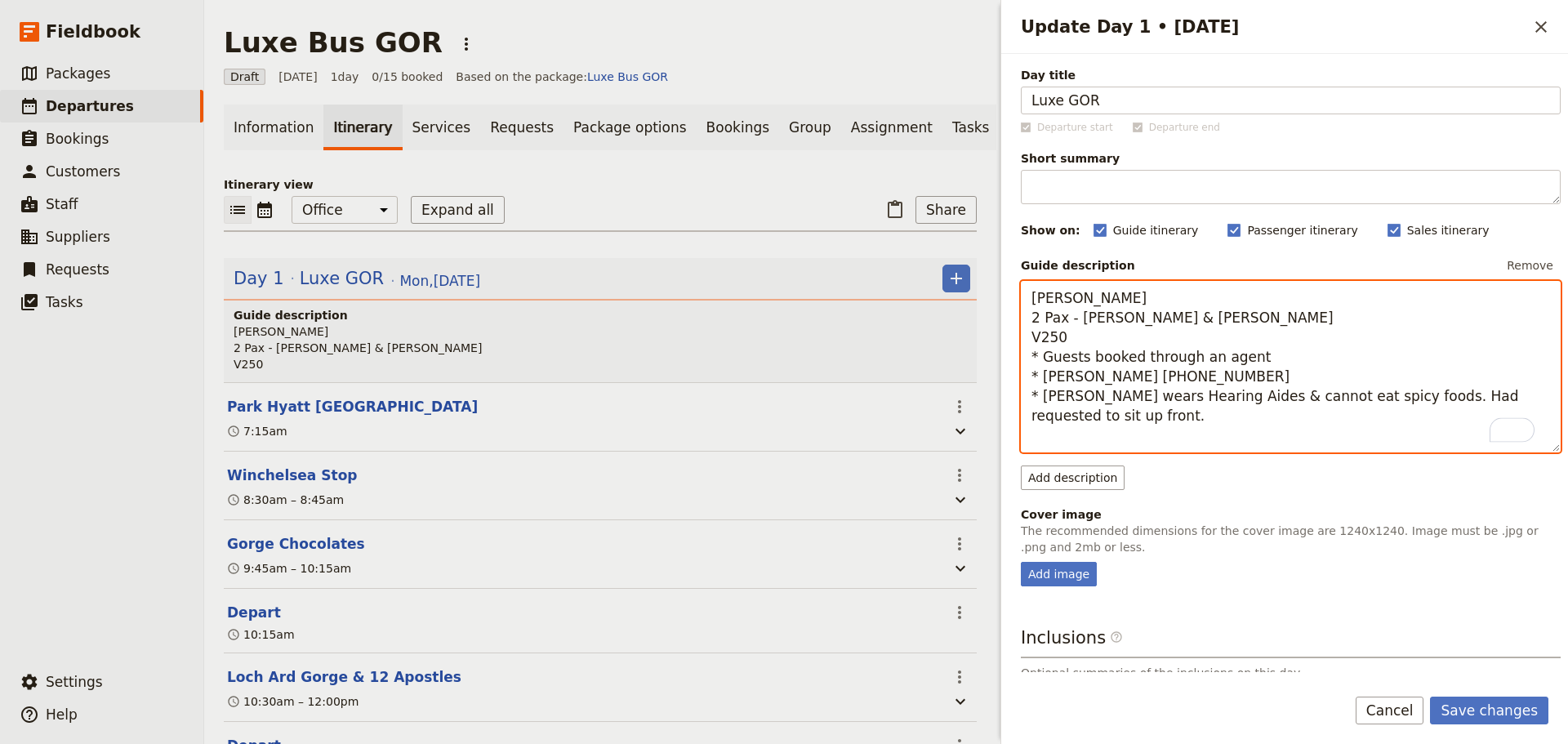
click at [1338, 361] on textarea "[PERSON_NAME] 2 Pax - [PERSON_NAME] & [PERSON_NAME] V250 * Guests booked throug…" at bounding box center [1290, 366] width 540 height 171
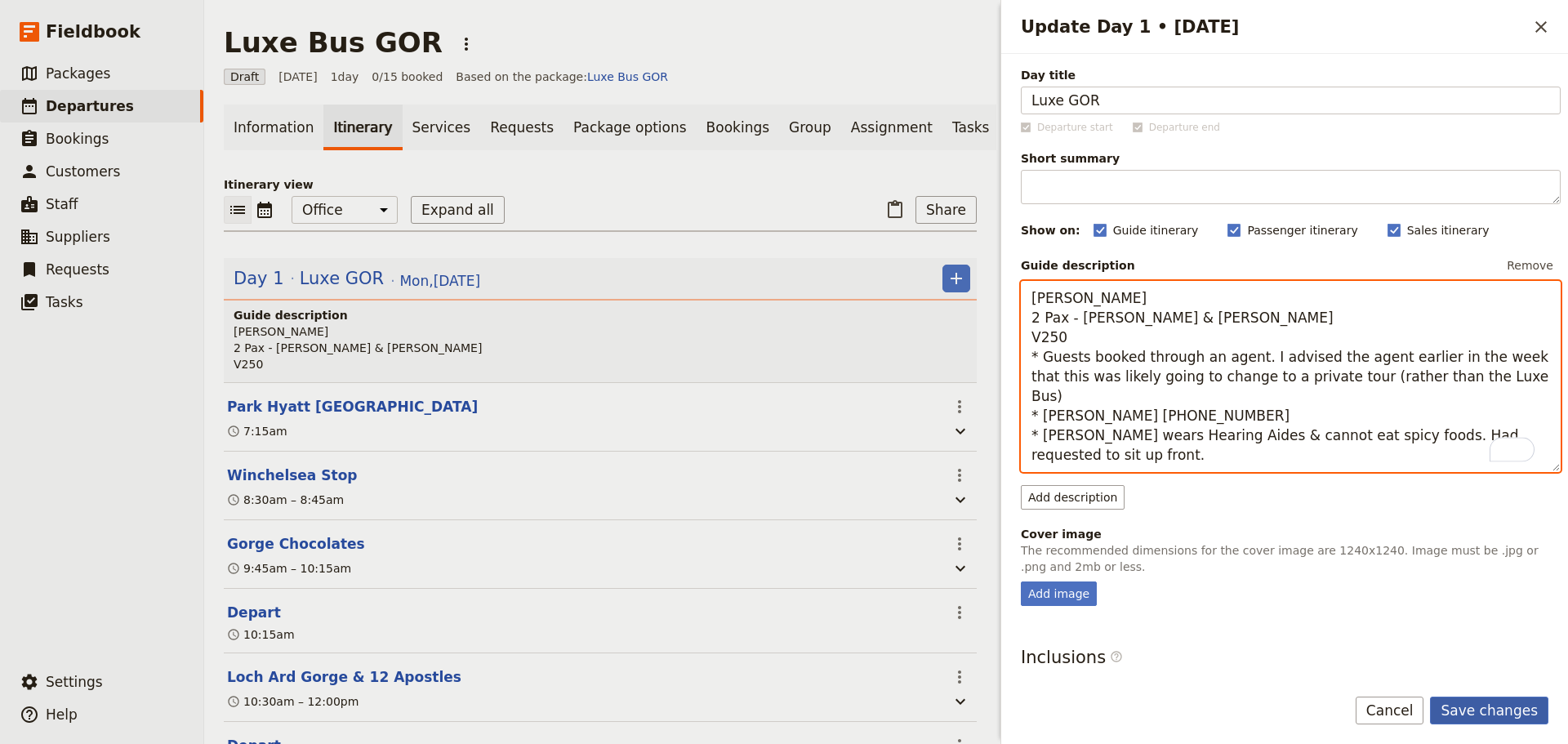
type textarea "[PERSON_NAME] 2 Pax - [PERSON_NAME] & [PERSON_NAME] V250 * Guests booked throug…"
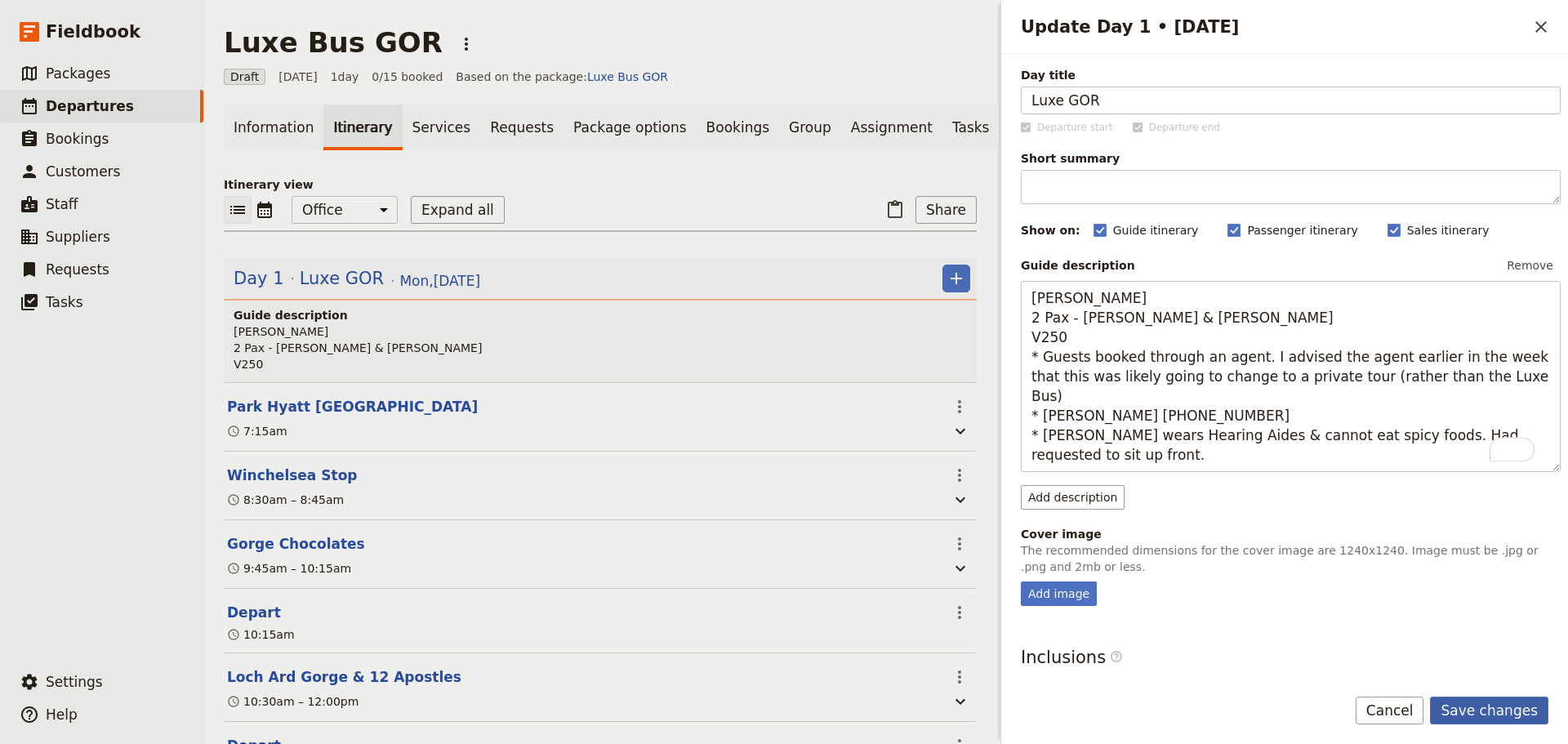
click at [1488, 698] on button "Save changes" at bounding box center [1490, 710] width 119 height 28
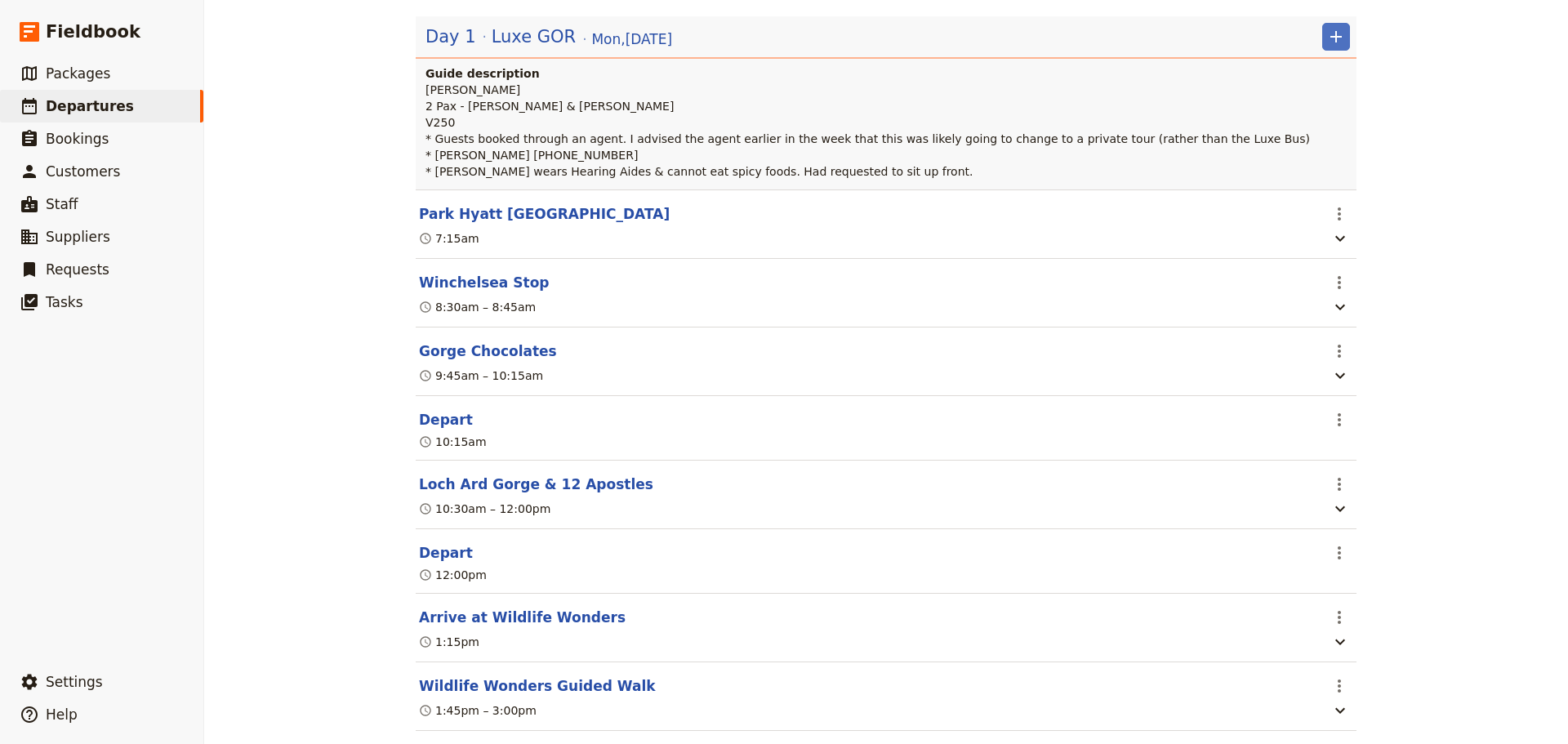
scroll to position [51, 0]
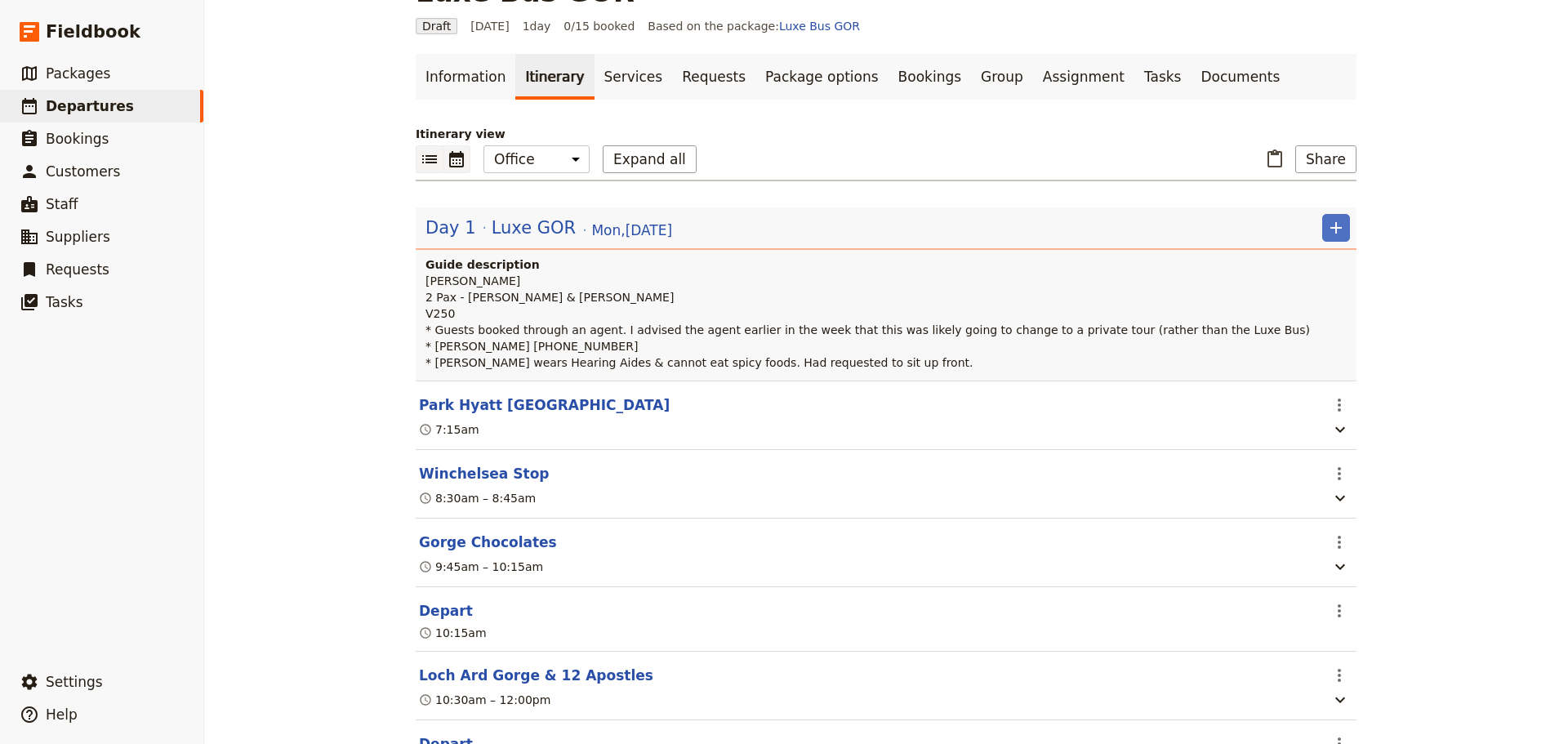
click at [449, 155] on icon "Calendar view" at bounding box center [456, 159] width 14 height 16
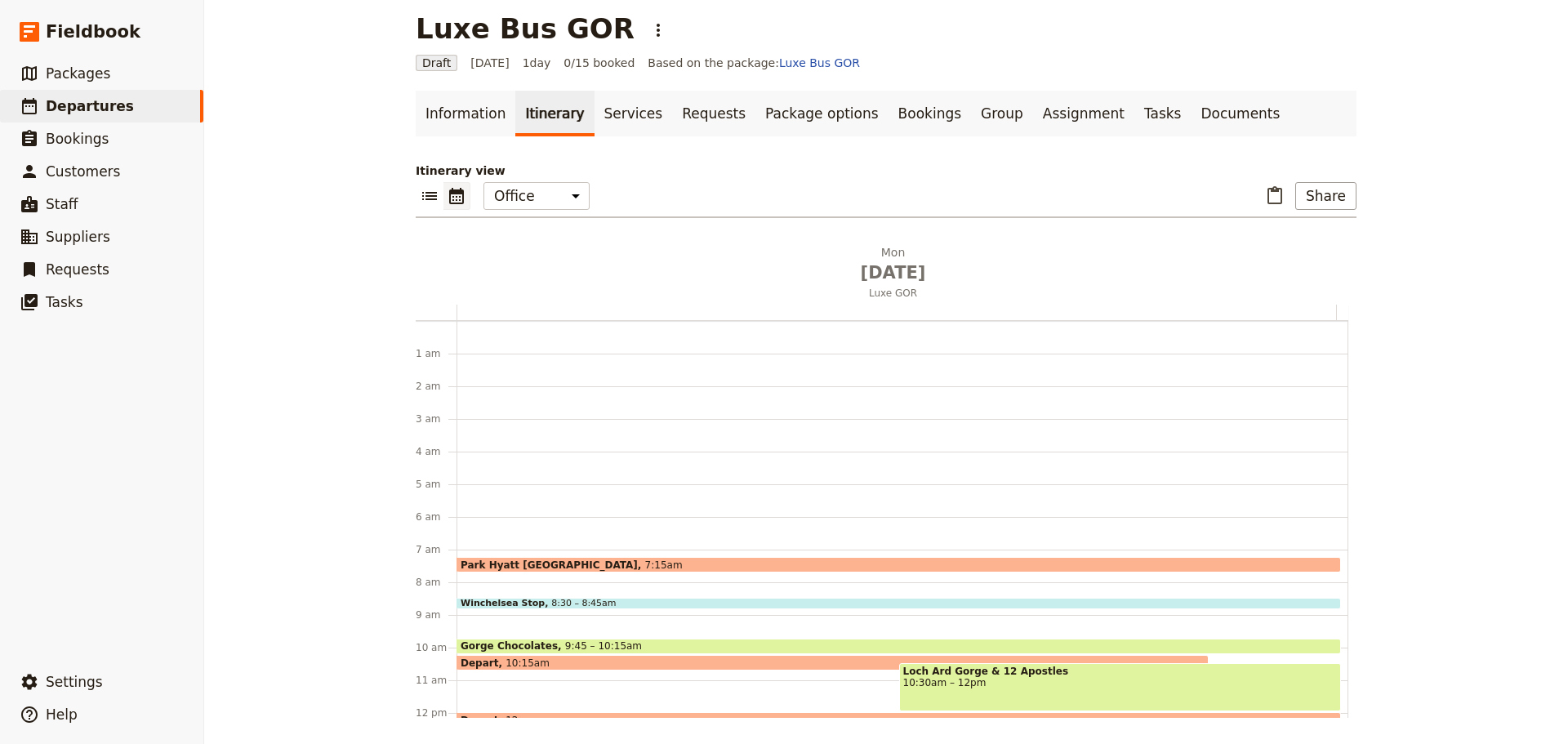
scroll to position [213, 0]
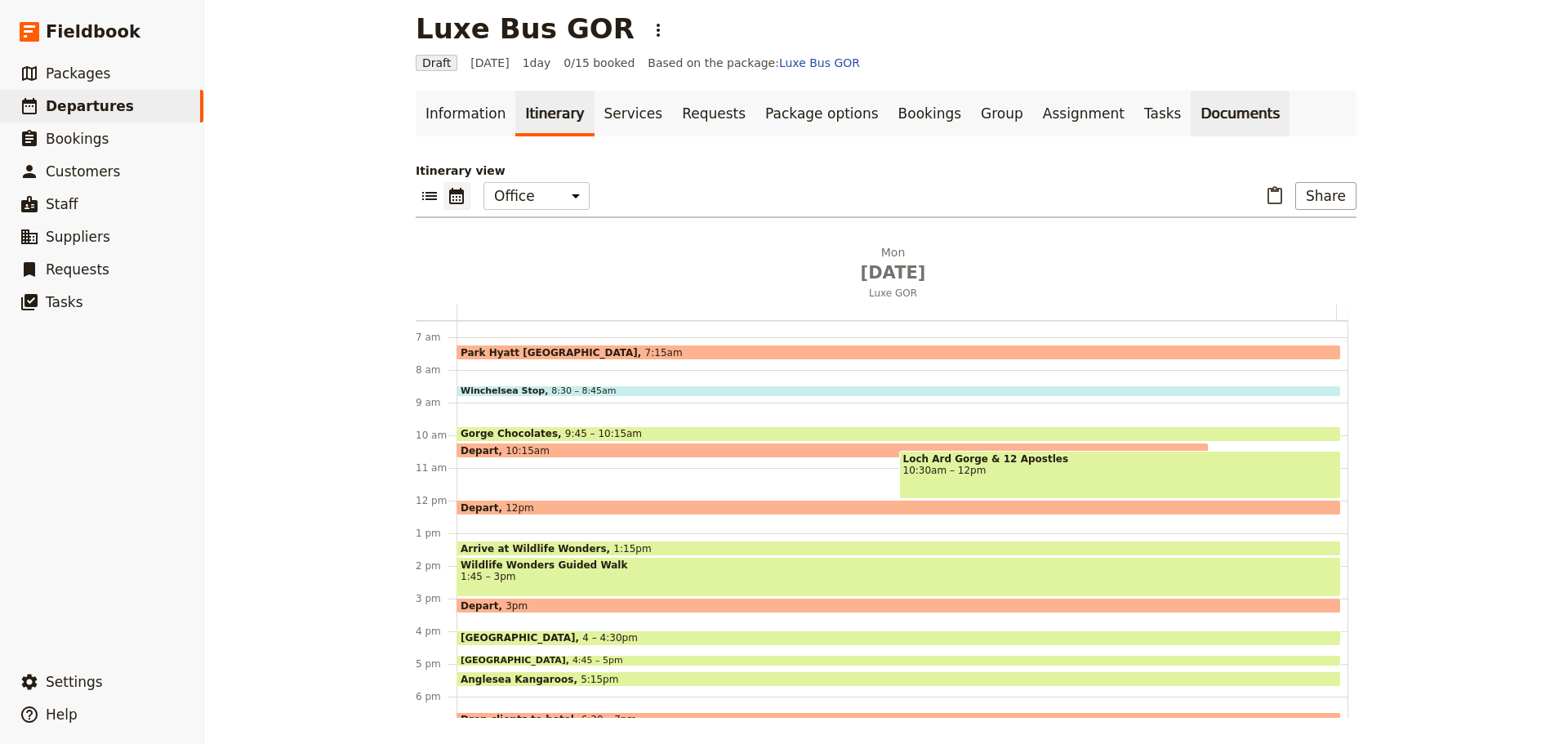
click at [1191, 115] on link "Documents" at bounding box center [1240, 114] width 99 height 46
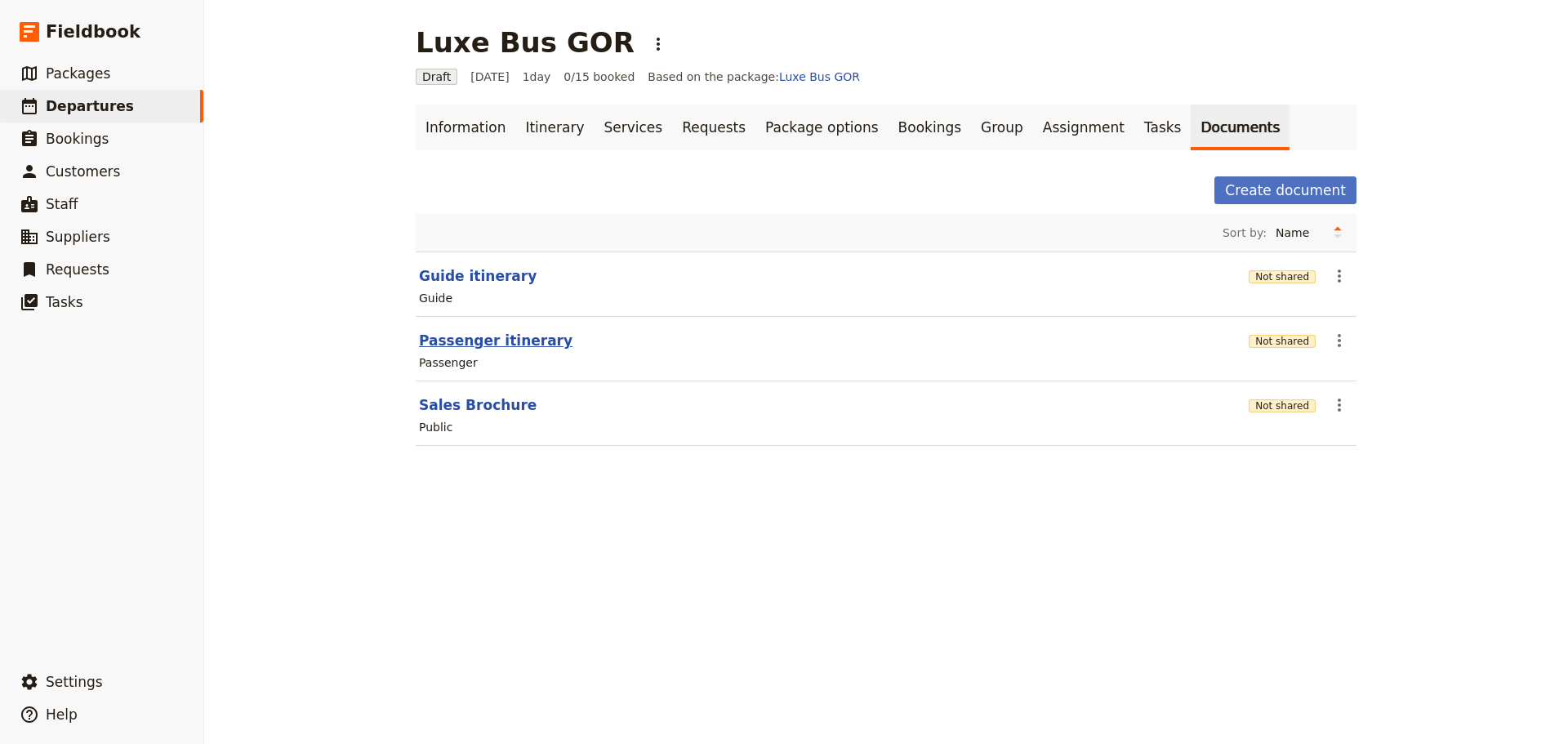
click at [440, 337] on button "Passenger itinerary" at bounding box center [496, 341] width 153 height 19
select select "PASSENGER"
select select "RUN_SHEET"
select select "DEFAULT"
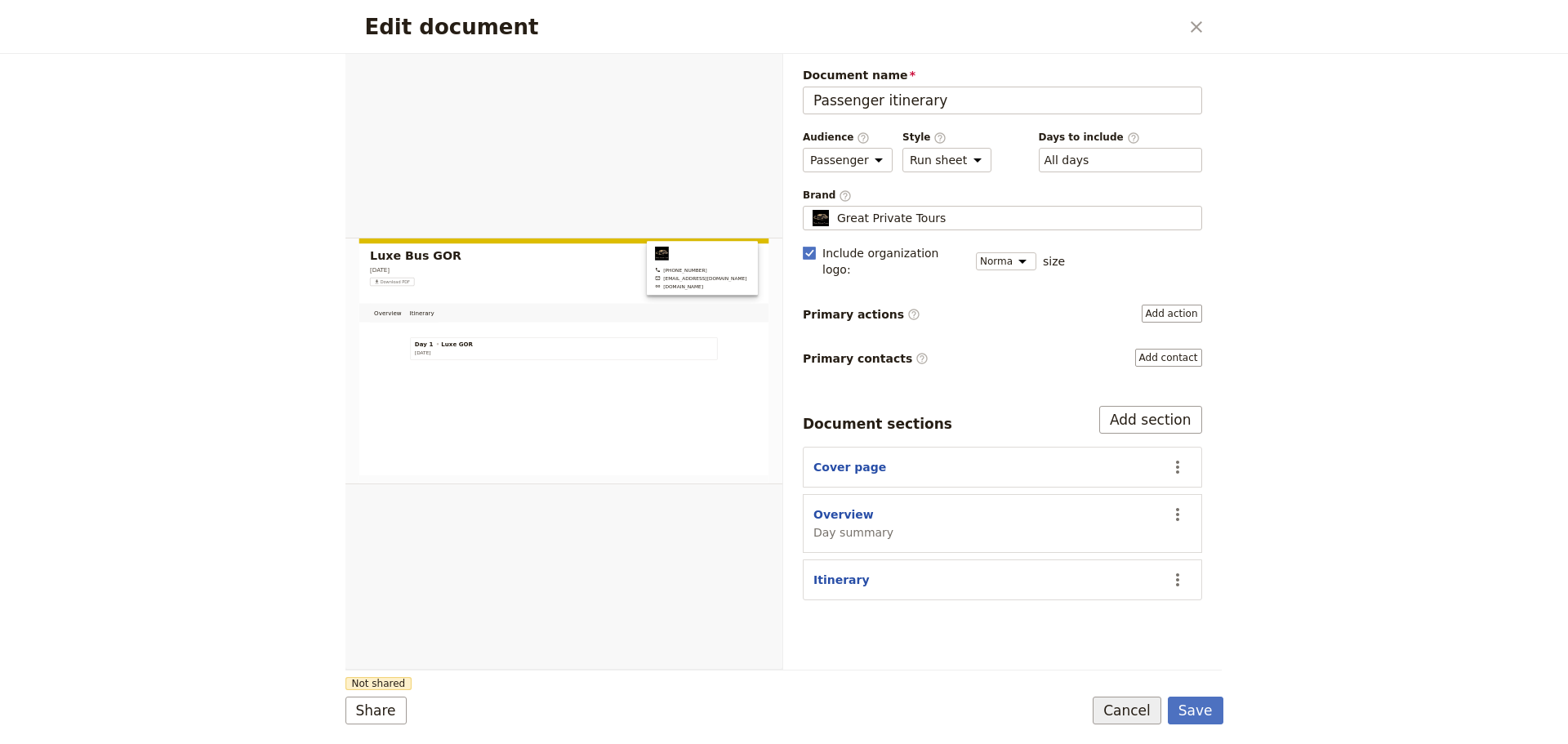
click at [1128, 702] on button "Cancel" at bounding box center [1128, 710] width 69 height 28
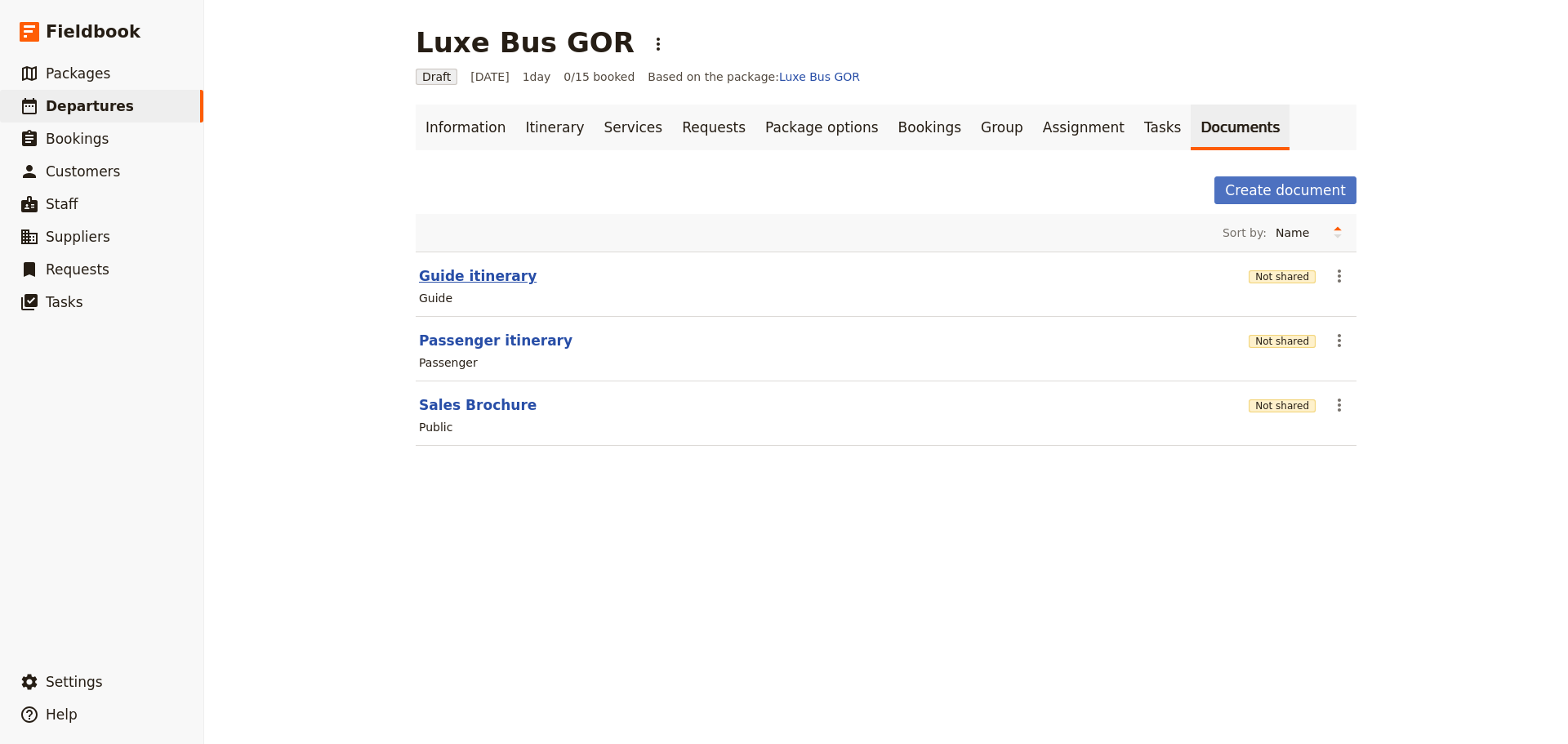
click at [453, 279] on button "Guide itinerary" at bounding box center [478, 276] width 118 height 19
select select "STAFF"
select select "RUN_SHEET"
select select "DEFAULT"
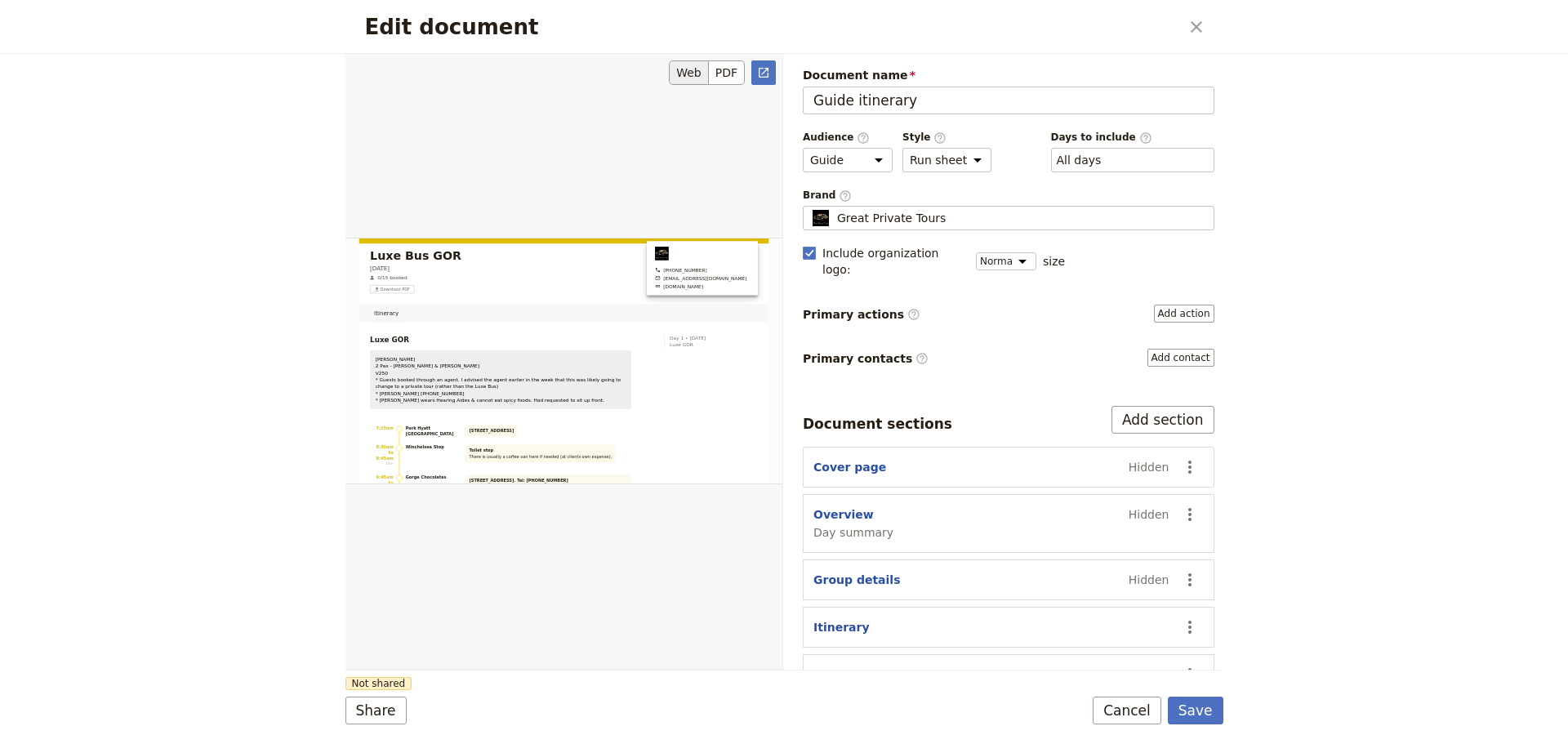
click at [775, 64] on div "Edit document" at bounding box center [564, 360] width 437 height 616
click at [755, 64] on link "​" at bounding box center [764, 73] width 25 height 25
